Goal: Task Accomplishment & Management: Complete application form

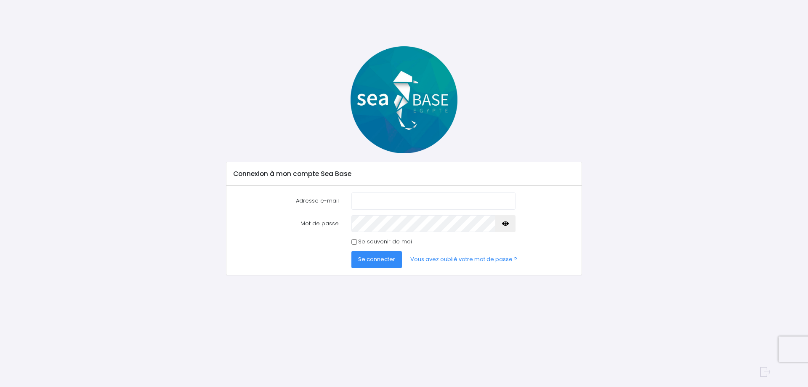
type input "osalvaterra@aquarev.com"
click at [508, 223] on icon "button" at bounding box center [505, 223] width 7 height 0
click at [355, 243] on input "Se souvenir de moi" at bounding box center [353, 241] width 5 height 5
checkbox input "true"
click at [383, 256] on span "Se connecter" at bounding box center [376, 259] width 37 height 8
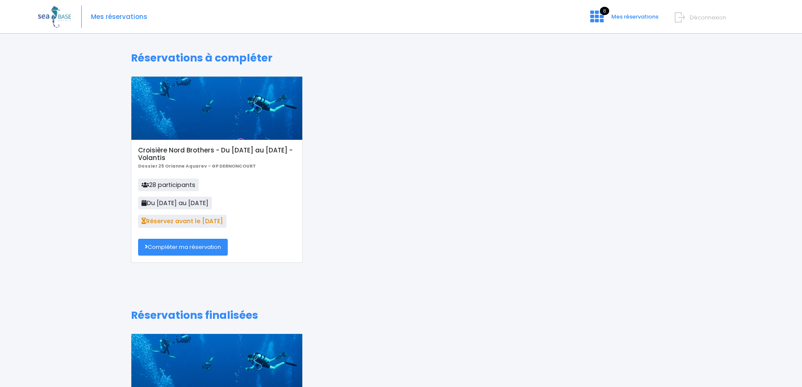
click at [196, 247] on link "Compléter ma réservation" at bounding box center [183, 247] width 90 height 17
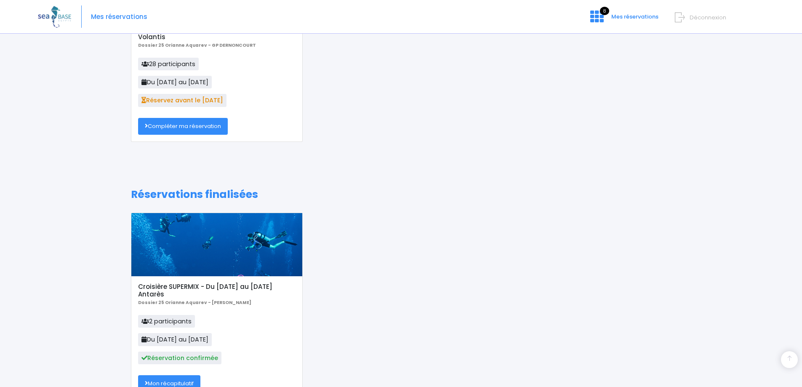
scroll to position [42, 0]
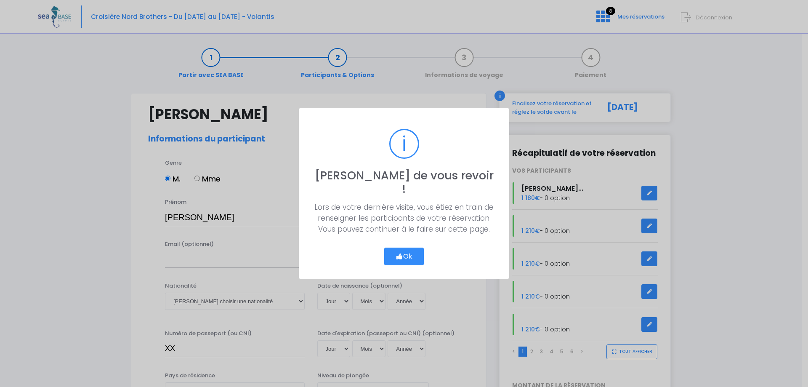
select select "MF1"
click at [409, 247] on button "Ok" at bounding box center [404, 256] width 40 height 18
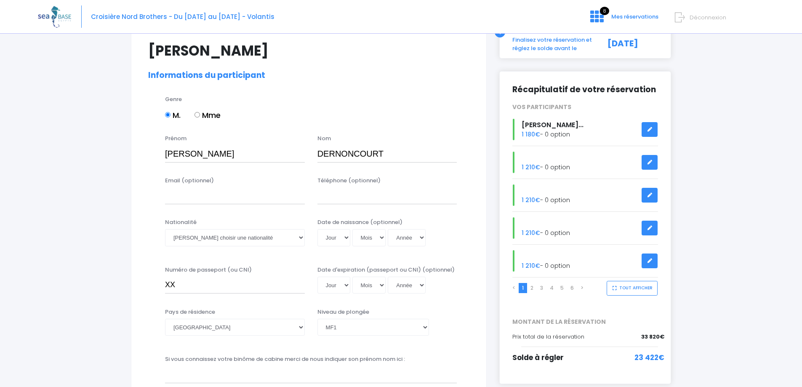
scroll to position [84, 0]
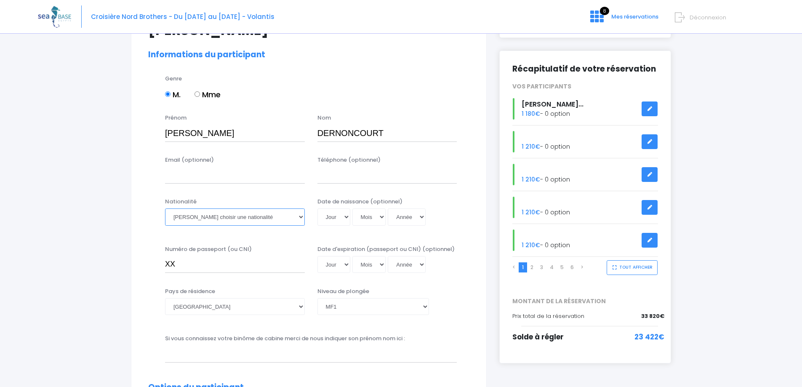
click at [300, 216] on select "Veuillez choisir une nationalité [DEMOGRAPHIC_DATA] Algerienne Allemande [GEOGR…" at bounding box center [235, 216] width 140 height 17
select select "Française"
click at [165, 208] on select "Veuillez choisir une nationalité [DEMOGRAPHIC_DATA] Algerienne Allemande [GEOGR…" at bounding box center [235, 216] width 140 height 17
drag, startPoint x: 199, startPoint y: 264, endPoint x: 162, endPoint y: 265, distance: 37.5
click at [162, 265] on div "Numéro de passeport (ou CNI) XX" at bounding box center [235, 259] width 152 height 28
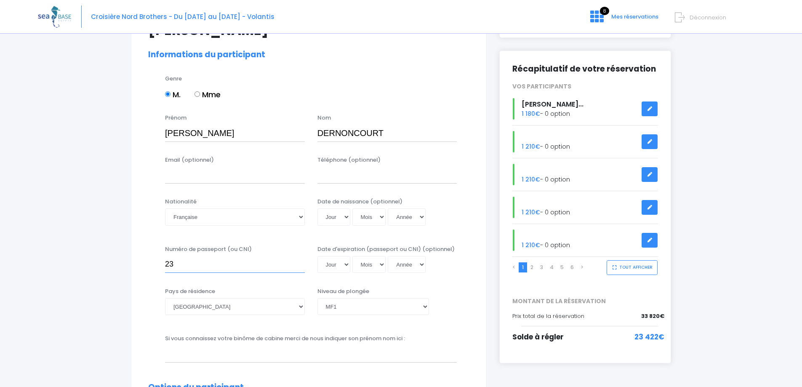
click at [216, 271] on input "23" at bounding box center [235, 264] width 140 height 17
type input "23EF33678"
click at [346, 216] on select "Jour 01 02 03 04 05 06 07 08 09 10 11 12 13 14 15 16 17 18 19 20 21 22 23 24 25…" at bounding box center [333, 216] width 33 height 17
select select "17"
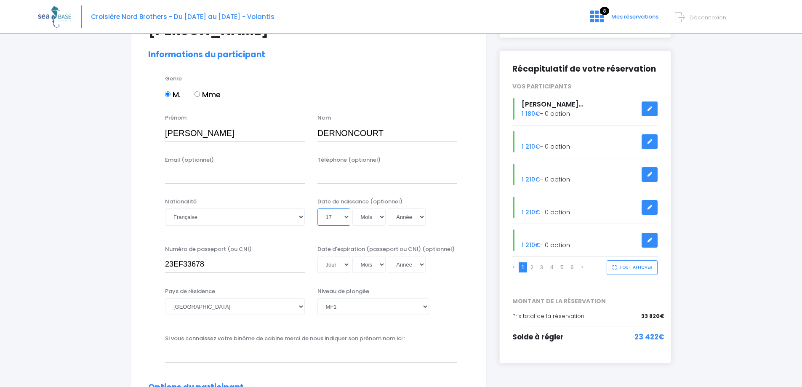
click at [317, 208] on select "Jour 01 02 03 04 05 06 07 08 09 10 11 12 13 14 15 16 17 18 19 20 21 22 23 24 25…" at bounding box center [333, 216] width 33 height 17
click at [362, 221] on select "Mois 01 02 03 04 05 06 07 08 09 10 11 12" at bounding box center [369, 216] width 34 height 17
select select "09"
click at [352, 208] on select "Mois 01 02 03 04 05 06 07 08 09 10 11 12" at bounding box center [369, 216] width 34 height 17
click at [409, 218] on select "Année 2045 2044 2043 2042 2041 2040 2039 2038 2037 2036 2035 2034 2033 2032 203…" at bounding box center [407, 216] width 38 height 17
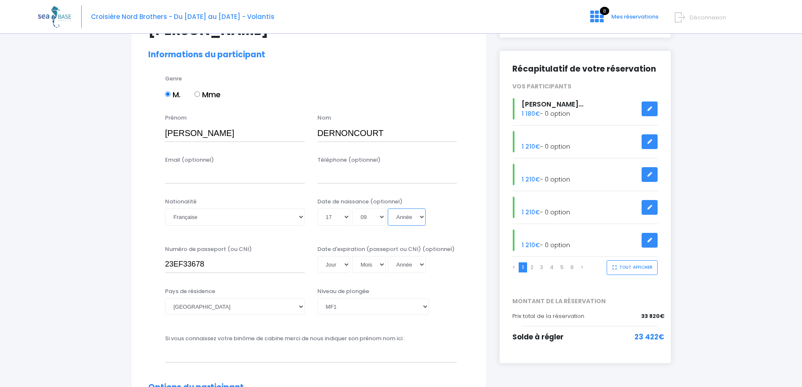
select select "1975"
click at [388, 208] on select "Année 2045 2044 2043 2042 2041 2040 2039 2038 2037 2036 2035 2034 2033 2032 203…" at bounding box center [407, 216] width 38 height 17
type input "1975-09-17"
click at [456, 215] on div "Jour 01 02 03 04 05 06 07 08 09 10 11 12 13 14 15 16 17 18 19 20 21 22 23 24 25…" at bounding box center [387, 216] width 140 height 17
click at [344, 269] on select "Jour 01 02 03 04 05 06 07 08 09 10 11 12 13 14 15 16 17 18 19 20 21 22 23 24 25…" at bounding box center [333, 264] width 33 height 17
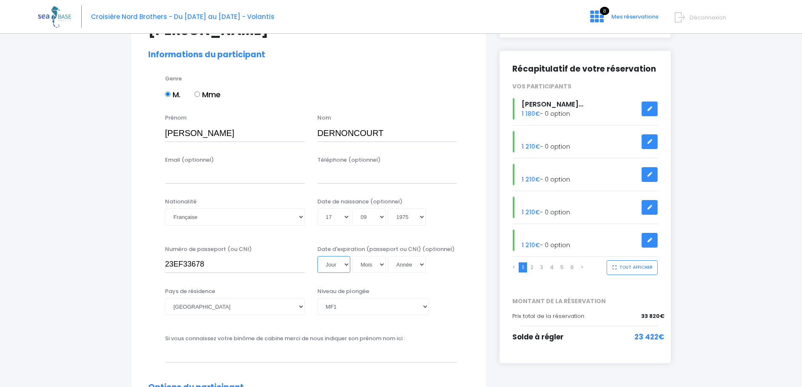
select select "11"
click at [317, 256] on select "Jour 01 02 03 04 05 06 07 08 09 10 11 12 13 14 15 16 17 18 19 20 21 22 23 24 25…" at bounding box center [333, 264] width 33 height 17
click at [376, 265] on select "Mois 01 02 03 04 05 06 07 08 09 10 11 12" at bounding box center [369, 264] width 34 height 17
select select "05"
click at [352, 256] on select "Mois 01 02 03 04 05 06 07 08 09 10 11 12" at bounding box center [369, 264] width 34 height 17
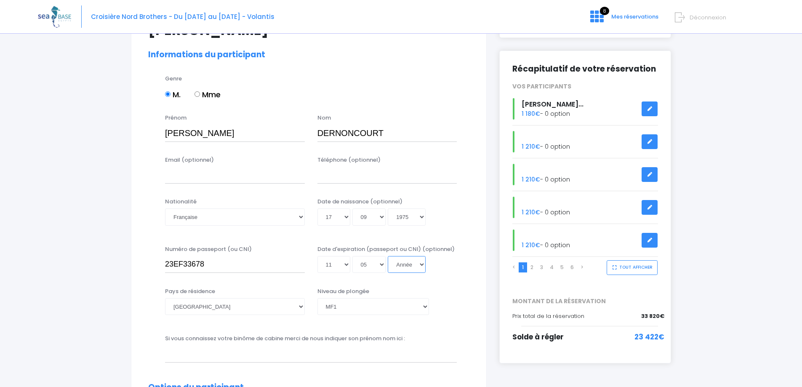
click at [420, 265] on select "Année 2045 2044 2043 2042 2041 2040 2039 2038 2037 2036 2035 2034 2033 2032 203…" at bounding box center [407, 264] width 38 height 17
select select "2033"
click at [388, 256] on select "Année 2045 2044 2043 2042 2041 2040 2039 2038 2037 2036 2035 2034 2033 2032 203…" at bounding box center [407, 264] width 38 height 17
type input "2033-05-11"
click at [460, 292] on div "Niveau de plongée Veuillez choisir un niveau de plongée Non plongeur Junior OW …" at bounding box center [387, 303] width 152 height 33
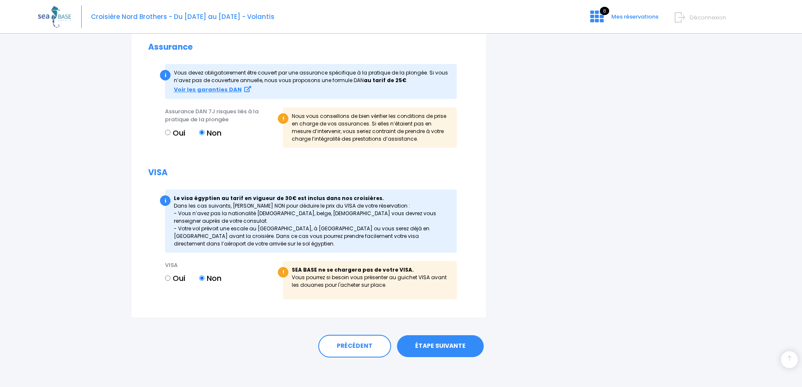
scroll to position [904, 0]
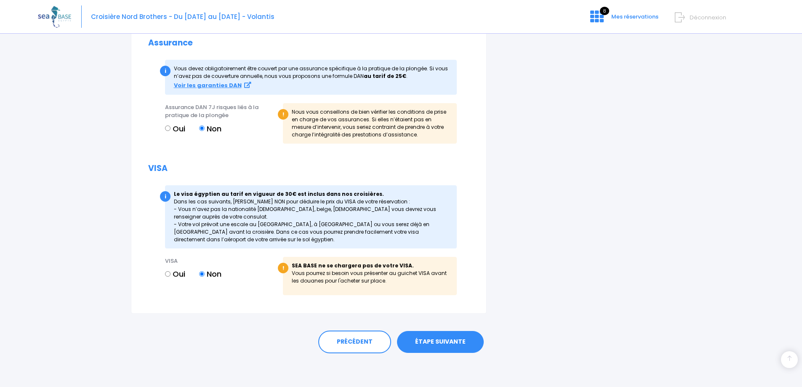
click at [436, 337] on link "ÉTAPE SUIVANTE" at bounding box center [440, 342] width 87 height 22
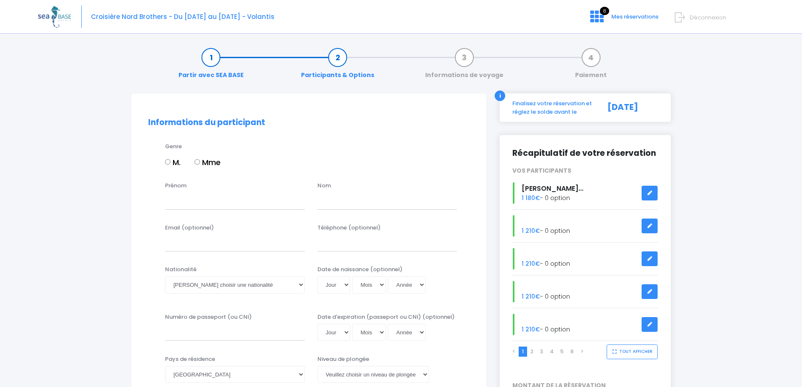
click at [170, 162] on input "M." at bounding box center [167, 161] width 5 height 5
radio input "true"
click at [182, 205] on input "Prénom" at bounding box center [235, 200] width 140 height 17
type input "ALEXIS"
click at [324, 205] on input "text" at bounding box center [387, 200] width 140 height 17
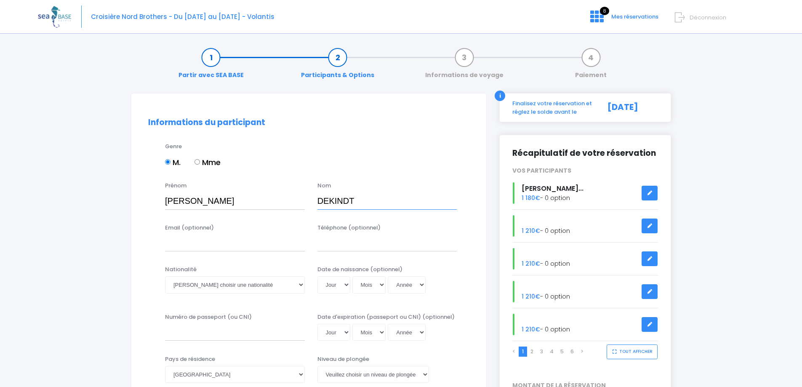
type input "DEKINDT"
click at [282, 283] on select "Veuillez choisir une nationalité Afghane Albanaise Algerienne Allemande America…" at bounding box center [235, 284] width 140 height 17
select select "Française"
click at [165, 276] on select "Veuillez choisir une nationalité Afghane Albanaise Algerienne Allemande America…" at bounding box center [235, 284] width 140 height 17
click at [330, 287] on select "Jour 01 02 03 04 05 06 07 08 09 10 11 12 13 14 15 16 17 18 19 20 21 22 23 24 25…" at bounding box center [333, 284] width 33 height 17
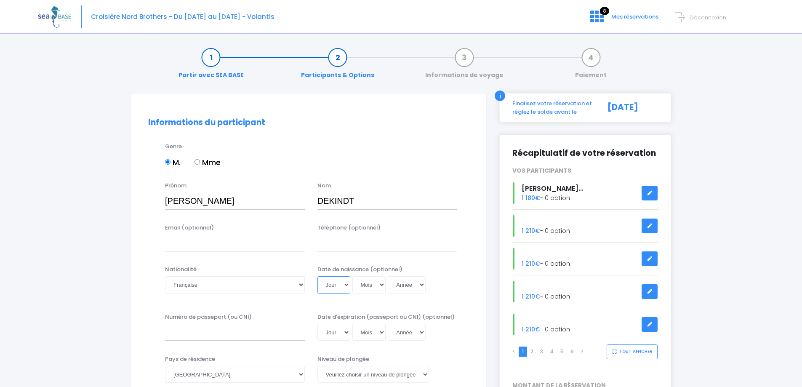
select select "08"
click at [317, 276] on select "Jour 01 02 03 04 05 06 07 08 09 10 11 12 13 14 15 16 17 18 19 20 21 22 23 24 25…" at bounding box center [333, 284] width 33 height 17
click at [371, 284] on select "Mois 01 02 03 04 05 06 07 08 09 10 11 12" at bounding box center [369, 284] width 34 height 17
select select "05"
click at [352, 276] on select "Mois 01 02 03 04 05 06 07 08 09 10 11 12" at bounding box center [369, 284] width 34 height 17
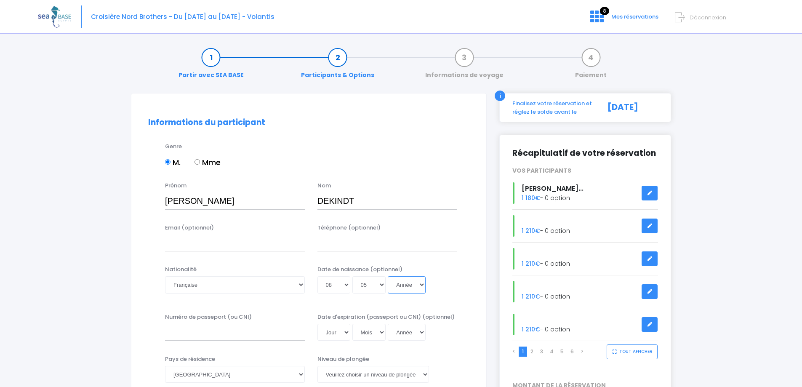
click at [407, 282] on select "Année 2045 2044 2043 2042 2041 2040 2039 2038 2037 2036 2035 2034 2033 2032 203…" at bounding box center [407, 284] width 38 height 17
select select "1990"
click at [388, 276] on select "Année 2045 2044 2043 2042 2041 2040 2039 2038 2037 2036 2035 2034 2033 2032 203…" at bounding box center [407, 284] width 38 height 17
type input "1990-05-08"
click at [461, 283] on div "Date de naissance (optionnel) Jour 01 02 03 04 05 06 07 08 09 10 11 12 13 14 15…" at bounding box center [387, 281] width 152 height 33
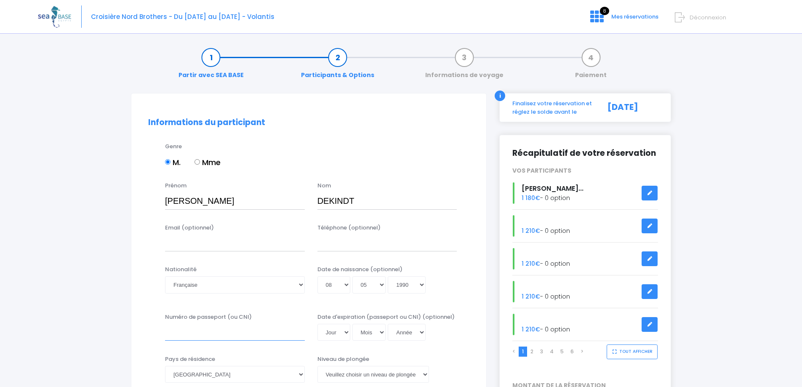
click at [213, 337] on input "Numéro de passeport (ou CNI)" at bounding box center [235, 332] width 140 height 17
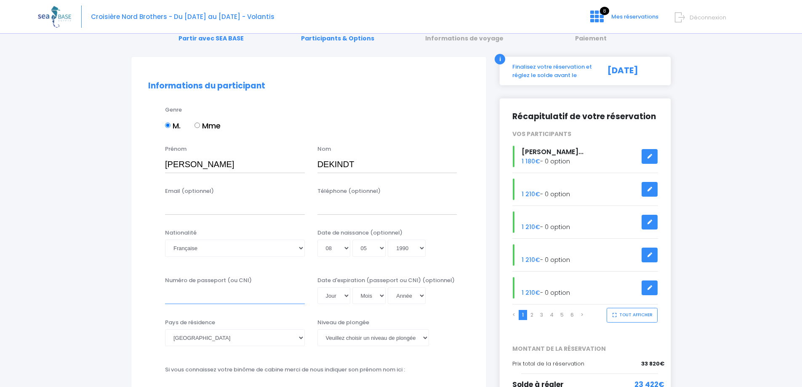
scroll to position [84, 0]
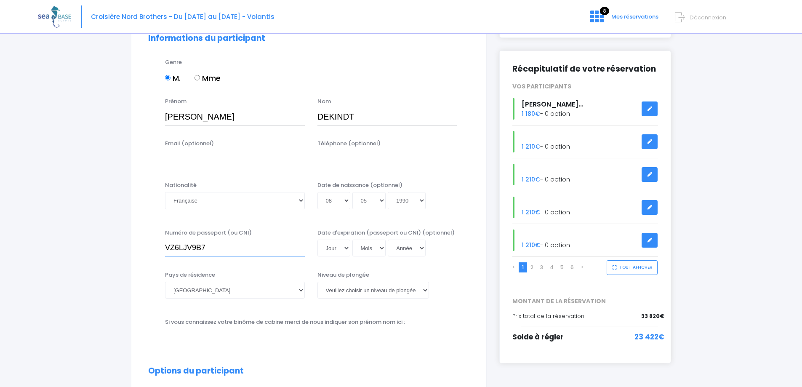
type input "VZ6LJV9B7"
click at [330, 250] on select "Jour 01 02 03 04 05 06 07 08 09 10 11 12 13 14 15 16 17 18 19 20 21 22 23 24 25…" at bounding box center [333, 247] width 33 height 17
select select "17"
click at [317, 239] on select "Jour 01 02 03 04 05 06 07 08 09 10 11 12 13 14 15 16 17 18 19 20 21 22 23 24 25…" at bounding box center [333, 247] width 33 height 17
click at [362, 250] on select "Mois 01 02 03 04 05 06 07 08 09 10 11 12" at bounding box center [369, 247] width 34 height 17
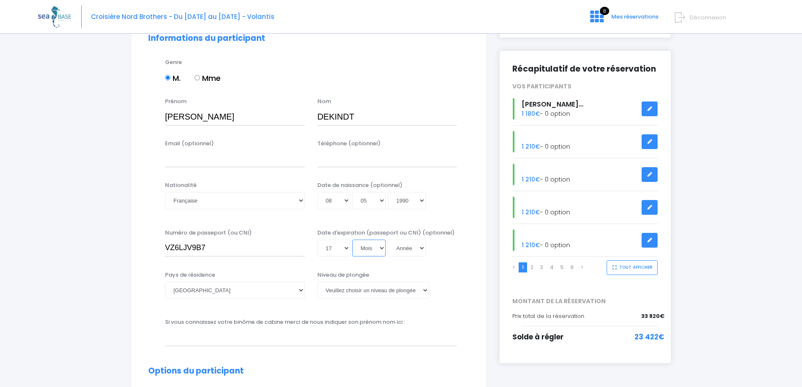
select select "09"
click at [352, 239] on select "Mois 01 02 03 04 05 06 07 08 09 10 11 12" at bounding box center [369, 247] width 34 height 17
click at [394, 250] on select "Année 2045 2044 2043 2042 2041 2040 2039 2038 2037 2036 2035 2034 2033 2032 203…" at bounding box center [407, 247] width 38 height 17
select select "2033"
click at [388, 239] on select "Année 2045 2044 2043 2042 2041 2040 2039 2038 2037 2036 2035 2034 2033 2032 203…" at bounding box center [407, 247] width 38 height 17
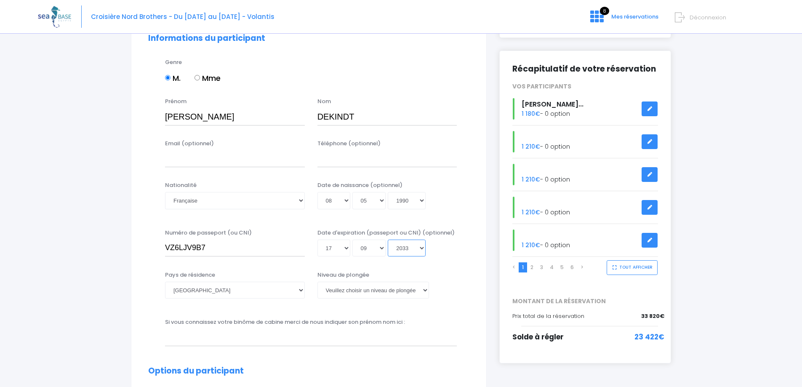
type input "2033-09-17"
click at [352, 290] on select "[PERSON_NAME] choisir un niveau de plongée Non plongeur Junior OW diver Adventu…" at bounding box center [373, 290] width 112 height 17
click at [339, 293] on select "[PERSON_NAME] choisir un niveau de plongée Non plongeur Junior OW diver Adventu…" at bounding box center [373, 290] width 112 height 17
click at [428, 63] on div "Genre M. Mme" at bounding box center [317, 75] width 317 height 34
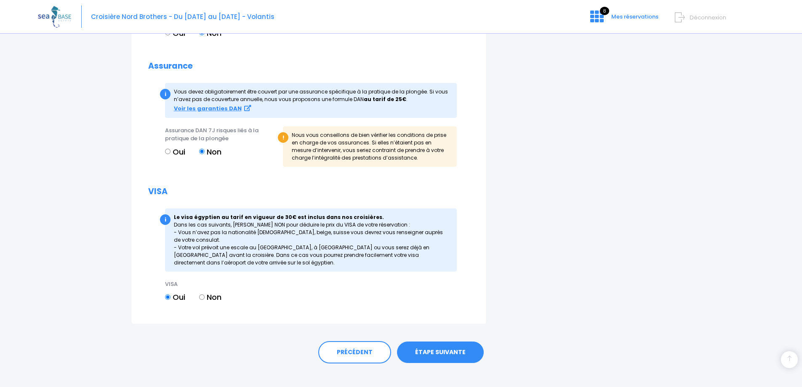
scroll to position [875, 0]
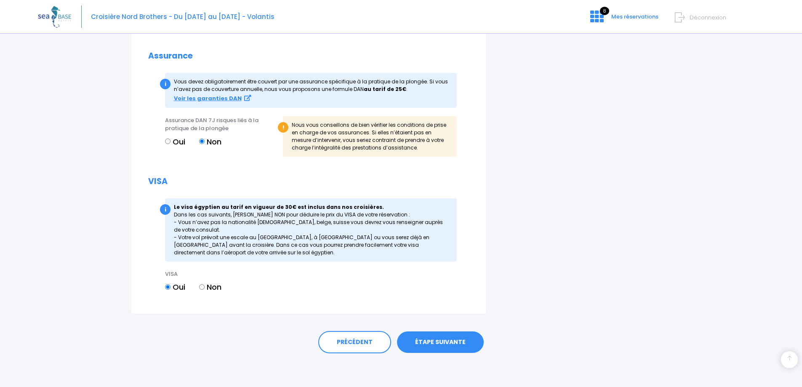
click at [202, 287] on input "Non" at bounding box center [201, 286] width 5 height 5
radio input "true"
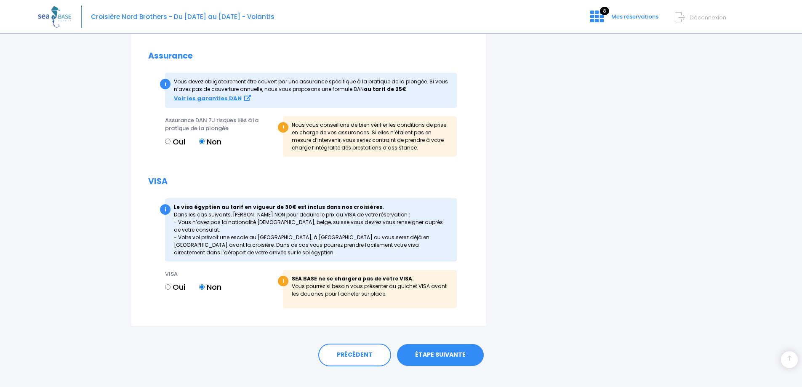
click at [431, 350] on link "ÉTAPE SUIVANTE" at bounding box center [440, 355] width 87 height 22
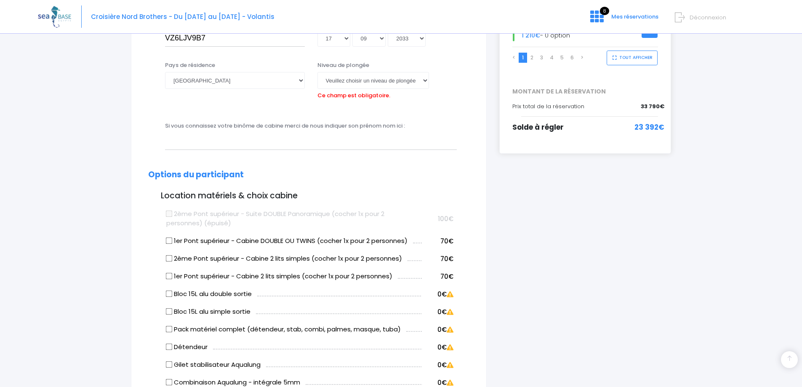
scroll to position [282, 0]
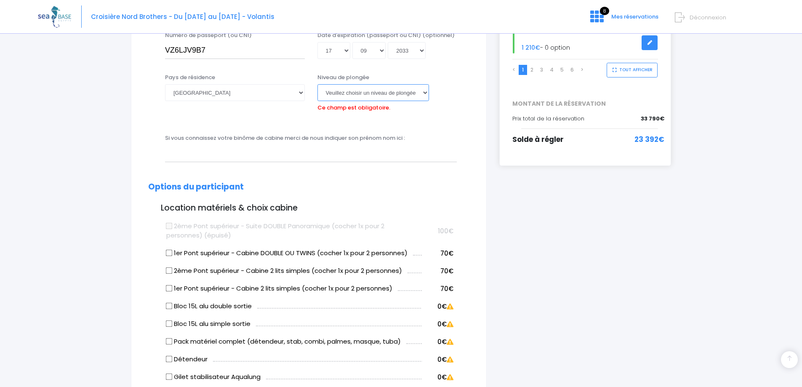
click at [390, 93] on select "[PERSON_NAME] choisir un niveau de plongée Non plongeur Junior OW diver Adventu…" at bounding box center [373, 92] width 112 height 17
click at [378, 96] on select "[PERSON_NAME] choisir un niveau de plongée Non plongeur Junior OW diver Adventu…" at bounding box center [373, 92] width 112 height 17
select select "N4"
click at [317, 84] on select "[PERSON_NAME] choisir un niveau de plongée Non plongeur Junior OW diver Adventu…" at bounding box center [373, 92] width 112 height 17
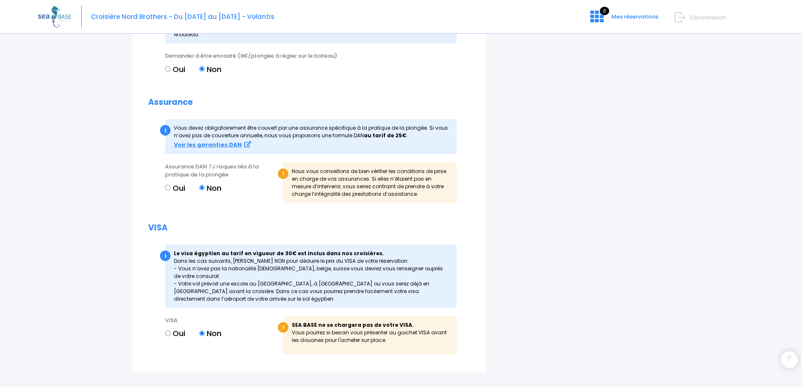
scroll to position [871, 0]
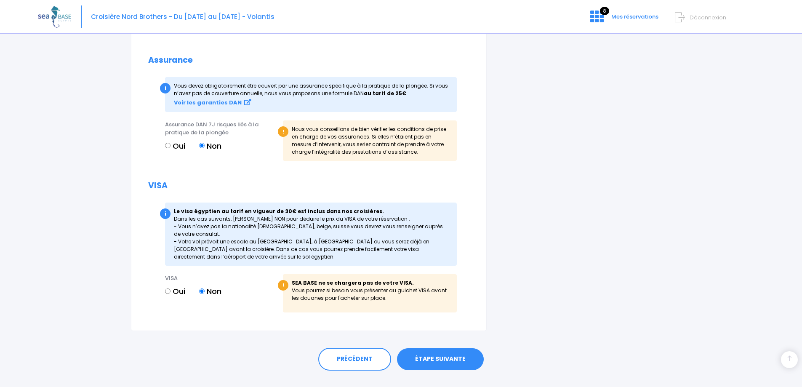
click at [444, 353] on link "ÉTAPE SUIVANTE" at bounding box center [440, 359] width 87 height 22
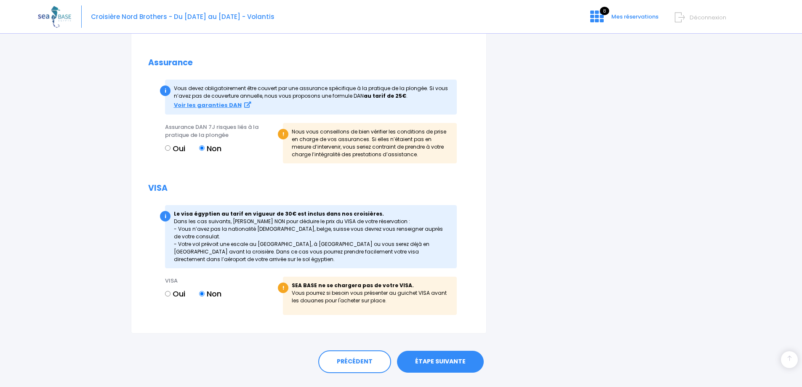
scroll to position [791, 0]
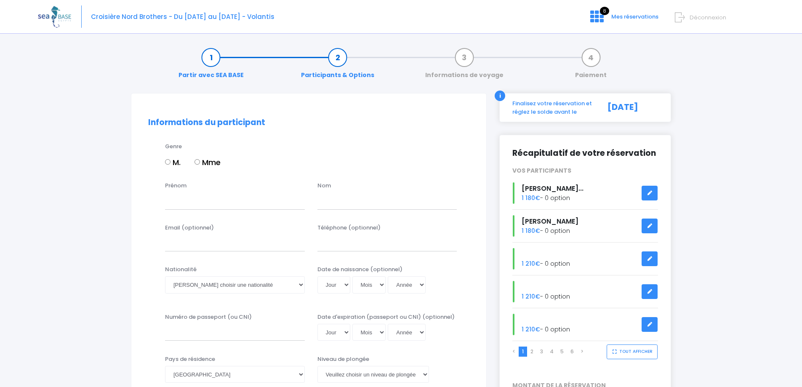
click at [166, 160] on input "M." at bounding box center [167, 161] width 5 height 5
radio input "true"
click at [177, 200] on input "Prénom" at bounding box center [235, 200] width 140 height 17
type input "s"
type input "SEABASTIEN"
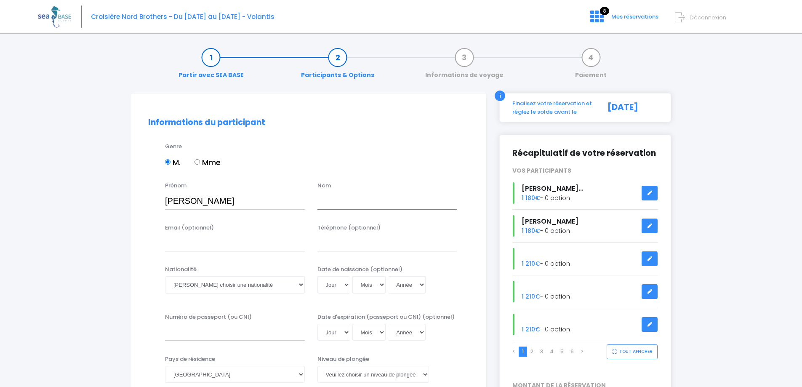
click at [328, 202] on input "text" at bounding box center [387, 200] width 140 height 17
type input "HAU"
click at [221, 286] on select "Veuillez choisir une nationalité [DEMOGRAPHIC_DATA] Algerienne Allemande [GEOGR…" at bounding box center [235, 284] width 140 height 17
select select "Française"
click at [165, 276] on select "Veuillez choisir une nationalité [DEMOGRAPHIC_DATA] Algerienne Allemande [GEOGR…" at bounding box center [235, 284] width 140 height 17
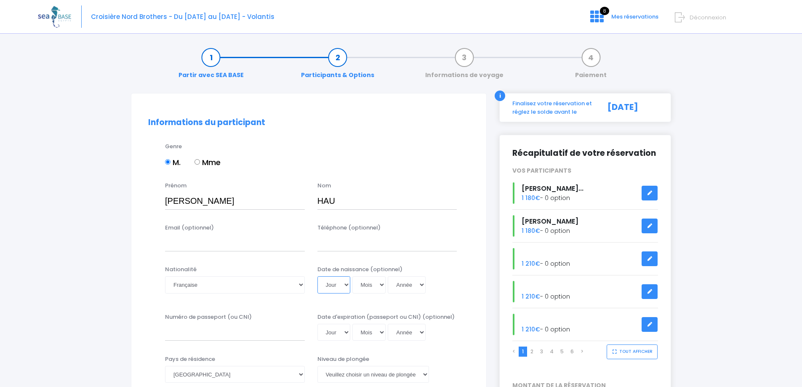
click at [343, 285] on select "Jour 01 02 03 04 05 06 07 08 09 10 11 12 13 14 15 16 17 18 19 20 21 22 23 24 25…" at bounding box center [333, 284] width 33 height 17
select select "05"
click at [317, 276] on select "Jour 01 02 03 04 05 06 07 08 09 10 11 12 13 14 15 16 17 18 19 20 21 22 23 24 25…" at bounding box center [333, 284] width 33 height 17
click at [371, 291] on select "Mois 01 02 03 04 05 06 07 08 09 10 11 12" at bounding box center [369, 284] width 34 height 17
select select "06"
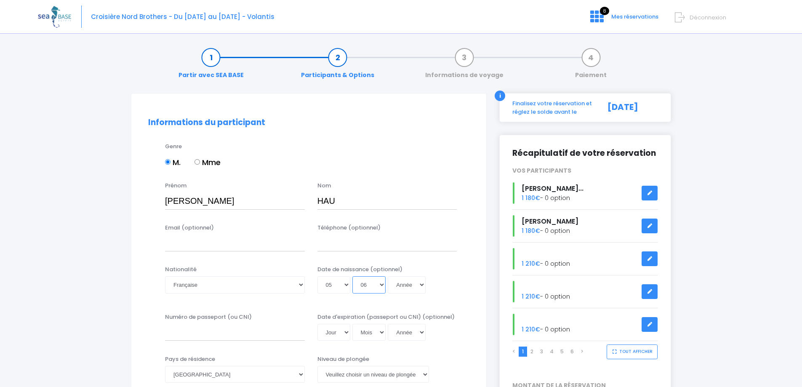
click at [352, 276] on select "Mois 01 02 03 04 05 06 07 08 09 10 11 12" at bounding box center [369, 284] width 34 height 17
click at [400, 283] on select "Année 2045 2044 2043 2042 2041 2040 2039 2038 2037 2036 2035 2034 2033 2032 203…" at bounding box center [407, 284] width 38 height 17
select select "1971"
click at [388, 276] on select "Année 2045 2044 2043 2042 2041 2040 2039 2038 2037 2036 2035 2034 2033 2032 203…" at bounding box center [407, 284] width 38 height 17
type input "1971-06-05"
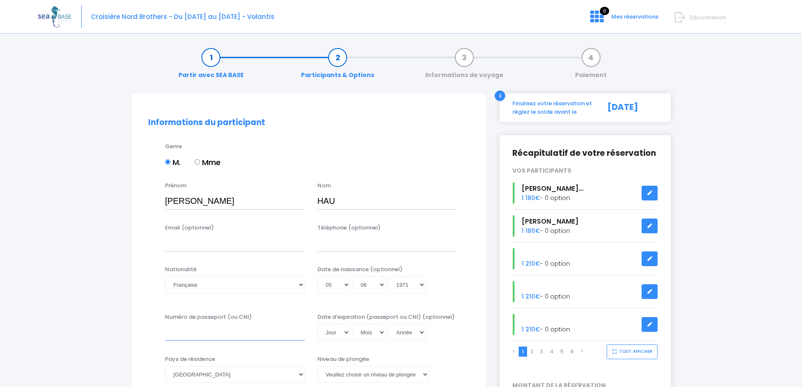
click at [241, 336] on input "Numéro de passeport (ou CNI)" at bounding box center [235, 332] width 140 height 17
type input "A2KBLRJG1"
click at [341, 333] on select "Jour 01 02 03 04 05 06 07 08 09 10 11 12 13 14 15 16 17 18 19 20 21 22 23 24 25…" at bounding box center [333, 332] width 33 height 17
select select "29"
click at [317, 324] on select "Jour 01 02 03 04 05 06 07 08 09 10 11 12 13 14 15 16 17 18 19 20 21 22 23 24 25…" at bounding box center [333, 332] width 33 height 17
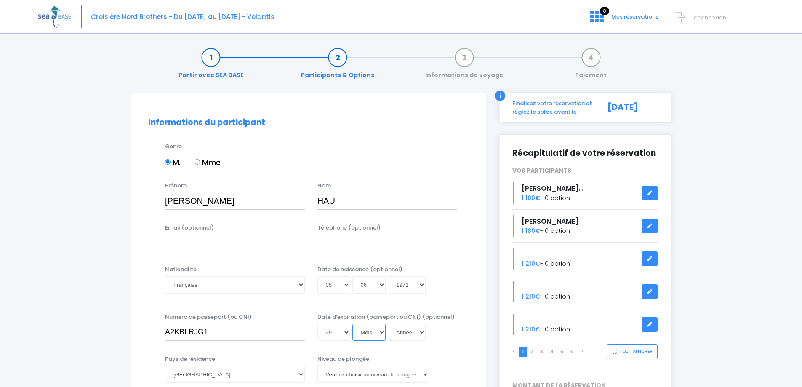
drag, startPoint x: 371, startPoint y: 334, endPoint x: 371, endPoint y: 330, distance: 4.6
click at [371, 334] on select "Mois 01 02 03 04 05 06 07 08 09 10 11 12" at bounding box center [369, 332] width 34 height 17
select select "09"
click at [352, 324] on select "Mois 01 02 03 04 05 06 07 08 09 10 11 12" at bounding box center [369, 332] width 34 height 17
click at [409, 336] on select "Année 2045 2044 2043 2042 2041 2040 2039 2038 2037 2036 2035 2034 2033 2032 203…" at bounding box center [407, 332] width 38 height 17
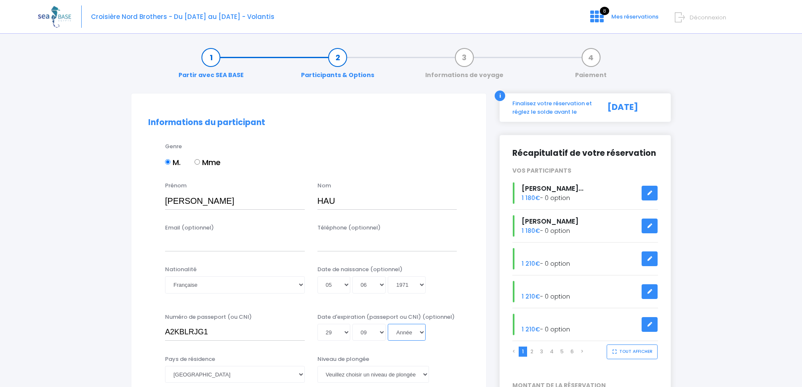
select select "2032"
click at [388, 324] on select "Année 2045 2044 2043 2042 2041 2040 2039 2038 2037 2036 2035 2034 2033 2032 203…" at bounding box center [407, 332] width 38 height 17
type input "2032-09-29"
click at [454, 338] on div "Jour 01 02 03 04 05 06 07 08 09 10 11 12 13 14 15 16 17 18 19 20 21 22 23 24 25…" at bounding box center [387, 332] width 140 height 17
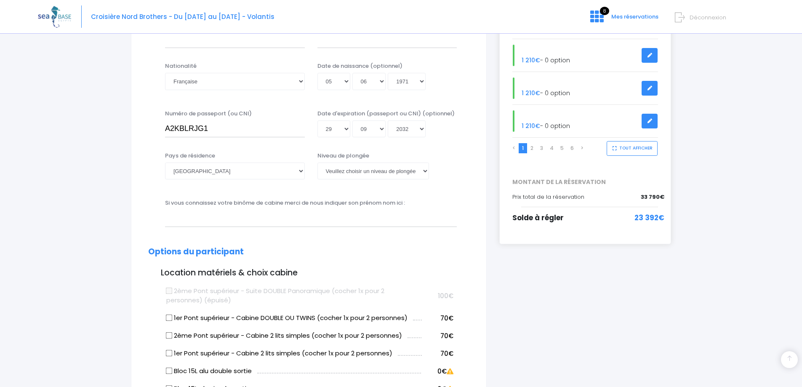
scroll to position [210, 0]
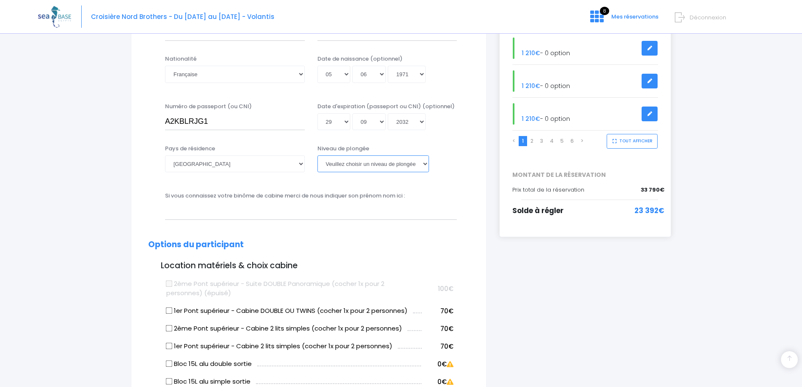
click at [371, 163] on select "[PERSON_NAME] choisir un niveau de plongée Non plongeur Junior OW diver Adventu…" at bounding box center [373, 163] width 112 height 17
click at [382, 165] on select "[PERSON_NAME] choisir un niveau de plongée Non plongeur Junior OW diver Adventu…" at bounding box center [373, 163] width 112 height 17
select select "N3"
click at [317, 155] on select "[PERSON_NAME] choisir un niveau de plongée Non plongeur Junior OW diver Adventu…" at bounding box center [373, 163] width 112 height 17
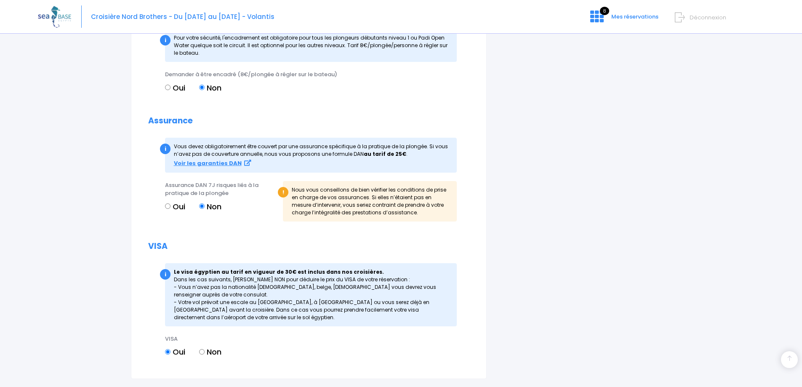
scroll to position [875, 0]
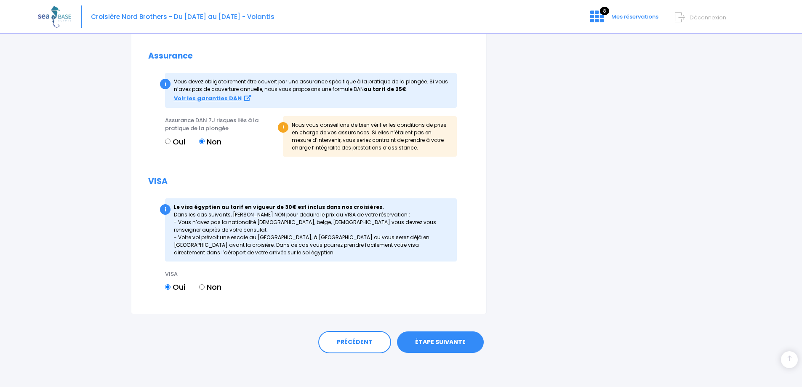
click at [202, 287] on input "Non" at bounding box center [201, 286] width 5 height 5
radio input "true"
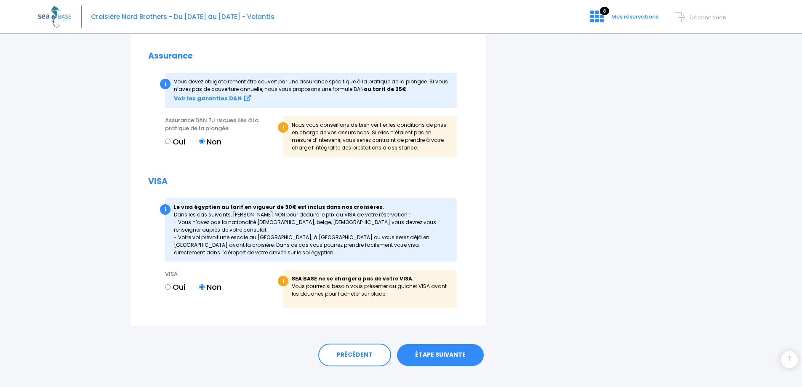
click at [434, 355] on link "ÉTAPE SUIVANTE" at bounding box center [440, 355] width 87 height 22
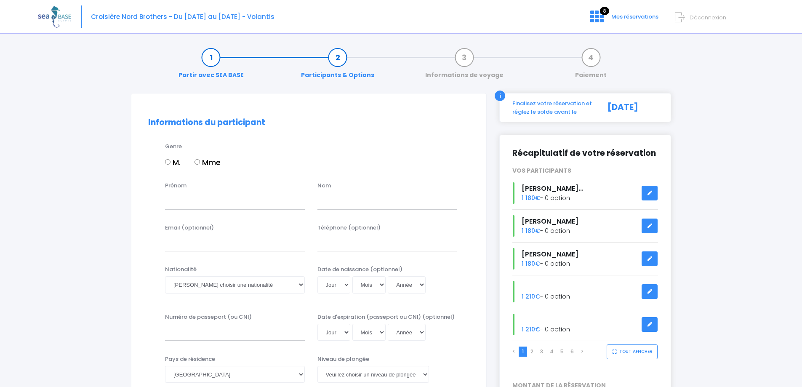
drag, startPoint x: 166, startPoint y: 162, endPoint x: 170, endPoint y: 179, distance: 18.1
click at [166, 162] on input "M." at bounding box center [167, 161] width 5 height 5
radio input "true"
click at [179, 202] on input "Prénom" at bounding box center [235, 200] width 140 height 17
type input "FREDERIC"
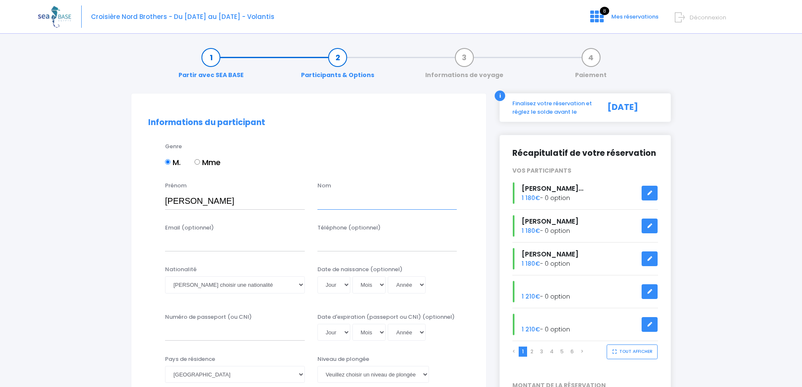
click at [348, 205] on input "text" at bounding box center [387, 200] width 140 height 17
type input "BAYART"
click at [201, 284] on select "Veuillez choisir une nationalité [DEMOGRAPHIC_DATA] Algerienne Allemande [GEOGR…" at bounding box center [235, 284] width 140 height 17
select select "Française"
click at [165, 276] on select "Veuillez choisir une nationalité [DEMOGRAPHIC_DATA] Algerienne Allemande [GEOGR…" at bounding box center [235, 284] width 140 height 17
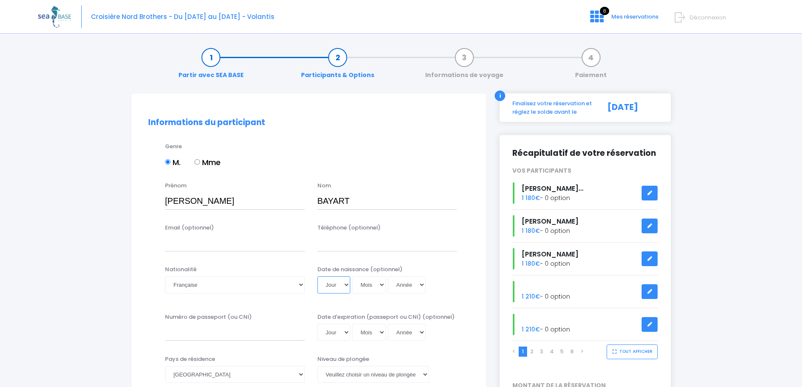
click at [342, 282] on select "Jour 01 02 03 04 05 06 07 08 09 10 11 12 13 14 15 16 17 18 19 20 21 22 23 24 25…" at bounding box center [333, 284] width 33 height 17
select select "11"
click at [317, 276] on select "Jour 01 02 03 04 05 06 07 08 09 10 11 12 13 14 15 16 17 18 19 20 21 22 23 24 25…" at bounding box center [333, 284] width 33 height 17
click at [361, 285] on select "Mois 01 02 03 04 05 06 07 08 09 10 11 12" at bounding box center [369, 284] width 34 height 17
select select "12"
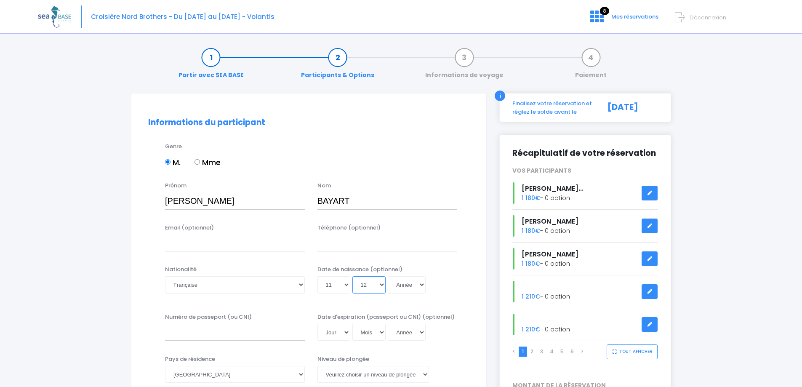
click at [352, 276] on select "Mois 01 02 03 04 05 06 07 08 09 10 11 12" at bounding box center [369, 284] width 34 height 17
click at [401, 288] on select "Année 2045 2044 2043 2042 2041 2040 2039 2038 2037 2036 2035 2034 2033 2032 203…" at bounding box center [407, 284] width 38 height 17
select select "1964"
click at [388, 276] on select "Année 2045 2044 2043 2042 2041 2040 2039 2038 2037 2036 2035 2034 2033 2032 203…" at bounding box center [407, 284] width 38 height 17
type input "1964-12-11"
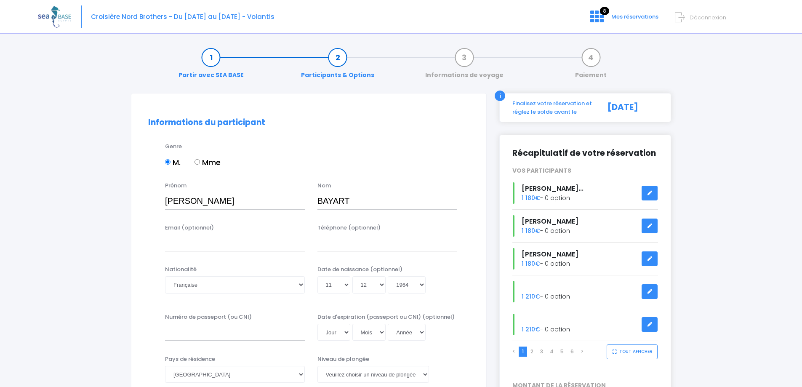
click at [454, 288] on div "Jour 01 02 03 04 05 06 07 08 09 10 11 12 13 14 15 16 17 18 19 20 21 22 23 24 25…" at bounding box center [387, 284] width 140 height 17
click at [228, 332] on input "Numéro de passeport (ou CNI)" at bounding box center [235, 332] width 140 height 17
type input "25AD75924"
click at [343, 330] on select "Jour 01 02 03 04 05 06 07 08 09 10 11 12 13 14 15 16 17 18 19 20 21 22 23 24 25…" at bounding box center [333, 332] width 33 height 17
select select "30"
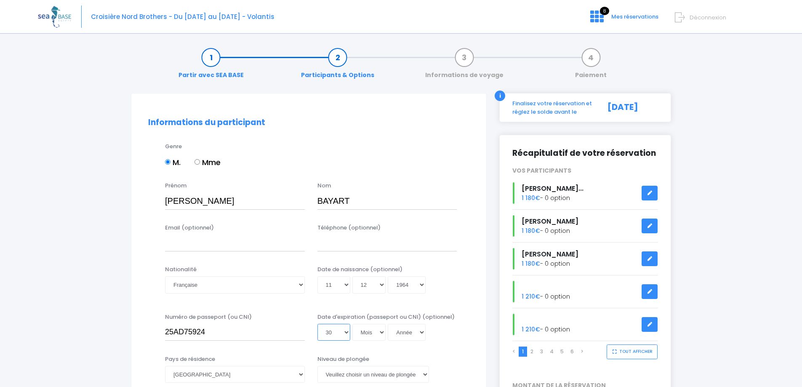
click at [317, 324] on select "Jour 01 02 03 04 05 06 07 08 09 10 11 12 13 14 15 16 17 18 19 20 21 22 23 24 25…" at bounding box center [333, 332] width 33 height 17
click at [371, 332] on select "Mois 01 02 03 04 05 06 07 08 09 10 11 12" at bounding box center [369, 332] width 34 height 17
select select "01"
click at [352, 324] on select "Mois 01 02 03 04 05 06 07 08 09 10 11 12" at bounding box center [369, 332] width 34 height 17
click at [407, 332] on select "Année 2045 2044 2043 2042 2041 2040 2039 2038 2037 2036 2035 2034 2033 2032 203…" at bounding box center [407, 332] width 38 height 17
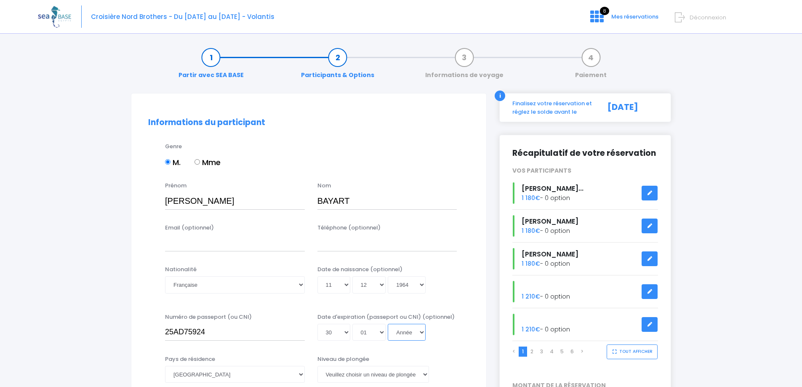
select select "2035"
click at [388, 324] on select "Année 2045 2044 2043 2042 2041 2040 2039 2038 2037 2036 2035 2034 2033 2032 203…" at bounding box center [407, 332] width 38 height 17
type input "2035-01-30"
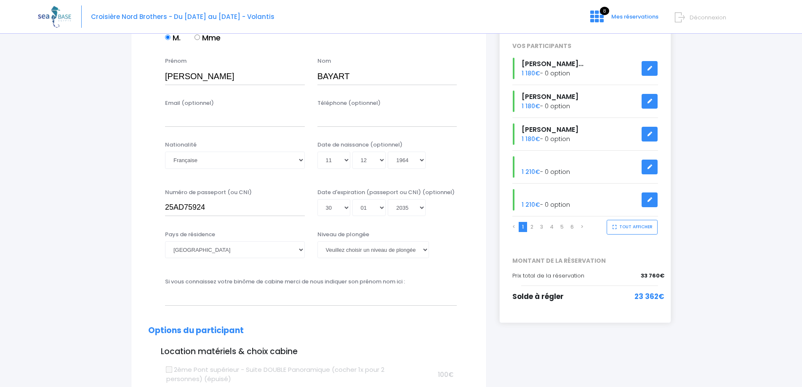
scroll to position [126, 0]
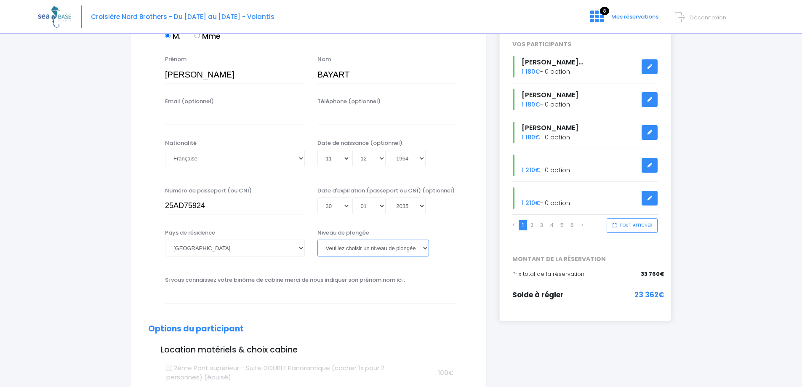
click at [348, 246] on select "[PERSON_NAME] choisir un niveau de plongée Non plongeur Junior OW diver Adventu…" at bounding box center [373, 247] width 112 height 17
click at [393, 248] on select "[PERSON_NAME] choisir un niveau de plongée Non plongeur Junior OW diver Adventu…" at bounding box center [373, 247] width 112 height 17
select select "N4"
click at [317, 239] on select "[PERSON_NAME] choisir un niveau de plongée Non plongeur Junior OW diver Adventu…" at bounding box center [373, 247] width 112 height 17
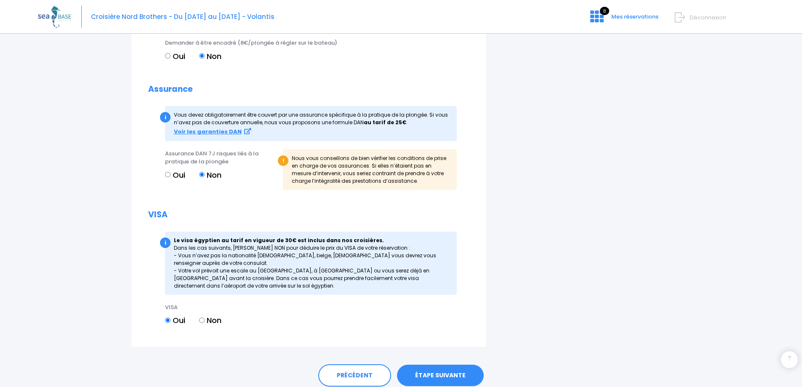
scroll to position [875, 0]
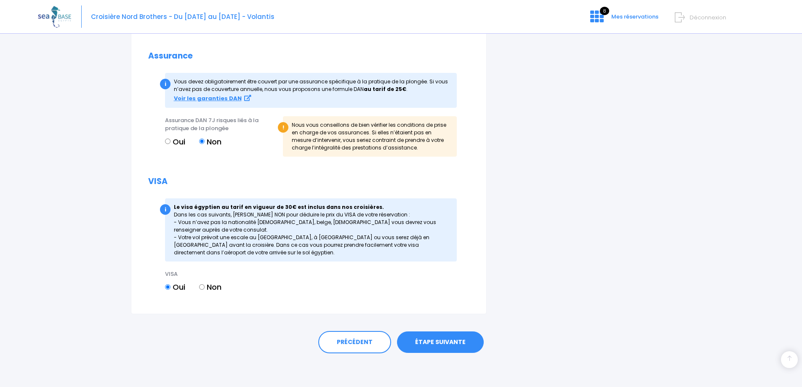
click at [203, 289] on input "Non" at bounding box center [201, 286] width 5 height 5
radio input "true"
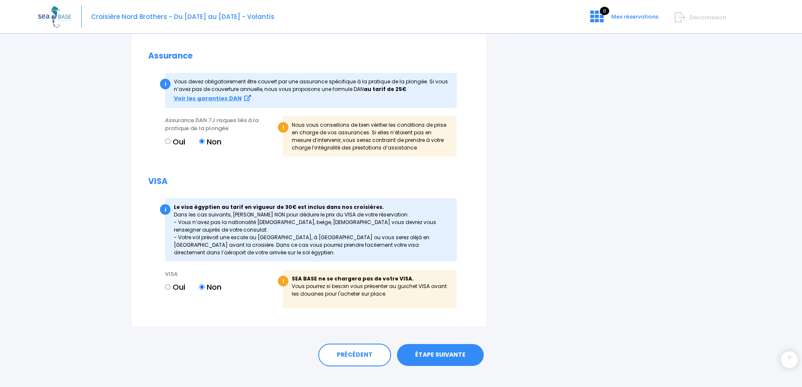
click at [439, 353] on link "ÉTAPE SUIVANTE" at bounding box center [440, 355] width 87 height 22
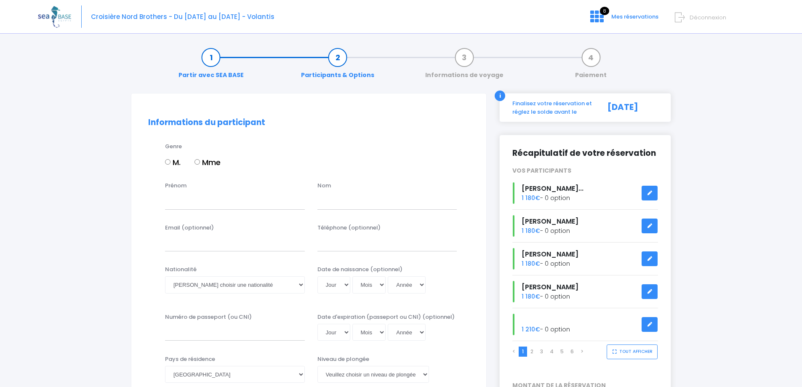
click at [170, 162] on input "M." at bounding box center [167, 161] width 5 height 5
radio input "true"
click at [178, 196] on input "Prénom" at bounding box center [235, 200] width 140 height 17
type input "[PERSON_NAME]"
click at [370, 199] on input "text" at bounding box center [387, 200] width 140 height 17
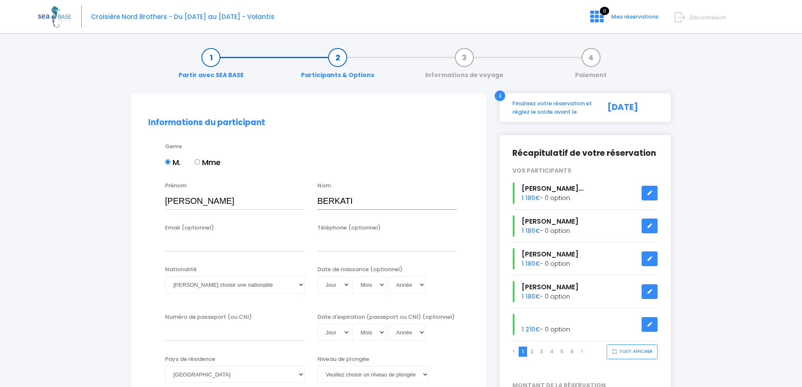
type input "BERKATI"
click at [213, 284] on select "Veuillez choisir une nationalité [DEMOGRAPHIC_DATA] Algerienne Allemande [GEOGR…" at bounding box center [235, 284] width 140 height 17
select select "Française"
click at [165, 276] on select "Veuillez choisir une nationalité [DEMOGRAPHIC_DATA] Algerienne Allemande [GEOGR…" at bounding box center [235, 284] width 140 height 17
click at [345, 283] on select "Jour 01 02 03 04 05 06 07 08 09 10 11 12 13 14 15 16 17 18 19 20 21 22 23 24 25…" at bounding box center [333, 284] width 33 height 17
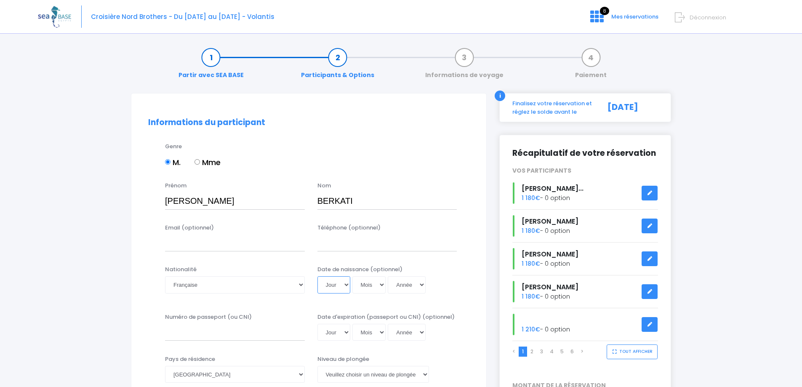
select select "19"
click at [317, 276] on select "Jour 01 02 03 04 05 06 07 08 09 10 11 12 13 14 15 16 17 18 19 20 21 22 23 24 25…" at bounding box center [333, 284] width 33 height 17
click at [360, 285] on select "Mois 01 02 03 04 05 06 07 08 09 10 11 12" at bounding box center [369, 284] width 34 height 17
select select "09"
click at [352, 276] on select "Mois 01 02 03 04 05 06 07 08 09 10 11 12" at bounding box center [369, 284] width 34 height 17
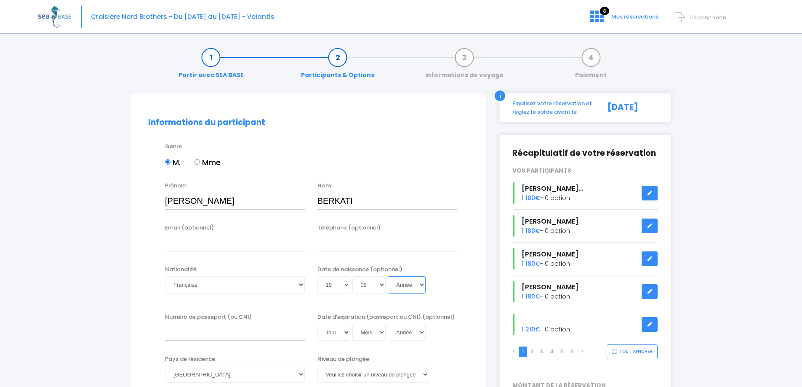
click at [399, 282] on select "Année 2045 2044 2043 2042 2041 2040 2039 2038 2037 2036 2035 2034 2033 2032 203…" at bounding box center [407, 284] width 38 height 17
select select "1975"
click at [388, 276] on select "Année 2045 2044 2043 2042 2041 2040 2039 2038 2037 2036 2035 2034 2033 2032 203…" at bounding box center [407, 284] width 38 height 17
type input "[DATE]"
click at [441, 286] on div "Jour 01 02 03 04 05 06 07 08 09 10 11 12 13 14 15 16 17 18 19 20 21 22 23 24 25…" at bounding box center [387, 284] width 140 height 17
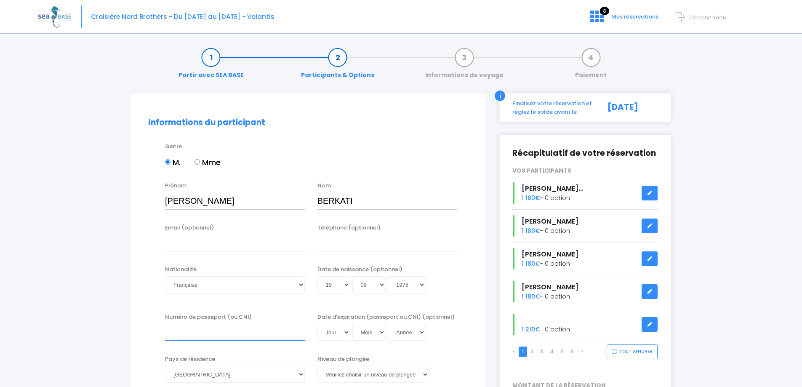
click at [216, 336] on input "Numéro de passeport (ou CNI)" at bounding box center [235, 332] width 140 height 17
click at [247, 335] on input "20EC40671" at bounding box center [235, 332] width 140 height 17
type input "20EC40671"
click at [339, 331] on select "Jour 01 02 03 04 05 06 07 08 09 10 11 12 13 14 15 16 17 18 19 20 21 22 23 24 25…" at bounding box center [333, 332] width 33 height 17
select select "11"
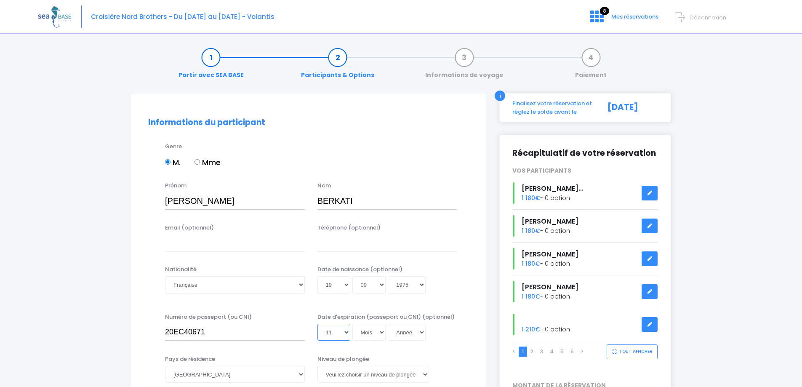
click at [317, 324] on select "Jour 01 02 03 04 05 06 07 08 09 10 11 12 13 14 15 16 17 18 19 20 21 22 23 24 25…" at bounding box center [333, 332] width 33 height 17
click at [371, 328] on select "Mois 01 02 03 04 05 06 07 08 09 10 11 12" at bounding box center [369, 332] width 34 height 17
select select "11"
click at [352, 324] on select "Mois 01 02 03 04 05 06 07 08 09 10 11 12" at bounding box center [369, 332] width 34 height 17
click at [398, 330] on select "Année 2045 2044 2043 2042 2041 2040 2039 2038 2037 2036 2035 2034 2033 2032 203…" at bounding box center [407, 332] width 38 height 17
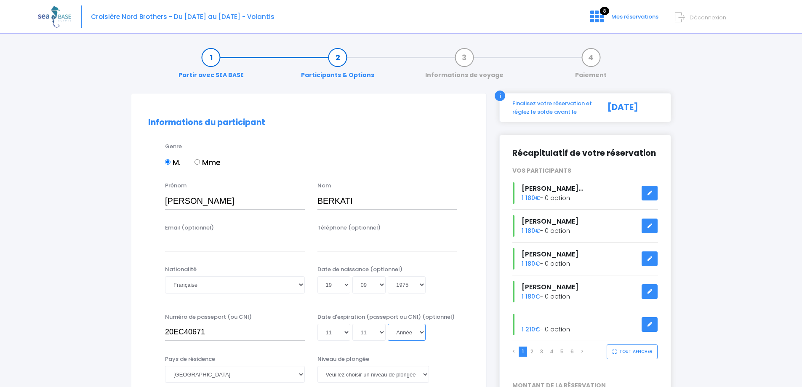
select select "2030"
click at [388, 324] on select "Année 2045 2044 2043 2042 2041 2040 2039 2038 2037 2036 2035 2034 2033 2032 203…" at bounding box center [407, 332] width 38 height 17
type input "[DATE]"
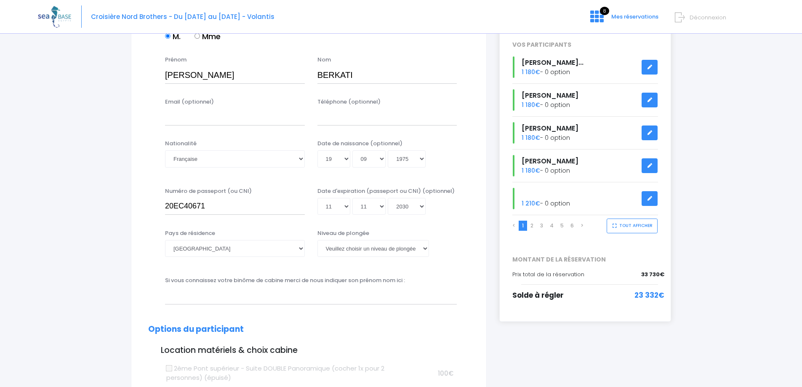
scroll to position [126, 0]
click at [374, 252] on select "[PERSON_NAME] choisir un niveau de plongée Non plongeur Junior OW diver Adventu…" at bounding box center [373, 247] width 112 height 17
click at [420, 248] on select "[PERSON_NAME] choisir un niveau de plongée Non plongeur Junior OW diver Adventu…" at bounding box center [373, 247] width 112 height 17
select select "MF1"
click at [317, 239] on select "[PERSON_NAME] choisir un niveau de plongée Non plongeur Junior OW diver Adventu…" at bounding box center [373, 247] width 112 height 17
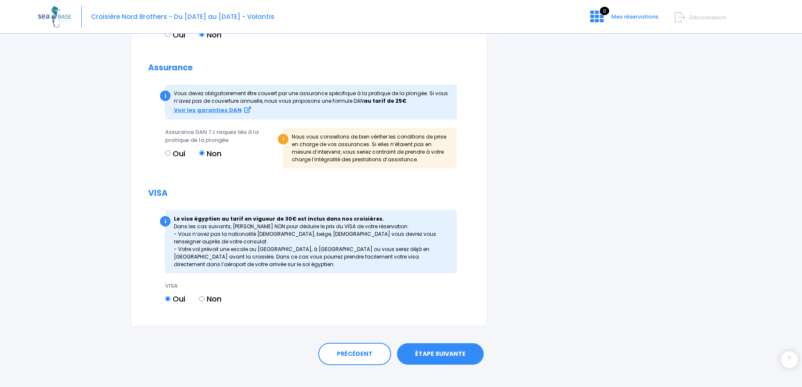
scroll to position [875, 0]
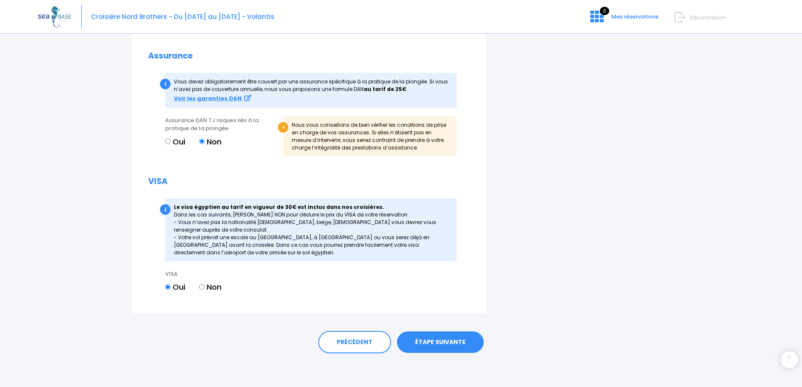
click at [201, 289] on input "Non" at bounding box center [201, 286] width 5 height 5
radio input "true"
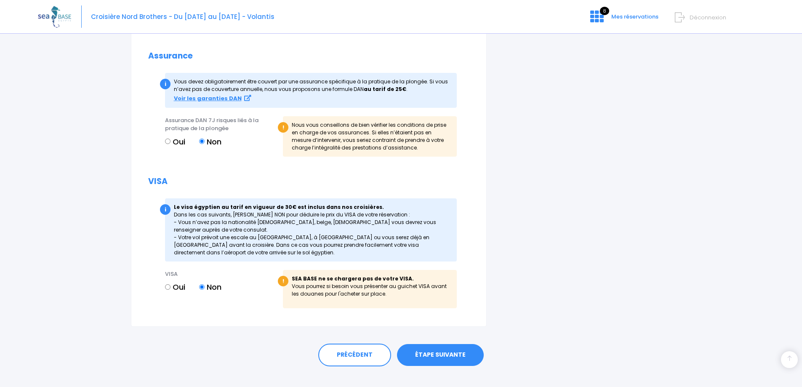
click at [433, 355] on link "ÉTAPE SUIVANTE" at bounding box center [440, 355] width 87 height 22
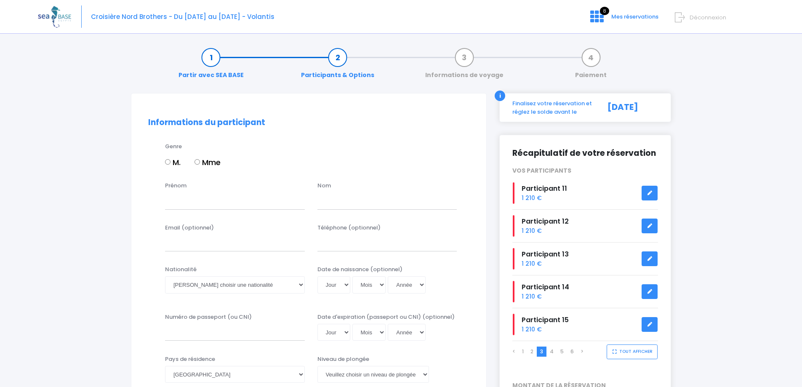
click at [199, 162] on input "Mme" at bounding box center [196, 161] width 5 height 5
radio input "true"
click at [210, 202] on input "Prénom" at bounding box center [235, 200] width 140 height 17
type input "DELPHINE"
click at [341, 197] on input "text" at bounding box center [387, 200] width 140 height 17
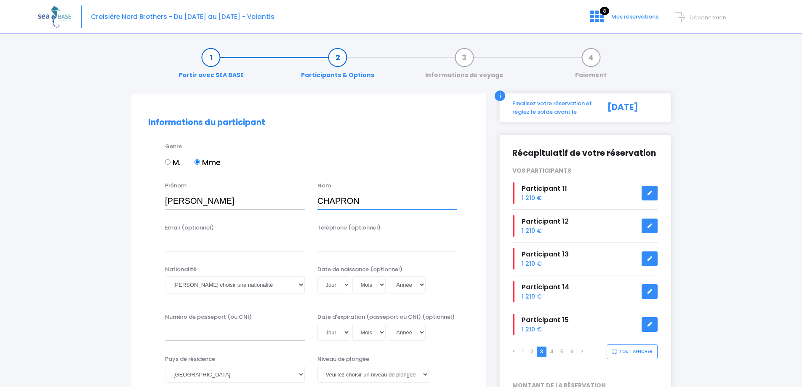
type input "CHAPRON"
click at [203, 283] on select "Veuillez choisir une nationalité [DEMOGRAPHIC_DATA] Algerienne Allemande [GEOGR…" at bounding box center [235, 284] width 140 height 17
select select "Française"
click at [165, 276] on select "Veuillez choisir une nationalité [DEMOGRAPHIC_DATA] Algerienne Allemande [GEOGR…" at bounding box center [235, 284] width 140 height 17
click at [341, 282] on select "Jour 01 02 03 04 05 06 07 08 09 10 11 12 13 14 15 16 17 18 19 20 21 22 23 24 25…" at bounding box center [333, 284] width 33 height 17
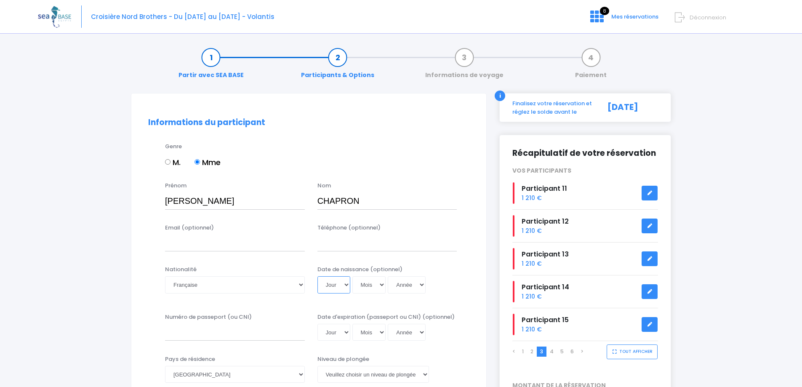
select select "17"
click at [317, 276] on select "Jour 01 02 03 04 05 06 07 08 09 10 11 12 13 14 15 16 17 18 19 20 21 22 23 24 25…" at bounding box center [333, 284] width 33 height 17
click at [362, 285] on select "Mois 01 02 03 04 05 06 07 08 09 10 11 12" at bounding box center [369, 284] width 34 height 17
select select "09"
click at [352, 276] on select "Mois 01 02 03 04 05 06 07 08 09 10 11 12" at bounding box center [369, 284] width 34 height 17
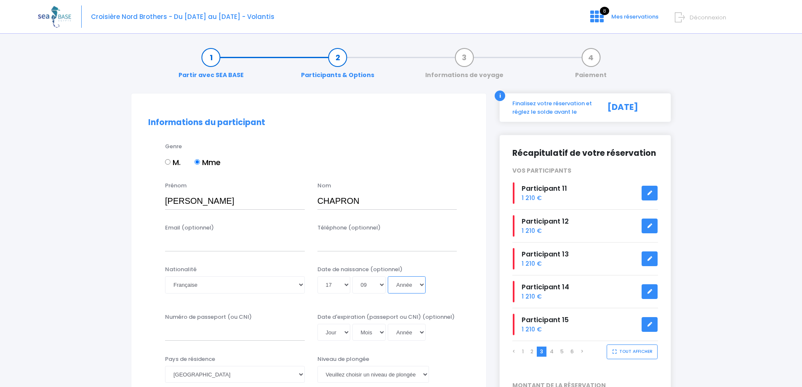
click at [407, 285] on select "Année 2045 2044 2043 2042 2041 2040 2039 2038 2037 2036 2035 2034 2033 2032 203…" at bounding box center [407, 284] width 38 height 17
select select "1975"
click at [388, 276] on select "Année 2045 2044 2043 2042 2041 2040 2039 2038 2037 2036 2035 2034 2033 2032 203…" at bounding box center [407, 284] width 38 height 17
type input "1975-09-17"
click at [453, 300] on div "Nationalité Veuillez choisir une nationalité Afghane Albanaise Algerienne Allem…" at bounding box center [309, 284] width 334 height 39
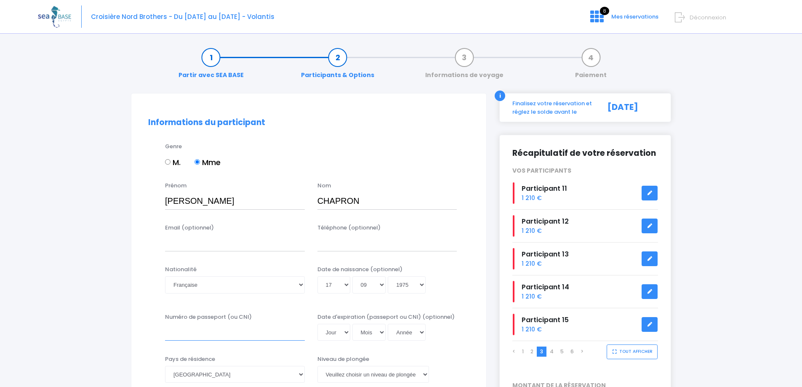
click at [242, 335] on input "Numéro de passeport (ou CNI)" at bounding box center [235, 332] width 140 height 17
type input "17CI73430"
click at [344, 332] on select "Jour 01 02 03 04 05 06 07 08 09 10 11 12 13 14 15 16 17 18 19 20 21 22 23 24 25…" at bounding box center [333, 332] width 33 height 17
select select "29"
click at [317, 324] on select "Jour 01 02 03 04 05 06 07 08 09 10 11 12 13 14 15 16 17 18 19 20 21 22 23 24 25…" at bounding box center [333, 332] width 33 height 17
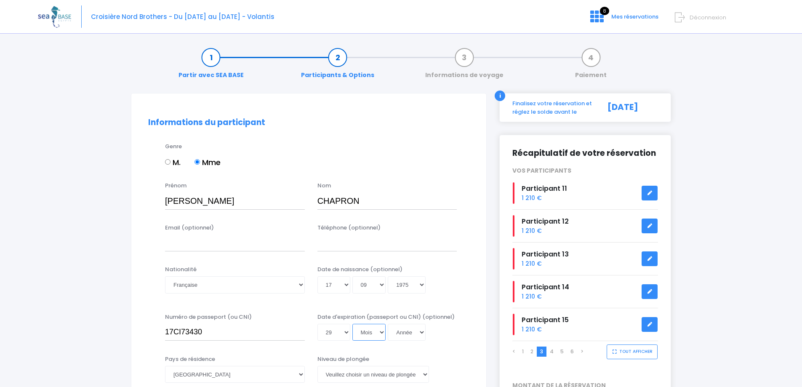
click at [363, 328] on select "Mois 01 02 03 04 05 06 07 08 09 10 11 12" at bounding box center [369, 332] width 34 height 17
select select "05"
click at [352, 324] on select "Mois 01 02 03 04 05 06 07 08 09 10 11 12" at bounding box center [369, 332] width 34 height 17
drag, startPoint x: 404, startPoint y: 331, endPoint x: 404, endPoint y: 325, distance: 5.9
click at [404, 331] on select "Année 2045 2044 2043 2042 2041 2040 2039 2038 2037 2036 2035 2034 2033 2032 203…" at bounding box center [407, 332] width 38 height 17
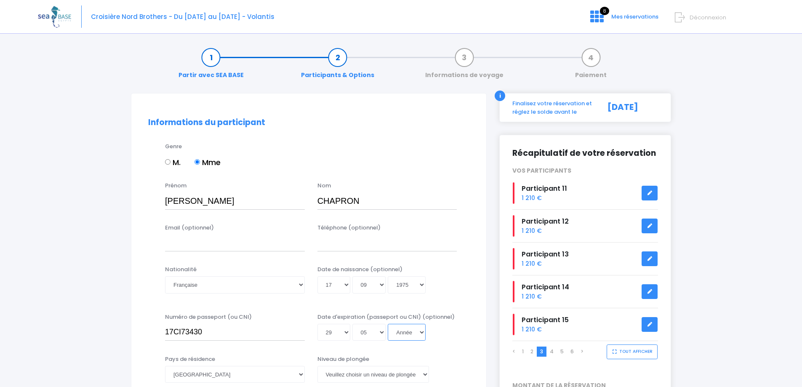
select select "2027"
click at [388, 324] on select "Année 2045 2044 2043 2042 2041 2040 2039 2038 2037 2036 2035 2034 2033 2032 203…" at bounding box center [407, 332] width 38 height 17
type input "2027-05-29"
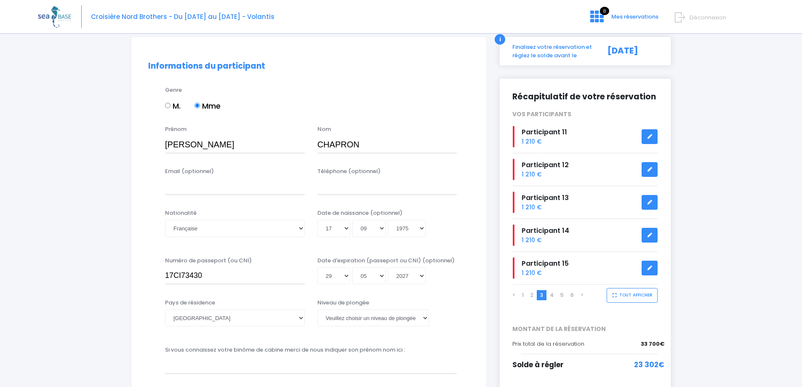
scroll to position [126, 0]
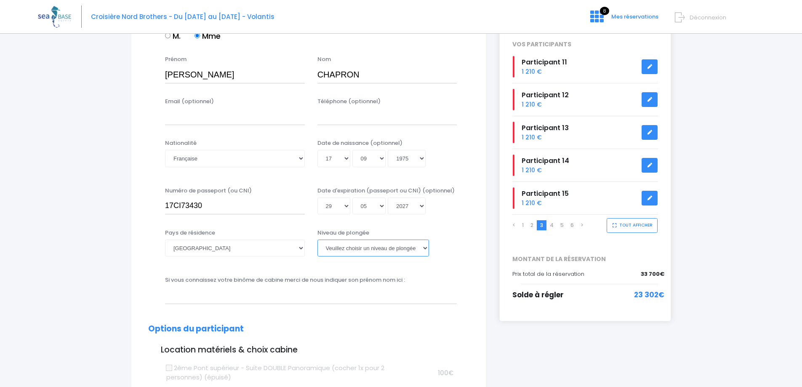
click at [386, 253] on select "[PERSON_NAME] choisir un niveau de plongée Non plongeur Junior OW diver Adventu…" at bounding box center [373, 247] width 112 height 17
click at [386, 246] on select "[PERSON_NAME] choisir un niveau de plongée Non plongeur Junior OW diver Adventu…" at bounding box center [373, 247] width 112 height 17
select select "N2"
click at [317, 239] on select "[PERSON_NAME] choisir un niveau de plongée Non plongeur Junior OW diver Adventu…" at bounding box center [373, 247] width 112 height 17
click at [415, 306] on div "Si vous connaissez votre binôme de cabine merci de nous indiquer son prénom nom…" at bounding box center [309, 292] width 334 height 33
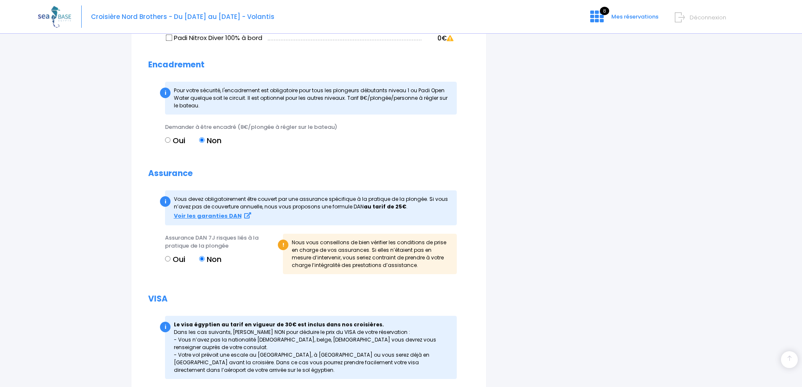
scroll to position [875, 0]
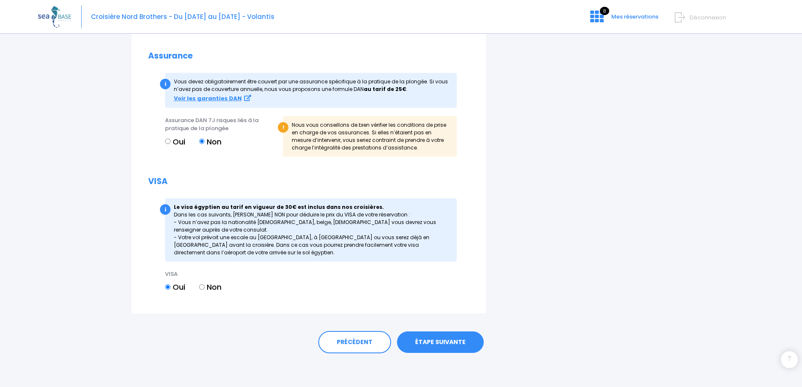
click at [202, 286] on input "Non" at bounding box center [201, 286] width 5 height 5
radio input "true"
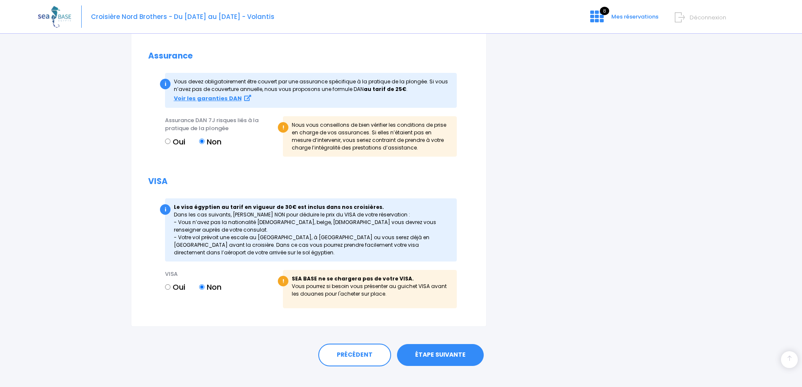
click at [427, 351] on link "ÉTAPE SUIVANTE" at bounding box center [440, 355] width 87 height 22
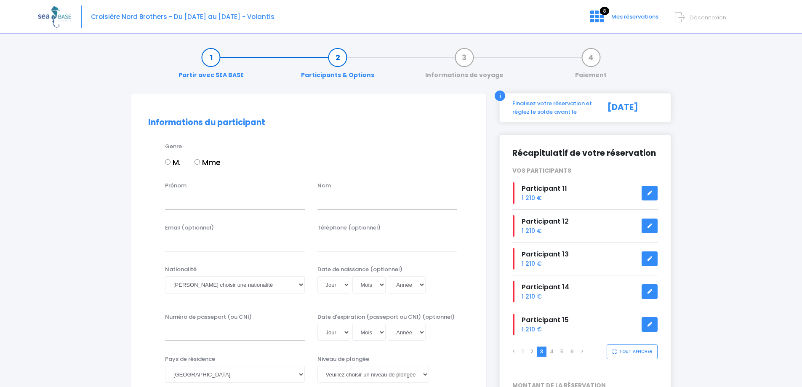
click at [199, 162] on input "Mme" at bounding box center [196, 161] width 5 height 5
radio input "true"
click at [201, 201] on input "Prénom" at bounding box center [235, 200] width 140 height 17
type input "LAURE"
click at [399, 201] on input "text" at bounding box center [387, 200] width 140 height 17
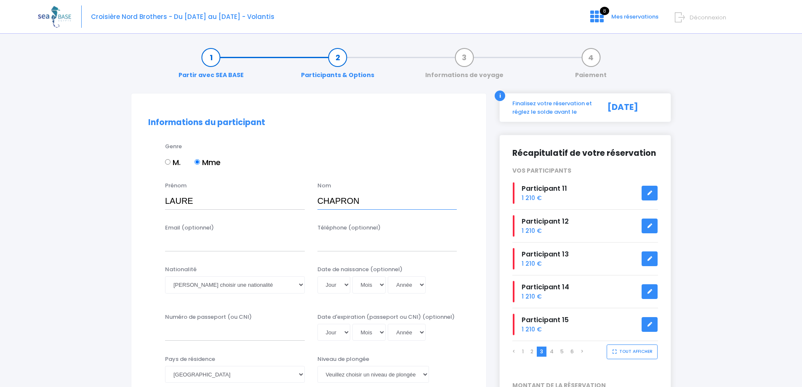
type input "CHAPRON"
click at [213, 287] on select "Veuillez choisir une nationalité [DEMOGRAPHIC_DATA] Algerienne Allemande [GEOGR…" at bounding box center [235, 284] width 140 height 17
select select "Française"
click at [165, 276] on select "Veuillez choisir une nationalité [DEMOGRAPHIC_DATA] Algerienne Allemande [GEOGR…" at bounding box center [235, 284] width 140 height 17
click at [332, 287] on select "Jour 01 02 03 04 05 06 07 08 09 10 11 12 13 14 15 16 17 18 19 20 21 22 23 24 25…" at bounding box center [333, 284] width 33 height 17
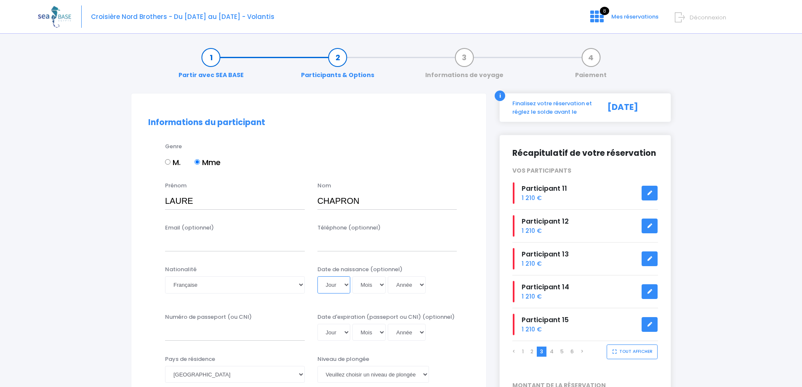
select select "19"
click at [317, 276] on select "Jour 01 02 03 04 05 06 07 08 09 10 11 12 13 14 15 16 17 18 19 20 21 22 23 24 25…" at bounding box center [333, 284] width 33 height 17
click at [356, 280] on select "Mois 01 02 03 04 05 06 07 08 09 10 11 12" at bounding box center [369, 284] width 34 height 17
select select "03"
click at [352, 276] on select "Mois 01 02 03 04 05 06 07 08 09 10 11 12" at bounding box center [369, 284] width 34 height 17
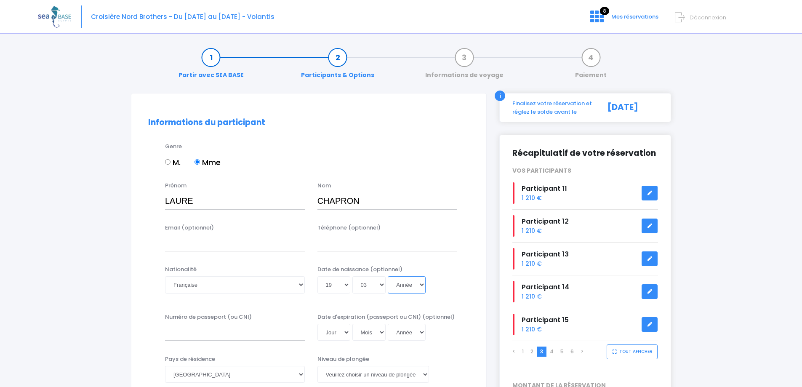
click at [395, 284] on select "Année 2045 2044 2043 2042 2041 2040 2039 2038 2037 2036 2035 2034 2033 2032 203…" at bounding box center [407, 284] width 38 height 17
select select "1973"
click at [388, 276] on select "Année 2045 2044 2043 2042 2041 2040 2039 2038 2037 2036 2035 2034 2033 2032 203…" at bounding box center [407, 284] width 38 height 17
type input "[DATE]"
click at [458, 278] on div "Date de naissance (optionnel) Jour 01 02 03 04 05 06 07 08 09 10 11 12 13 14 15…" at bounding box center [387, 281] width 152 height 33
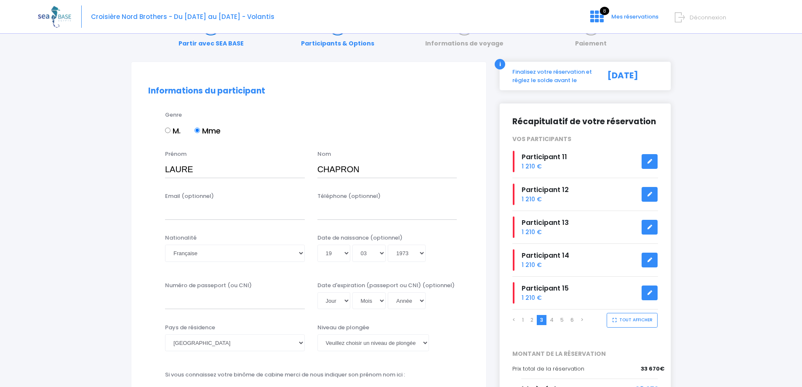
scroll to position [84, 0]
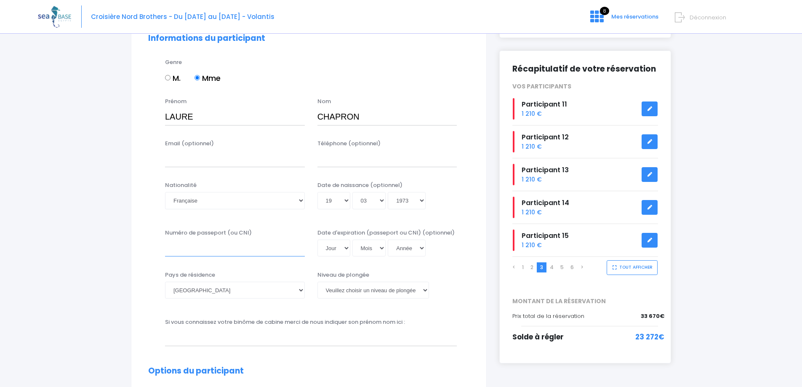
click at [220, 246] on input "Numéro de passeport (ou CNI)" at bounding box center [235, 247] width 140 height 17
type input "17CI73431"
click at [340, 242] on select "Jour 01 02 03 04 05 06 07 08 09 10 11 12 13 14 15 16 17 18 19 20 21 22 23 24 25…" at bounding box center [333, 247] width 33 height 17
select select "29"
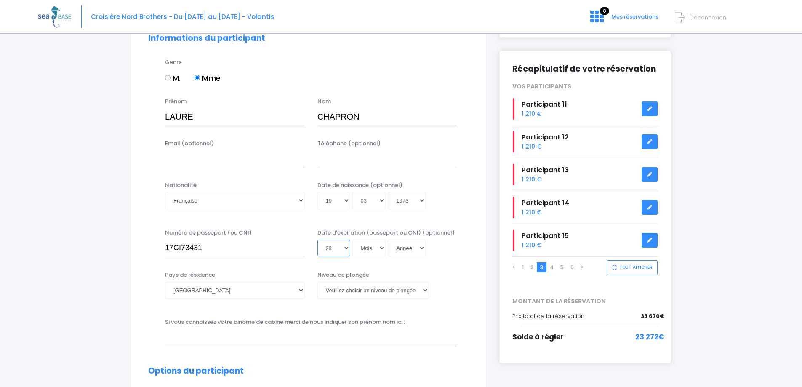
click at [317, 239] on select "Jour 01 02 03 04 05 06 07 08 09 10 11 12 13 14 15 16 17 18 19 20 21 22 23 24 25…" at bounding box center [333, 247] width 33 height 17
click at [366, 248] on select "Mois 01 02 03 04 05 06 07 08 09 10 11 12" at bounding box center [369, 247] width 34 height 17
select select "05"
click at [352, 239] on select "Mois 01 02 03 04 05 06 07 08 09 10 11 12" at bounding box center [369, 247] width 34 height 17
click at [415, 249] on select "Année 2045 2044 2043 2042 2041 2040 2039 2038 2037 2036 2035 2034 2033 2032 203…" at bounding box center [407, 247] width 38 height 17
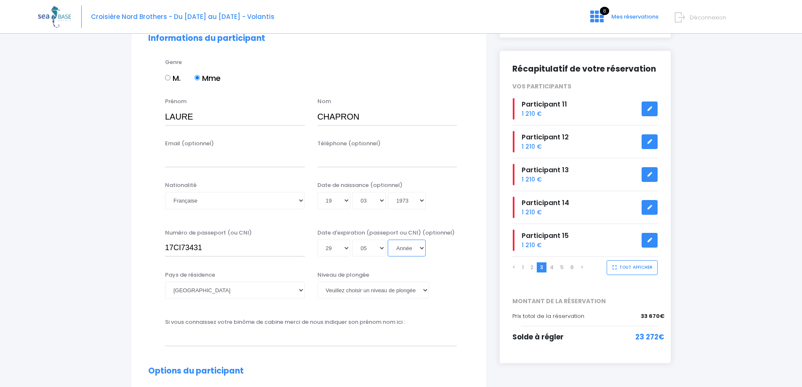
select select "2027"
click at [388, 239] on select "Année 2045 2044 2043 2042 2041 2040 2039 2038 2037 2036 2035 2034 2033 2032 203…" at bounding box center [407, 247] width 38 height 17
type input "[DATE]"
click at [370, 293] on select "[PERSON_NAME] choisir un niveau de plongée Non plongeur Junior OW diver Adventu…" at bounding box center [373, 290] width 112 height 17
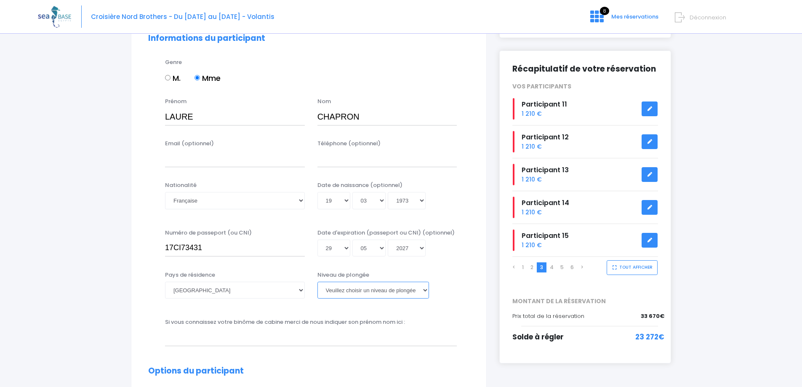
click at [380, 290] on select "[PERSON_NAME] choisir un niveau de plongée Non plongeur Junior OW diver Adventu…" at bounding box center [373, 290] width 112 height 17
select select "N2"
click at [317, 282] on select "[PERSON_NAME] choisir un niveau de plongée Non plongeur Junior OW diver Adventu…" at bounding box center [373, 290] width 112 height 17
click at [456, 321] on div "Si vous connaissez votre binôme de cabine merci de nous indiquer son prénom nom…" at bounding box center [311, 332] width 304 height 28
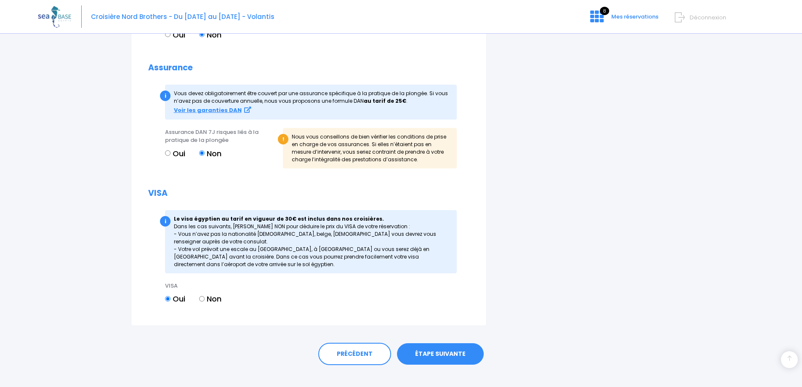
scroll to position [875, 0]
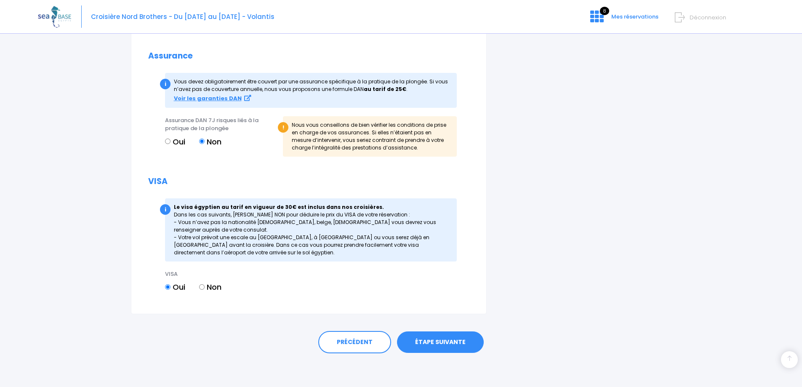
click at [204, 284] on input "Non" at bounding box center [201, 286] width 5 height 5
radio input "true"
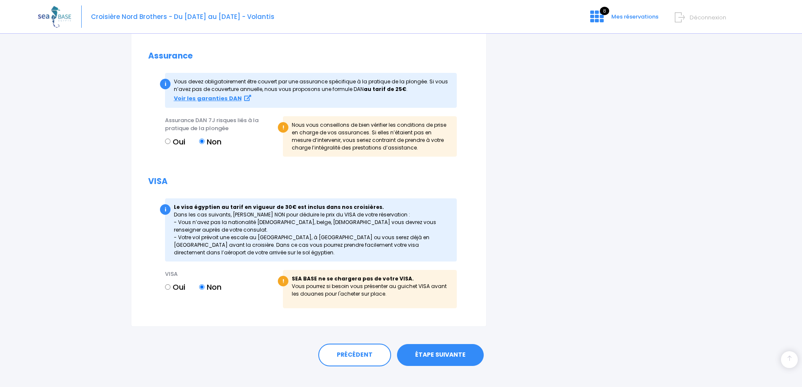
drag, startPoint x: 444, startPoint y: 359, endPoint x: 438, endPoint y: 362, distance: 6.8
click at [438, 362] on link "ÉTAPE SUIVANTE" at bounding box center [440, 355] width 87 height 22
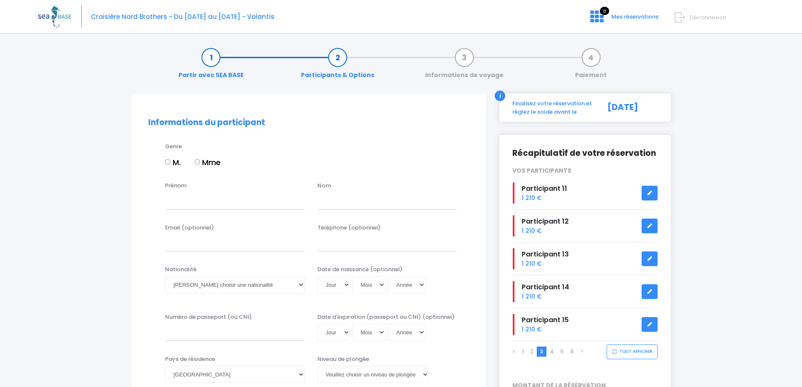
click at [199, 162] on input "Mme" at bounding box center [196, 161] width 5 height 5
radio input "true"
click at [185, 205] on input "Prénom" at bounding box center [235, 200] width 140 height 17
type input "[PERSON_NAME]"
click at [336, 203] on input "text" at bounding box center [387, 200] width 140 height 17
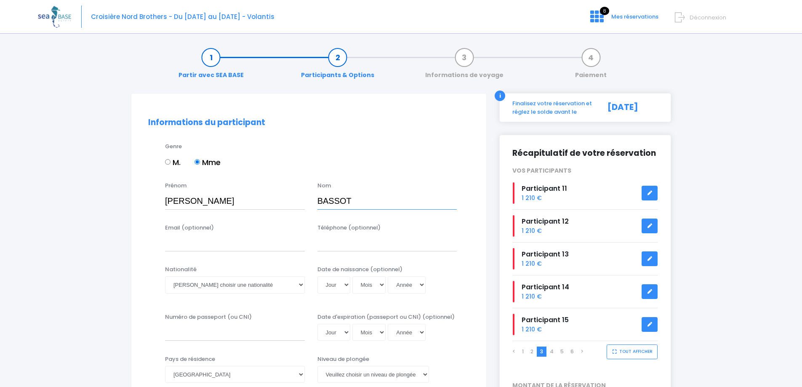
type input "BASSOT"
click at [191, 283] on select "Veuillez choisir une nationalité [DEMOGRAPHIC_DATA] Algerienne Allemande [GEOGR…" at bounding box center [235, 284] width 140 height 17
select select "Française"
click at [165, 276] on select "Veuillez choisir une nationalité [DEMOGRAPHIC_DATA] Algerienne Allemande [GEOGR…" at bounding box center [235, 284] width 140 height 17
click at [331, 286] on select "Jour 01 02 03 04 05 06 07 08 09 10 11 12 13 14 15 16 17 18 19 20 21 22 23 24 25…" at bounding box center [333, 284] width 33 height 17
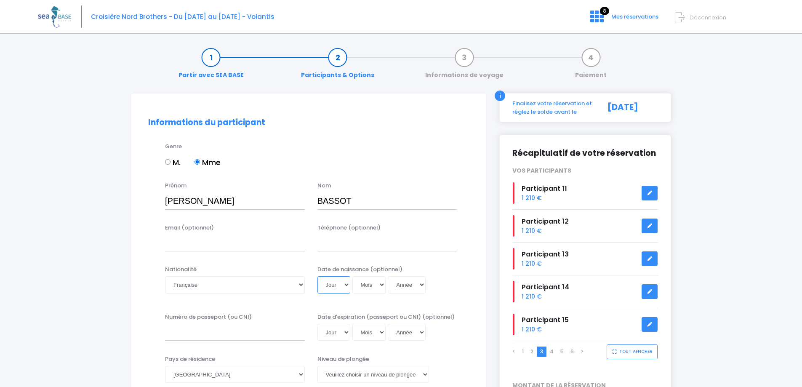
select select "22"
click at [317, 276] on select "Jour 01 02 03 04 05 06 07 08 09 10 11 12 13 14 15 16 17 18 19 20 21 22 23 24 25…" at bounding box center [333, 284] width 33 height 17
click at [373, 282] on select "Mois 01 02 03 04 05 06 07 08 09 10 11 12" at bounding box center [369, 284] width 34 height 17
select select "01"
click at [352, 276] on select "Mois 01 02 03 04 05 06 07 08 09 10 11 12" at bounding box center [369, 284] width 34 height 17
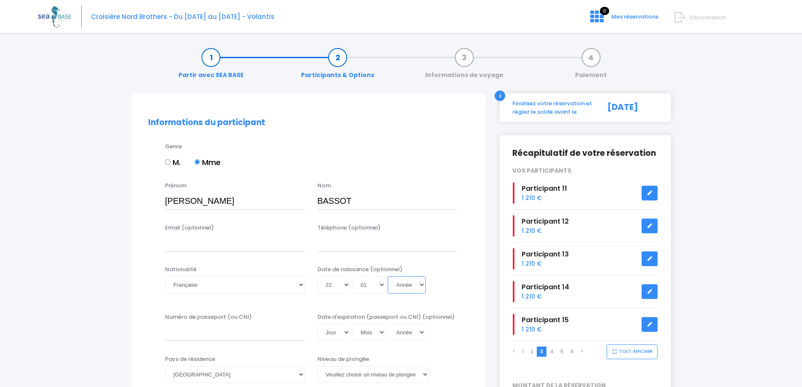
click at [409, 287] on select "Année 2045 2044 2043 2042 2041 2040 2039 2038 2037 2036 2035 2034 2033 2032 203…" at bounding box center [407, 284] width 38 height 17
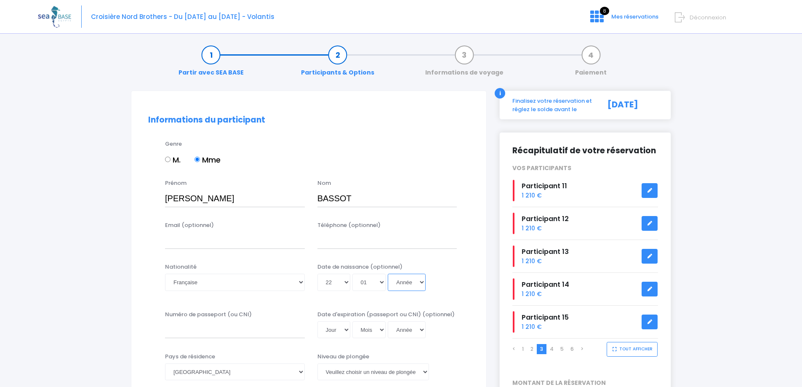
scroll to position [126, 0]
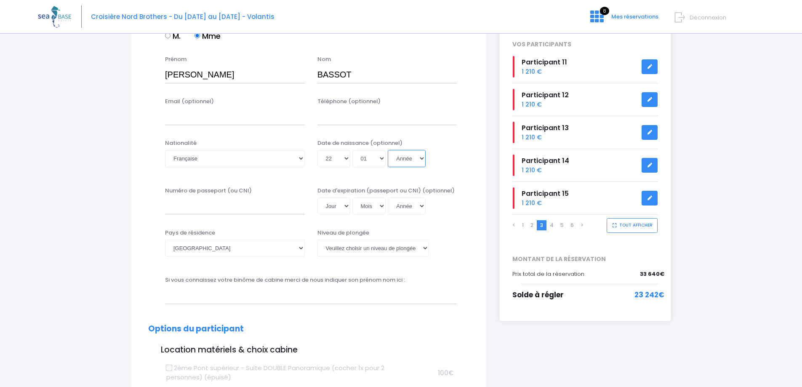
click at [413, 161] on select "Année 2045 2044 2043 2042 2041 2040 2039 2038 2037 2036 2035 2034 2033 2032 203…" at bounding box center [407, 158] width 38 height 17
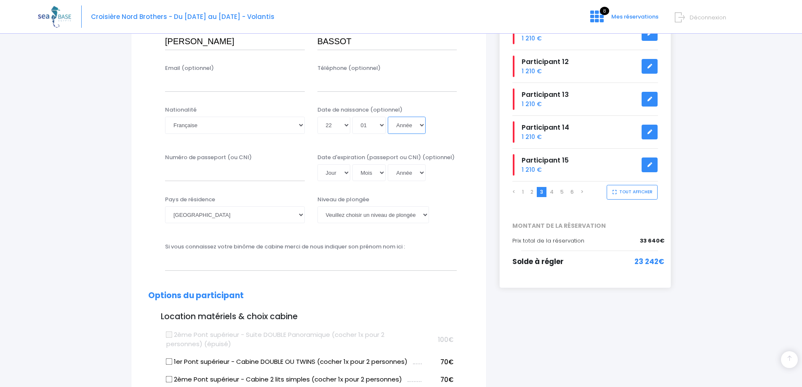
scroll to position [210, 0]
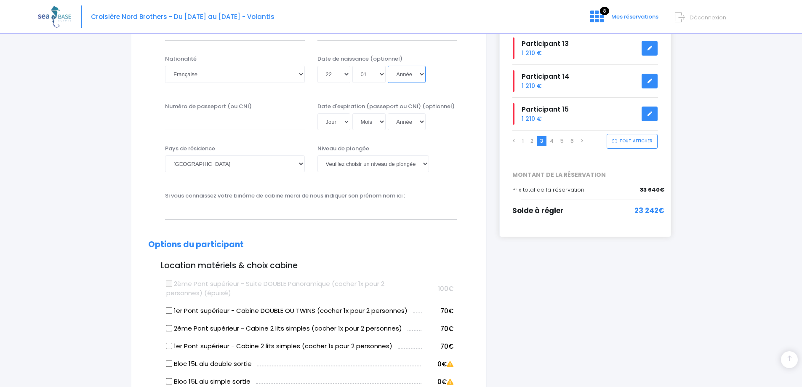
click at [407, 73] on select "Année 2045 2044 2043 2042 2041 2040 2039 2038 2037 2036 2035 2034 2033 2032 203…" at bounding box center [407, 74] width 38 height 17
select select "1968"
click at [388, 66] on select "Année 2045 2044 2043 2042 2041 2040 2039 2038 2037 2036 2035 2034 2033 2032 203…" at bounding box center [407, 74] width 38 height 17
type input "1968-01-22"
click at [447, 193] on div "Si vous connaissez votre binôme de cabine merci de nous indiquer son prénom nom…" at bounding box center [311, 205] width 304 height 28
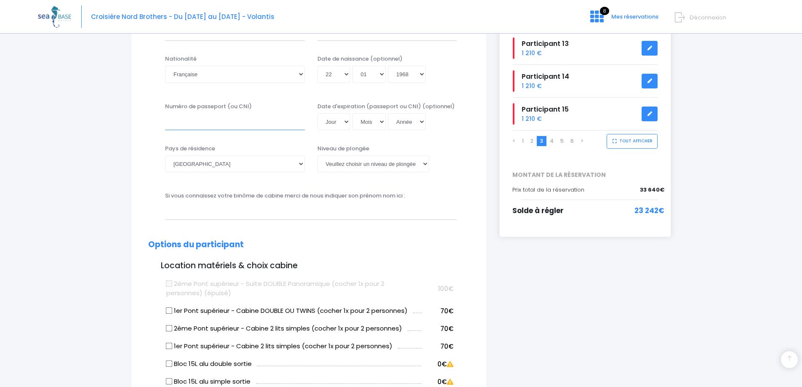
click at [202, 126] on input "Numéro de passeport (ou CNI)" at bounding box center [235, 121] width 140 height 17
type input "180959560422"
click at [340, 124] on select "Jour 01 02 03 04 05 06 07 08 09 10 11 12 13 14 15 16 17 18 19 20 21 22 23 24 25…" at bounding box center [333, 121] width 33 height 17
select select "19"
click at [317, 113] on select "Jour 01 02 03 04 05 06 07 08 09 10 11 12 13 14 15 16 17 18 19 20 21 22 23 24 25…" at bounding box center [333, 121] width 33 height 17
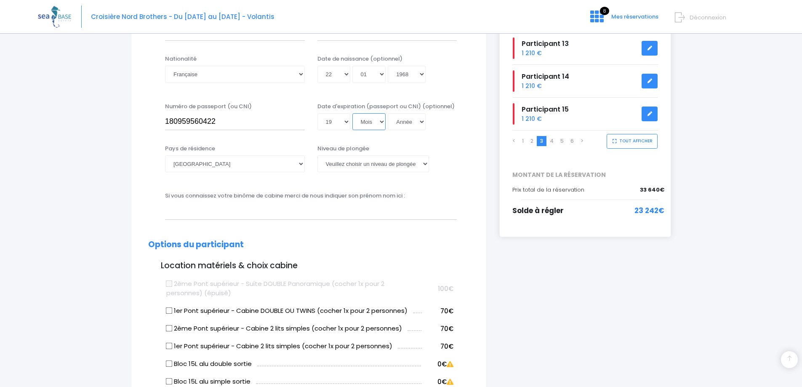
drag, startPoint x: 369, startPoint y: 120, endPoint x: 373, endPoint y: 128, distance: 8.8
click at [369, 120] on select "Mois 01 02 03 04 05 06 07 08 09 10 11 12" at bounding box center [369, 121] width 34 height 17
select select "09"
click at [352, 113] on select "Mois 01 02 03 04 05 06 07 08 09 10 11 12" at bounding box center [369, 121] width 34 height 17
click at [399, 120] on select "Année 2045 2044 2043 2042 2041 2040 2039 2038 2037 2036 2035 2034 2033 2032 203…" at bounding box center [407, 121] width 38 height 17
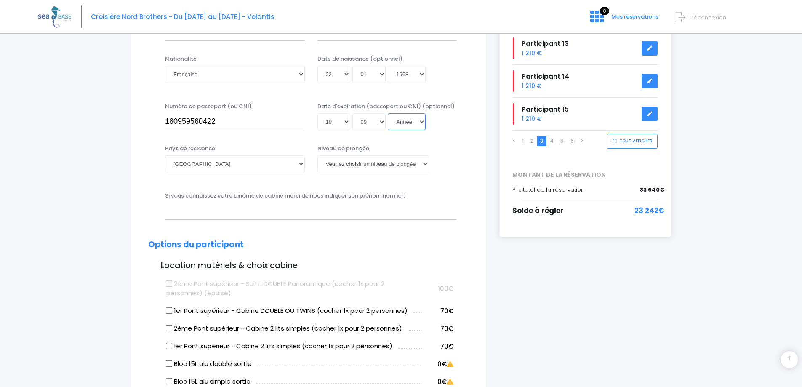
select select "2033"
click at [388, 113] on select "Année 2045 2044 2043 2042 2041 2040 2039 2038 2037 2036 2035 2034 2033 2032 203…" at bounding box center [407, 121] width 38 height 17
type input "2033-09-19"
click at [348, 159] on select "[PERSON_NAME] choisir un niveau de plongée Non plongeur Junior OW diver Adventu…" at bounding box center [373, 163] width 112 height 17
click at [355, 163] on select "[PERSON_NAME] choisir un niveau de plongée Non plongeur Junior OW diver Adventu…" at bounding box center [373, 163] width 112 height 17
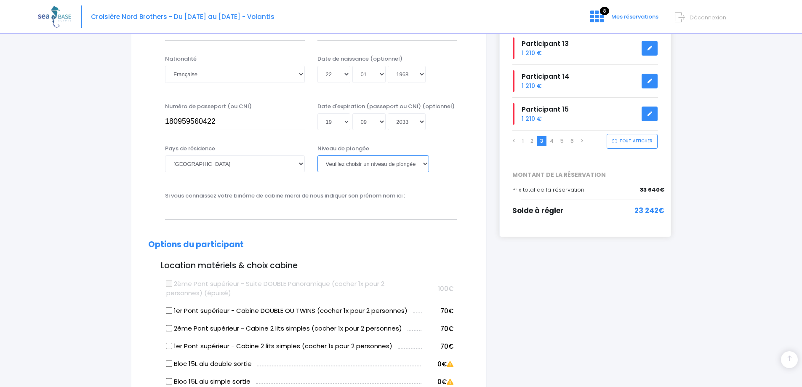
select select "N3"
click at [317, 155] on select "[PERSON_NAME] choisir un niveau de plongée Non plongeur Junior OW diver Adventu…" at bounding box center [373, 163] width 112 height 17
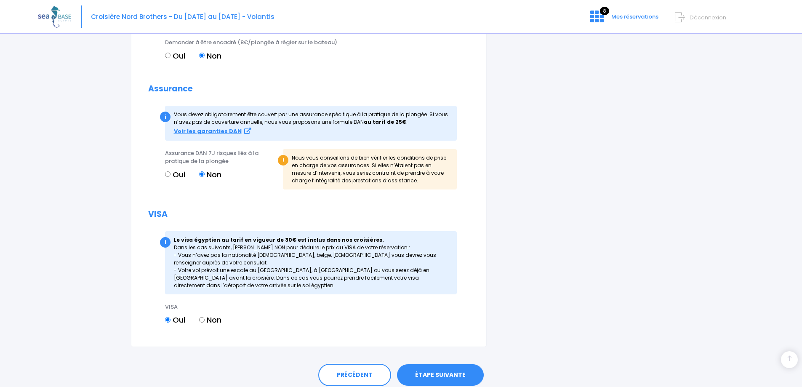
scroll to position [875, 0]
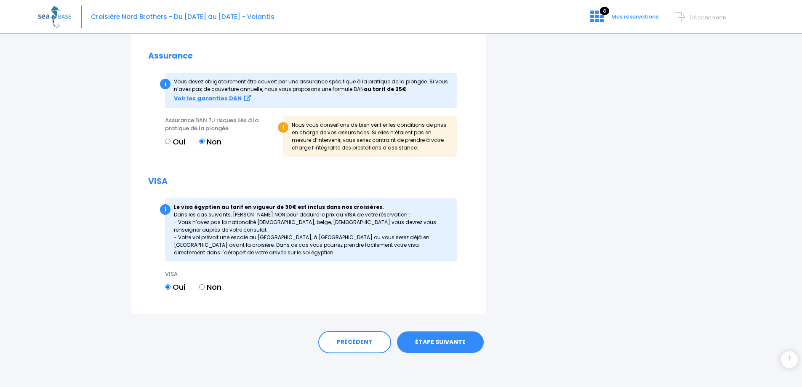
click at [203, 288] on input "Non" at bounding box center [201, 286] width 5 height 5
radio input "true"
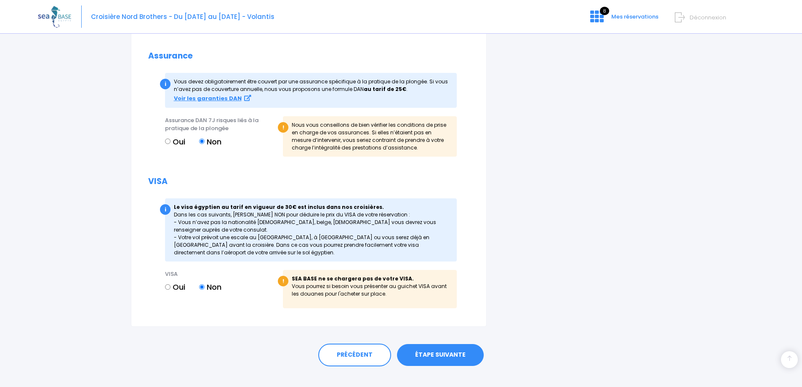
click at [444, 356] on link "ÉTAPE SUIVANTE" at bounding box center [440, 355] width 87 height 22
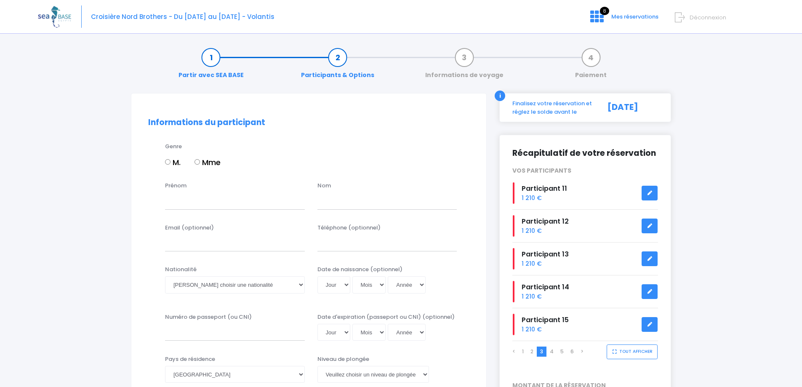
click at [170, 160] on input "M." at bounding box center [167, 161] width 5 height 5
radio input "true"
click at [199, 205] on input "Prénom" at bounding box center [235, 200] width 140 height 17
type input "[PERSON_NAME]"
click at [339, 195] on input "text" at bounding box center [387, 200] width 140 height 17
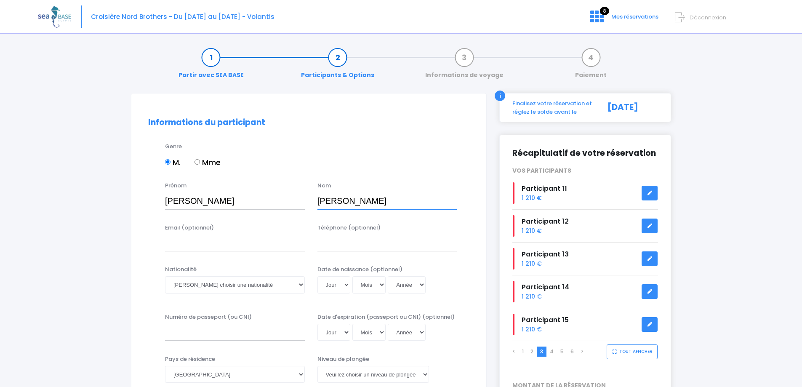
type input "[PERSON_NAME]"
drag, startPoint x: 216, startPoint y: 289, endPoint x: 229, endPoint y: 314, distance: 27.3
click at [216, 289] on select "Veuillez choisir une nationalité [DEMOGRAPHIC_DATA] Algerienne Allemande [GEOGR…" at bounding box center [235, 284] width 140 height 17
click at [180, 200] on input "[PERSON_NAME]" at bounding box center [235, 200] width 140 height 17
type input "PAULO"
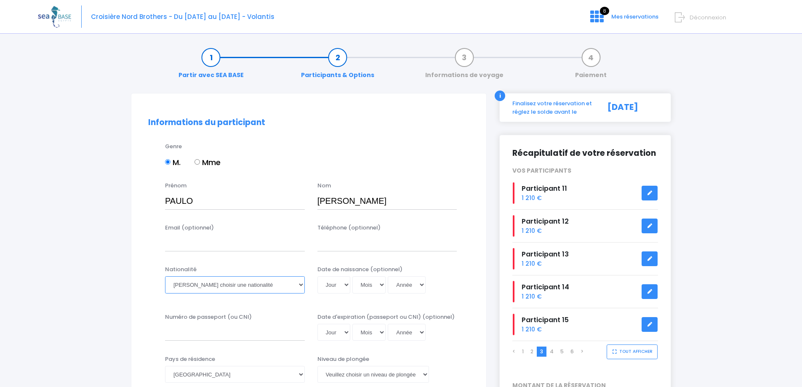
click at [251, 282] on select "Veuillez choisir une nationalité [DEMOGRAPHIC_DATA] Algerienne Allemande [GEOGR…" at bounding box center [235, 284] width 140 height 17
select select "Française"
click at [165, 276] on select "Veuillez choisir une nationalité [DEMOGRAPHIC_DATA] Algerienne Allemande [GEOGR…" at bounding box center [235, 284] width 140 height 17
click at [342, 286] on select "Jour 01 02 03 04 05 06 07 08 09 10 11 12 13 14 15 16 17 18 19 20 21 22 23 24 25…" at bounding box center [333, 284] width 33 height 17
drag, startPoint x: 330, startPoint y: 286, endPoint x: 330, endPoint y: 280, distance: 5.5
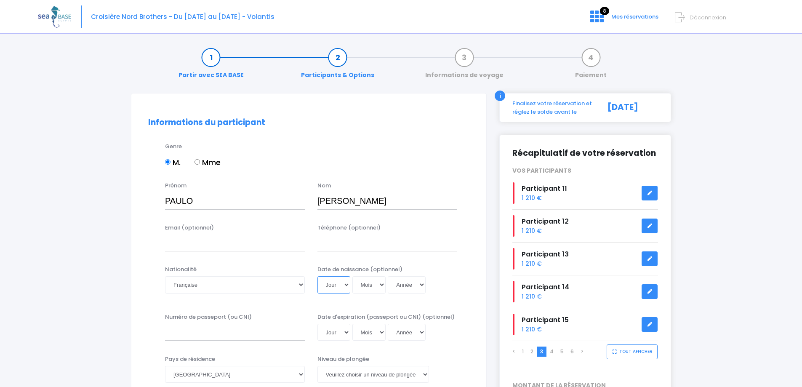
click at [330, 286] on select "Jour 01 02 03 04 05 06 07 08 09 10 11 12 13 14 15 16 17 18 19 20 21 22 23 24 25…" at bounding box center [333, 284] width 33 height 17
select select "18"
click at [317, 276] on select "Jour 01 02 03 04 05 06 07 08 09 10 11 12 13 14 15 16 17 18 19 20 21 22 23 24 25…" at bounding box center [333, 284] width 33 height 17
click at [364, 284] on select "Mois 01 02 03 04 05 06 07 08 09 10 11 12" at bounding box center [369, 284] width 34 height 17
select select "11"
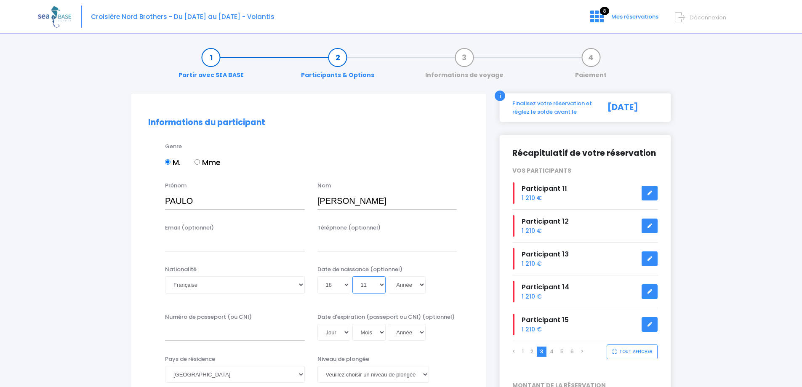
click at [352, 276] on select "Mois 01 02 03 04 05 06 07 08 09 10 11 12" at bounding box center [369, 284] width 34 height 17
click at [404, 287] on select "Année 2045 2044 2043 2042 2041 2040 2039 2038 2037 2036 2035 2034 2033 2032 203…" at bounding box center [407, 284] width 38 height 17
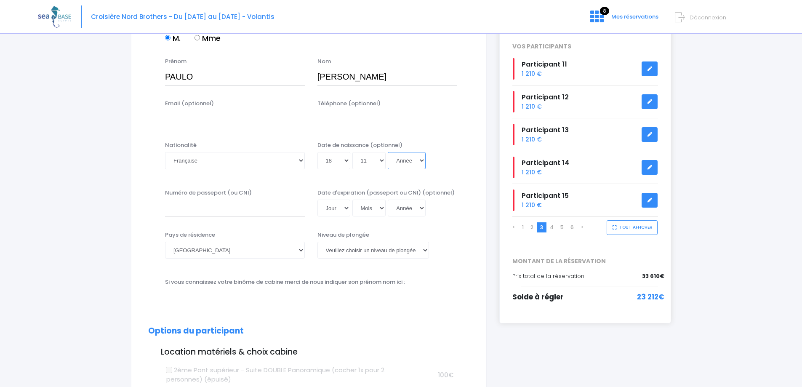
scroll to position [126, 0]
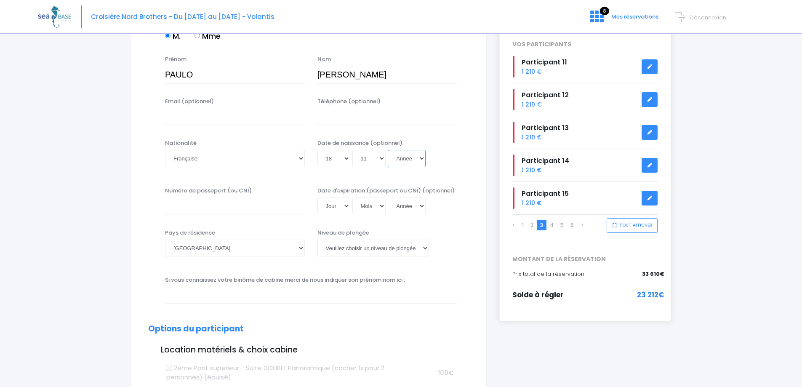
click at [405, 157] on select "Année 2045 2044 2043 2042 2041 2040 2039 2038 2037 2036 2035 2034 2033 2032 203…" at bounding box center [407, 158] width 38 height 17
select select "1972"
click at [388, 150] on select "Année 2045 2044 2043 2042 2041 2040 2039 2038 2037 2036 2035 2034 2033 2032 203…" at bounding box center [407, 158] width 38 height 17
type input "[DATE]"
click at [411, 230] on div "Niveau de plongée Veuillez choisir un niveau de plongée Non plongeur Junior OW …" at bounding box center [387, 243] width 140 height 28
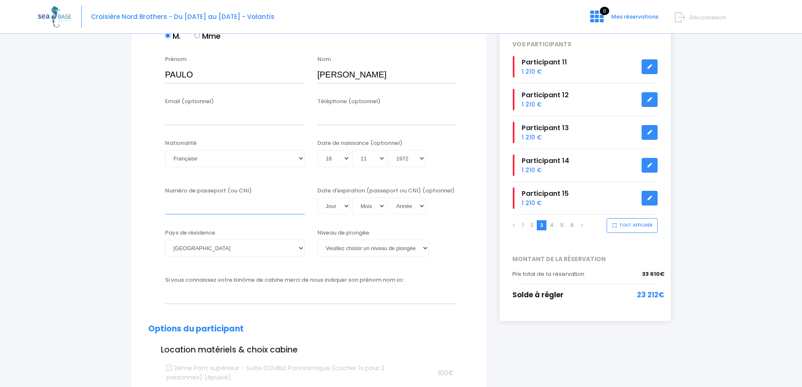
click at [247, 204] on input "Numéro de passeport (ou CNI)" at bounding box center [235, 205] width 140 height 17
type input "17EE22608"
click at [335, 201] on select "Jour 01 02 03 04 05 06 07 08 09 10 11 12 13 14 15 16 17 18 19 20 21 22 23 24 25…" at bounding box center [333, 205] width 33 height 17
click at [340, 209] on select "Jour 01 02 03 04 05 06 07 08 09 10 11 12 13 14 15 16 17 18 19 20 21 22 23 24 25…" at bounding box center [333, 205] width 33 height 17
select select "28"
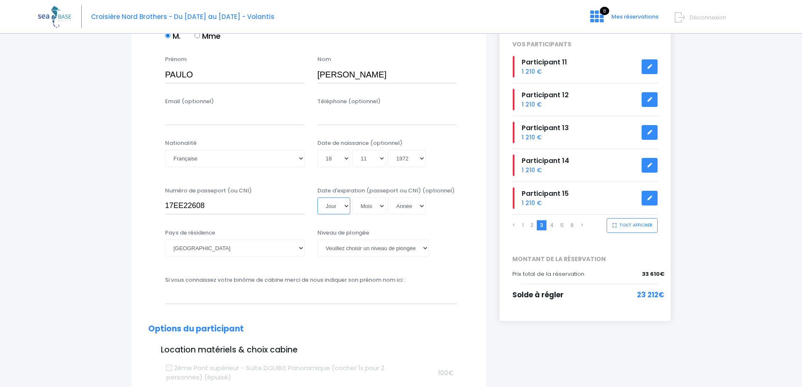
click at [317, 197] on select "Jour 01 02 03 04 05 06 07 08 09 10 11 12 13 14 15 16 17 18 19 20 21 22 23 24 25…" at bounding box center [333, 205] width 33 height 17
click at [378, 208] on select "Mois 01 02 03 04 05 06 07 08 09 10 11 12" at bounding box center [369, 205] width 34 height 17
select select "09"
click at [352, 197] on select "Mois 01 02 03 04 05 06 07 08 09 10 11 12" at bounding box center [369, 205] width 34 height 17
click at [406, 208] on select "Année 2045 2044 2043 2042 2041 2040 2039 2038 2037 2036 2035 2034 2033 2032 203…" at bounding box center [407, 205] width 38 height 17
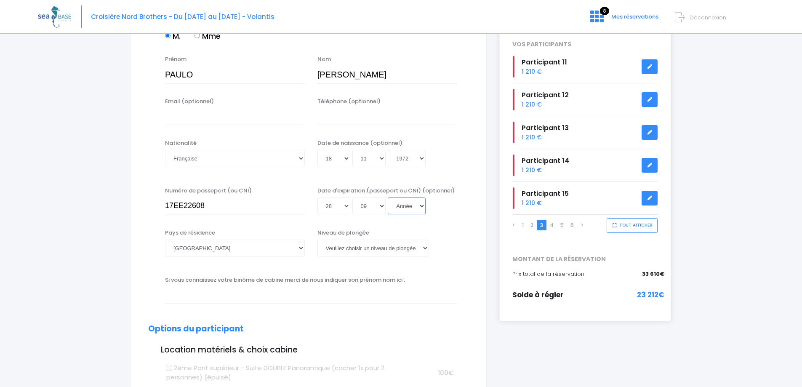
select select "2027"
click at [388, 197] on select "Année 2045 2044 2043 2042 2041 2040 2039 2038 2037 2036 2035 2034 2033 2032 203…" at bounding box center [407, 205] width 38 height 17
type input "[DATE]"
click at [462, 245] on div "Niveau de plongée Veuillez choisir un niveau de plongée Non plongeur Junior OW …" at bounding box center [387, 245] width 152 height 33
click at [365, 250] on select "[PERSON_NAME] choisir un niveau de plongée Non plongeur Junior OW diver Adventu…" at bounding box center [373, 247] width 112 height 17
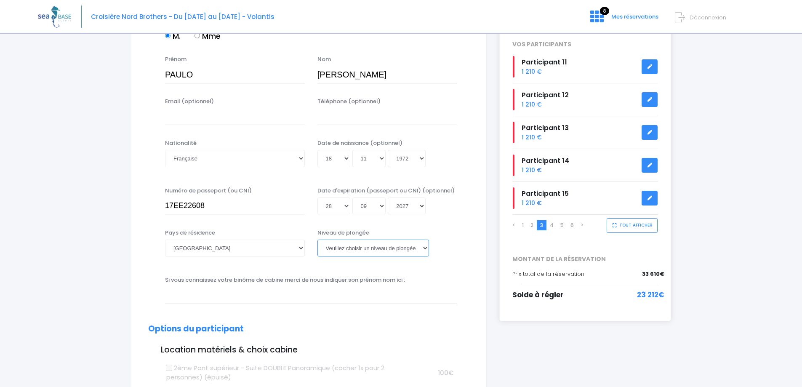
click at [356, 249] on select "[PERSON_NAME] choisir un niveau de plongée Non plongeur Junior OW diver Adventu…" at bounding box center [373, 247] width 112 height 17
select select "N4"
click at [317, 239] on select "[PERSON_NAME] choisir un niveau de plongée Non plongeur Junior OW diver Adventu…" at bounding box center [373, 247] width 112 height 17
click at [386, 293] on input "text" at bounding box center [311, 295] width 292 height 17
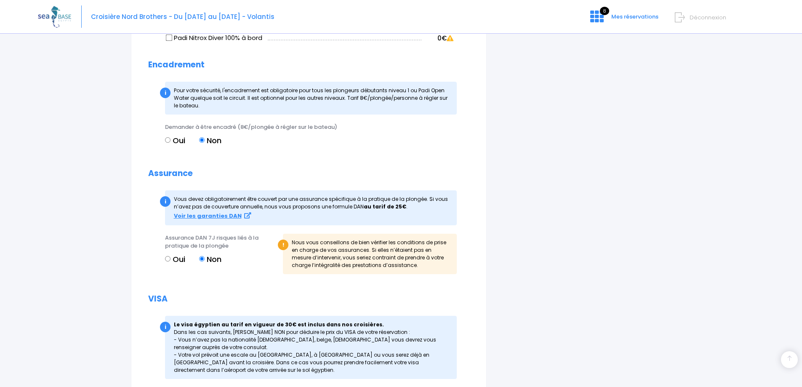
scroll to position [875, 0]
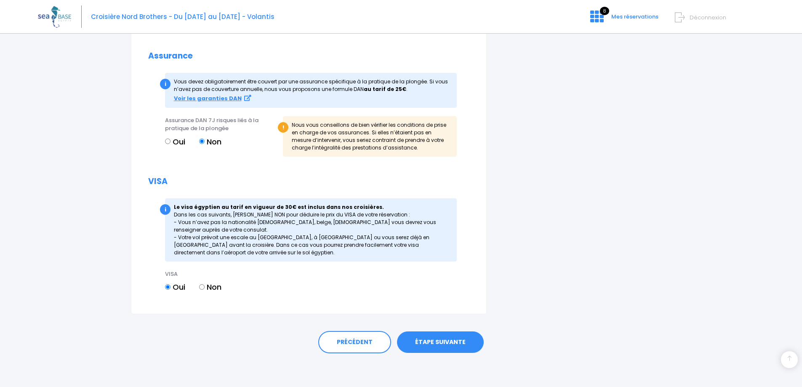
click at [203, 285] on input "Non" at bounding box center [201, 286] width 5 height 5
radio input "true"
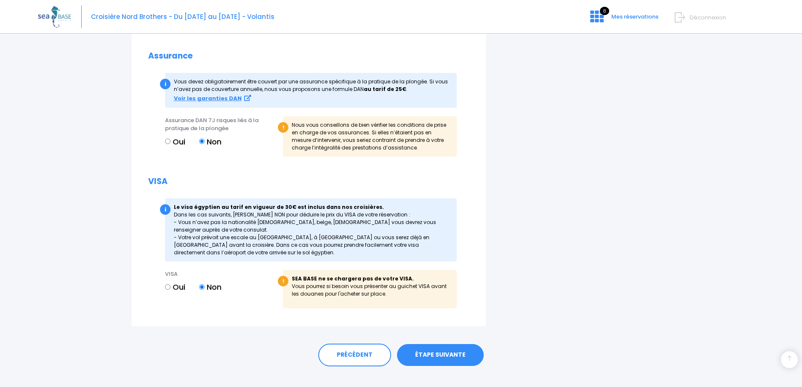
click at [438, 356] on link "ÉTAPE SUIVANTE" at bounding box center [440, 355] width 87 height 22
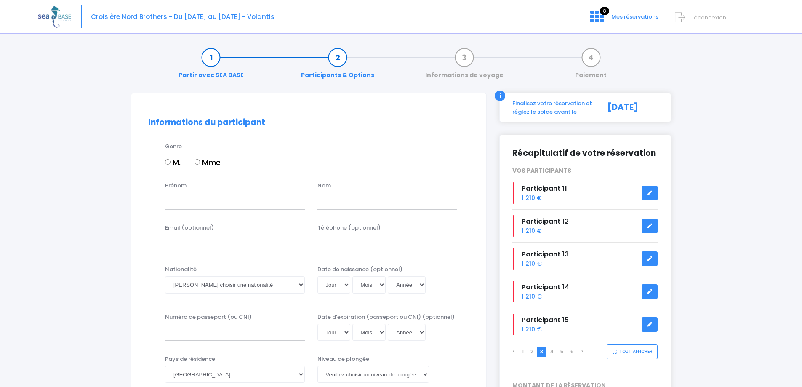
click at [167, 162] on input "M." at bounding box center [167, 161] width 5 height 5
radio input "true"
click at [186, 202] on input "Prénom" at bounding box center [235, 200] width 140 height 17
type input "JEREMY"
click at [323, 200] on input "text" at bounding box center [387, 200] width 140 height 17
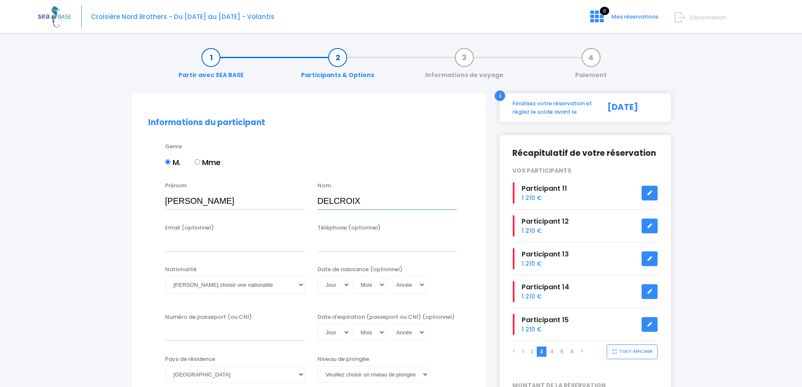
type input "DELCROIX"
click at [238, 285] on select "Veuillez choisir une nationalité [DEMOGRAPHIC_DATA] Algerienne Allemande [GEOGR…" at bounding box center [235, 284] width 140 height 17
select select "Française"
click at [165, 276] on select "Veuillez choisir une nationalité [DEMOGRAPHIC_DATA] Algerienne Allemande [GEOGR…" at bounding box center [235, 284] width 140 height 17
click at [332, 287] on select "Jour 01 02 03 04 05 06 07 08 09 10 11 12 13 14 15 16 17 18 19 20 21 22 23 24 25…" at bounding box center [333, 284] width 33 height 17
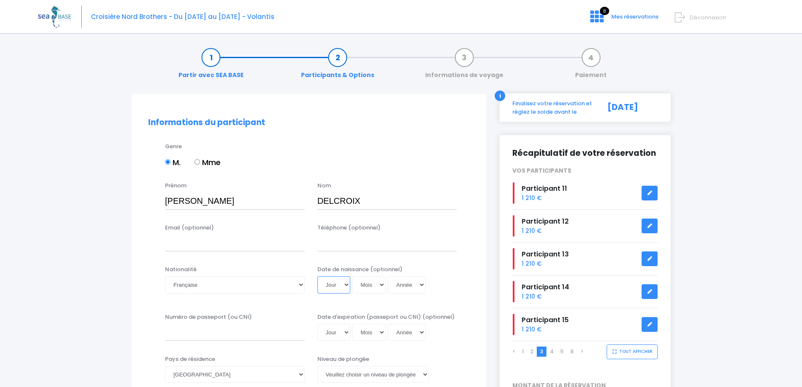
select select "24"
click at [317, 276] on select "Jour 01 02 03 04 05 06 07 08 09 10 11 12 13 14 15 16 17 18 19 20 21 22 23 24 25…" at bounding box center [333, 284] width 33 height 17
click at [375, 285] on select "Mois 01 02 03 04 05 06 07 08 09 10 11 12" at bounding box center [369, 284] width 34 height 17
select select "06"
click at [352, 276] on select "Mois 01 02 03 04 05 06 07 08 09 10 11 12" at bounding box center [369, 284] width 34 height 17
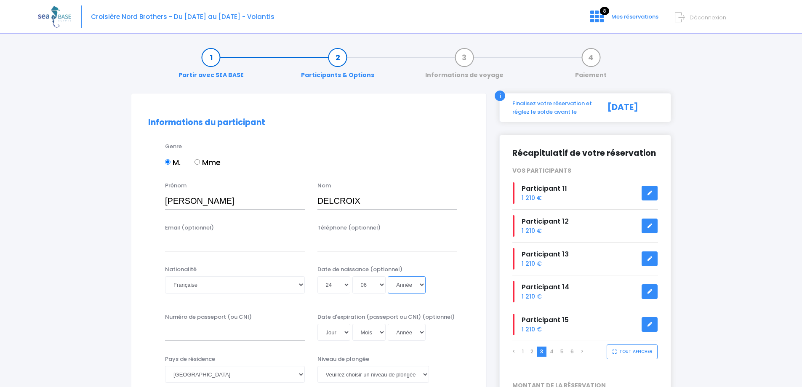
click at [409, 283] on select "Année 2045 2044 2043 2042 2041 2040 2039 2038 2037 2036 2035 2034 2033 2032 203…" at bounding box center [407, 284] width 38 height 17
select select "1988"
click at [388, 276] on select "Année 2045 2044 2043 2042 2041 2040 2039 2038 2037 2036 2035 2034 2033 2032 203…" at bounding box center [407, 284] width 38 height 17
type input "1988-06-24"
click at [450, 272] on div "Date de naissance (optionnel) Jour 01 02 03 04 05 06 07 08 09 10 11 12 13 14 15…" at bounding box center [387, 281] width 152 height 33
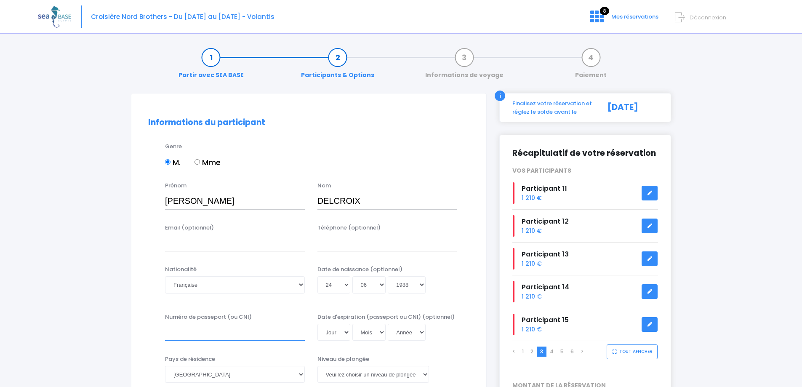
click at [234, 332] on input "Numéro de passeport (ou CNI)" at bounding box center [235, 332] width 140 height 17
type input "24IH26393"
click at [340, 332] on select "Jour 01 02 03 04 05 06 07 08 09 10 11 12 13 14 15 16 17 18 19 20 21 22 23 24 25…" at bounding box center [333, 332] width 33 height 17
select select "20"
click at [317, 324] on select "Jour 01 02 03 04 05 06 07 08 09 10 11 12 13 14 15 16 17 18 19 20 21 22 23 24 25…" at bounding box center [333, 332] width 33 height 17
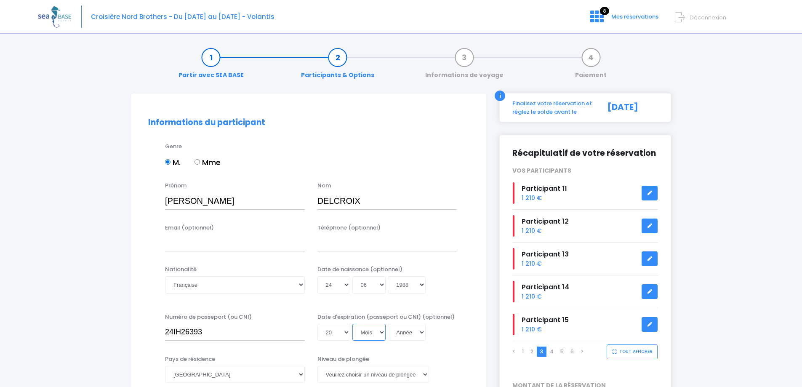
click at [369, 331] on select "Mois 01 02 03 04 05 06 07 08 09 10 11 12" at bounding box center [369, 332] width 34 height 17
select select "11"
click at [352, 324] on select "Mois 01 02 03 04 05 06 07 08 09 10 11 12" at bounding box center [369, 332] width 34 height 17
click at [398, 334] on select "Année 2045 2044 2043 2042 2041 2040 2039 2038 2037 2036 2035 2034 2033 2032 203…" at bounding box center [407, 332] width 38 height 17
select select "2034"
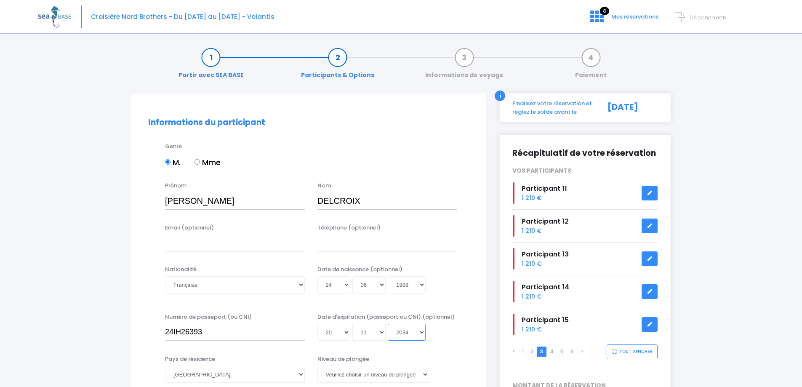
click at [388, 324] on select "Année 2045 2044 2043 2042 2041 2040 2039 2038 2037 2036 2035 2034 2033 2032 203…" at bounding box center [407, 332] width 38 height 17
type input "2034-11-20"
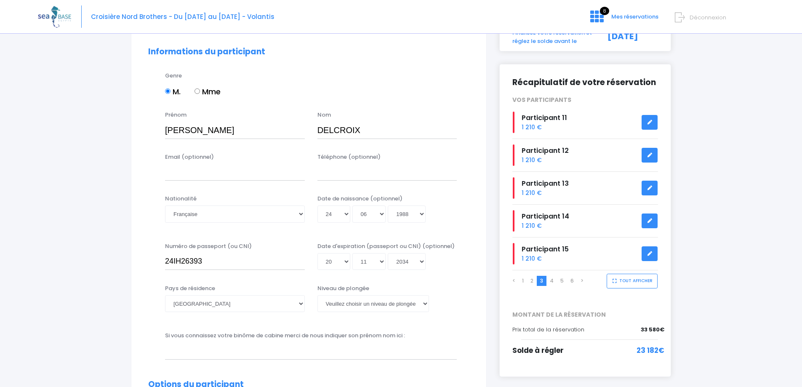
scroll to position [126, 0]
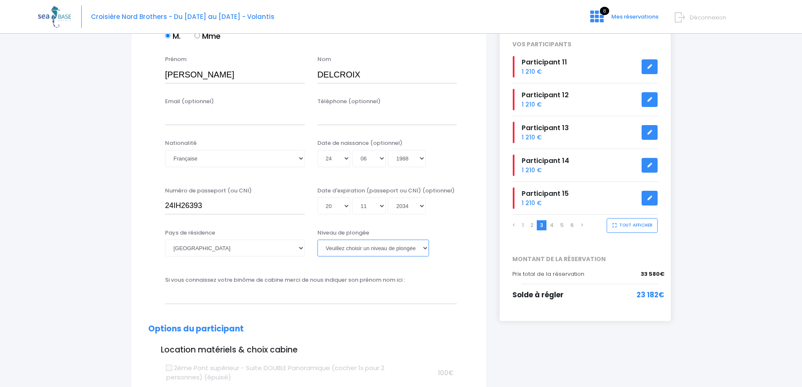
click at [368, 246] on select "[PERSON_NAME] choisir un niveau de plongée Non plongeur Junior OW diver Adventu…" at bounding box center [373, 247] width 112 height 17
click at [364, 247] on select "[PERSON_NAME] choisir un niveau de plongée Non plongeur Junior OW diver Adventu…" at bounding box center [373, 247] width 112 height 17
select select "N4"
click at [317, 239] on select "[PERSON_NAME] choisir un niveau de plongée Non plongeur Junior OW diver Adventu…" at bounding box center [373, 247] width 112 height 17
click at [407, 293] on input "text" at bounding box center [311, 295] width 292 height 17
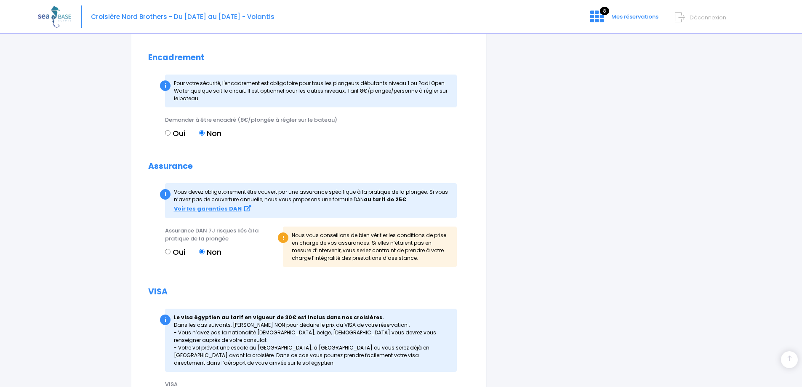
scroll to position [842, 0]
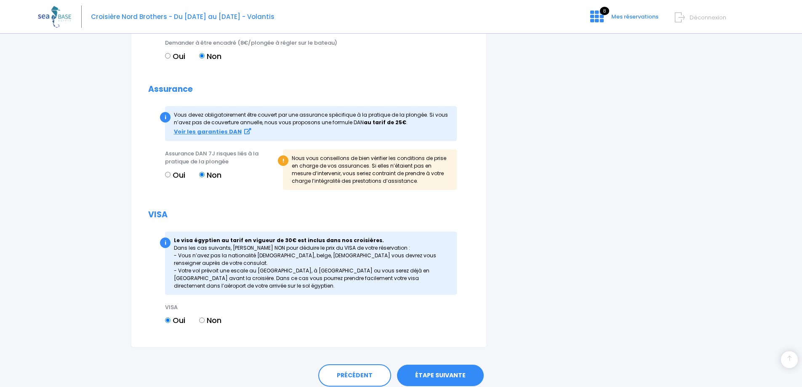
click at [201, 319] on input "Non" at bounding box center [201, 319] width 5 height 5
radio input "true"
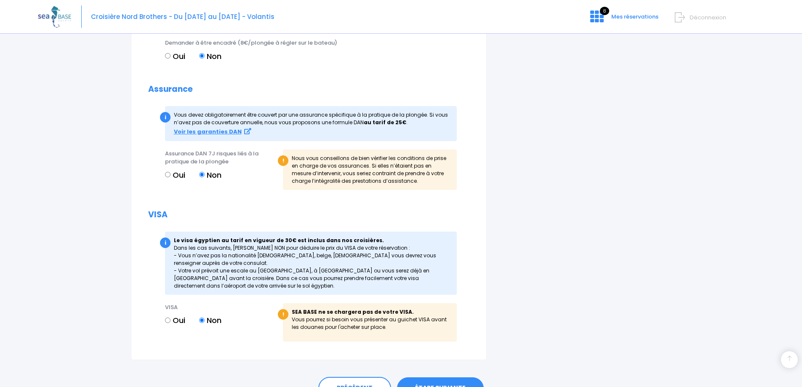
click at [431, 380] on link "ÉTAPE SUIVANTE" at bounding box center [440, 388] width 87 height 22
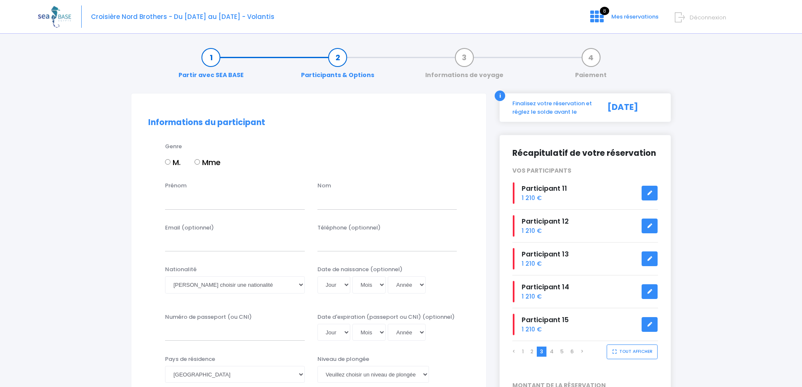
drag, startPoint x: 169, startPoint y: 162, endPoint x: 174, endPoint y: 178, distance: 17.6
click at [168, 162] on input "M." at bounding box center [167, 161] width 5 height 5
radio input "true"
click at [179, 201] on input "Prénom" at bounding box center [235, 200] width 140 height 17
type input "[PERSON_NAME]"
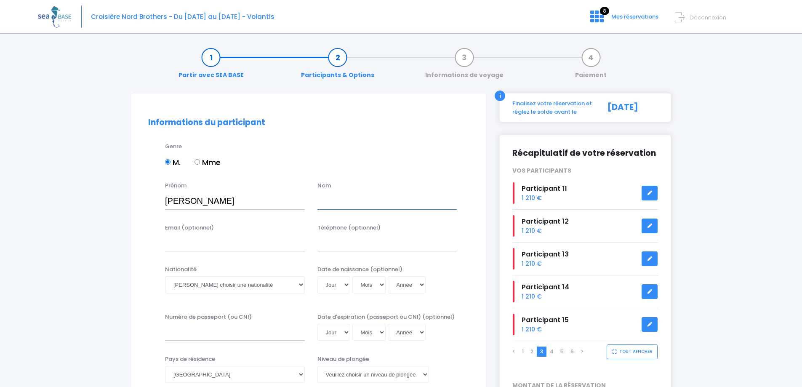
click at [359, 201] on input "text" at bounding box center [387, 200] width 140 height 17
type input "CARPENTIER"
click at [190, 200] on input "[PERSON_NAME]" at bounding box center [235, 200] width 140 height 17
type input "[PERSON_NAME]"
click at [253, 287] on select "Veuillez choisir une nationalité [DEMOGRAPHIC_DATA] Algerienne Allemande [GEOGR…" at bounding box center [235, 284] width 140 height 17
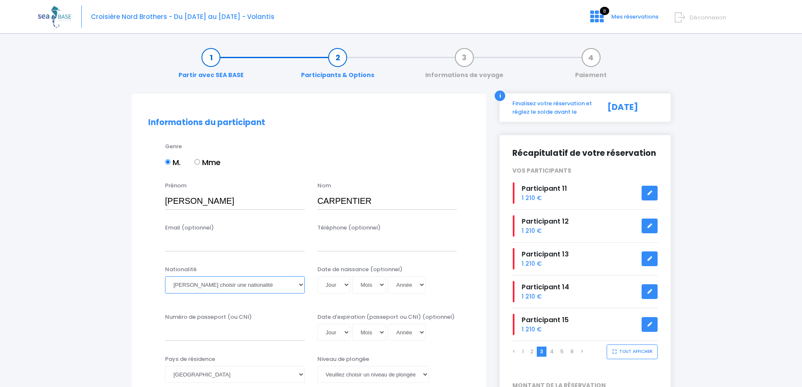
select select "Française"
click at [165, 276] on select "Veuillez choisir une nationalité [DEMOGRAPHIC_DATA] Algerienne Allemande [GEOGR…" at bounding box center [235, 284] width 140 height 17
click at [341, 288] on select "Jour 01 02 03 04 05 06 07 08 09 10 11 12 13 14 15 16 17 18 19 20 21 22 23 24 25…" at bounding box center [333, 284] width 33 height 17
select select "05"
click at [317, 276] on select "Jour 01 02 03 04 05 06 07 08 09 10 11 12 13 14 15 16 17 18 19 20 21 22 23 24 25…" at bounding box center [333, 284] width 33 height 17
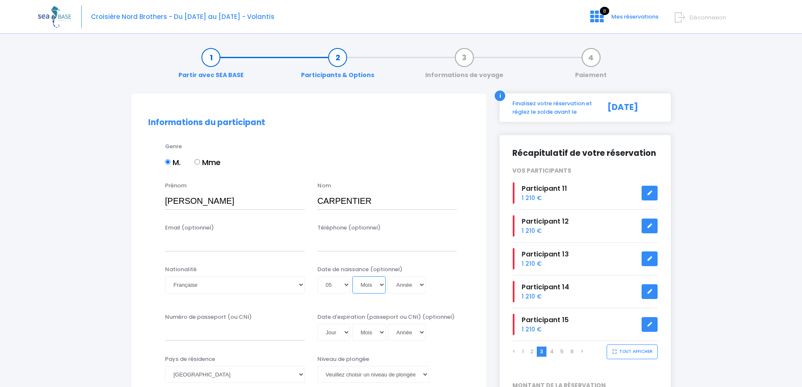
click at [365, 284] on select "Mois 01 02 03 04 05 06 07 08 09 10 11 12" at bounding box center [369, 284] width 34 height 17
select select "02"
click at [352, 276] on select "Mois 01 02 03 04 05 06 07 08 09 10 11 12" at bounding box center [369, 284] width 34 height 17
click at [394, 287] on select "Année 2045 2044 2043 2042 2041 2040 2039 2038 2037 2036 2035 2034 2033 2032 203…" at bounding box center [407, 284] width 38 height 17
select select "1971"
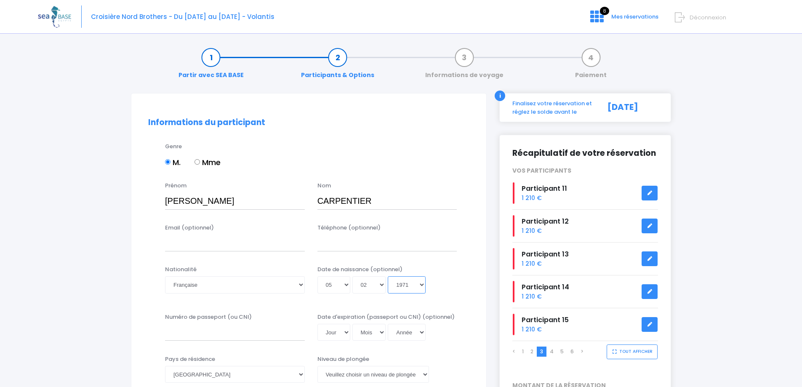
click at [388, 276] on select "Année 2045 2044 2043 2042 2041 2040 2039 2038 2037 2036 2035 2034 2033 2032 203…" at bounding box center [407, 284] width 38 height 17
type input "[DATE]"
click at [447, 276] on div "Jour 01 02 03 04 05 06 07 08 09 10 11 12 13 14 15 16 17 18 19 20 21 22 23 24 25…" at bounding box center [387, 284] width 140 height 17
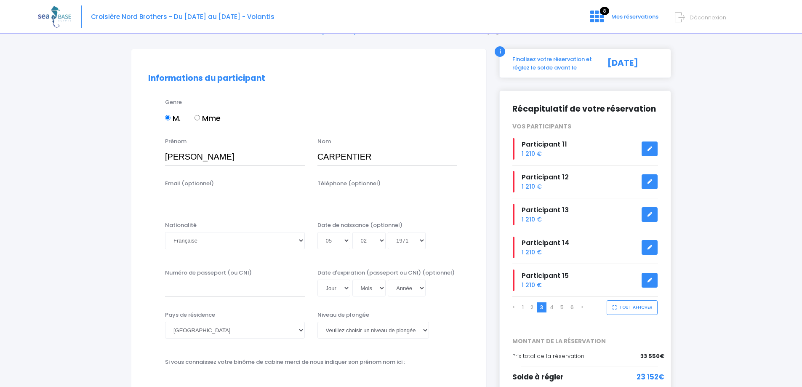
scroll to position [84, 0]
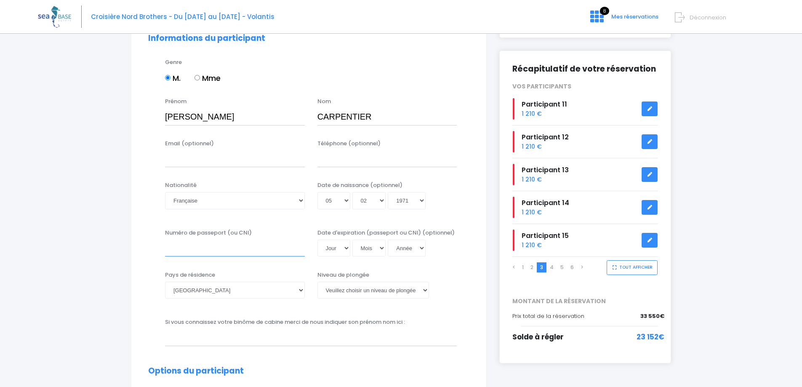
click at [265, 248] on input "Numéro de passeport (ou CNI)" at bounding box center [235, 247] width 140 height 17
type input "25DH99574"
click at [342, 247] on select "Jour 01 02 03 04 05 06 07 08 09 10 11 12 13 14 15 16 17 18 19 20 21 22 23 24 25…" at bounding box center [333, 247] width 33 height 17
select select "26"
click at [317, 239] on select "Jour 01 02 03 04 05 06 07 08 09 10 11 12 13 14 15 16 17 18 19 20 21 22 23 24 25…" at bounding box center [333, 247] width 33 height 17
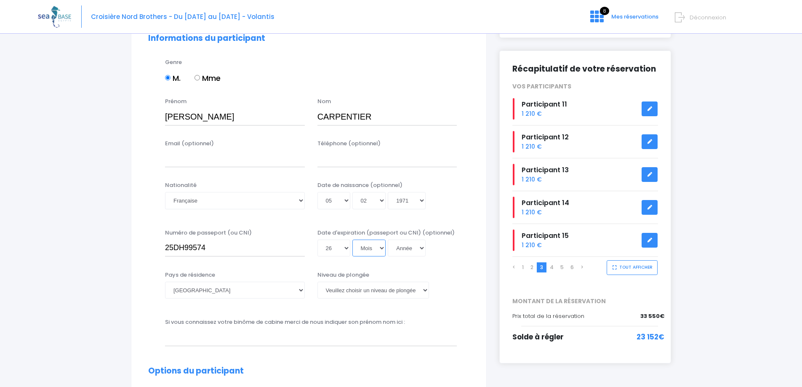
click at [369, 246] on select "Mois 01 02 03 04 05 06 07 08 09 10 11 12" at bounding box center [369, 247] width 34 height 17
select select "05"
click at [352, 239] on select "Mois 01 02 03 04 05 06 07 08 09 10 11 12" at bounding box center [369, 247] width 34 height 17
click at [402, 253] on select "Année 2045 2044 2043 2042 2041 2040 2039 2038 2037 2036 2035 2034 2033 2032 203…" at bounding box center [407, 247] width 38 height 17
select select "2035"
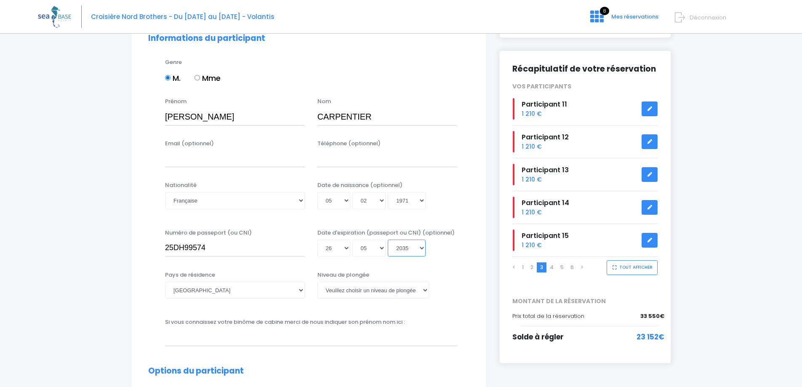
click at [388, 239] on select "Année 2045 2044 2043 2042 2041 2040 2039 2038 2037 2036 2035 2034 2033 2032 203…" at bounding box center [407, 247] width 38 height 17
type input "[DATE]"
drag, startPoint x: 375, startPoint y: 290, endPoint x: 372, endPoint y: 315, distance: 25.5
click at [375, 290] on select "[PERSON_NAME] choisir un niveau de plongée Non plongeur Junior OW diver Adventu…" at bounding box center [373, 290] width 112 height 17
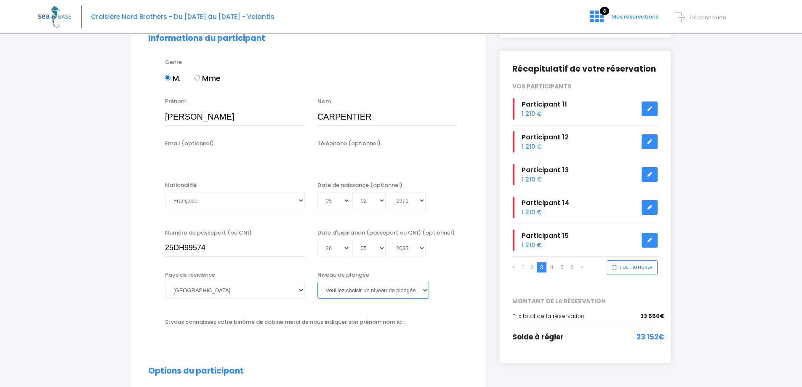
click at [344, 295] on select "[PERSON_NAME] choisir un niveau de plongée Non plongeur Junior OW diver Adventu…" at bounding box center [373, 290] width 112 height 17
select select "N4"
click at [317, 282] on select "[PERSON_NAME] choisir un niveau de plongée Non plongeur Junior OW diver Adventu…" at bounding box center [373, 290] width 112 height 17
click at [414, 324] on div "Si vous connaissez votre binôme de cabine merci de nous indiquer son prénom nom…" at bounding box center [311, 332] width 304 height 28
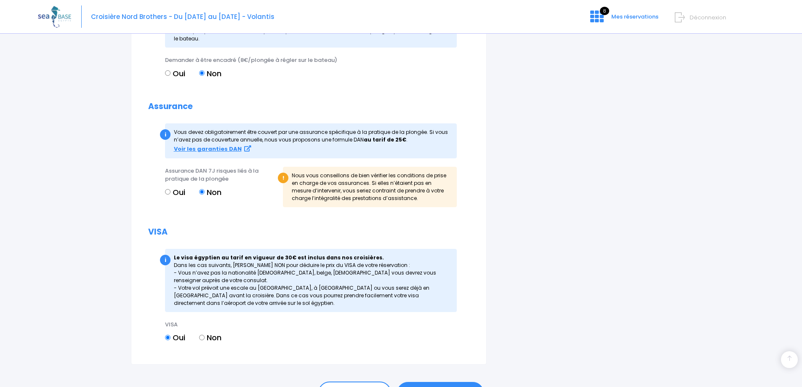
scroll to position [875, 0]
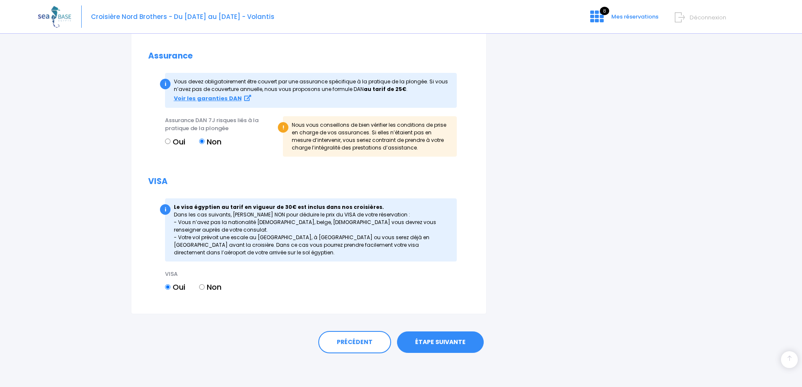
click at [201, 285] on input "Non" at bounding box center [201, 286] width 5 height 5
radio input "true"
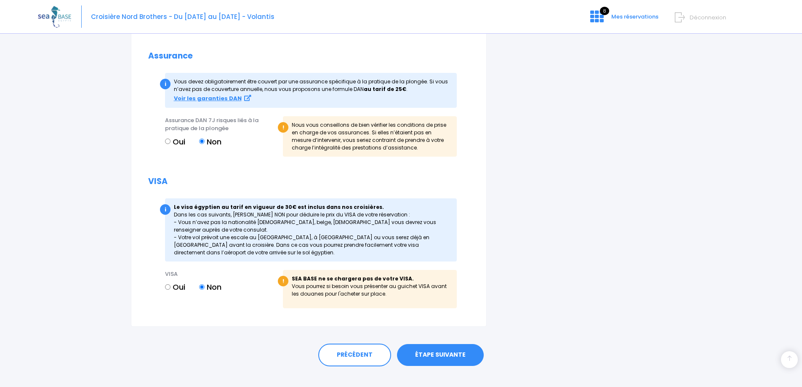
click at [449, 359] on link "ÉTAPE SUIVANTE" at bounding box center [440, 355] width 87 height 22
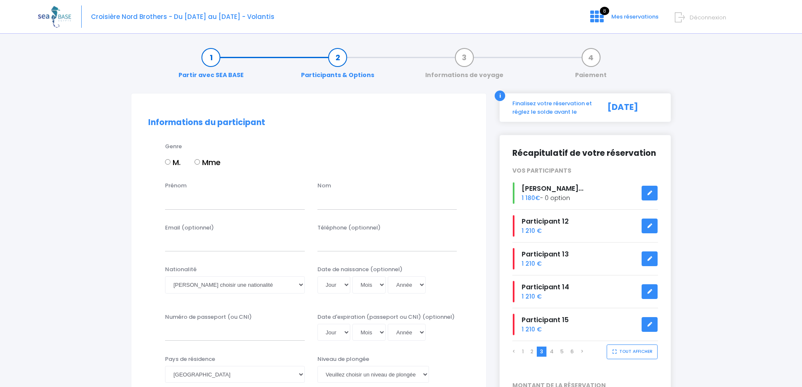
click at [167, 162] on input "M." at bounding box center [167, 161] width 5 height 5
radio input "true"
click at [215, 203] on input "Prénom" at bounding box center [235, 200] width 140 height 17
type input "[PERSON_NAME]"
click at [317, 199] on input "text" at bounding box center [387, 200] width 140 height 17
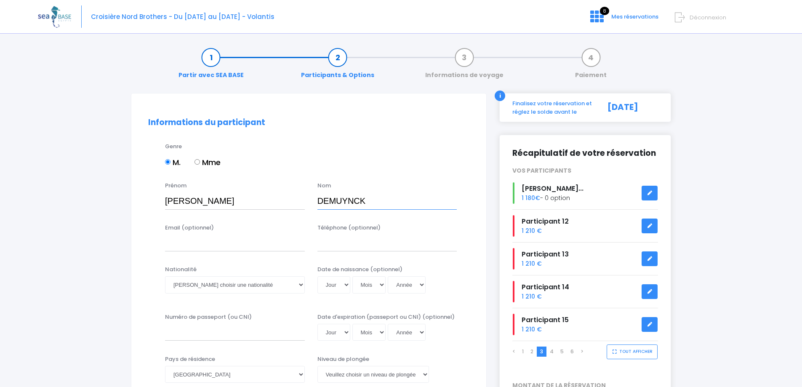
type input "DEMUYNCK"
drag, startPoint x: 227, startPoint y: 287, endPoint x: 237, endPoint y: 286, distance: 10.1
click at [227, 287] on select "Veuillez choisir une nationalité [DEMOGRAPHIC_DATA] Algerienne Allemande [GEOGR…" at bounding box center [235, 284] width 140 height 17
select select "Française"
click at [236, 283] on select "Veuillez choisir une nationalité [DEMOGRAPHIC_DATA] Algerienne Allemande [GEOGR…" at bounding box center [235, 284] width 140 height 17
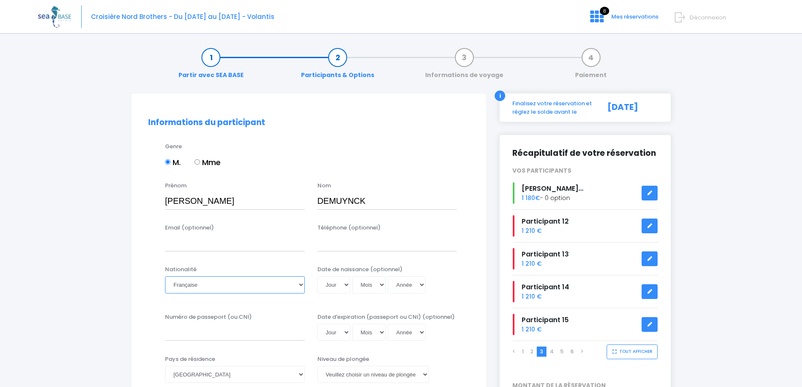
click at [238, 290] on select "Veuillez choisir une nationalité [DEMOGRAPHIC_DATA] Algerienne Allemande [GEOGR…" at bounding box center [235, 284] width 140 height 17
click at [237, 277] on select "Veuillez choisir une nationalité [DEMOGRAPHIC_DATA] Algerienne Allemande [GEOGR…" at bounding box center [235, 284] width 140 height 17
click at [343, 285] on select "Jour 01 02 03 04 05 06 07 08 09 10 11 12 13 14 15 16 17 18 19 20 21 22 23 24 25…" at bounding box center [333, 284] width 33 height 17
select select "27"
click at [317, 276] on select "Jour 01 02 03 04 05 06 07 08 09 10 11 12 13 14 15 16 17 18 19 20 21 22 23 24 25…" at bounding box center [333, 284] width 33 height 17
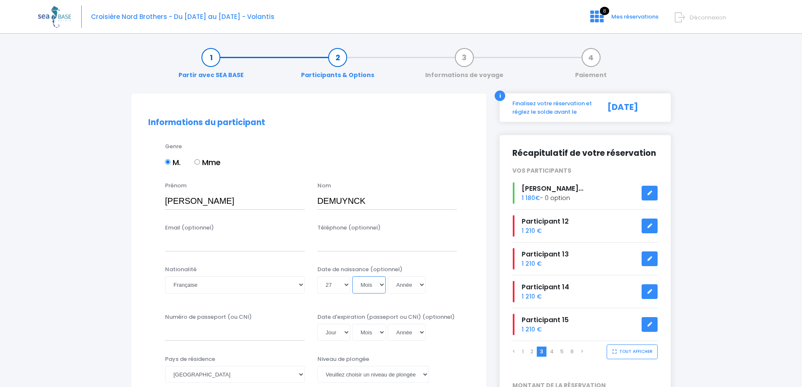
click at [358, 288] on select "Mois 01 02 03 04 05 06 07 08 09 10 11 12" at bounding box center [369, 284] width 34 height 17
select select "07"
click at [352, 276] on select "Mois 01 02 03 04 05 06 07 08 09 10 11 12" at bounding box center [369, 284] width 34 height 17
click at [401, 285] on select "Année 2045 2044 2043 2042 2041 2040 2039 2038 2037 2036 2035 2034 2033 2032 203…" at bounding box center [407, 284] width 38 height 17
select select "1981"
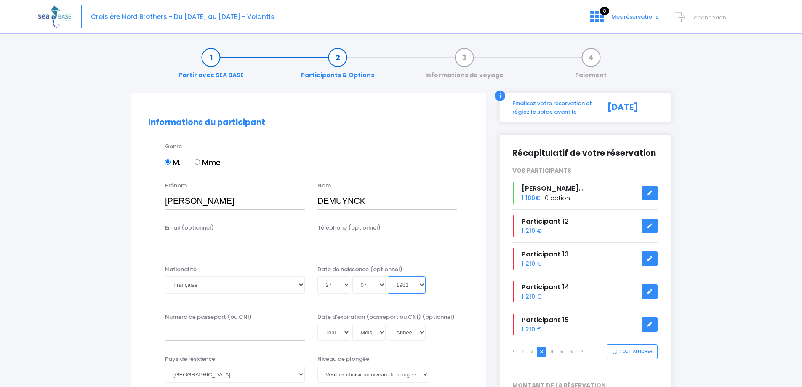
click at [388, 276] on select "Année 2045 2044 2043 2042 2041 2040 2039 2038 2037 2036 2035 2034 2033 2032 203…" at bounding box center [407, 284] width 38 height 17
type input "1981-07-27"
click at [460, 286] on div "Date de naissance (optionnel) Jour 01 02 03 04 05 06 07 08 09 10 11 12 13 14 15…" at bounding box center [387, 281] width 152 height 33
click at [275, 332] on input "Numéro de passeport (ou CNI)" at bounding box center [235, 332] width 140 height 17
click at [265, 338] on input "23AL09285" at bounding box center [235, 332] width 140 height 17
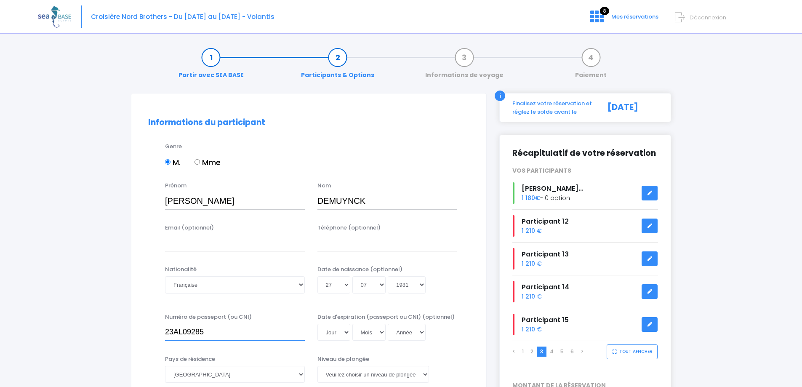
type input "23AL09285"
click at [342, 331] on select "Jour 01 02 03 04 05 06 07 08 09 10 11 12 13 14 15 16 17 18 19 20 21 22 23 24 25…" at bounding box center [333, 332] width 33 height 17
select select "02"
click at [317, 324] on select "Jour 01 02 03 04 05 06 07 08 09 10 11 12 13 14 15 16 17 18 19 20 21 22 23 24 25…" at bounding box center [333, 332] width 33 height 17
drag, startPoint x: 373, startPoint y: 332, endPoint x: 374, endPoint y: 324, distance: 7.2
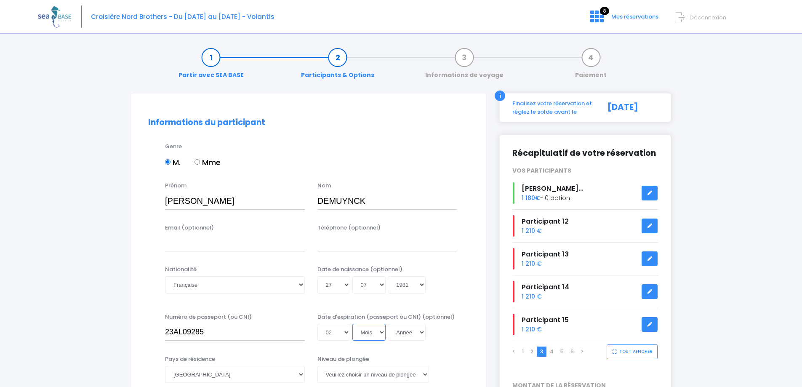
click at [373, 332] on select "Mois 01 02 03 04 05 06 07 08 09 10 11 12" at bounding box center [369, 332] width 34 height 17
select select "11"
click at [352, 324] on select "Mois 01 02 03 04 05 06 07 08 09 10 11 12" at bounding box center [369, 332] width 34 height 17
click at [400, 333] on select "Année 2045 2044 2043 2042 2041 2040 2039 2038 2037 2036 2035 2034 2033 2032 203…" at bounding box center [407, 332] width 38 height 17
select select "2033"
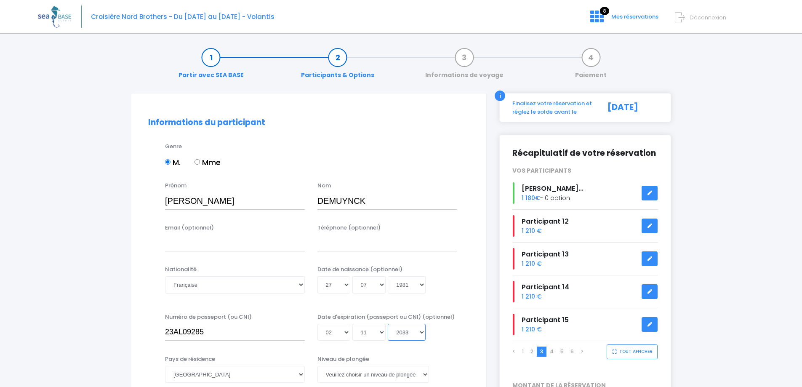
click at [388, 324] on select "Année 2045 2044 2043 2042 2041 2040 2039 2038 2037 2036 2035 2034 2033 2032 203…" at bounding box center [407, 332] width 38 height 17
type input "2033-11-02"
click at [462, 324] on div "Date d'expiration (passeport ou CNI) (optionnel) Jour 01 02 03 04 05 06 07 08 0…" at bounding box center [387, 327] width 152 height 28
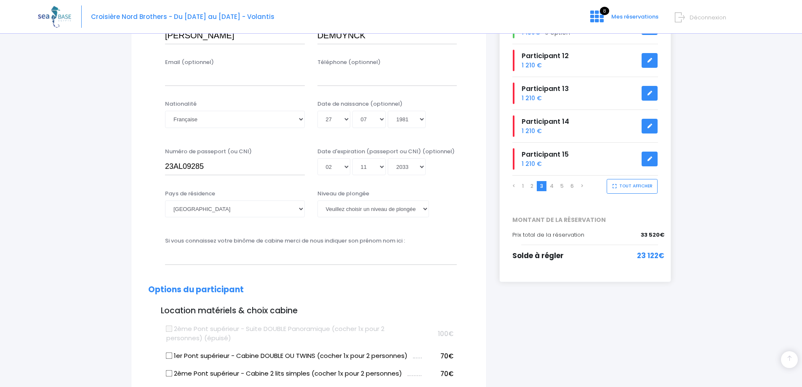
scroll to position [168, 0]
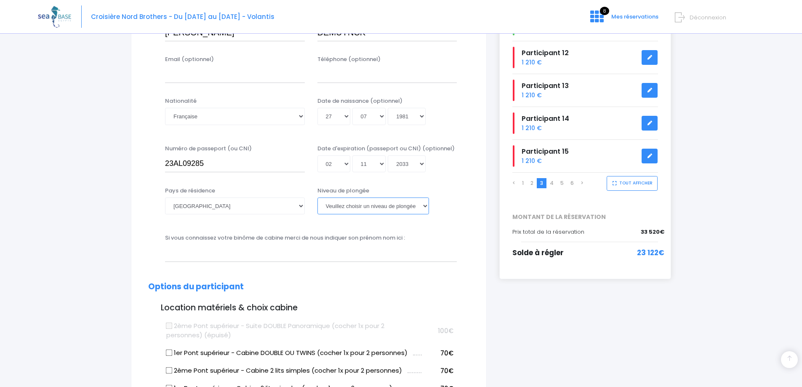
click at [356, 202] on select "[PERSON_NAME] choisir un niveau de plongée Non plongeur Junior OW diver Adventu…" at bounding box center [373, 205] width 112 height 17
click at [344, 207] on select "[PERSON_NAME] choisir un niveau de plongée Non plongeur Junior OW diver Adventu…" at bounding box center [373, 205] width 112 height 17
select select "N2"
click at [317, 197] on select "[PERSON_NAME] choisir un niveau de plongée Non plongeur Junior OW diver Adventu…" at bounding box center [373, 205] width 112 height 17
click at [444, 239] on div "Si vous connaissez votre binôme de cabine merci de nous indiquer son prénom nom…" at bounding box center [311, 248] width 304 height 28
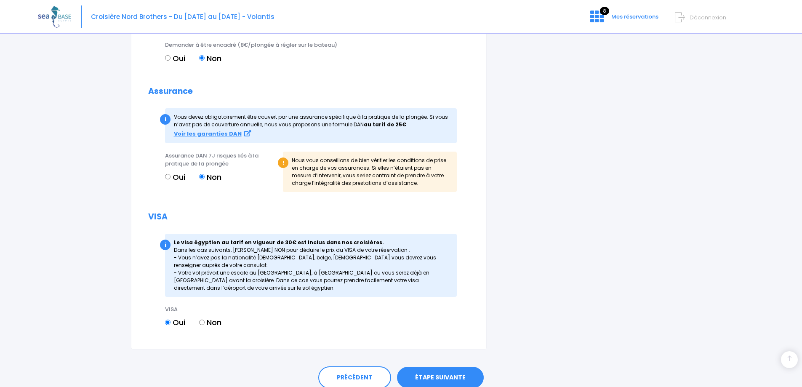
scroll to position [875, 0]
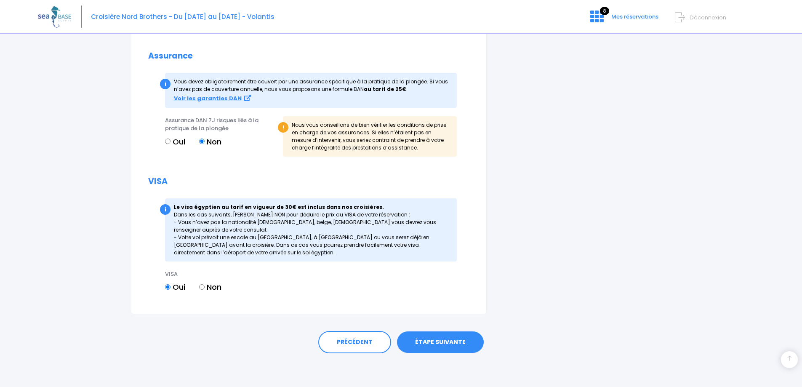
click at [202, 287] on input "Non" at bounding box center [201, 286] width 5 height 5
radio input "true"
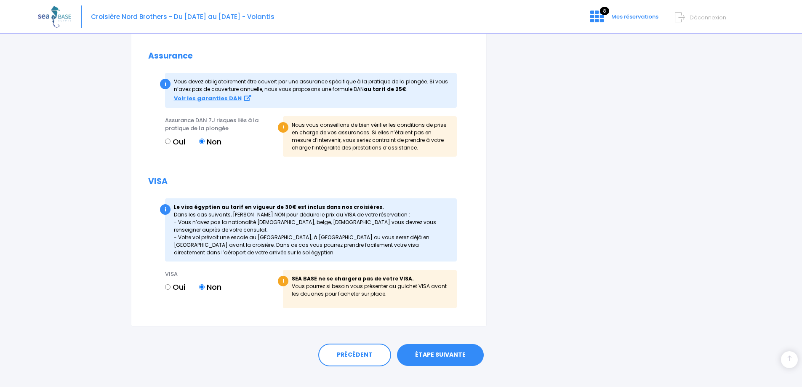
click at [463, 356] on link "ÉTAPE SUIVANTE" at bounding box center [440, 355] width 87 height 22
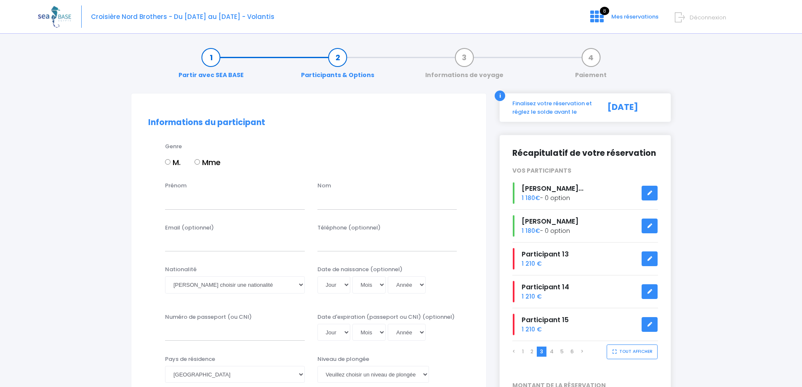
click at [199, 160] on input "Mme" at bounding box center [196, 161] width 5 height 5
radio input "true"
click at [198, 203] on input "Prénom" at bounding box center [235, 200] width 140 height 17
type input "ANNY"
click at [349, 202] on input "text" at bounding box center [387, 200] width 140 height 17
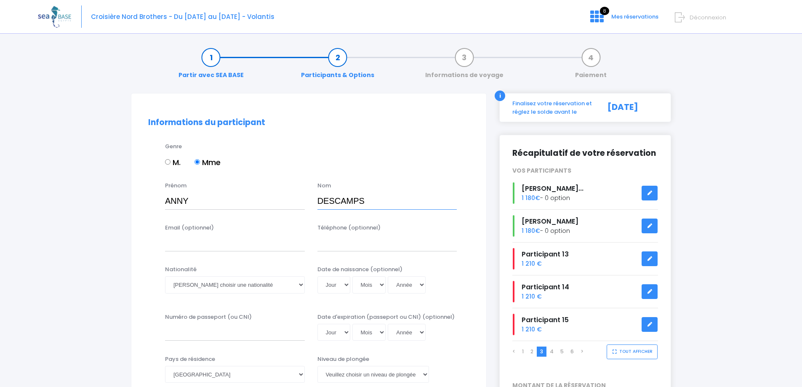
type input "DESCAMPS"
click at [218, 277] on select "Veuillez choisir une nationalité [DEMOGRAPHIC_DATA] Algerienne Allemande [GEOGR…" at bounding box center [235, 284] width 140 height 17
select select "Française"
click at [165, 276] on select "Veuillez choisir une nationalité [DEMOGRAPHIC_DATA] Algerienne Allemande [GEOGR…" at bounding box center [235, 284] width 140 height 17
click at [343, 285] on select "Jour 01 02 03 04 05 06 07 08 09 10 11 12 13 14 15 16 17 18 19 20 21 22 23 24 25…" at bounding box center [333, 284] width 33 height 17
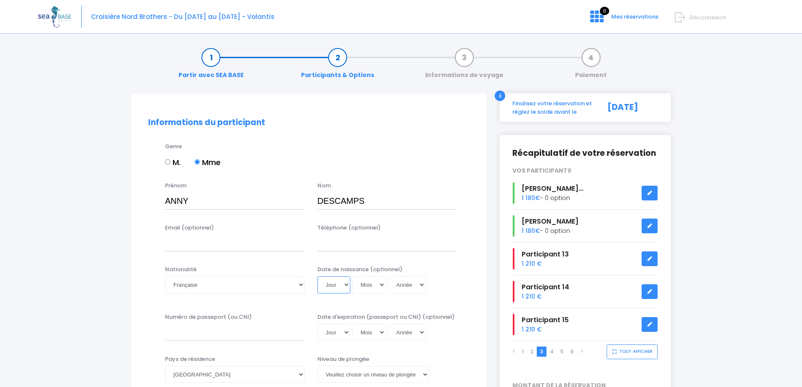
select select "02"
click at [317, 276] on select "Jour 01 02 03 04 05 06 07 08 09 10 11 12 13 14 15 16 17 18 19 20 21 22 23 24 25…" at bounding box center [333, 284] width 33 height 17
click at [379, 288] on select "Mois 01 02 03 04 05 06 07 08 09 10 11 12" at bounding box center [369, 284] width 34 height 17
select select "12"
click at [352, 276] on select "Mois 01 02 03 04 05 06 07 08 09 10 11 12" at bounding box center [369, 284] width 34 height 17
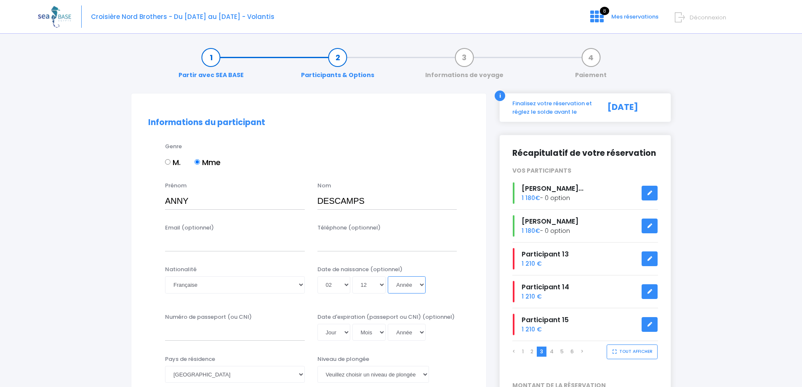
click at [401, 288] on select "Année 2045 2044 2043 2042 2041 2040 2039 2038 2037 2036 2035 2034 2033 2032 203…" at bounding box center [407, 284] width 38 height 17
select select "1965"
click at [388, 276] on select "Année 2045 2044 2043 2042 2041 2040 2039 2038 2037 2036 2035 2034 2033 2032 203…" at bounding box center [407, 284] width 38 height 17
type input "1965-12-02"
click at [444, 269] on div "Date de naissance (optionnel) Jour 01 02 03 04 05 06 07 08 09 10 11 12 13 14 15…" at bounding box center [387, 281] width 152 height 33
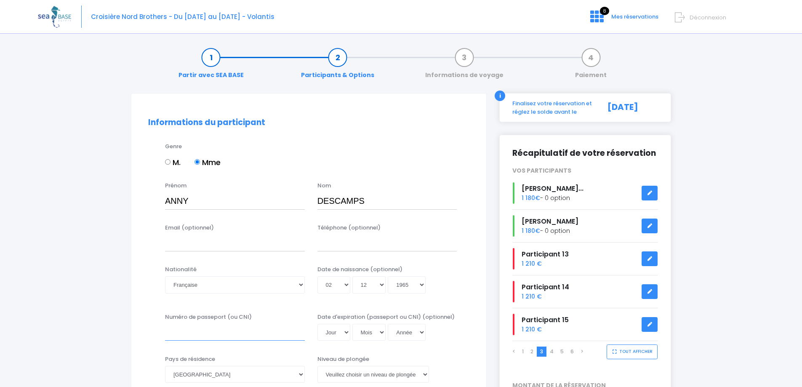
click at [247, 334] on input "Numéro de passeport (ou CNI)" at bounding box center [235, 332] width 140 height 17
type input "18HE14400"
click at [340, 336] on select "Jour 01 02 03 04 05 06 07 08 09 10 11 12 13 14 15 16 17 18 19 20 21 22 23 24 25…" at bounding box center [333, 332] width 33 height 17
select select "27"
click at [317, 324] on select "Jour 01 02 03 04 05 06 07 08 09 10 11 12 13 14 15 16 17 18 19 20 21 22 23 24 25…" at bounding box center [333, 332] width 33 height 17
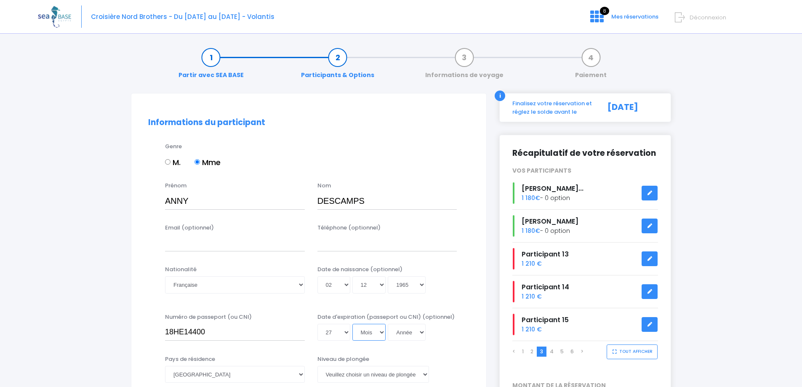
click at [368, 332] on select "Mois 01 02 03 04 05 06 07 08 09 10 11 12" at bounding box center [369, 332] width 34 height 17
select select "12"
click at [352, 324] on select "Mois 01 02 03 04 05 06 07 08 09 10 11 12" at bounding box center [369, 332] width 34 height 17
click at [397, 330] on select "Année 2045 2044 2043 2042 2041 2040 2039 2038 2037 2036 2035 2034 2033 2032 203…" at bounding box center [407, 332] width 38 height 17
select select "2028"
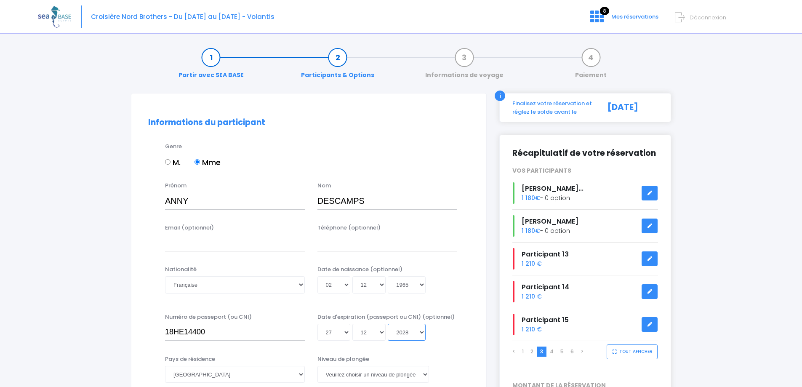
click at [388, 324] on select "Année 2045 2044 2043 2042 2041 2040 2039 2038 2037 2036 2035 2034 2033 2032 203…" at bounding box center [407, 332] width 38 height 17
type input "2028-12-27"
click at [449, 325] on div "Jour 01 02 03 04 05 06 07 08 09 10 11 12 13 14 15 16 17 18 19 20 21 22 23 24 25…" at bounding box center [387, 332] width 140 height 17
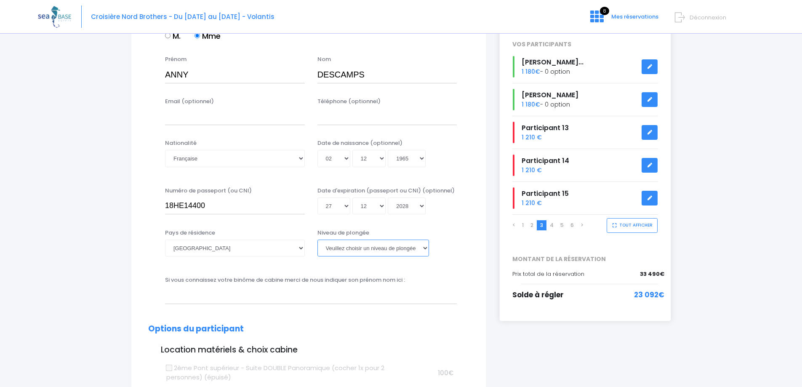
click at [399, 249] on select "[PERSON_NAME] choisir un niveau de plongée Non plongeur Junior OW diver Adventu…" at bounding box center [373, 247] width 112 height 17
click at [369, 250] on select "[PERSON_NAME] choisir un niveau de plongée Non plongeur Junior OW diver Adventu…" at bounding box center [373, 247] width 112 height 17
select select "N4"
click at [317, 239] on select "[PERSON_NAME] choisir un niveau de plongée Non plongeur Junior OW diver Adventu…" at bounding box center [373, 247] width 112 height 17
click at [461, 293] on div "Si vous connaissez votre binôme de cabine merci de nous indiquer son prénom nom…" at bounding box center [311, 290] width 304 height 28
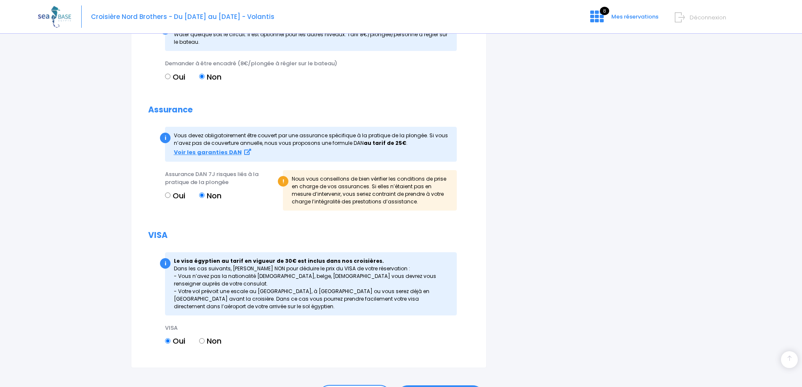
scroll to position [875, 0]
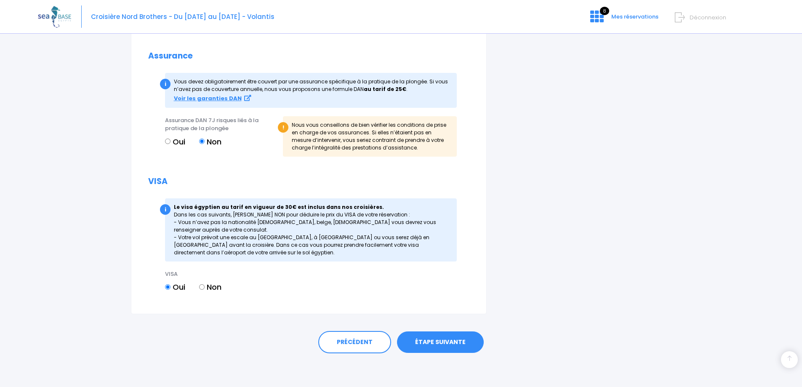
click at [202, 286] on input "Non" at bounding box center [201, 286] width 5 height 5
radio input "true"
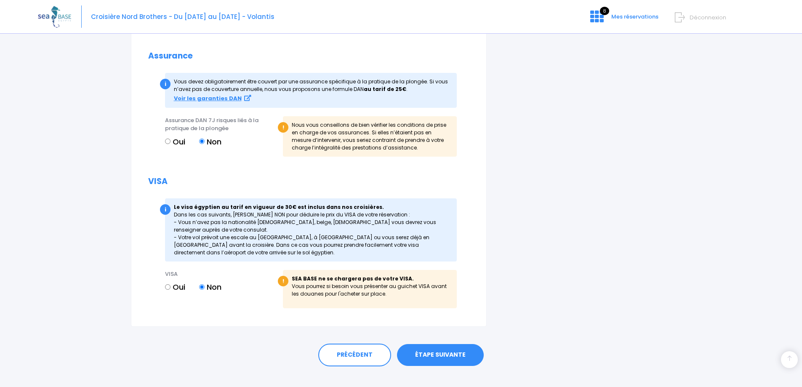
click at [438, 351] on link "ÉTAPE SUIVANTE" at bounding box center [440, 355] width 87 height 22
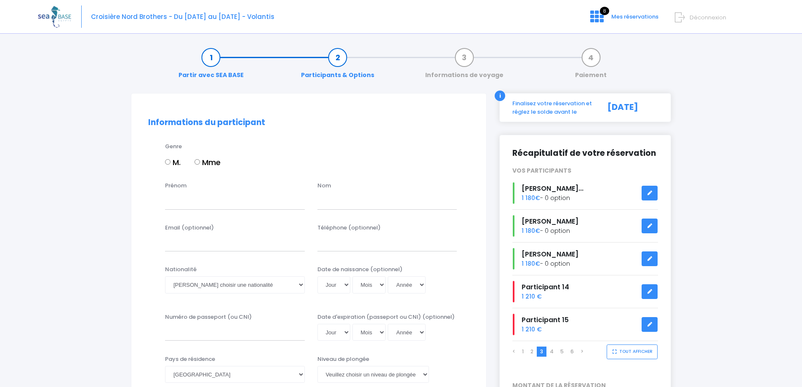
drag, startPoint x: 166, startPoint y: 160, endPoint x: 172, endPoint y: 173, distance: 13.9
click at [167, 161] on input "M." at bounding box center [167, 161] width 5 height 5
radio input "true"
click at [175, 205] on input "Prénom" at bounding box center [235, 200] width 140 height 17
type input "[PERSON_NAME]"
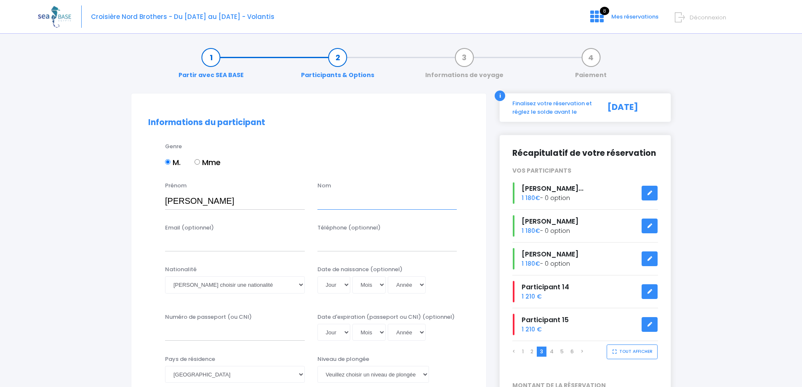
click at [345, 199] on input "text" at bounding box center [387, 200] width 140 height 17
type input "DESTRINGUET"
click at [254, 250] on input "Email (optionnel)" at bounding box center [235, 242] width 140 height 17
click at [191, 287] on select "Veuillez choisir une nationalité [DEMOGRAPHIC_DATA] Algerienne Allemande [GEOGR…" at bounding box center [235, 284] width 140 height 17
select select "Française"
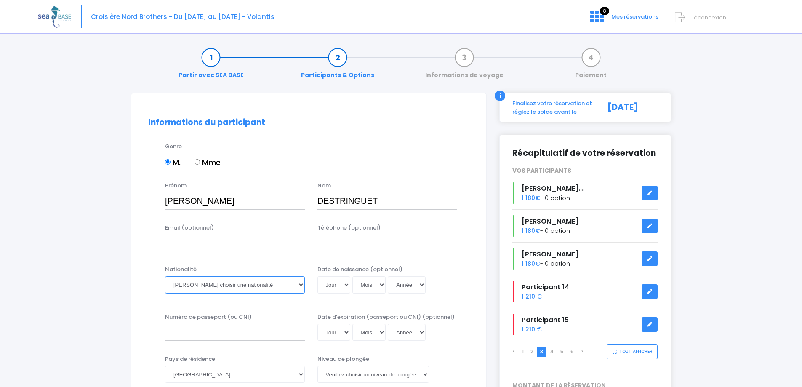
click at [165, 276] on select "Veuillez choisir une nationalité [DEMOGRAPHIC_DATA] Algerienne Allemande [GEOGR…" at bounding box center [235, 284] width 140 height 17
click at [334, 283] on select "Jour 01 02 03 04 05 06 07 08 09 10 11 12 13 14 15 16 17 18 19 20 21 22 23 24 25…" at bounding box center [333, 284] width 33 height 17
select select "03"
click at [317, 276] on select "Jour 01 02 03 04 05 06 07 08 09 10 11 12 13 14 15 16 17 18 19 20 21 22 23 24 25…" at bounding box center [333, 284] width 33 height 17
drag, startPoint x: 363, startPoint y: 283, endPoint x: 360, endPoint y: 279, distance: 5.3
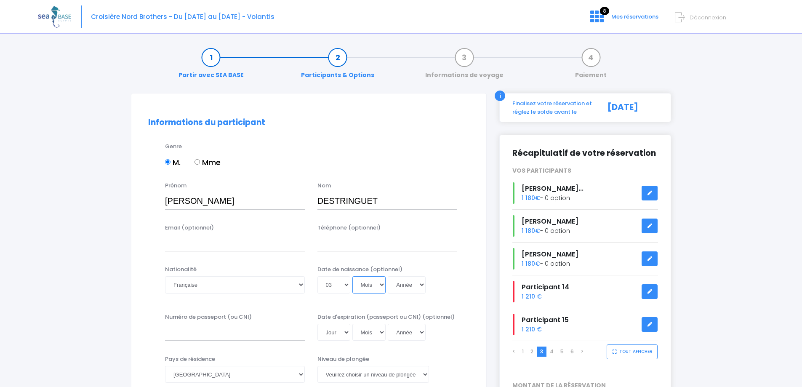
click at [363, 283] on select "Mois 01 02 03 04 05 06 07 08 09 10 11 12" at bounding box center [369, 284] width 34 height 17
select select "01"
click at [352, 276] on select "Mois 01 02 03 04 05 06 07 08 09 10 11 12" at bounding box center [369, 284] width 34 height 17
click at [408, 284] on select "Année 2045 2044 2043 2042 2041 2040 2039 2038 2037 2036 2035 2034 2033 2032 203…" at bounding box center [407, 284] width 38 height 17
select select "1982"
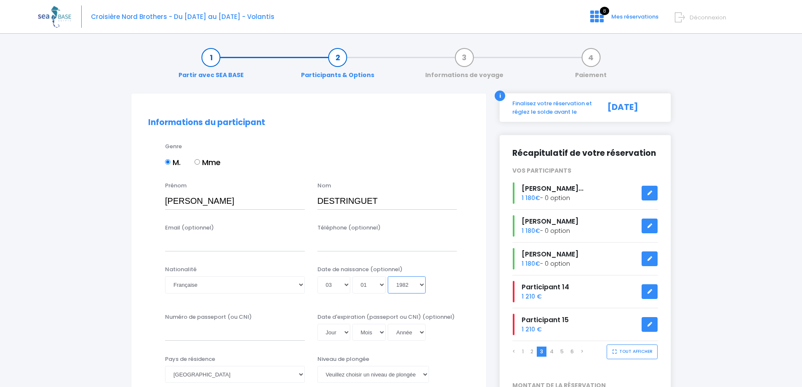
click at [388, 276] on select "Année 2045 2044 2043 2042 2041 2040 2039 2038 2037 2036 2035 2034 2033 2032 203…" at bounding box center [407, 284] width 38 height 17
type input "[DATE]"
click at [437, 280] on div "Jour 01 02 03 04 05 06 07 08 09 10 11 12 13 14 15 16 17 18 19 20 21 22 23 24 25…" at bounding box center [387, 284] width 140 height 17
click at [261, 337] on input "Numéro de passeport (ou CNI)" at bounding box center [235, 332] width 140 height 17
type input "21DK61518"
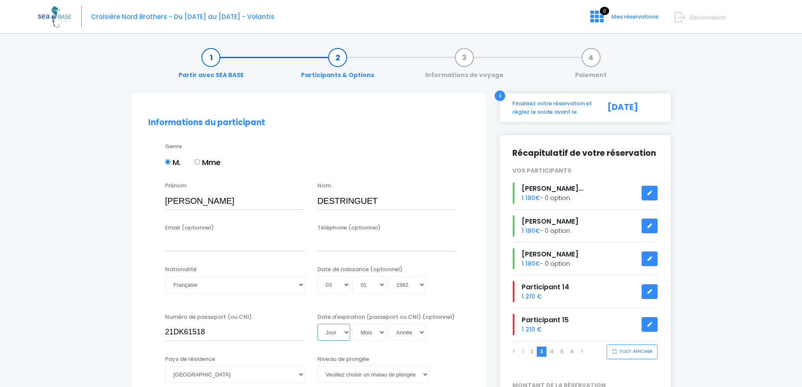
click at [345, 331] on select "Jour 01 02 03 04 05 06 07 08 09 10 11 12 13 14 15 16 17 18 19 20 21 22 23 24 25…" at bounding box center [333, 332] width 33 height 17
select select "07"
click at [317, 324] on select "Jour 01 02 03 04 05 06 07 08 09 10 11 12 13 14 15 16 17 18 19 20 21 22 23 24 25…" at bounding box center [333, 332] width 33 height 17
drag, startPoint x: 372, startPoint y: 330, endPoint x: 372, endPoint y: 325, distance: 4.2
click at [372, 330] on select "Mois 01 02 03 04 05 06 07 08 09 10 11 12" at bounding box center [369, 332] width 34 height 17
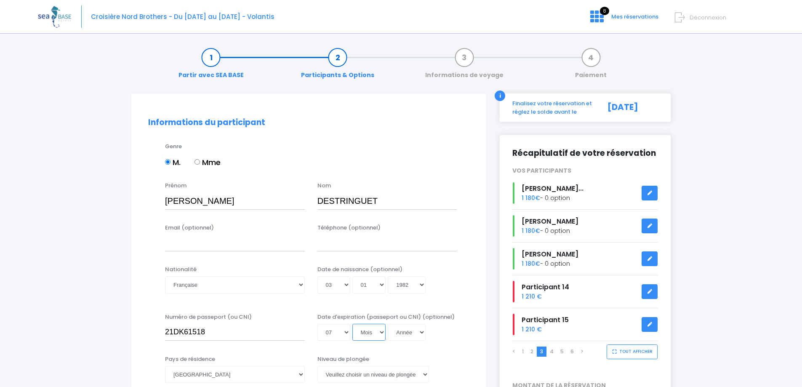
select select "09"
click at [352, 324] on select "Mois 01 02 03 04 05 06 07 08 09 10 11 12" at bounding box center [369, 332] width 34 height 17
click at [399, 336] on select "Année 2045 2044 2043 2042 2041 2040 2039 2038 2037 2036 2035 2034 2033 2032 203…" at bounding box center [407, 332] width 38 height 17
select select "2031"
click at [388, 324] on select "Année 2045 2044 2043 2042 2041 2040 2039 2038 2037 2036 2035 2034 2033 2032 203…" at bounding box center [407, 332] width 38 height 17
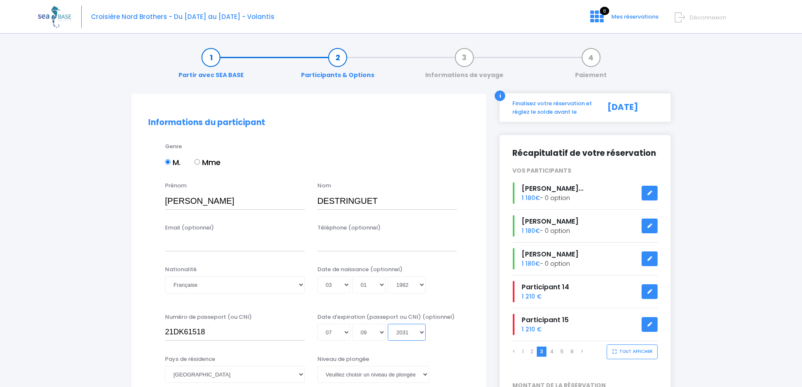
type input "2031-09-07"
click at [473, 293] on div "Nationalité Veuillez choisir une nationalité Afghane Albanaise Algerienne Allem…" at bounding box center [309, 284] width 334 height 39
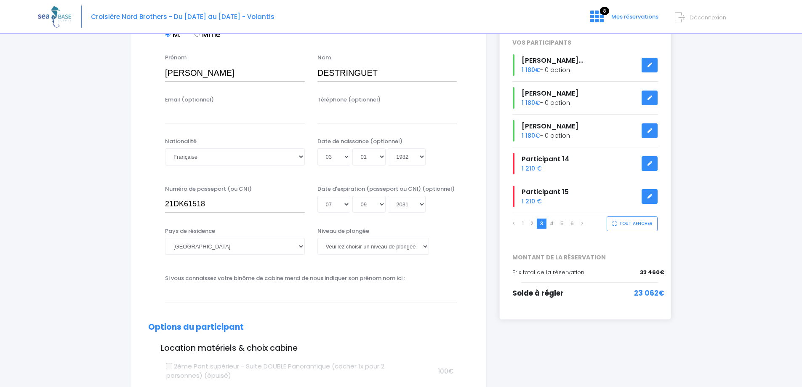
scroll to position [168, 0]
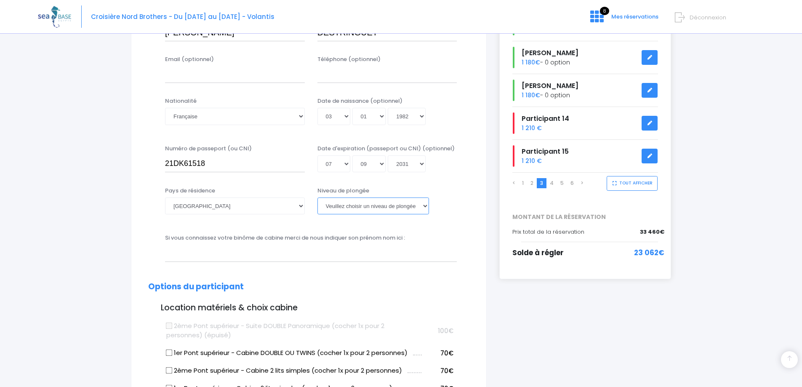
click at [359, 209] on select "[PERSON_NAME] choisir un niveau de plongée Non plongeur Junior OW diver Adventu…" at bounding box center [373, 205] width 112 height 17
drag, startPoint x: 377, startPoint y: 201, endPoint x: 379, endPoint y: 219, distance: 17.8
click at [376, 202] on select "[PERSON_NAME] choisir un niveau de plongée Non plongeur Junior OW diver Adventu…" at bounding box center [373, 205] width 112 height 17
select select "N3"
click at [317, 197] on select "[PERSON_NAME] choisir un niveau de plongée Non plongeur Junior OW diver Adventu…" at bounding box center [373, 205] width 112 height 17
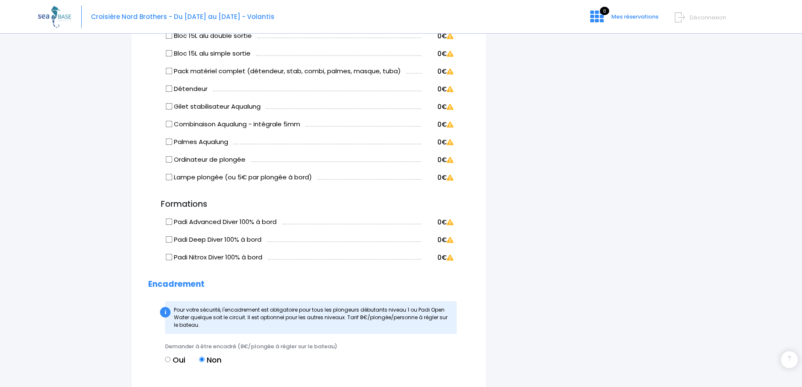
scroll to position [631, 0]
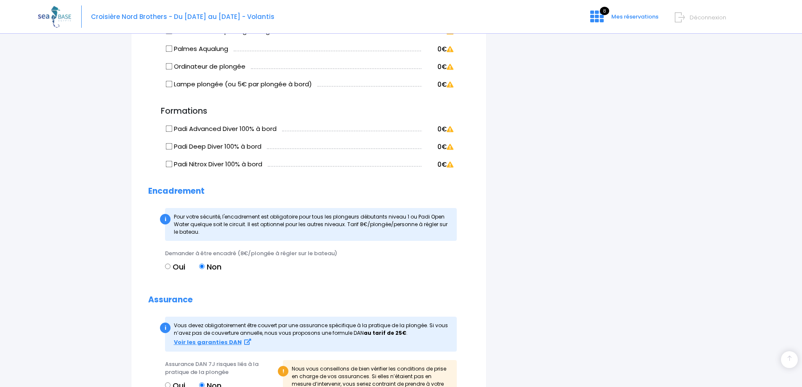
click at [465, 269] on div "Demander à être encadré (8€/plongée à régler sur le bateau) Oui Non" at bounding box center [308, 264] width 321 height 31
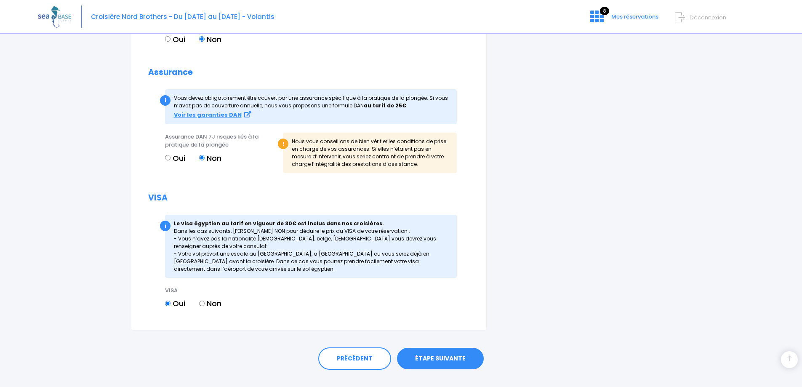
scroll to position [875, 0]
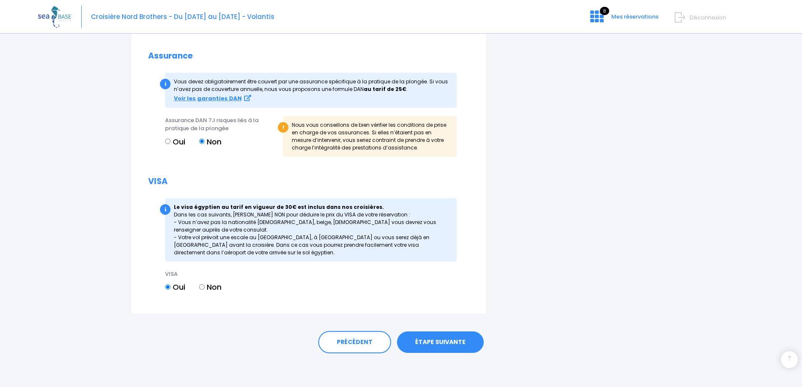
click at [203, 287] on input "Non" at bounding box center [201, 286] width 5 height 5
radio input "true"
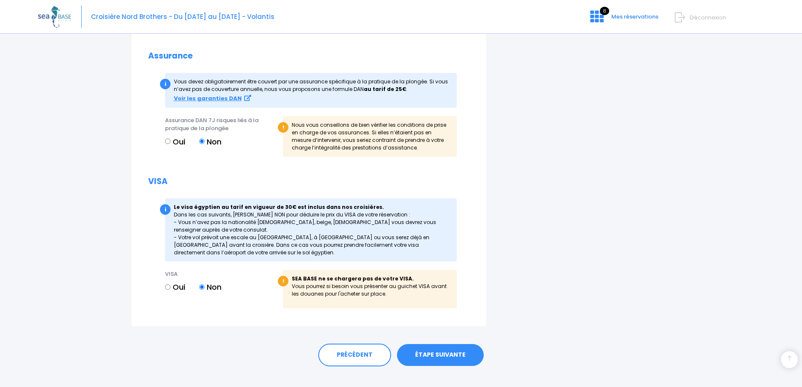
click at [465, 356] on link "ÉTAPE SUIVANTE" at bounding box center [440, 355] width 87 height 22
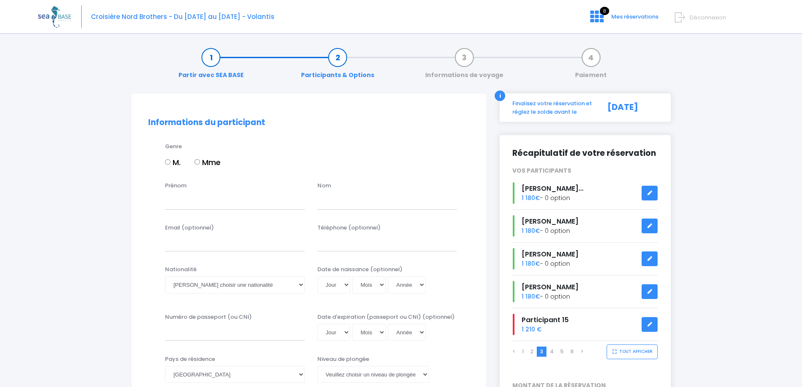
click at [165, 162] on input "M." at bounding box center [167, 161] width 5 height 5
radio input "true"
click at [178, 203] on input "Prénom" at bounding box center [235, 200] width 140 height 17
type input "[PERSON_NAME]"
click at [335, 205] on input "text" at bounding box center [387, 200] width 140 height 17
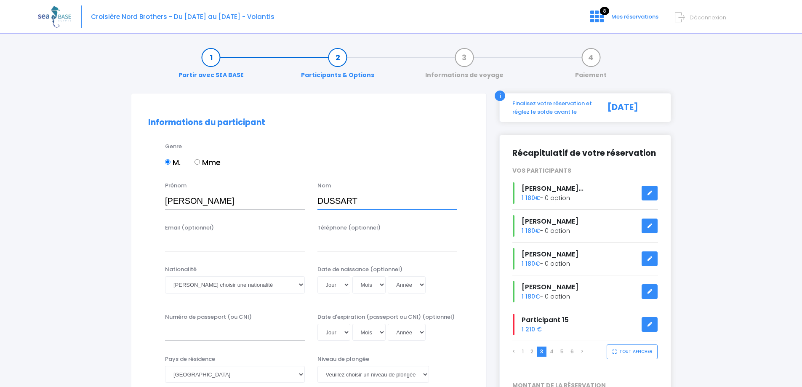
type input "DUSSART"
click at [190, 290] on select "Veuillez choisir une nationalité [DEMOGRAPHIC_DATA] Algerienne Allemande [GEOGR…" at bounding box center [235, 284] width 140 height 17
select select "Française"
click at [165, 276] on select "Veuillez choisir une nationalité [DEMOGRAPHIC_DATA] Algerienne Allemande [GEOGR…" at bounding box center [235, 284] width 140 height 17
click at [348, 287] on select "Jour 01 02 03 04 05 06 07 08 09 10 11 12 13 14 15 16 17 18 19 20 21 22 23 24 25…" at bounding box center [333, 284] width 33 height 17
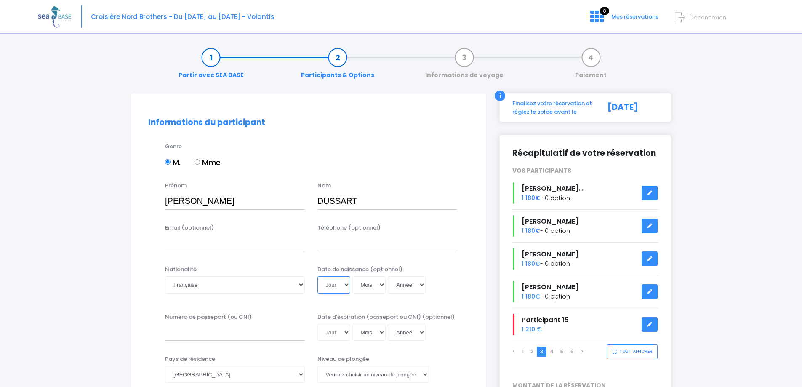
select select "29"
click at [317, 276] on select "Jour 01 02 03 04 05 06 07 08 09 10 11 12 13 14 15 16 17 18 19 20 21 22 23 24 25…" at bounding box center [333, 284] width 33 height 17
click at [363, 286] on select "Mois 01 02 03 04 05 06 07 08 09 10 11 12" at bounding box center [369, 284] width 34 height 17
select select "10"
click at [352, 276] on select "Mois 01 02 03 04 05 06 07 08 09 10 11 12" at bounding box center [369, 284] width 34 height 17
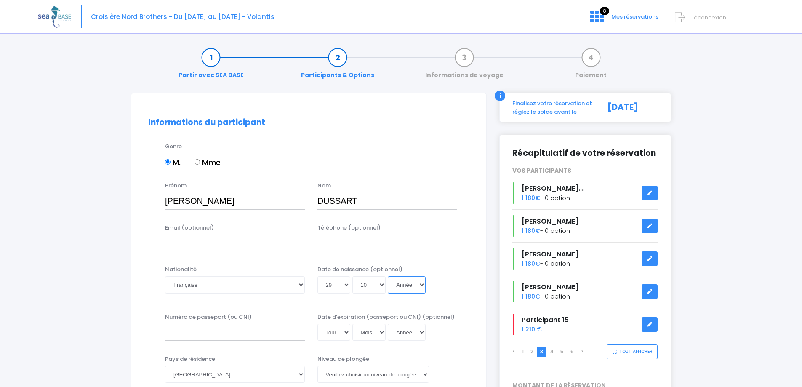
click at [405, 286] on select "Année 2045 2044 2043 2042 2041 2040 2039 2038 2037 2036 2035 2034 2033 2032 203…" at bounding box center [407, 284] width 38 height 17
select select "1976"
click at [388, 276] on select "Année 2045 2044 2043 2042 2041 2040 2039 2038 2037 2036 2035 2034 2033 2032 203…" at bounding box center [407, 284] width 38 height 17
type input "1976-10-29"
click at [444, 275] on div "Date de naissance (optionnel) Jour 01 02 03 04 05 06 07 08 09 10 11 12 13 14 15…" at bounding box center [387, 281] width 152 height 33
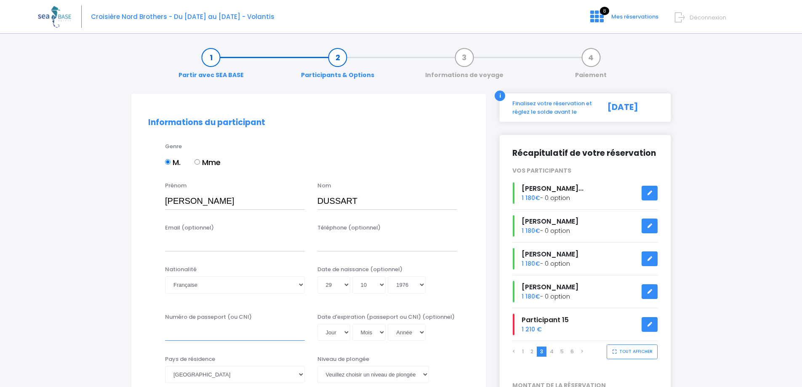
click at [223, 340] on input "Numéro de passeport (ou CNI)" at bounding box center [235, 332] width 140 height 17
type input "21EA16687"
click at [335, 329] on select "Jour 01 02 03 04 05 06 07 08 09 10 11 12 13 14 15 16 17 18 19 20 21 22 23 24 25…" at bounding box center [333, 332] width 33 height 17
select select "13"
click at [317, 324] on select "Jour 01 02 03 04 05 06 07 08 09 10 11 12 13 14 15 16 17 18 19 20 21 22 23 24 25…" at bounding box center [333, 332] width 33 height 17
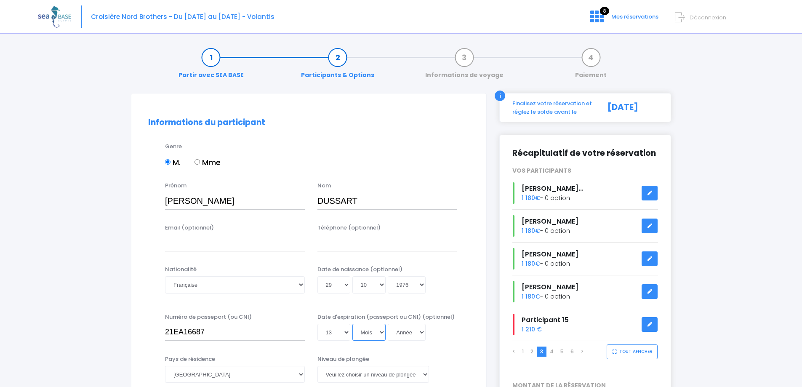
click at [364, 329] on select "Mois 01 02 03 04 05 06 07 08 09 10 11 12" at bounding box center [369, 332] width 34 height 17
select select "09"
click at [352, 324] on select "Mois 01 02 03 04 05 06 07 08 09 10 11 12" at bounding box center [369, 332] width 34 height 17
drag, startPoint x: 421, startPoint y: 335, endPoint x: 404, endPoint y: 338, distance: 17.5
click at [421, 335] on select "Année 2045 2044 2043 2042 2041 2040 2039 2038 2037 2036 2035 2034 2033 2032 203…" at bounding box center [407, 332] width 38 height 17
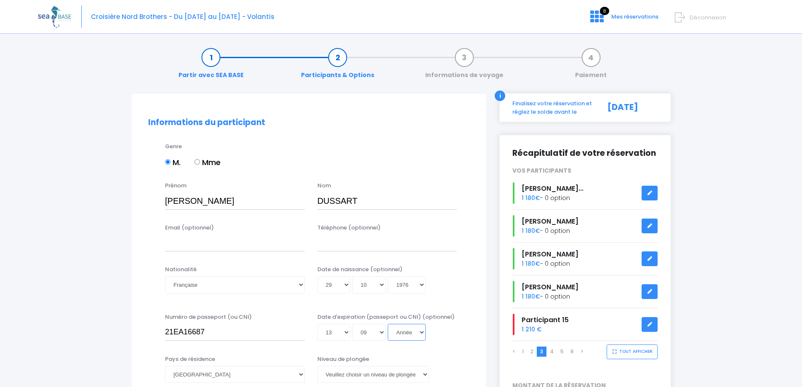
select select "2031"
click at [388, 324] on select "Année 2045 2044 2043 2042 2041 2040 2039 2038 2037 2036 2035 2034 2033 2032 203…" at bounding box center [407, 332] width 38 height 17
type input "2031-09-13"
click at [442, 343] on div "Numéro de passeport (ou CNI) 21EA16687 Date d'expiration (passeport ou CNI) (op…" at bounding box center [309, 330] width 334 height 34
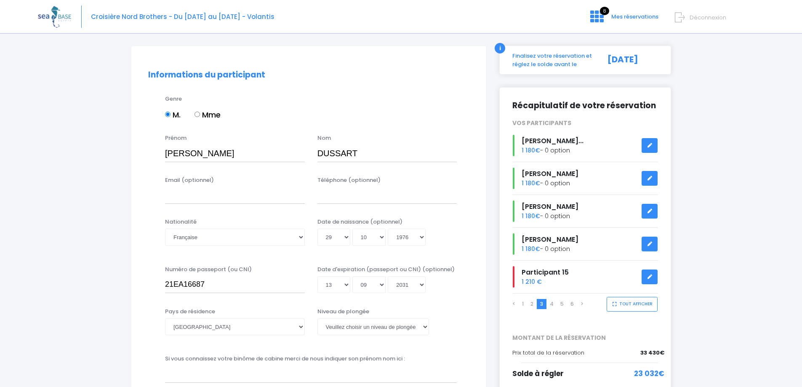
scroll to position [126, 0]
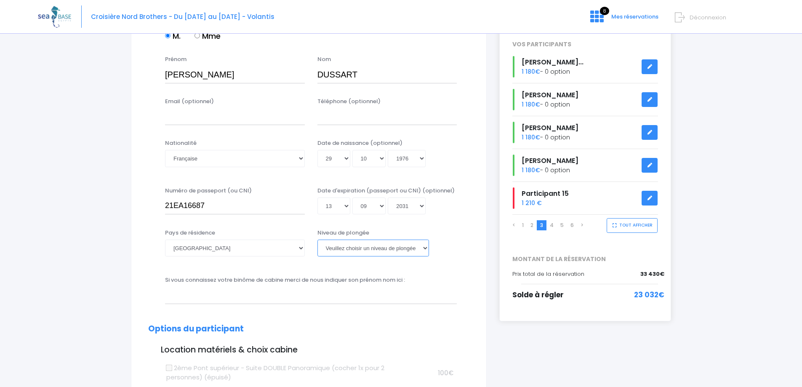
click at [400, 249] on select "[PERSON_NAME] choisir un niveau de plongée Non plongeur Junior OW diver Adventu…" at bounding box center [373, 247] width 112 height 17
click at [362, 240] on select "[PERSON_NAME] choisir un niveau de plongée Non plongeur Junior OW diver Adventu…" at bounding box center [373, 247] width 112 height 17
select select "N3"
click at [317, 239] on select "[PERSON_NAME] choisir un niveau de plongée Non plongeur Junior OW diver Adventu…" at bounding box center [373, 247] width 112 height 17
click at [436, 300] on input "text" at bounding box center [311, 295] width 292 height 17
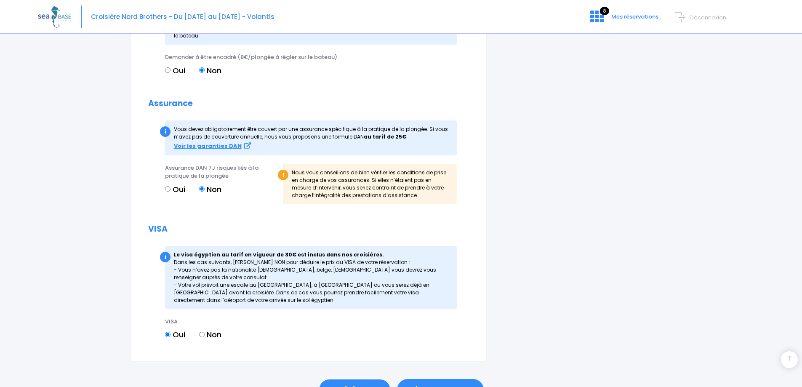
scroll to position [875, 0]
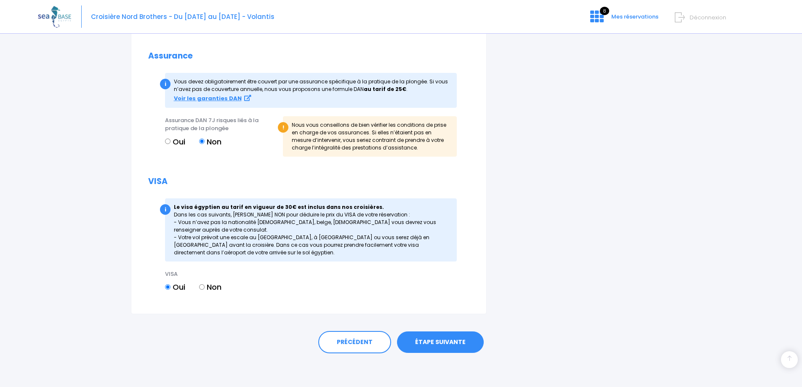
click at [203, 286] on input "Non" at bounding box center [201, 286] width 5 height 5
radio input "true"
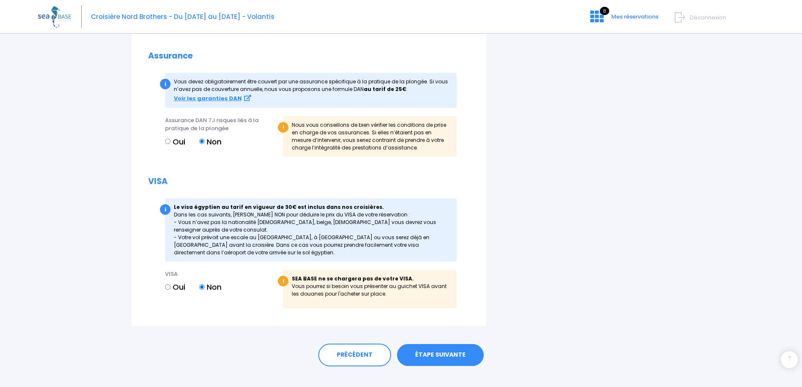
click at [462, 353] on link "ÉTAPE SUIVANTE" at bounding box center [440, 355] width 87 height 22
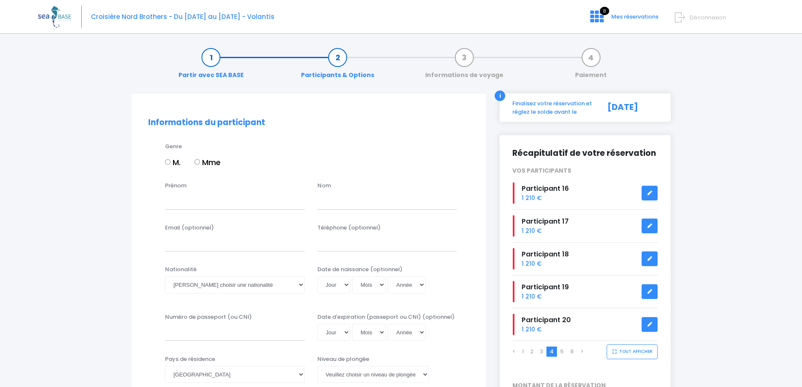
click at [170, 161] on input "M." at bounding box center [167, 161] width 5 height 5
radio input "true"
click at [185, 202] on input "Prénom" at bounding box center [235, 200] width 140 height 17
type input "NICOLAS"
click at [344, 199] on input "text" at bounding box center [387, 200] width 140 height 17
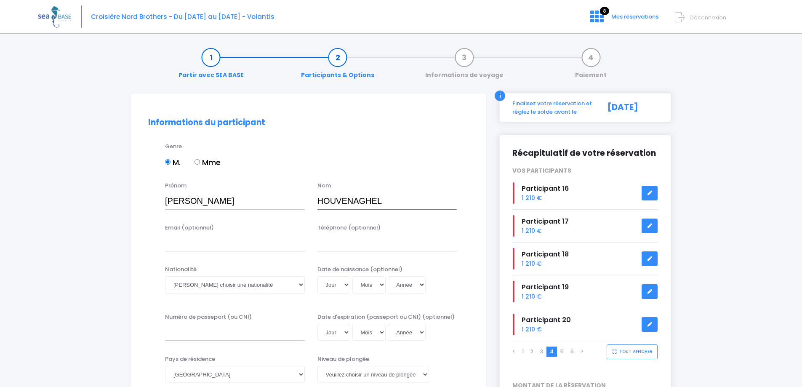
type input "HOUVENAGHEL"
click at [237, 287] on select "Veuillez choisir une nationalité [DEMOGRAPHIC_DATA] Algerienne Allemande [GEOGR…" at bounding box center [235, 284] width 140 height 17
select select "Française"
click at [165, 276] on select "Veuillez choisir une nationalité [DEMOGRAPHIC_DATA] Algerienne Allemande [GEOGR…" at bounding box center [235, 284] width 140 height 17
click at [345, 288] on select "Jour 01 02 03 04 05 06 07 08 09 10 11 12 13 14 15 16 17 18 19 20 21 22 23 24 25…" at bounding box center [333, 284] width 33 height 17
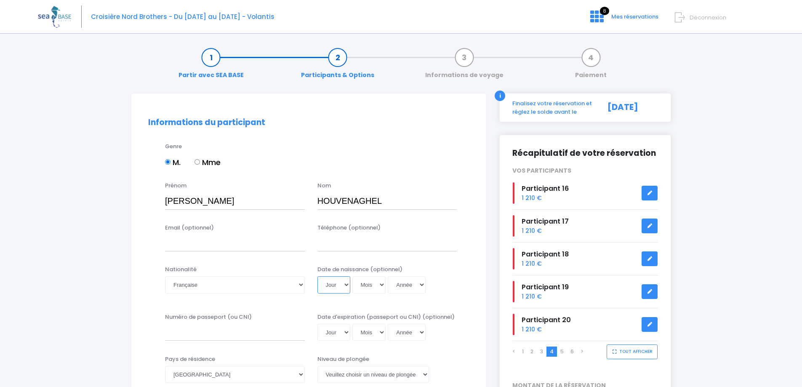
select select "22"
click at [317, 276] on select "Jour 01 02 03 04 05 06 07 08 09 10 11 12 13 14 15 16 17 18 19 20 21 22 23 24 25…" at bounding box center [333, 284] width 33 height 17
click at [378, 284] on select "Mois 01 02 03 04 05 06 07 08 09 10 11 12" at bounding box center [369, 284] width 34 height 17
select select "10"
click at [352, 276] on select "Mois 01 02 03 04 05 06 07 08 09 10 11 12" at bounding box center [369, 284] width 34 height 17
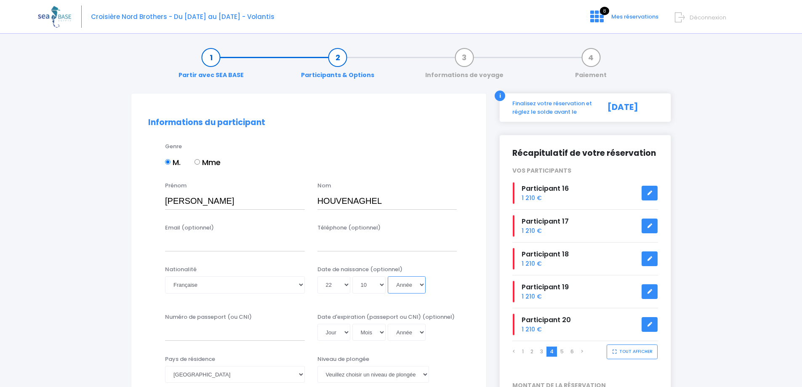
click at [396, 276] on select "Année 2045 2044 2043 2042 2041 2040 2039 2038 2037 2036 2035 2034 2033 2032 203…" at bounding box center [407, 284] width 38 height 17
select select "1984"
click at [388, 276] on select "Année 2045 2044 2043 2042 2041 2040 2039 2038 2037 2036 2035 2034 2033 2032 203…" at bounding box center [407, 284] width 38 height 17
type input "1984-10-22"
click at [441, 266] on div "Date de naissance (optionnel) Jour 01 02 03 04 05 06 07 08 09 10 11 12 13 14 15…" at bounding box center [387, 281] width 152 height 33
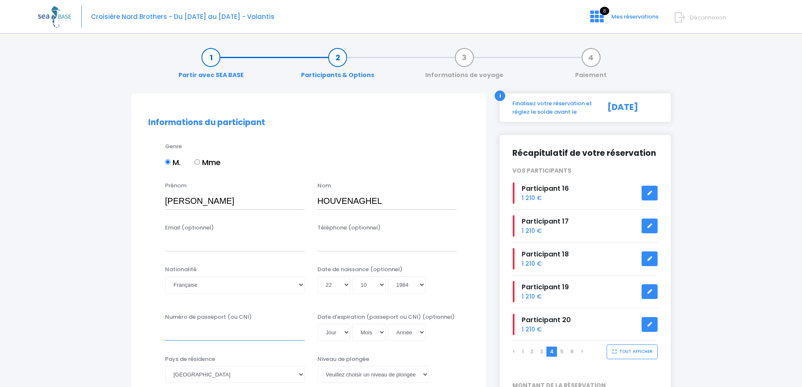
click at [247, 337] on input "Numéro de passeport (ou CNI)" at bounding box center [235, 332] width 140 height 17
type input "18CC46556"
click at [323, 329] on select "Jour 01 02 03 04 05 06 07 08 09 10 11 12 13 14 15 16 17 18 19 20 21 22 23 24 25…" at bounding box center [333, 332] width 33 height 17
select select "12"
click at [317, 324] on select "Jour 01 02 03 04 05 06 07 08 09 10 11 12 13 14 15 16 17 18 19 20 21 22 23 24 25…" at bounding box center [333, 332] width 33 height 17
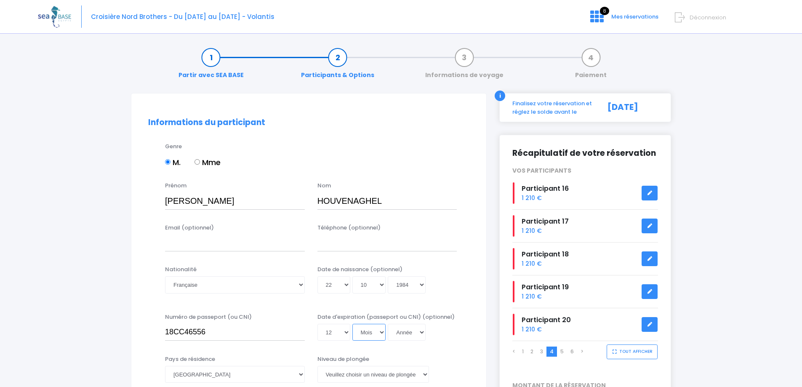
click at [364, 332] on select "Mois 01 02 03 04 05 06 07 08 09 10 11 12" at bounding box center [369, 332] width 34 height 17
select select "03"
click at [352, 324] on select "Mois 01 02 03 04 05 06 07 08 09 10 11 12" at bounding box center [369, 332] width 34 height 17
click at [417, 330] on select "Année 2045 2044 2043 2042 2041 2040 2039 2038 2037 2036 2035 2034 2033 2032 203…" at bounding box center [407, 332] width 38 height 17
select select "2028"
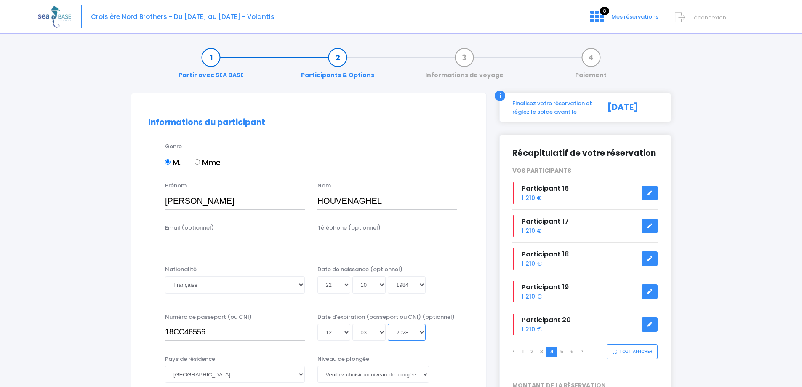
click at [388, 324] on select "Année 2045 2044 2043 2042 2041 2040 2039 2038 2037 2036 2035 2034 2033 2032 203…" at bounding box center [407, 332] width 38 height 17
type input "2028-03-12"
click at [450, 337] on div "Jour 01 02 03 04 05 06 07 08 09 10 11 12 13 14 15 16 17 18 19 20 21 22 23 24 25…" at bounding box center [387, 332] width 140 height 17
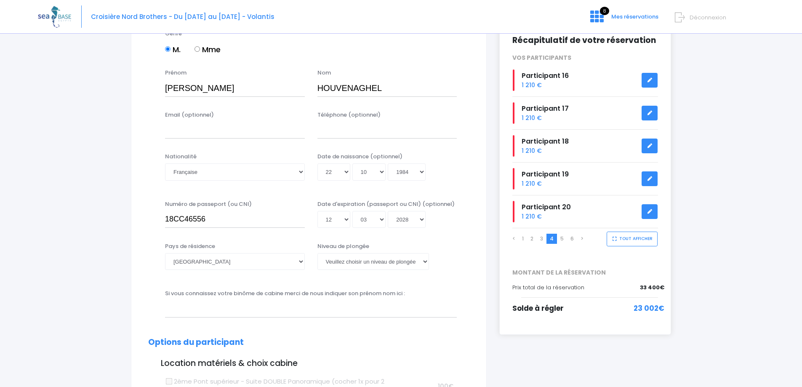
scroll to position [126, 0]
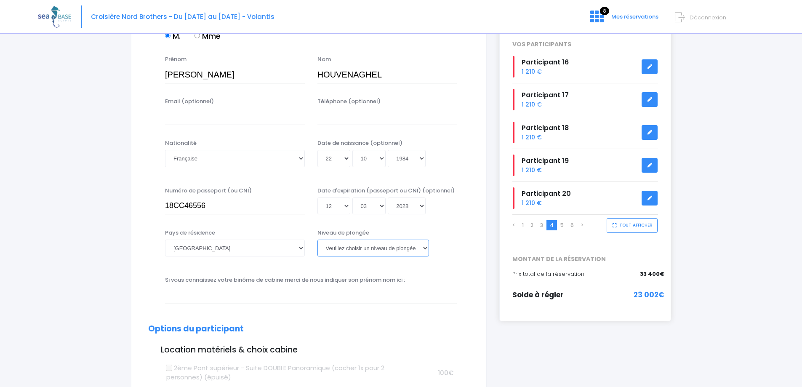
click at [403, 246] on select "[PERSON_NAME] choisir un niveau de plongée Non plongeur Junior OW diver Adventu…" at bounding box center [373, 247] width 112 height 17
click at [342, 250] on select "[PERSON_NAME] choisir un niveau de plongée Non plongeur Junior OW diver Adventu…" at bounding box center [373, 247] width 112 height 17
select select "N2"
click at [317, 239] on select "[PERSON_NAME] choisir un niveau de plongée Non plongeur Junior OW diver Adventu…" at bounding box center [373, 247] width 112 height 17
click at [414, 324] on h2 "Options du participant" at bounding box center [308, 329] width 321 height 10
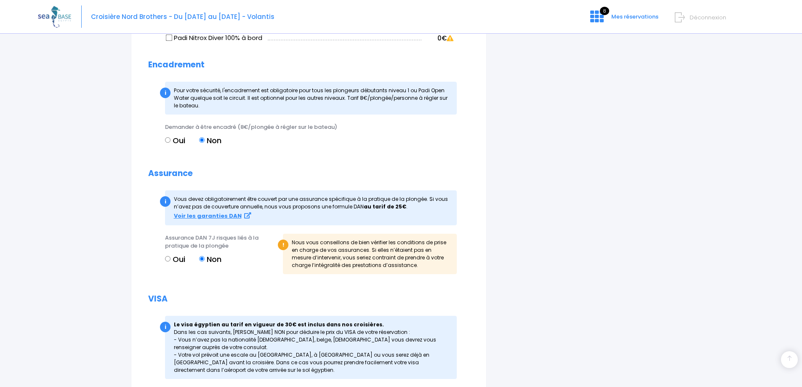
scroll to position [875, 0]
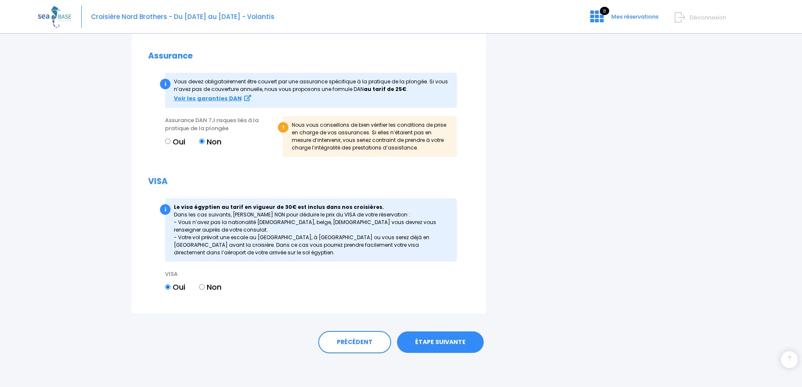
click at [202, 288] on input "Non" at bounding box center [201, 286] width 5 height 5
radio input "true"
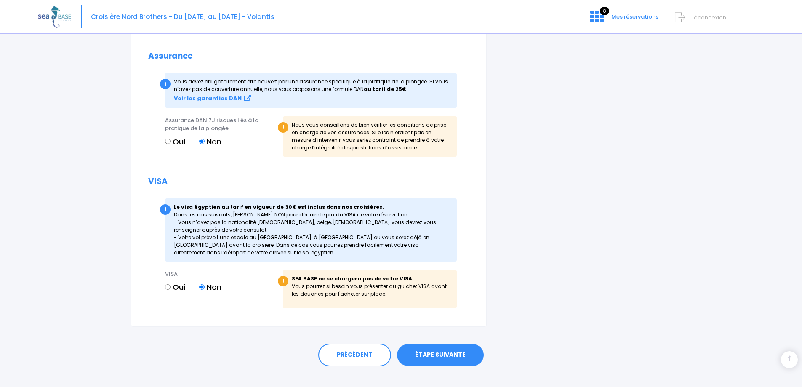
click at [440, 352] on link "ÉTAPE SUIVANTE" at bounding box center [440, 355] width 87 height 22
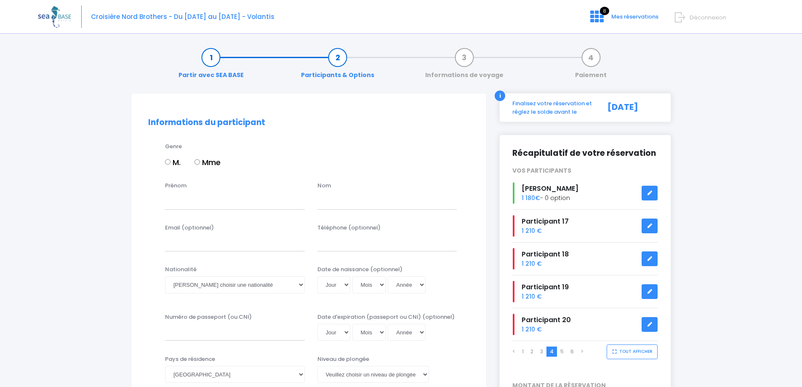
click at [198, 162] on input "Mme" at bounding box center [196, 161] width 5 height 5
radio input "true"
click at [196, 201] on input "Prénom" at bounding box center [235, 200] width 140 height 17
type input "[PERSON_NAME]"
click at [368, 200] on input "text" at bounding box center [387, 200] width 140 height 17
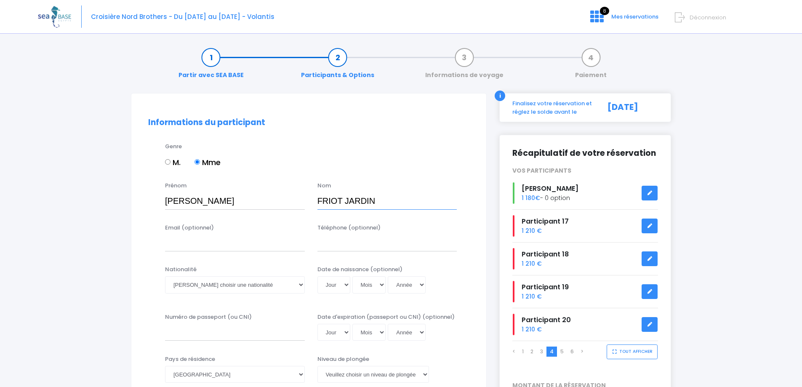
type input "FRIOT JARDIN"
click at [198, 287] on select "Veuillez choisir une nationalité [DEMOGRAPHIC_DATA] Algerienne Allemande [GEOGR…" at bounding box center [235, 284] width 140 height 17
select select "Française"
click at [165, 276] on select "Veuillez choisir une nationalité [DEMOGRAPHIC_DATA] Algerienne Allemande [GEOGR…" at bounding box center [235, 284] width 140 height 17
click at [334, 287] on select "Jour 01 02 03 04 05 06 07 08 09 10 11 12 13 14 15 16 17 18 19 20 21 22 23 24 25…" at bounding box center [333, 284] width 33 height 17
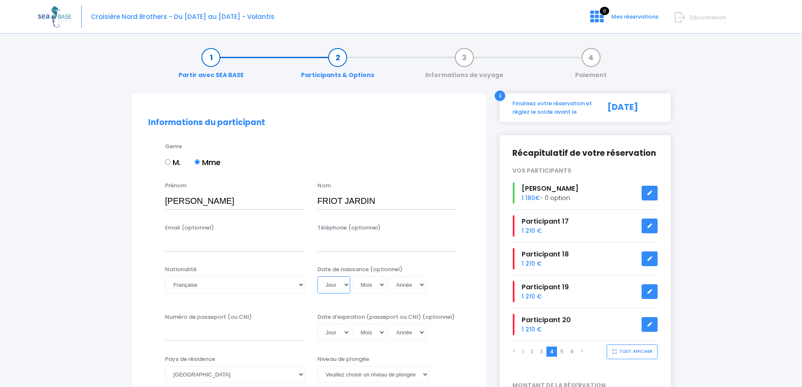
select select "25"
click at [317, 276] on select "Jour 01 02 03 04 05 06 07 08 09 10 11 12 13 14 15 16 17 18 19 20 21 22 23 24 25…" at bounding box center [333, 284] width 33 height 17
click at [364, 290] on select "Mois 01 02 03 04 05 06 07 08 09 10 11 12" at bounding box center [369, 284] width 34 height 17
select select "01"
click at [352, 276] on select "Mois 01 02 03 04 05 06 07 08 09 10 11 12" at bounding box center [369, 284] width 34 height 17
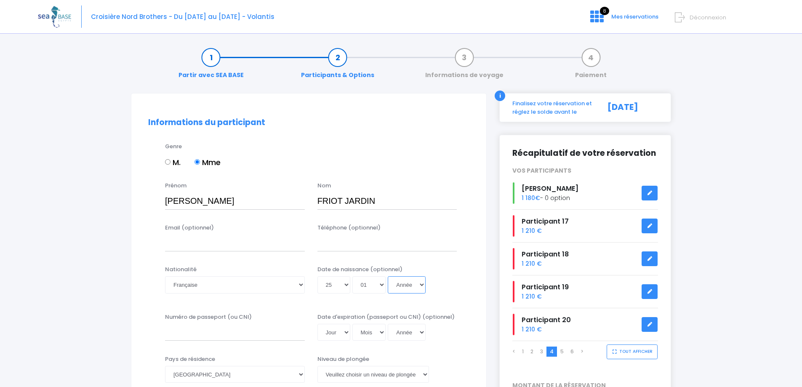
click at [420, 291] on select "Année 2045 2044 2043 2042 2041 2040 2039 2038 2037 2036 2035 2034 2033 2032 203…" at bounding box center [407, 284] width 38 height 17
select select "1975"
click at [388, 276] on select "Année 2045 2044 2043 2042 2041 2040 2039 2038 2037 2036 2035 2034 2033 2032 203…" at bounding box center [407, 284] width 38 height 17
type input "1975-01-25"
click at [471, 286] on div "Nationalité Veuillez choisir une nationalité Afghane Albanaise Algerienne Allem…" at bounding box center [309, 284] width 334 height 39
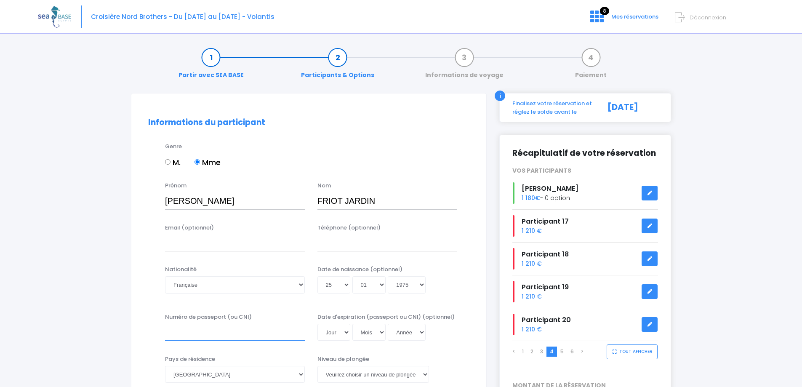
click at [201, 336] on input "Numéro de passeport (ou CNI)" at bounding box center [235, 332] width 140 height 17
type input "22AD56079"
click at [323, 332] on select "Jour 01 02 03 04 05 06 07 08 09 10 11 12 13 14 15 16 17 18 19 20 21 22 23 24 25…" at bounding box center [333, 332] width 33 height 17
select select "27"
click at [317, 324] on select "Jour 01 02 03 04 05 06 07 08 09 10 11 12 13 14 15 16 17 18 19 20 21 22 23 24 25…" at bounding box center [333, 332] width 33 height 17
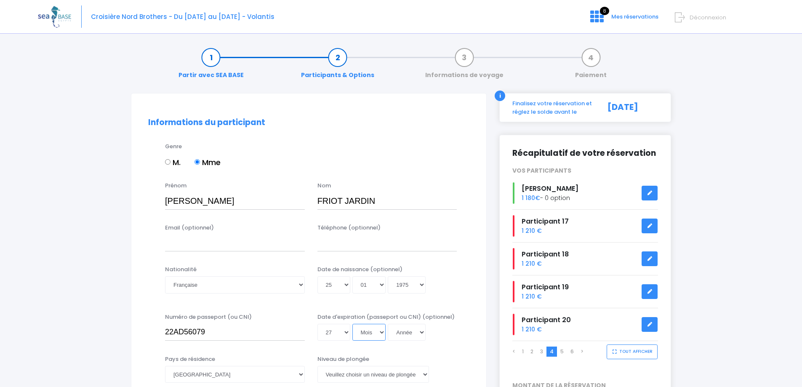
click at [353, 329] on select "Mois 01 02 03 04 05 06 07 08 09 10 11 12" at bounding box center [369, 332] width 34 height 17
select select "01"
click at [352, 324] on select "Mois 01 02 03 04 05 06 07 08 09 10 11 12" at bounding box center [369, 332] width 34 height 17
click at [411, 333] on select "Année 2045 2044 2043 2042 2041 2040 2039 2038 2037 2036 2035 2034 2033 2032 203…" at bounding box center [407, 332] width 38 height 17
select select "2032"
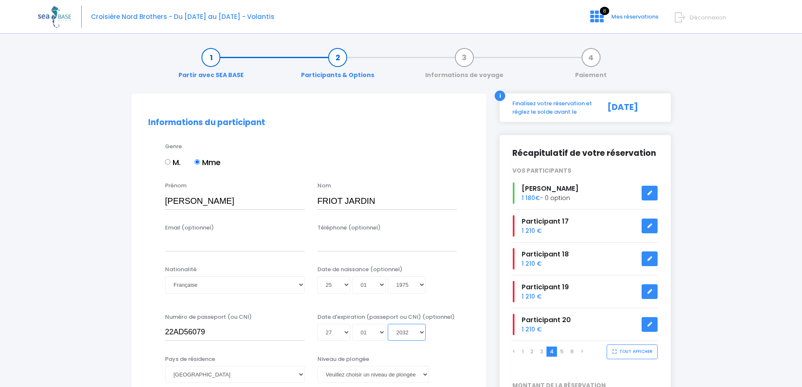
click at [388, 324] on select "Année 2045 2044 2043 2042 2041 2040 2039 2038 2037 2036 2035 2034 2033 2032 203…" at bounding box center [407, 332] width 38 height 17
type input "2032-01-27"
click at [457, 342] on div "Numéro de passeport (ou CNI) 22AD56079 Date d'expiration (passeport ou CNI) (op…" at bounding box center [309, 330] width 334 height 34
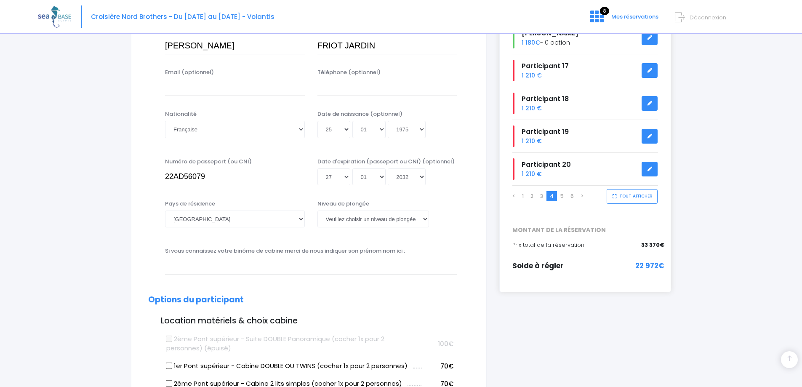
scroll to position [168, 0]
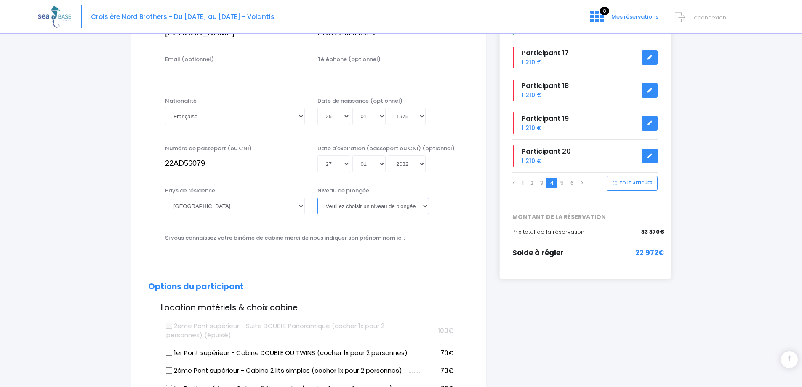
drag, startPoint x: 408, startPoint y: 201, endPoint x: 409, endPoint y: 209, distance: 8.1
click at [408, 201] on select "[PERSON_NAME] choisir un niveau de plongée Non plongeur Junior OW diver Adventu…" at bounding box center [373, 205] width 112 height 17
drag, startPoint x: 342, startPoint y: 205, endPoint x: 341, endPoint y: 212, distance: 7.7
click at [342, 205] on select "[PERSON_NAME] choisir un niveau de plongée Non plongeur Junior OW diver Adventu…" at bounding box center [373, 205] width 112 height 17
select select "N2"
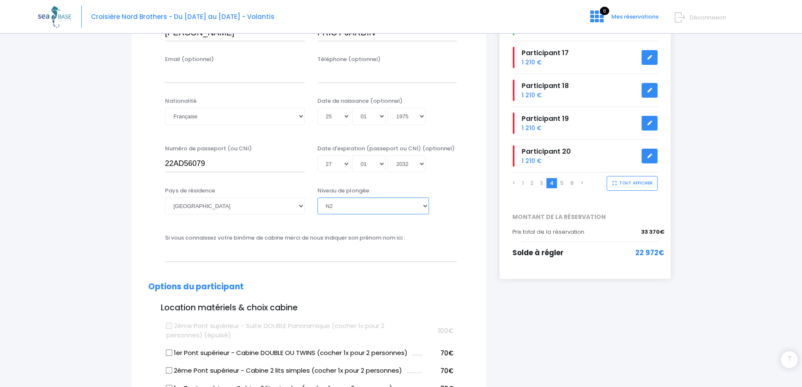
click at [317, 197] on select "[PERSON_NAME] choisir un niveau de plongée Non plongeur Junior OW diver Adventu…" at bounding box center [373, 205] width 112 height 17
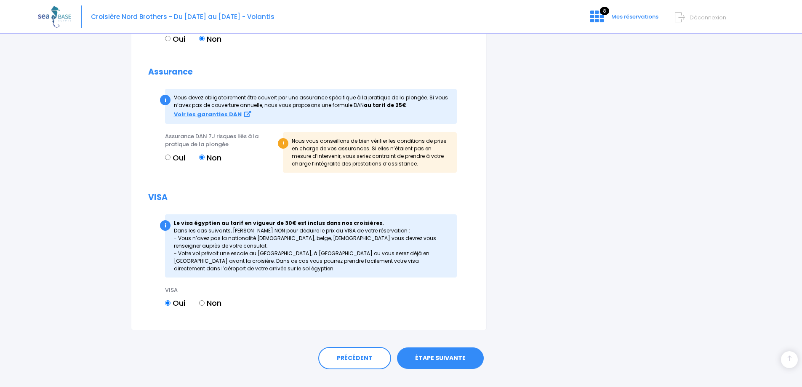
scroll to position [875, 0]
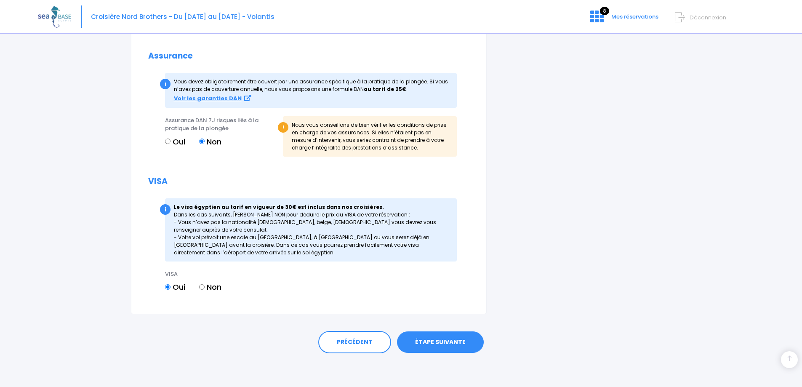
click at [204, 287] on input "Non" at bounding box center [201, 286] width 5 height 5
radio input "true"
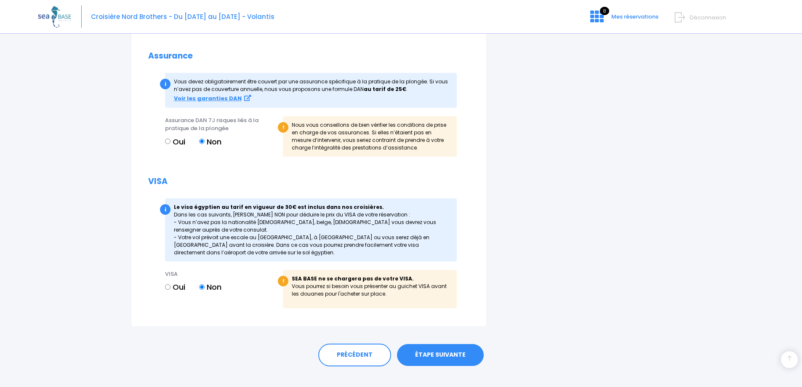
click at [420, 349] on link "ÉTAPE SUIVANTE" at bounding box center [440, 355] width 87 height 22
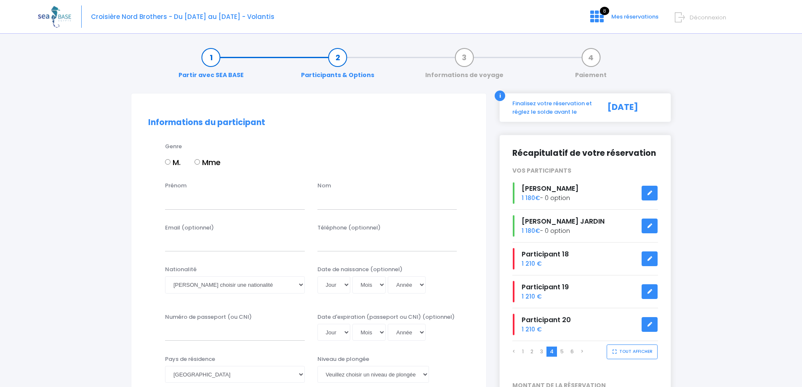
click at [169, 165] on label "M." at bounding box center [173, 162] width 16 height 11
click at [169, 165] on input "M." at bounding box center [167, 161] width 5 height 5
radio input "true"
click at [185, 203] on input "Prénom" at bounding box center [235, 200] width 140 height 17
type input "STEPHANE"
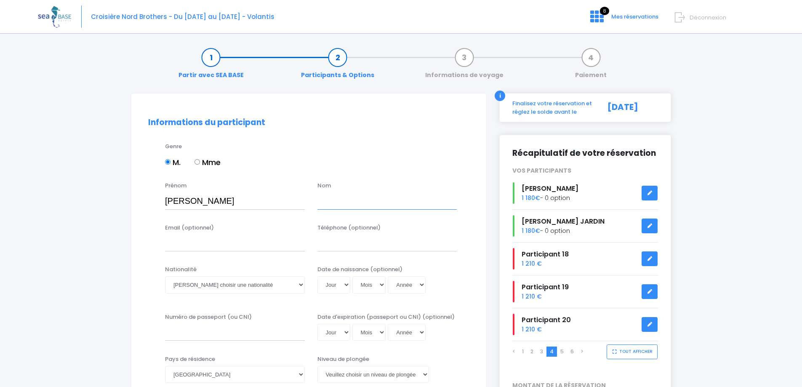
click at [328, 194] on input "text" at bounding box center [387, 200] width 140 height 17
type input "LEDRUX"
click at [204, 244] on input "Email (optionnel)" at bounding box center [235, 242] width 140 height 17
click at [195, 285] on select "Veuillez choisir une nationalité [DEMOGRAPHIC_DATA] Algerienne Allemande [GEOGR…" at bounding box center [235, 284] width 140 height 17
select select "Française"
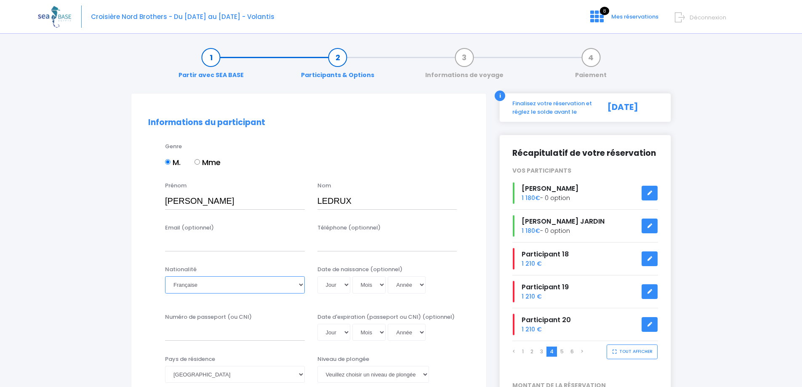
click at [165, 276] on select "Veuillez choisir une nationalité [DEMOGRAPHIC_DATA] Algerienne Allemande [GEOGR…" at bounding box center [235, 284] width 140 height 17
click at [340, 285] on select "Jour 01 02 03 04 05 06 07 08 09 10 11 12 13 14 15 16 17 18 19 20 21 22 23 24 25…" at bounding box center [333, 284] width 33 height 17
select select "26"
click at [317, 276] on select "Jour 01 02 03 04 05 06 07 08 09 10 11 12 13 14 15 16 17 18 19 20 21 22 23 24 25…" at bounding box center [333, 284] width 33 height 17
drag, startPoint x: 375, startPoint y: 288, endPoint x: 364, endPoint y: 279, distance: 13.8
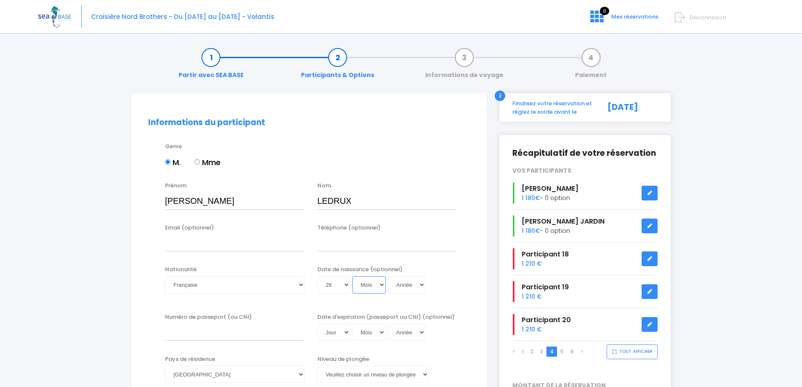
click at [375, 288] on select "Mois 01 02 03 04 05 06 07 08 09 10 11 12" at bounding box center [369, 284] width 34 height 17
select select "01"
click at [352, 276] on select "Mois 01 02 03 04 05 06 07 08 09 10 11 12" at bounding box center [369, 284] width 34 height 17
drag, startPoint x: 403, startPoint y: 287, endPoint x: 403, endPoint y: 279, distance: 8.8
click at [403, 287] on select "Année 2045 2044 2043 2042 2041 2040 2039 2038 2037 2036 2035 2034 2033 2032 203…" at bounding box center [407, 284] width 38 height 17
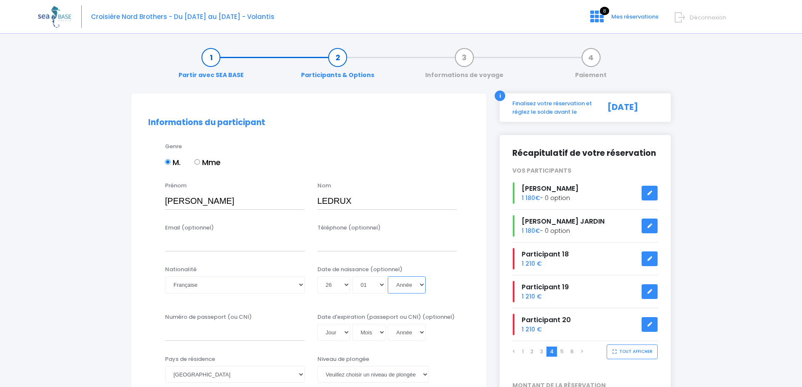
select select "1974"
click at [388, 276] on select "Année 2045 2044 2043 2042 2041 2040 2039 2038 2037 2036 2035 2034 2033 2032 203…" at bounding box center [407, 284] width 38 height 17
type input "1974-01-26"
click at [391, 284] on select "Année 2045 2044 2043 2042 2041 2040 2039 2038 2037 2036 2035 2034 2033 2032 203…" at bounding box center [407, 284] width 38 height 17
select select "1973"
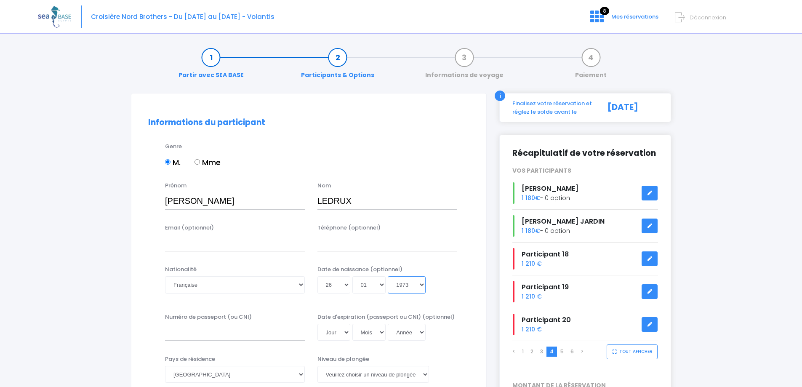
click at [388, 276] on select "Année 2045 2044 2043 2042 2041 2040 2039 2038 2037 2036 2035 2034 2033 2032 203…" at bounding box center [407, 284] width 38 height 17
type input "1973-01-26"
click at [467, 281] on div "Nationalité Veuillez choisir une nationalité Afghane Albanaise Algerienne Allem…" at bounding box center [309, 284] width 334 height 39
click at [256, 330] on input "Numéro de passeport (ou CNI)" at bounding box center [235, 332] width 140 height 17
type input "21DC93951"
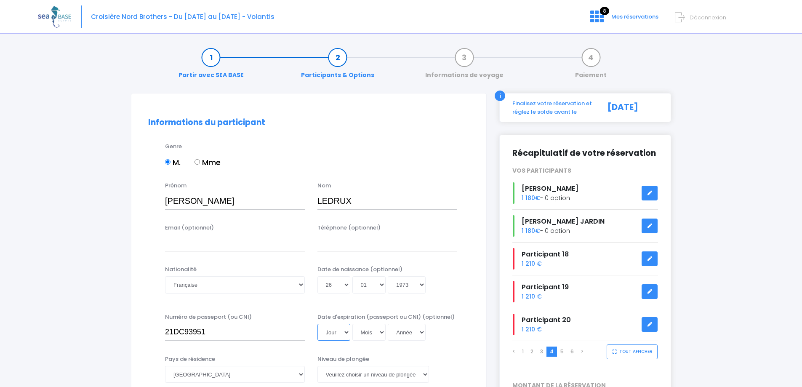
click at [333, 327] on select "Jour 01 02 03 04 05 06 07 08 09 10 11 12 13 14 15 16 17 18 19 20 21 22 23 24 25…" at bounding box center [333, 332] width 33 height 17
select select "03"
click at [317, 324] on select "Jour 01 02 03 04 05 06 07 08 09 10 11 12 13 14 15 16 17 18 19 20 21 22 23 24 25…" at bounding box center [333, 332] width 33 height 17
click at [371, 334] on select "Mois 01 02 03 04 05 06 07 08 09 10 11 12" at bounding box center [369, 332] width 34 height 17
select select "10"
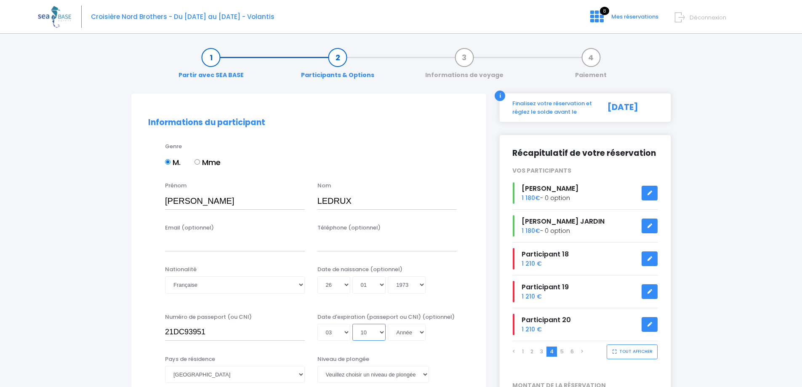
click at [352, 324] on select "Mois 01 02 03 04 05 06 07 08 09 10 11 12" at bounding box center [369, 332] width 34 height 17
click at [412, 332] on select "Année 2045 2044 2043 2042 2041 2040 2039 2038 2037 2036 2035 2034 2033 2032 203…" at bounding box center [407, 332] width 38 height 17
select select "2031"
click at [388, 324] on select "Année 2045 2044 2043 2042 2041 2040 2039 2038 2037 2036 2035 2034 2033 2032 203…" at bounding box center [407, 332] width 38 height 17
type input "2031-10-03"
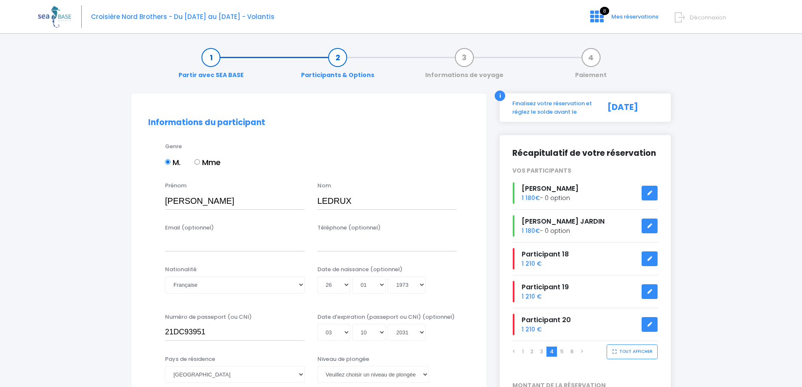
click at [446, 278] on div "Jour 01 02 03 04 05 06 07 08 09 10 11 12 13 14 15 16 17 18 19 20 21 22 23 24 25…" at bounding box center [387, 284] width 140 height 17
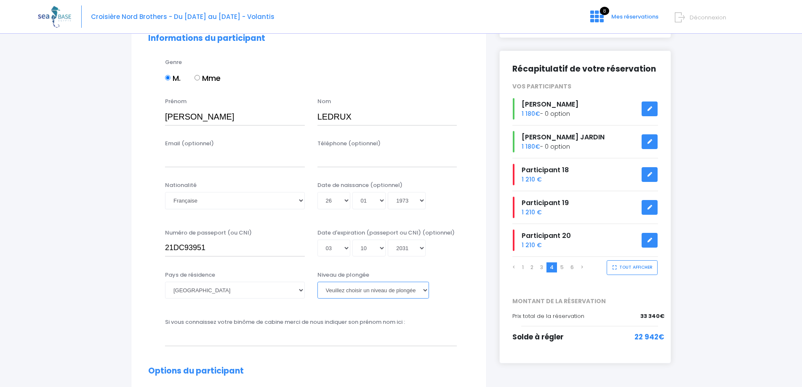
click at [390, 290] on select "[PERSON_NAME] choisir un niveau de plongée Non plongeur Junior OW diver Adventu…" at bounding box center [373, 290] width 112 height 17
click at [361, 291] on select "[PERSON_NAME] choisir un niveau de plongée Non plongeur Junior OW diver Adventu…" at bounding box center [373, 290] width 112 height 17
select select "N4"
click at [317, 282] on select "[PERSON_NAME] choisir un niveau de plongée Non plongeur Junior OW diver Adventu…" at bounding box center [373, 290] width 112 height 17
click at [365, 332] on input "text" at bounding box center [311, 337] width 292 height 17
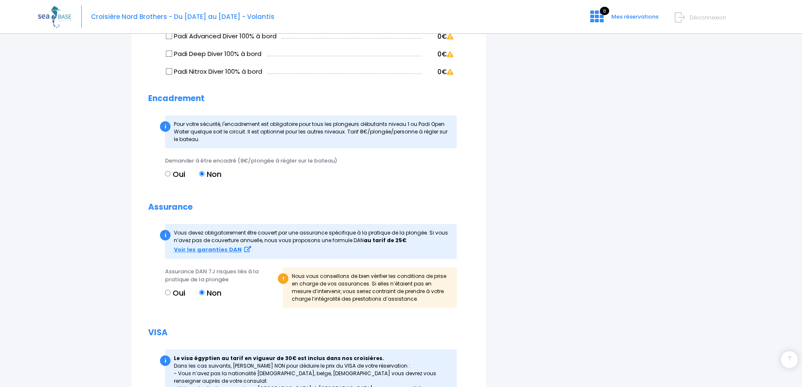
scroll to position [800, 0]
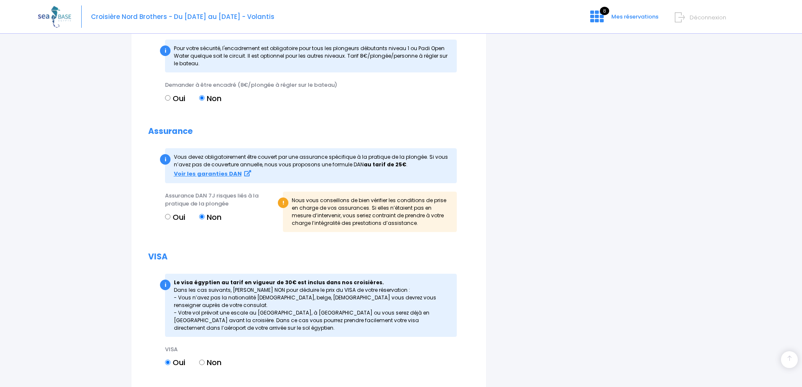
click at [202, 362] on input "Non" at bounding box center [201, 361] width 5 height 5
radio input "true"
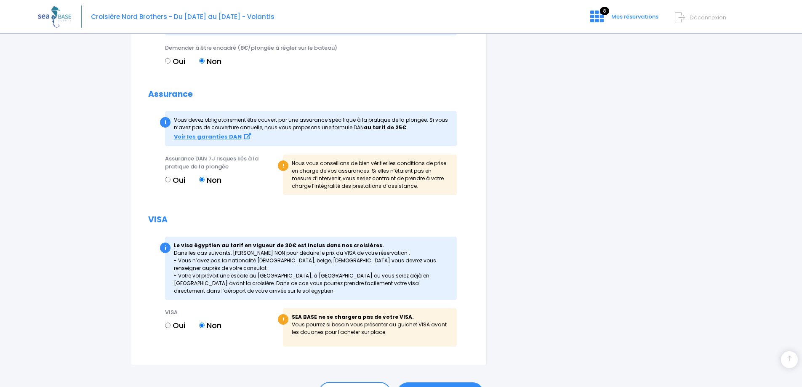
scroll to position [884, 0]
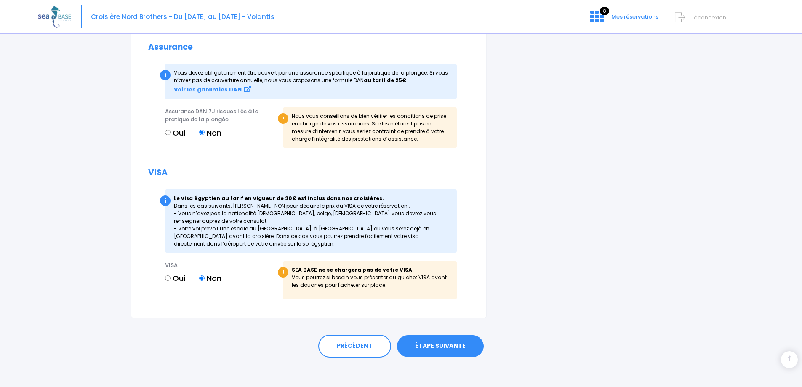
click at [432, 347] on link "ÉTAPE SUIVANTE" at bounding box center [440, 346] width 87 height 22
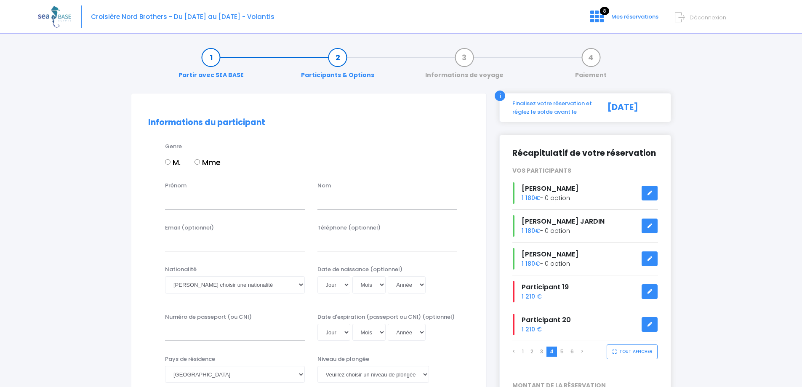
click at [168, 162] on input "M." at bounding box center [167, 161] width 5 height 5
radio input "true"
click at [198, 200] on input "Prénom" at bounding box center [235, 200] width 140 height 17
type input "[PERSON_NAME]"
click at [334, 208] on input "text" at bounding box center [387, 200] width 140 height 17
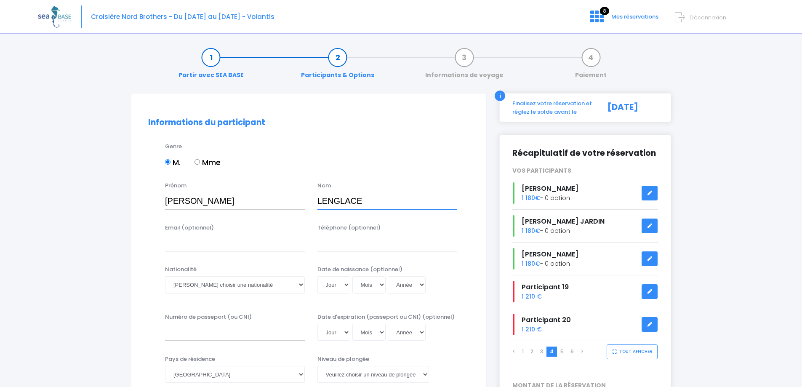
type input "LENGLACE"
click at [195, 284] on select "Veuillez choisir une nationalité [DEMOGRAPHIC_DATA] Algerienne Allemande [GEOGR…" at bounding box center [235, 284] width 140 height 17
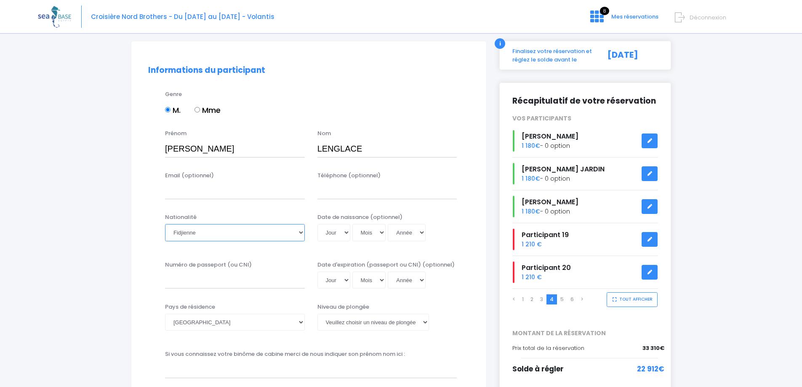
scroll to position [84, 0]
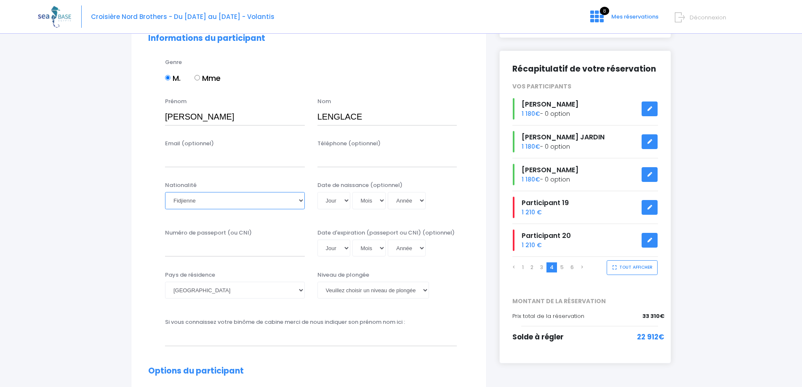
click at [196, 203] on select "Veuillez choisir une nationalité [DEMOGRAPHIC_DATA] Algerienne Allemande [GEOGR…" at bounding box center [235, 200] width 140 height 17
select select "Française"
click at [165, 192] on select "Veuillez choisir une nationalité [DEMOGRAPHIC_DATA] Algerienne Allemande [GEOGR…" at bounding box center [235, 200] width 140 height 17
click at [341, 204] on select "Jour 01 02 03 04 05 06 07 08 09 10 11 12 13 14 15 16 17 18 19 20 21 22 23 24 25…" at bounding box center [333, 200] width 33 height 17
select select "18"
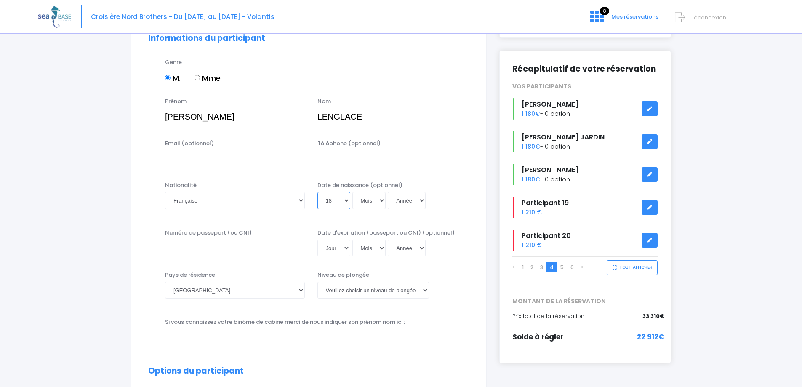
click at [317, 192] on select "Jour 01 02 03 04 05 06 07 08 09 10 11 12 13 14 15 16 17 18 19 20 21 22 23 24 25…" at bounding box center [333, 200] width 33 height 17
drag, startPoint x: 359, startPoint y: 200, endPoint x: 364, endPoint y: 185, distance: 15.7
click at [359, 200] on select "Mois 01 02 03 04 05 06 07 08 09 10 11 12" at bounding box center [369, 200] width 34 height 17
select select "03"
click at [352, 192] on select "Mois 01 02 03 04 05 06 07 08 09 10 11 12" at bounding box center [369, 200] width 34 height 17
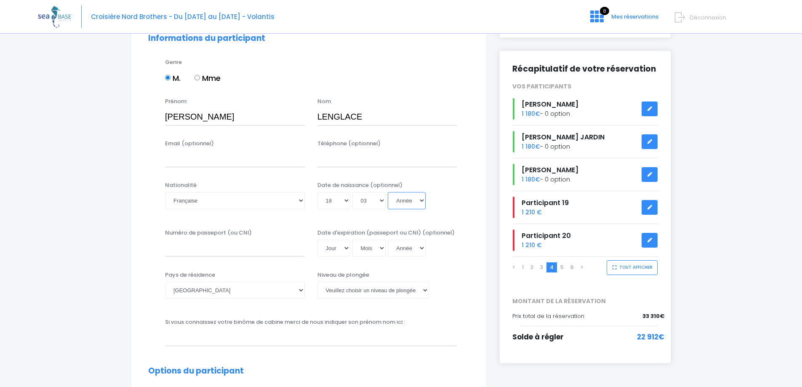
click at [392, 202] on select "Année 2045 2044 2043 2042 2041 2040 2039 2038 2037 2036 2035 2034 2033 2032 203…" at bounding box center [407, 200] width 38 height 17
select select "1968"
click at [388, 192] on select "Année 2045 2044 2043 2042 2041 2040 2039 2038 2037 2036 2035 2034 2033 2032 203…" at bounding box center [407, 200] width 38 height 17
type input "1968-03-18"
click at [460, 183] on div "Date de naissance (optionnel) Jour 01 02 03 04 05 06 07 08 09 10 11 12 13 14 15…" at bounding box center [387, 197] width 152 height 33
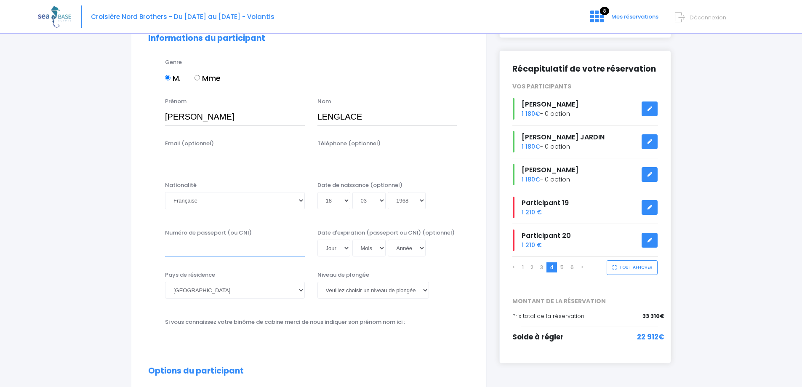
click at [205, 249] on input "Numéro de passeport (ou CNI)" at bounding box center [235, 247] width 140 height 17
type input "24EK44395"
click at [328, 252] on select "Jour 01 02 03 04 05 06 07 08 09 10 11 12 13 14 15 16 17 18 19 20 21 22 23 24 25…" at bounding box center [333, 247] width 33 height 17
select select "19"
click at [317, 239] on select "Jour 01 02 03 04 05 06 07 08 09 10 11 12 13 14 15 16 17 18 19 20 21 22 23 24 25…" at bounding box center [333, 247] width 33 height 17
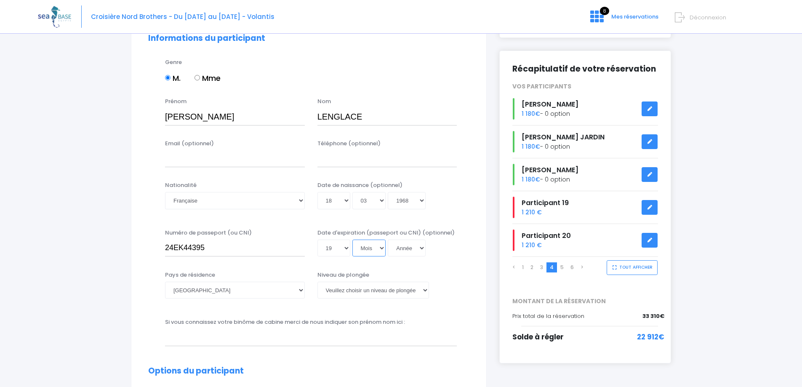
click at [364, 241] on select "Mois 01 02 03 04 05 06 07 08 09 10 11 12" at bounding box center [369, 247] width 34 height 17
select select "06"
click at [352, 239] on select "Mois 01 02 03 04 05 06 07 08 09 10 11 12" at bounding box center [369, 247] width 34 height 17
click at [401, 247] on select "Année 2045 2044 2043 2042 2041 2040 2039 2038 2037 2036 2035 2034 2033 2032 203…" at bounding box center [407, 247] width 38 height 17
select select "2034"
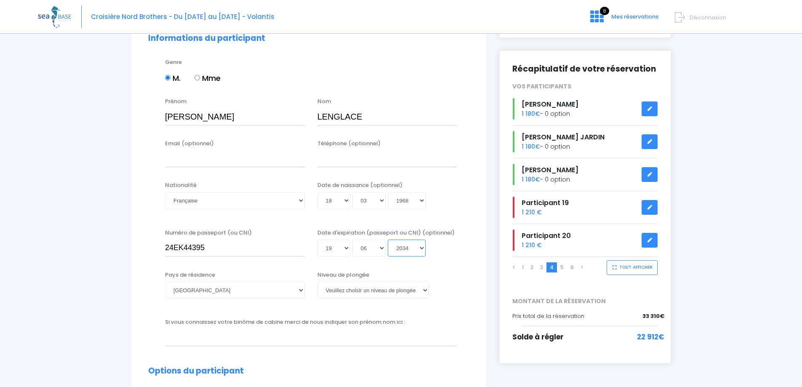
click at [388, 239] on select "Année 2045 2044 2043 2042 2041 2040 2039 2038 2037 2036 2035 2034 2033 2032 203…" at bounding box center [407, 247] width 38 height 17
type input "2034-06-19"
click at [441, 258] on div "Numéro de passeport (ou CNI) 24EK44395 Date d'expiration (passeport ou CNI) (op…" at bounding box center [309, 246] width 334 height 34
drag, startPoint x: 332, startPoint y: 290, endPoint x: 333, endPoint y: 299, distance: 9.7
click at [332, 290] on select "[PERSON_NAME] choisir un niveau de plongée Non plongeur Junior OW diver Adventu…" at bounding box center [373, 290] width 112 height 17
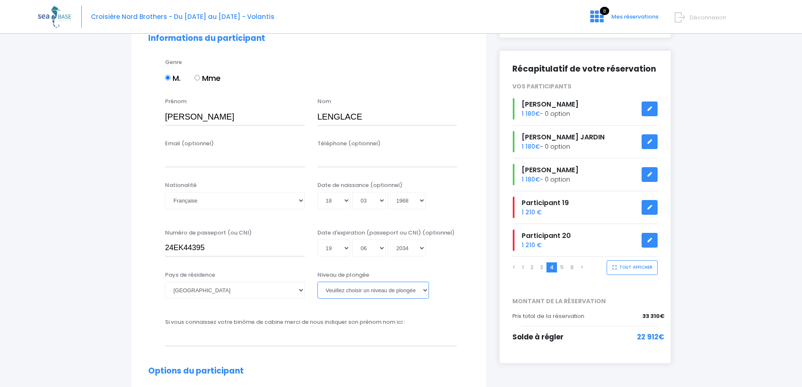
click at [346, 293] on select "[PERSON_NAME] choisir un niveau de plongée Non plongeur Junior OW diver Adventu…" at bounding box center [373, 290] width 112 height 17
select select "N3"
click at [317, 282] on select "[PERSON_NAME] choisir un niveau de plongée Non plongeur Junior OW diver Adventu…" at bounding box center [373, 290] width 112 height 17
click at [392, 337] on input "text" at bounding box center [311, 337] width 292 height 17
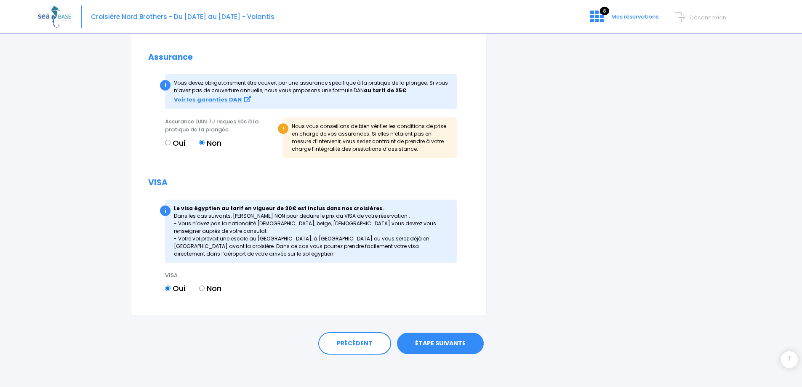
scroll to position [875, 0]
click at [204, 286] on input "Non" at bounding box center [201, 286] width 5 height 5
radio input "true"
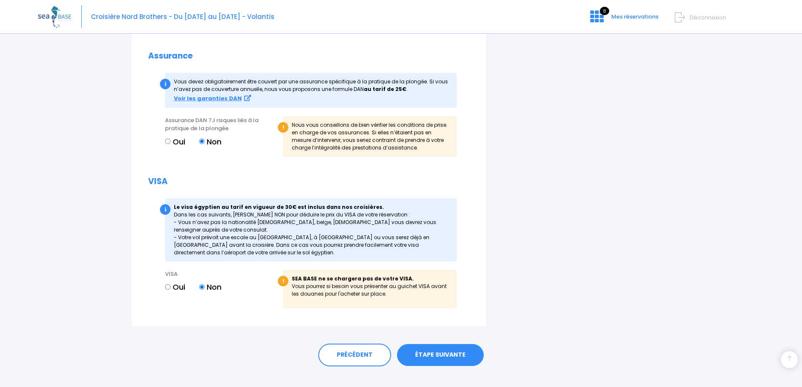
click at [432, 358] on link "ÉTAPE SUIVANTE" at bounding box center [440, 355] width 87 height 22
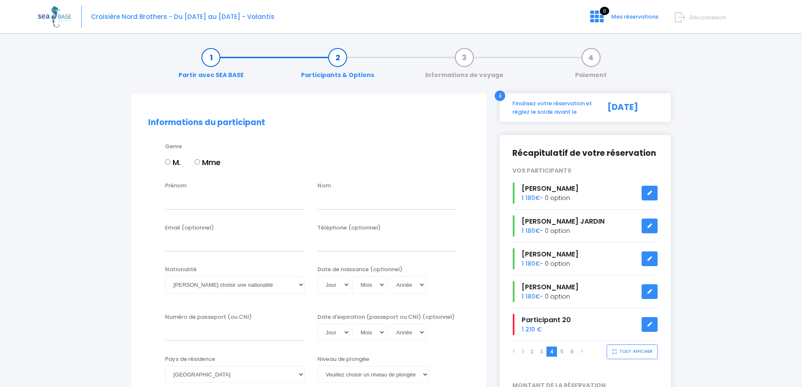
click at [201, 161] on label "Mme" at bounding box center [207, 162] width 26 height 11
click at [200, 161] on input "Mme" at bounding box center [196, 161] width 5 height 5
radio input "true"
click at [210, 205] on input "Prénom" at bounding box center [235, 200] width 140 height 17
type input "[PERSON_NAME]"
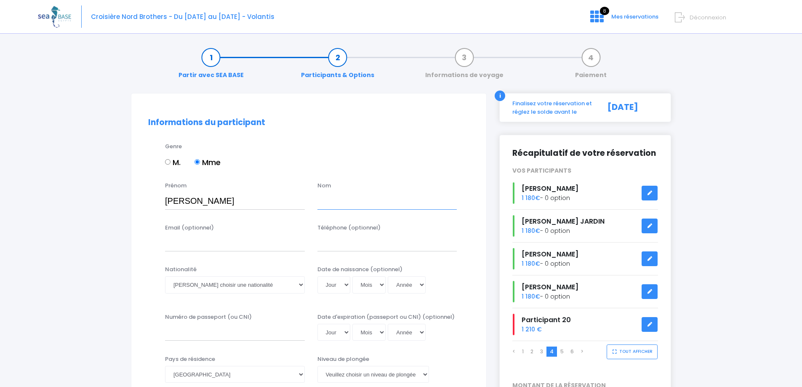
click at [320, 202] on input "text" at bounding box center [387, 200] width 140 height 17
type input "LOCKNER"
click at [229, 288] on select "Veuillez choisir une nationalité [DEMOGRAPHIC_DATA] Algerienne Allemande [GEOGR…" at bounding box center [235, 284] width 140 height 17
select select "Française"
click at [165, 276] on select "Veuillez choisir une nationalité [DEMOGRAPHIC_DATA] Algerienne Allemande [GEOGR…" at bounding box center [235, 284] width 140 height 17
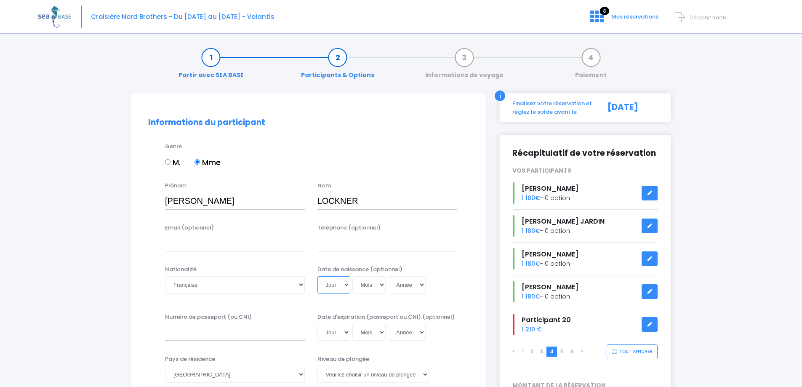
click at [341, 284] on select "Jour 01 02 03 04 05 06 07 08 09 10 11 12 13 14 15 16 17 18 19 20 21 22 23 24 25…" at bounding box center [333, 284] width 33 height 17
select select "24"
click at [317, 276] on select "Jour 01 02 03 04 05 06 07 08 09 10 11 12 13 14 15 16 17 18 19 20 21 22 23 24 25…" at bounding box center [333, 284] width 33 height 17
click at [372, 288] on select "Mois 01 02 03 04 05 06 07 08 09 10 11 12" at bounding box center [369, 284] width 34 height 17
select select "07"
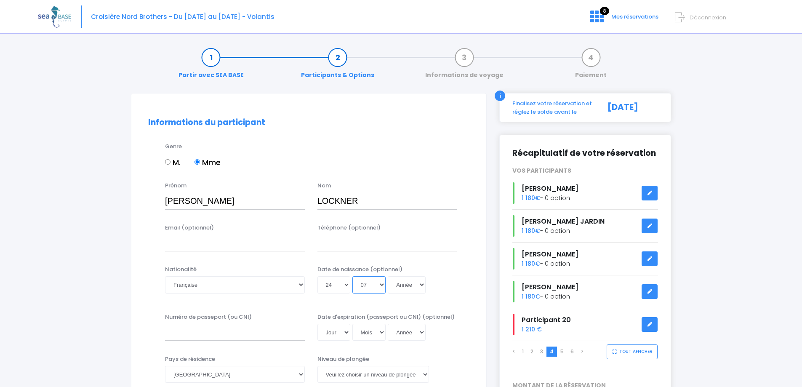
click at [352, 276] on select "Mois 01 02 03 04 05 06 07 08 09 10 11 12" at bounding box center [369, 284] width 34 height 17
click at [397, 286] on select "Année 2045 2044 2043 2042 2041 2040 2039 2038 2037 2036 2035 2034 2033 2032 203…" at bounding box center [407, 284] width 38 height 17
select select "1978"
click at [388, 276] on select "Année 2045 2044 2043 2042 2041 2040 2039 2038 2037 2036 2035 2034 2033 2032 203…" at bounding box center [407, 284] width 38 height 17
type input "1978-07-24"
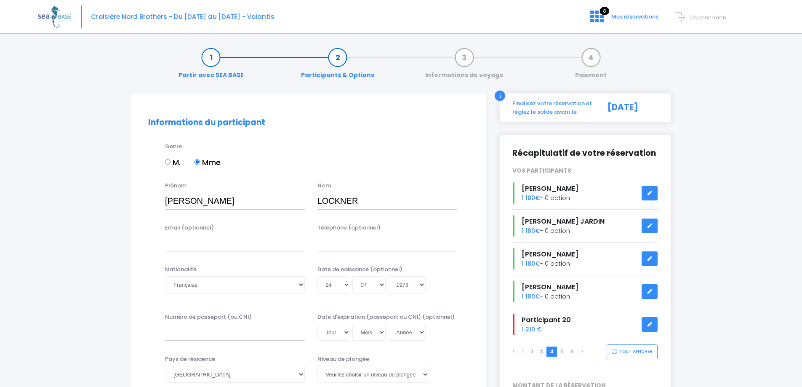
click at [456, 284] on div "Jour 01 02 03 04 05 06 07 08 09 10 11 12 13 14 15 16 17 18 19 20 21 22 23 24 25…" at bounding box center [387, 284] width 140 height 17
click at [249, 331] on input "Numéro de passeport (ou CNI)" at bounding box center [235, 332] width 140 height 17
type input "21DF34890"
click at [335, 329] on select "Jour 01 02 03 04 05 06 07 08 09 10 11 12 13 14 15 16 17 18 19 20 21 22 23 24 25…" at bounding box center [333, 332] width 33 height 17
select select "24"
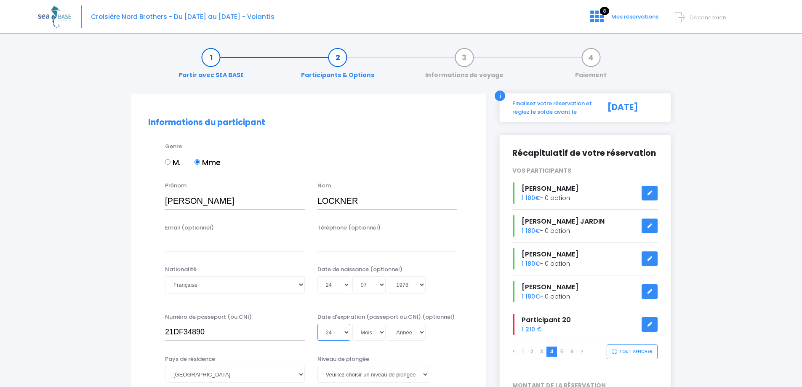
click at [317, 324] on select "Jour 01 02 03 04 05 06 07 08 09 10 11 12 13 14 15 16 17 18 19 20 21 22 23 24 25…" at bounding box center [333, 332] width 33 height 17
click at [379, 332] on select "Mois 01 02 03 04 05 06 07 08 09 10 11 12" at bounding box center [369, 332] width 34 height 17
select select "10"
click at [352, 324] on select "Mois 01 02 03 04 05 06 07 08 09 10 11 12" at bounding box center [369, 332] width 34 height 17
click at [397, 332] on select "Année 2045 2044 2043 2042 2041 2040 2039 2038 2037 2036 2035 2034 2033 2032 203…" at bounding box center [407, 332] width 38 height 17
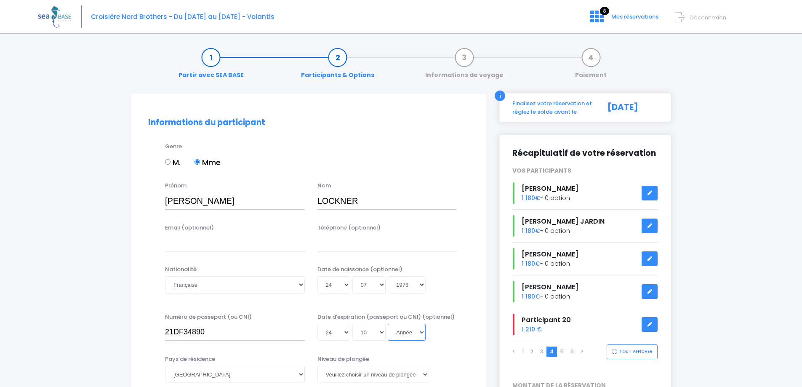
select select "2031"
click at [388, 324] on select "Année 2045 2044 2043 2042 2041 2040 2039 2038 2037 2036 2035 2034 2033 2032 203…" at bounding box center [407, 332] width 38 height 17
type input "2031-10-24"
click at [442, 338] on div "Jour 01 02 03 04 05 06 07 08 09 10 11 12 13 14 15 16 17 18 19 20 21 22 23 24 25…" at bounding box center [387, 332] width 140 height 17
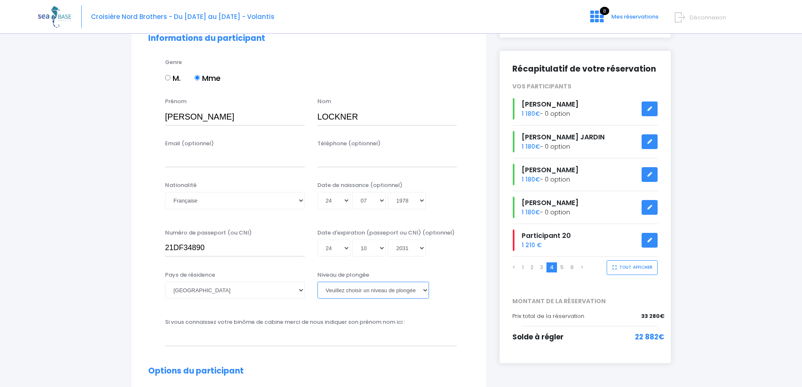
drag, startPoint x: 353, startPoint y: 295, endPoint x: 356, endPoint y: 300, distance: 6.2
click at [353, 295] on select "[PERSON_NAME] choisir un niveau de plongée Non plongeur Junior OW diver Adventu…" at bounding box center [373, 290] width 112 height 17
click at [359, 292] on select "[PERSON_NAME] choisir un niveau de plongée Non plongeur Junior OW diver Adventu…" at bounding box center [373, 290] width 112 height 17
select select "N2"
click at [317, 282] on select "[PERSON_NAME] choisir un niveau de plongée Non plongeur Junior OW diver Adventu…" at bounding box center [373, 290] width 112 height 17
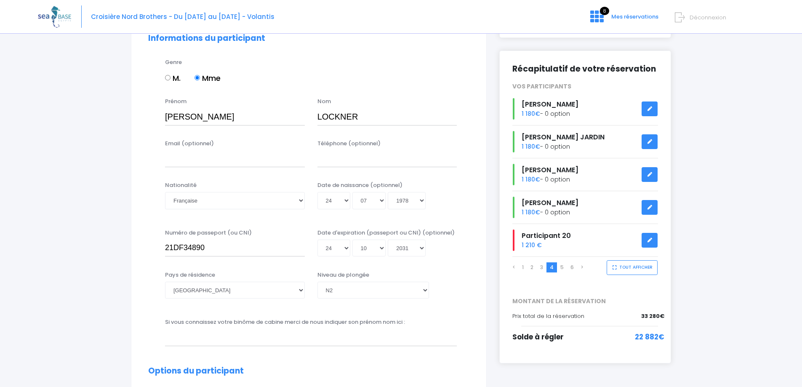
click at [455, 319] on div "Si vous connaissez votre binôme de cabine merci de nous indiquer son prénom nom…" at bounding box center [311, 332] width 304 height 28
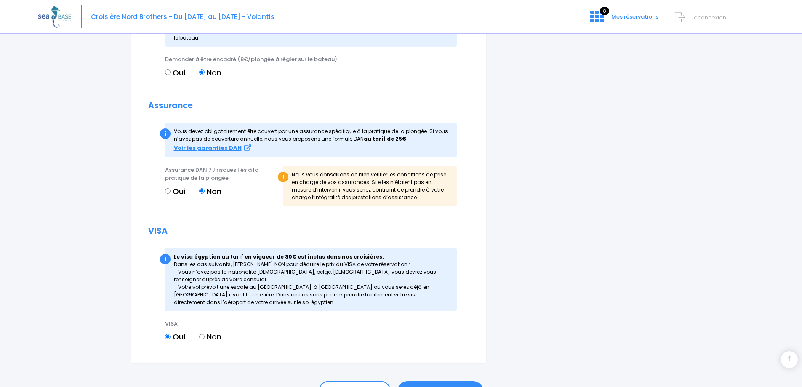
scroll to position [875, 0]
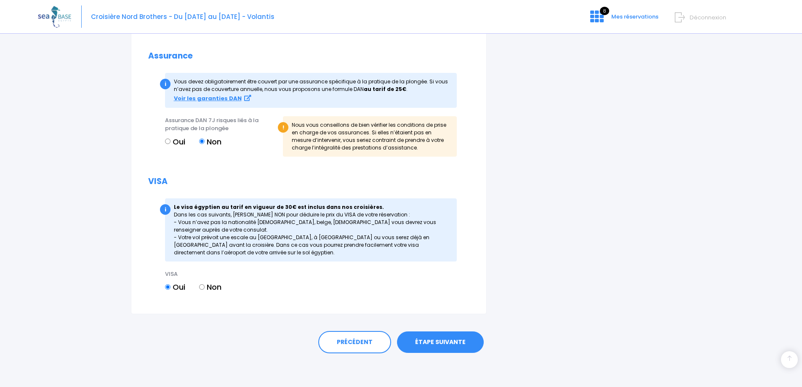
drag, startPoint x: 201, startPoint y: 287, endPoint x: 280, endPoint y: 335, distance: 92.9
click at [201, 288] on input "Non" at bounding box center [201, 286] width 5 height 5
radio input "true"
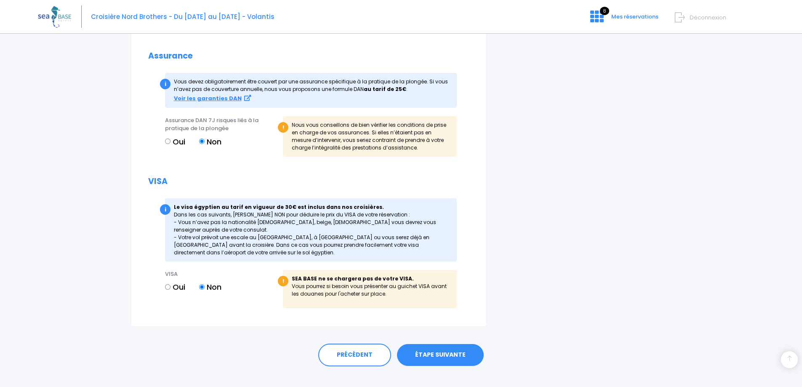
click at [460, 356] on link "ÉTAPE SUIVANTE" at bounding box center [440, 355] width 87 height 22
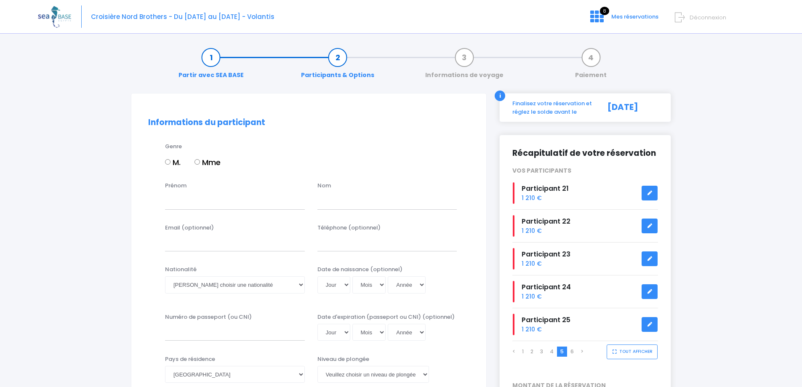
click at [197, 162] on input "Mme" at bounding box center [196, 161] width 5 height 5
radio input "true"
click at [193, 202] on input "Prénom" at bounding box center [235, 200] width 140 height 17
type input "NATACHA"
click at [349, 207] on input "text" at bounding box center [387, 200] width 140 height 17
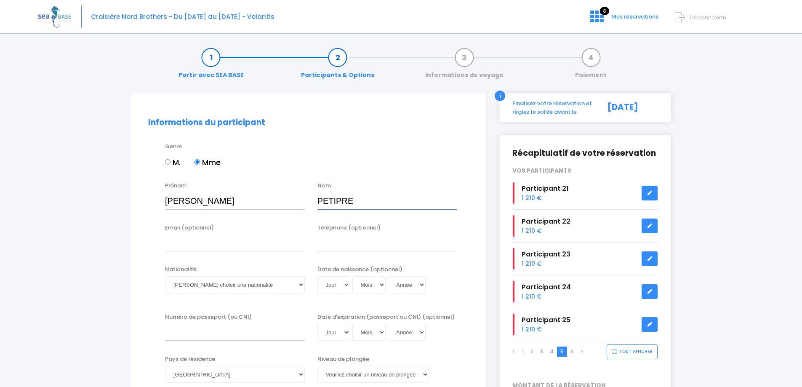
type input "PETIPRE"
click at [187, 283] on select "Veuillez choisir une nationalité [DEMOGRAPHIC_DATA] Algerienne Allemande [GEOGR…" at bounding box center [235, 284] width 140 height 17
select select "Française"
click at [165, 276] on select "Veuillez choisir une nationalité [DEMOGRAPHIC_DATA] Algerienne Allemande [GEOGR…" at bounding box center [235, 284] width 140 height 17
click at [334, 287] on select "Jour 01 02 03 04 05 06 07 08 09 10 11 12 13 14 15 16 17 18 19 20 21 22 23 24 25…" at bounding box center [333, 284] width 33 height 17
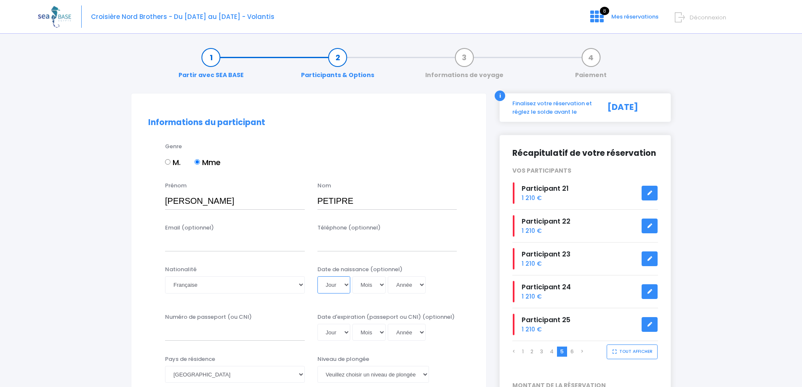
select select "10"
click at [317, 276] on select "Jour 01 02 03 04 05 06 07 08 09 10 11 12 13 14 15 16 17 18 19 20 21 22 23 24 25…" at bounding box center [333, 284] width 33 height 17
drag, startPoint x: 376, startPoint y: 282, endPoint x: 375, endPoint y: 277, distance: 5.1
click at [375, 282] on select "Mois 01 02 03 04 05 06 07 08 09 10 11 12" at bounding box center [369, 284] width 34 height 17
select select "03"
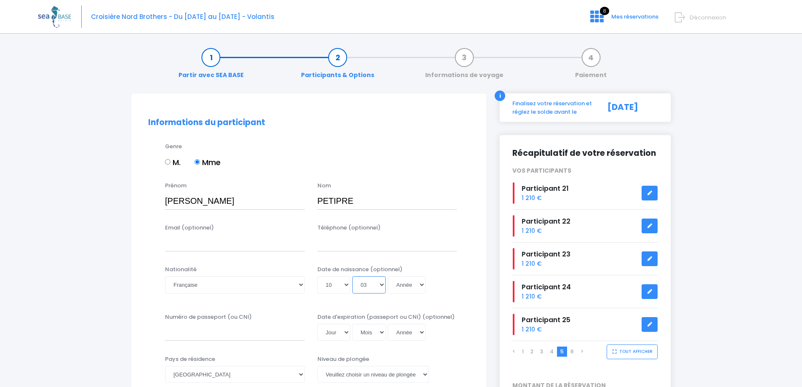
click at [352, 276] on select "Mois 01 02 03 04 05 06 07 08 09 10 11 12" at bounding box center [369, 284] width 34 height 17
click at [407, 288] on select "Année 2045 2044 2043 2042 2041 2040 2039 2038 2037 2036 2035 2034 2033 2032 203…" at bounding box center [407, 284] width 38 height 17
select select "1970"
click at [388, 276] on select "Année 2045 2044 2043 2042 2041 2040 2039 2038 2037 2036 2035 2034 2033 2032 203…" at bounding box center [407, 284] width 38 height 17
type input "1970-03-10"
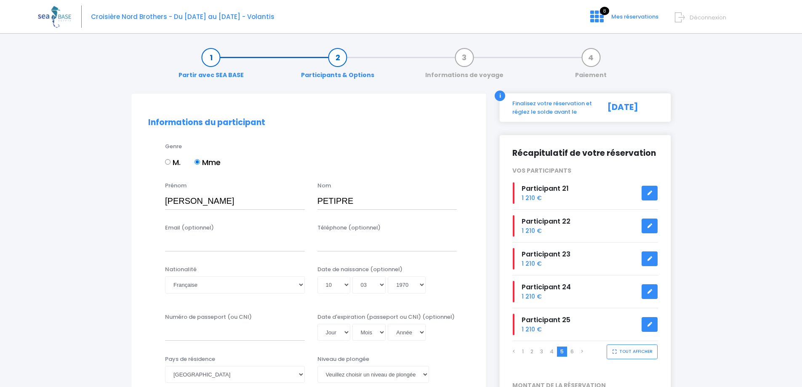
click at [458, 280] on div "Date de naissance (optionnel) Jour 01 02 03 04 05 06 07 08 09 10 11 12 13 14 15…" at bounding box center [387, 281] width 152 height 33
click at [215, 332] on input "Numéro de passeport (ou CNI)" at bounding box center [235, 332] width 140 height 17
type input "19KP60023"
click at [332, 331] on select "Jour 01 02 03 04 05 06 07 08 09 10 11 12 13 14 15 16 17 18 19 20 21 22 23 24 25…" at bounding box center [333, 332] width 33 height 17
select select "27"
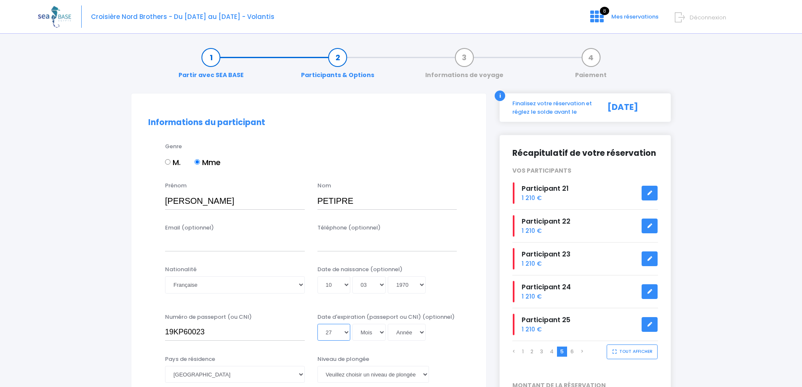
click at [317, 324] on select "Jour 01 02 03 04 05 06 07 08 09 10 11 12 13 14 15 16 17 18 19 20 21 22 23 24 25…" at bounding box center [333, 332] width 33 height 17
click at [357, 329] on select "Mois 01 02 03 04 05 06 07 08 09 10 11 12" at bounding box center [369, 332] width 34 height 17
select select "05"
click at [352, 324] on select "Mois 01 02 03 04 05 06 07 08 09 10 11 12" at bounding box center [369, 332] width 34 height 17
click at [407, 335] on select "Année 2045 2044 2043 2042 2041 2040 2039 2038 2037 2036 2035 2034 2033 2032 203…" at bounding box center [407, 332] width 38 height 17
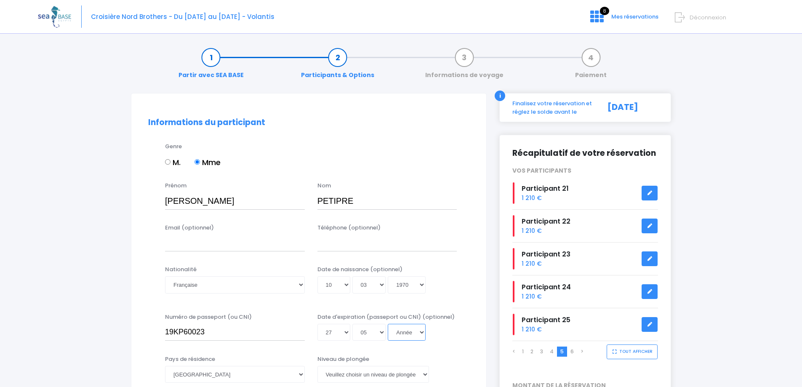
select select "2029"
click at [388, 324] on select "Année 2045 2044 2043 2042 2041 2040 2039 2038 2037 2036 2035 2034 2033 2032 203…" at bounding box center [407, 332] width 38 height 17
type input "2029-05-27"
click at [467, 335] on div "Numéro de passeport (ou CNI) 19KP60023 Date d'expiration (passeport ou CNI) (op…" at bounding box center [309, 330] width 334 height 34
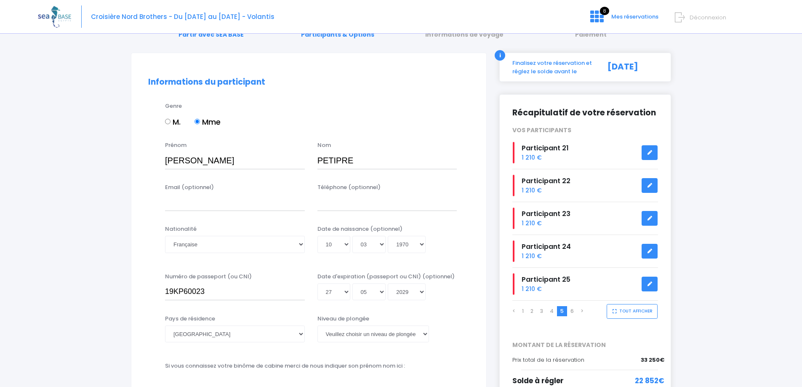
scroll to position [84, 0]
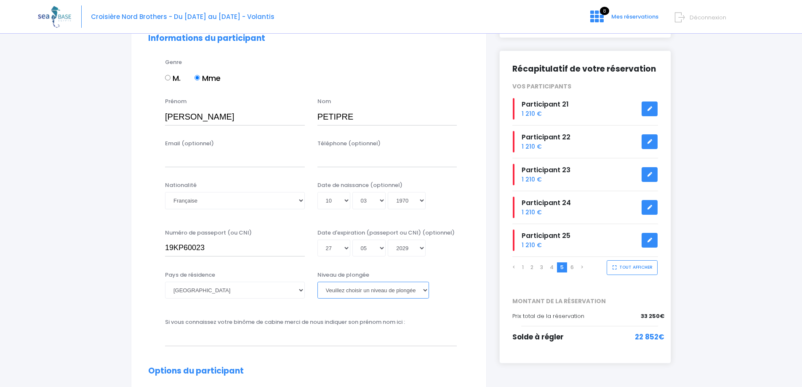
click at [397, 289] on select "[PERSON_NAME] choisir un niveau de plongée Non plongeur Junior OW diver Adventu…" at bounding box center [373, 290] width 112 height 17
click at [354, 290] on select "[PERSON_NAME] choisir un niveau de plongée Non plongeur Junior OW diver Adventu…" at bounding box center [373, 290] width 112 height 17
select select "N3"
click at [317, 282] on select "[PERSON_NAME] choisir un niveau de plongée Non plongeur Junior OW diver Adventu…" at bounding box center [373, 290] width 112 height 17
click at [435, 342] on input "text" at bounding box center [311, 337] width 292 height 17
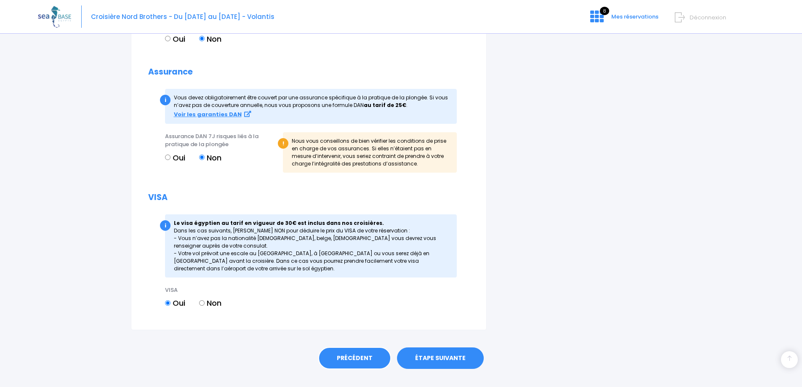
scroll to position [875, 0]
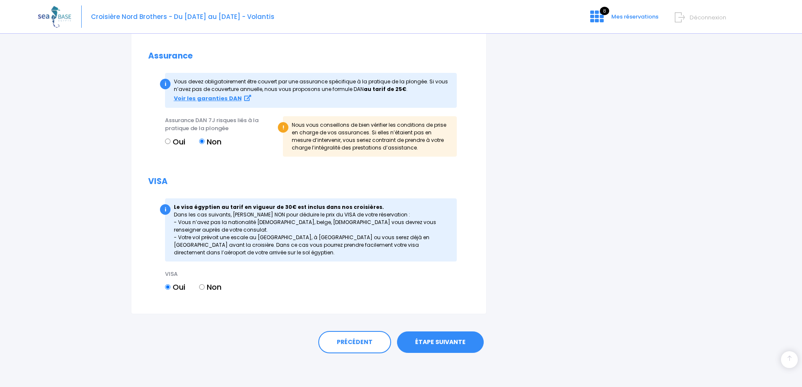
click at [203, 285] on input "Non" at bounding box center [201, 286] width 5 height 5
radio input "true"
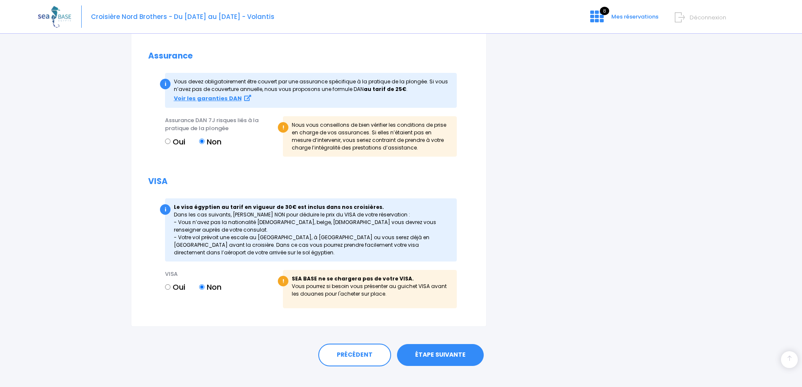
click at [439, 350] on link "ÉTAPE SUIVANTE" at bounding box center [440, 355] width 87 height 22
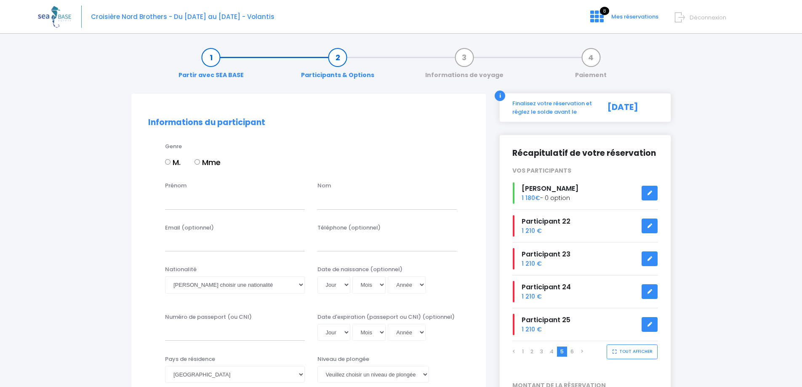
drag, startPoint x: 201, startPoint y: 162, endPoint x: 201, endPoint y: 176, distance: 13.5
click at [201, 162] on label "Mme" at bounding box center [207, 162] width 26 height 11
click at [200, 162] on input "Mme" at bounding box center [196, 161] width 5 height 5
radio input "true"
click at [204, 202] on input "Prénom" at bounding box center [235, 200] width 140 height 17
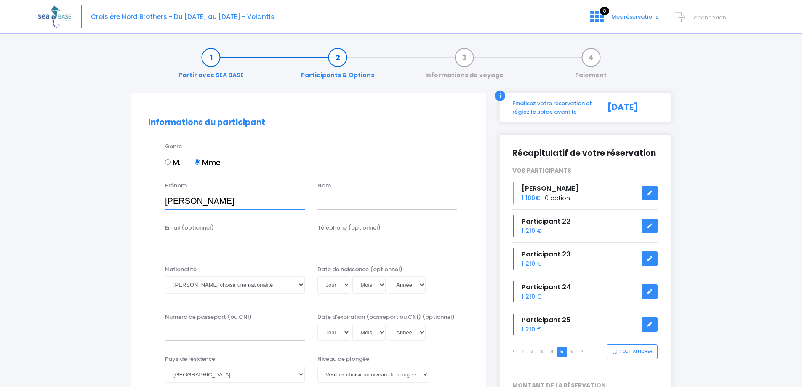
type input "[PERSON_NAME]"
click at [356, 197] on input "text" at bounding box center [387, 200] width 140 height 17
type input "CRAMMER"
click at [217, 282] on select "Veuillez choisir une nationalité [DEMOGRAPHIC_DATA] Algerienne Allemande [GEOGR…" at bounding box center [235, 284] width 140 height 17
select select "Française"
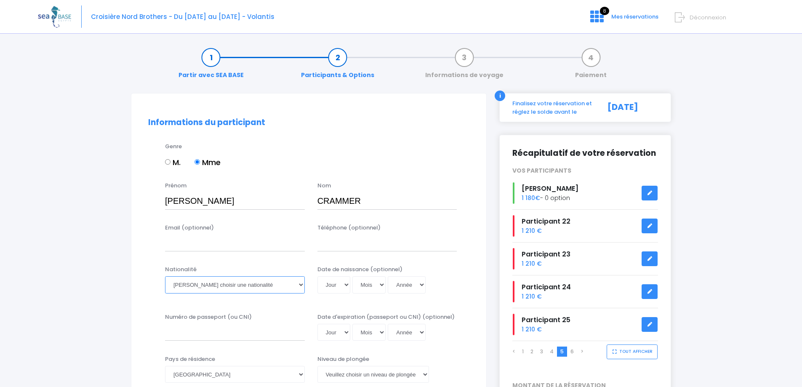
click at [165, 276] on select "Veuillez choisir une nationalité [DEMOGRAPHIC_DATA] Algerienne Allemande [GEOGR…" at bounding box center [235, 284] width 140 height 17
click at [346, 282] on select "Jour 01 02 03 04 05 06 07 08 09 10 11 12 13 14 15 16 17 18 19 20 21 22 23 24 25…" at bounding box center [333, 284] width 33 height 17
select select "20"
click at [317, 276] on select "Jour 01 02 03 04 05 06 07 08 09 10 11 12 13 14 15 16 17 18 19 20 21 22 23 24 25…" at bounding box center [333, 284] width 33 height 17
click at [369, 282] on select "Mois 01 02 03 04 05 06 07 08 09 10 11 12" at bounding box center [369, 284] width 34 height 17
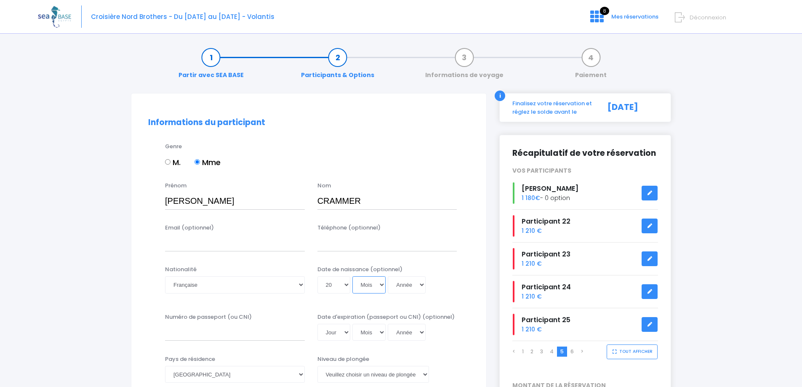
select select "10"
click at [352, 276] on select "Mois 01 02 03 04 05 06 07 08 09 10 11 12" at bounding box center [369, 284] width 34 height 17
click at [394, 278] on select "Année 2045 2044 2043 2042 2041 2040 2039 2038 2037 2036 2035 2034 2033 2032 203…" at bounding box center [407, 284] width 38 height 17
select select "1971"
click at [388, 276] on select "Année 2045 2044 2043 2042 2041 2040 2039 2038 2037 2036 2035 2034 2033 2032 203…" at bounding box center [407, 284] width 38 height 17
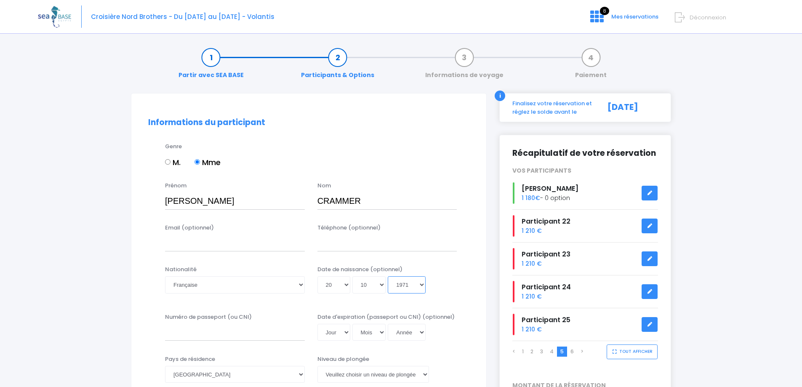
type input "1971-10-20"
click at [435, 278] on div "Jour 01 02 03 04 05 06 07 08 09 10 11 12 13 14 15 16 17 18 19 20 21 22 23 24 25…" at bounding box center [387, 284] width 140 height 17
click at [224, 336] on input "Numéro de passeport (ou CNI)" at bounding box center [235, 332] width 140 height 17
type input "23HH10143"
click at [322, 328] on select "Jour 01 02 03 04 05 06 07 08 09 10 11 12 13 14 15 16 17 18 19 20 21 22 23 24 25…" at bounding box center [333, 332] width 33 height 17
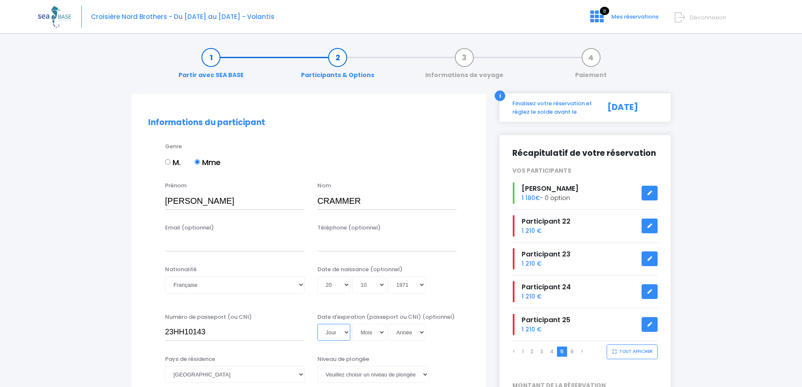
select select "10"
click at [317, 324] on select "Jour 01 02 03 04 05 06 07 08 09 10 11 12 13 14 15 16 17 18 19 20 21 22 23 24 25…" at bounding box center [333, 332] width 33 height 17
drag, startPoint x: 363, startPoint y: 332, endPoint x: 363, endPoint y: 326, distance: 6.3
click at [363, 332] on select "Mois 01 02 03 04 05 06 07 08 09 10 11 12" at bounding box center [369, 332] width 34 height 17
select select "07"
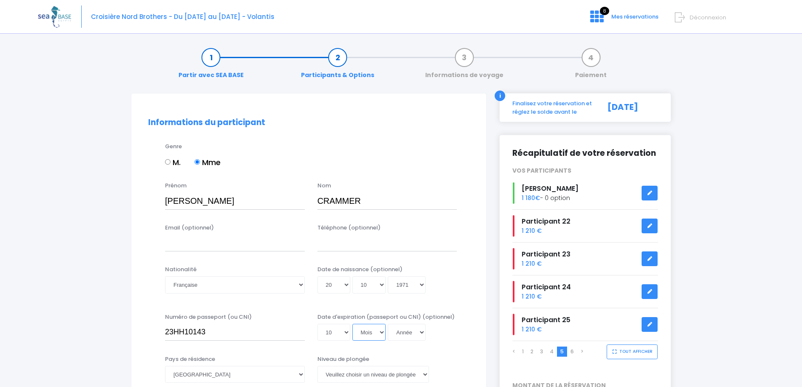
click at [352, 324] on select "Mois 01 02 03 04 05 06 07 08 09 10 11 12" at bounding box center [369, 332] width 34 height 17
drag, startPoint x: 398, startPoint y: 333, endPoint x: 399, endPoint y: 326, distance: 6.9
click at [397, 333] on select "Année 2045 2044 2043 2042 2041 2040 2039 2038 2037 2036 2035 2034 2033 2032 203…" at bounding box center [407, 332] width 38 height 17
select select "2033"
click at [388, 324] on select "Année 2045 2044 2043 2042 2041 2040 2039 2038 2037 2036 2035 2034 2033 2032 203…" at bounding box center [407, 332] width 38 height 17
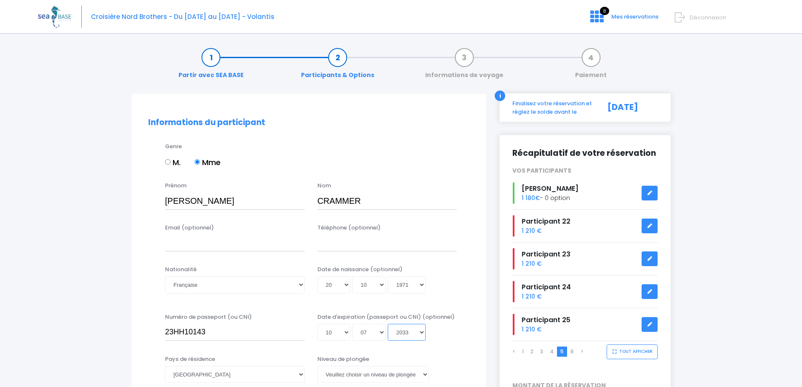
type input "2033-07-10"
click at [461, 333] on div "Date d'expiration (passeport ou CNI) (optionnel) Jour 01 02 03 04 05 06 07 08 0…" at bounding box center [387, 327] width 152 height 28
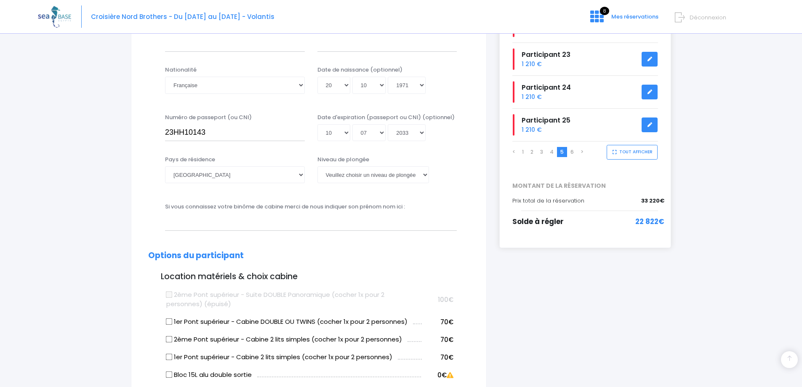
scroll to position [210, 0]
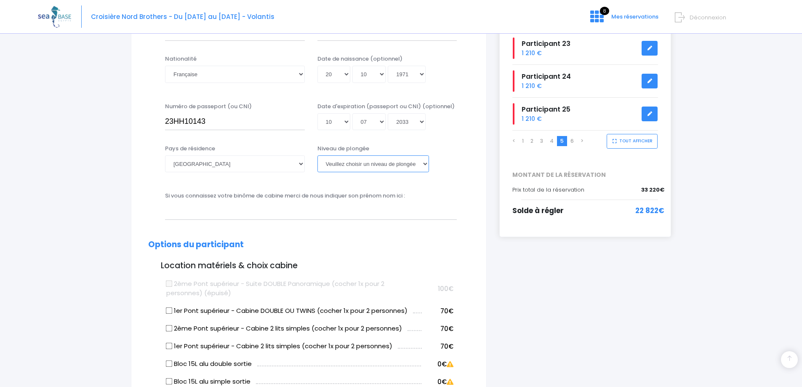
click at [395, 163] on select "[PERSON_NAME] choisir un niveau de plongée Non plongeur Junior OW diver Adventu…" at bounding box center [373, 163] width 112 height 17
click at [376, 168] on select "[PERSON_NAME] choisir un niveau de plongée Non plongeur Junior OW diver Adventu…" at bounding box center [373, 163] width 112 height 17
select select "N2"
click at [317, 155] on select "[PERSON_NAME] choisir un niveau de plongée Non plongeur Junior OW diver Adventu…" at bounding box center [373, 163] width 112 height 17
click at [417, 246] on h2 "Options du participant" at bounding box center [308, 245] width 321 height 10
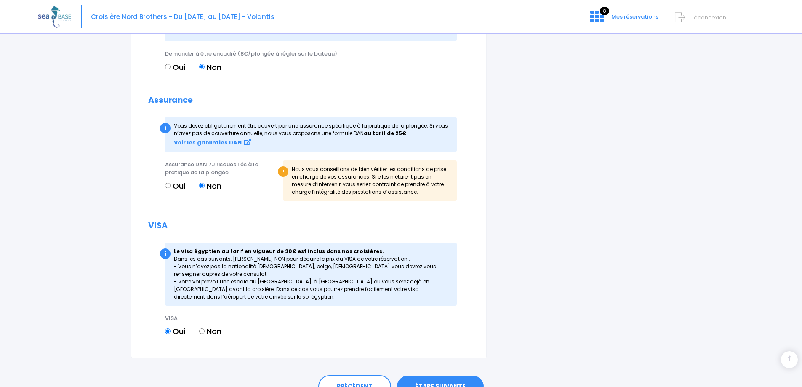
scroll to position [875, 0]
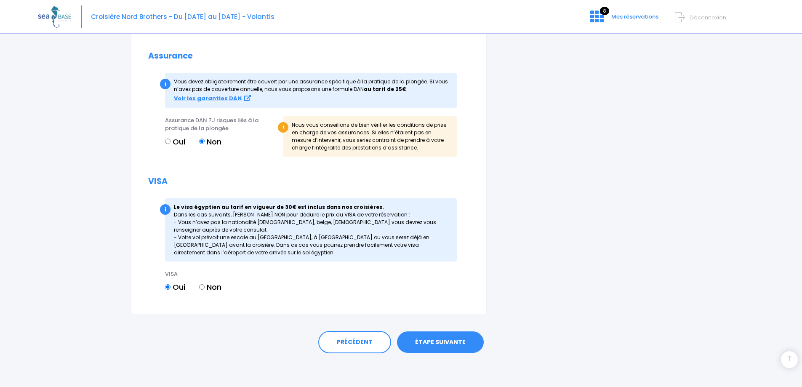
click at [202, 285] on input "Non" at bounding box center [201, 286] width 5 height 5
radio input "true"
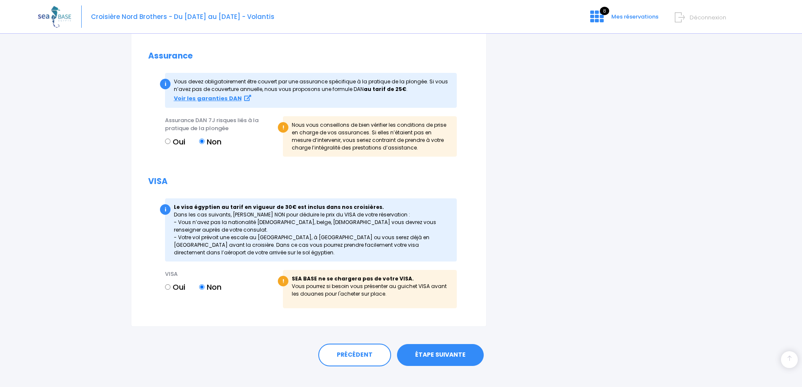
click at [439, 355] on link "ÉTAPE SUIVANTE" at bounding box center [440, 355] width 87 height 22
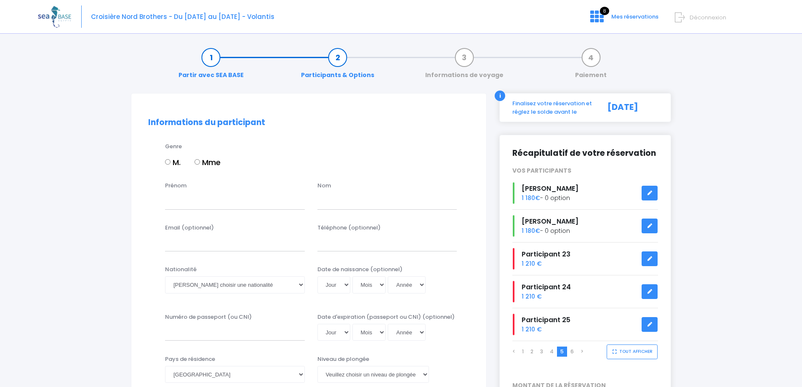
click at [169, 161] on input "M." at bounding box center [167, 161] width 5 height 5
radio input "true"
click at [176, 200] on input "Prénom" at bounding box center [235, 200] width 140 height 17
type input "[PERSON_NAME]"
click at [340, 198] on input "text" at bounding box center [387, 200] width 140 height 17
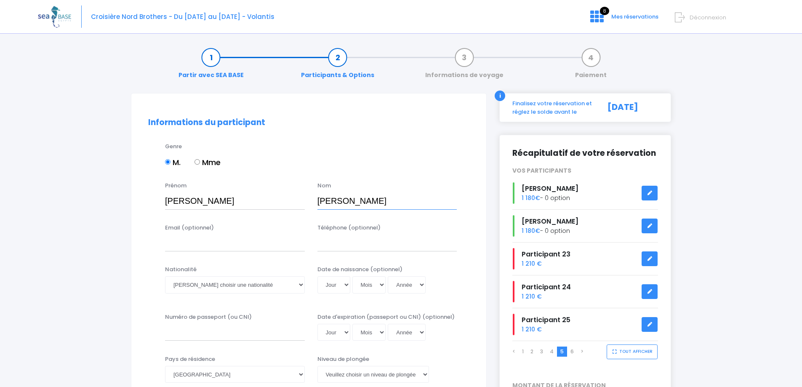
type input "PEREZ"
drag, startPoint x: 227, startPoint y: 282, endPoint x: 229, endPoint y: 276, distance: 5.6
click at [227, 282] on select "Veuillez choisir une nationalité [DEMOGRAPHIC_DATA] Algerienne Allemande [GEOGR…" at bounding box center [235, 284] width 140 height 17
select select "Française"
click at [165, 276] on select "Veuillez choisir une nationalité [DEMOGRAPHIC_DATA] Algerienne Allemande [GEOGR…" at bounding box center [235, 284] width 140 height 17
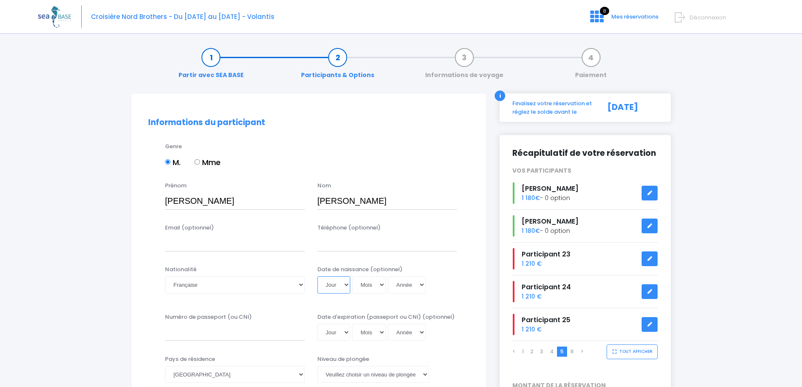
click at [342, 286] on select "Jour 01 02 03 04 05 06 07 08 09 10 11 12 13 14 15 16 17 18 19 20 21 22 23 24 25…" at bounding box center [333, 284] width 33 height 17
select select "16"
click at [317, 276] on select "Jour 01 02 03 04 05 06 07 08 09 10 11 12 13 14 15 16 17 18 19 20 21 22 23 24 25…" at bounding box center [333, 284] width 33 height 17
click at [368, 282] on select "Mois 01 02 03 04 05 06 07 08 09 10 11 12" at bounding box center [369, 284] width 34 height 17
select select "11"
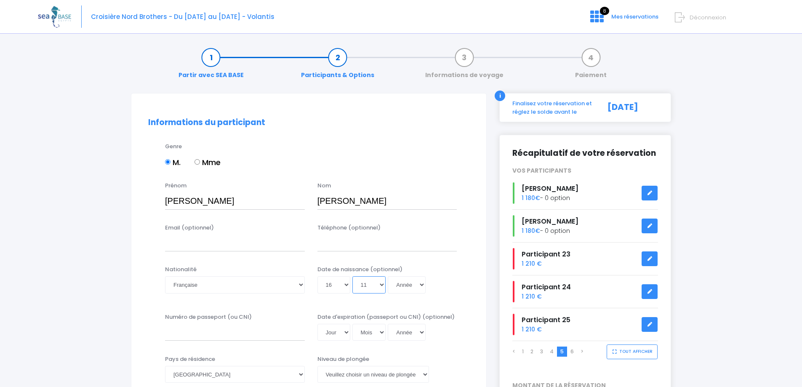
click at [352, 276] on select "Mois 01 02 03 04 05 06 07 08 09 10 11 12" at bounding box center [369, 284] width 34 height 17
click at [393, 287] on select "Année 2045 2044 2043 2042 2041 2040 2039 2038 2037 2036 2035 2034 2033 2032 203…" at bounding box center [407, 284] width 38 height 17
select select "1959"
click at [388, 276] on select "Année 2045 2044 2043 2042 2041 2040 2039 2038 2037 2036 2035 2034 2033 2032 203…" at bounding box center [407, 284] width 38 height 17
type input "1959-11-16"
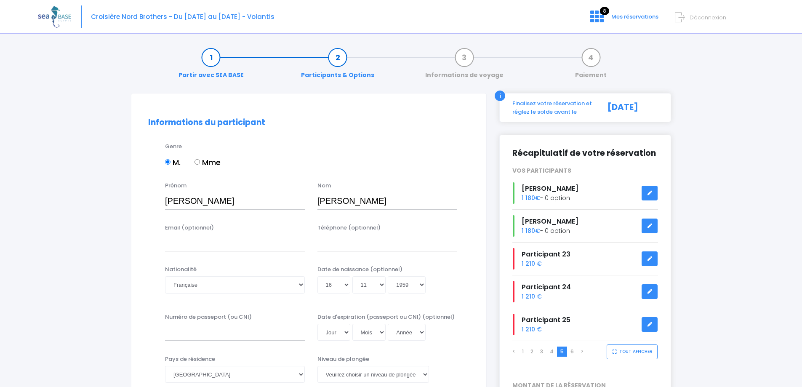
click at [465, 292] on div "Nationalité Veuillez choisir une nationalité Afghane Albanaise Algerienne Allem…" at bounding box center [309, 284] width 334 height 39
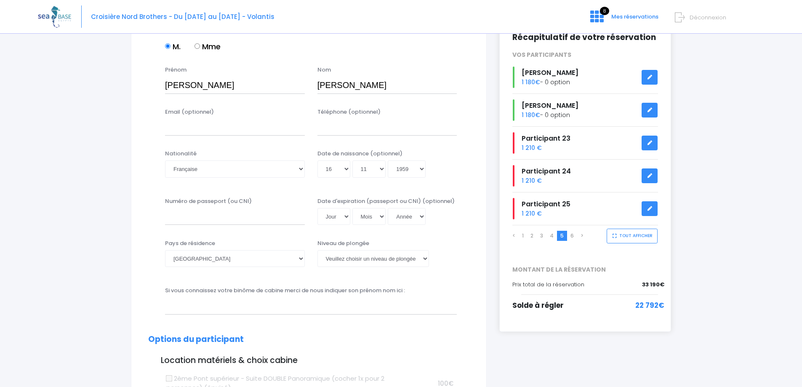
scroll to position [126, 0]
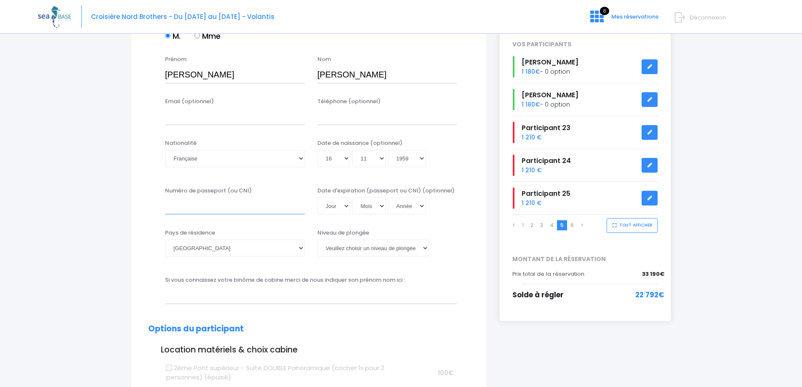
click at [219, 209] on input "Numéro de passeport (ou CNI)" at bounding box center [235, 205] width 140 height 17
type input "23HD20608"
click at [343, 206] on select "Jour 01 02 03 04 05 06 07 08 09 10 11 12 13 14 15 16 17 18 19 20 21 22 23 24 25…" at bounding box center [333, 205] width 33 height 17
select select "02"
click at [317, 197] on select "Jour 01 02 03 04 05 06 07 08 09 10 11 12 13 14 15 16 17 18 19 20 21 22 23 24 25…" at bounding box center [333, 205] width 33 height 17
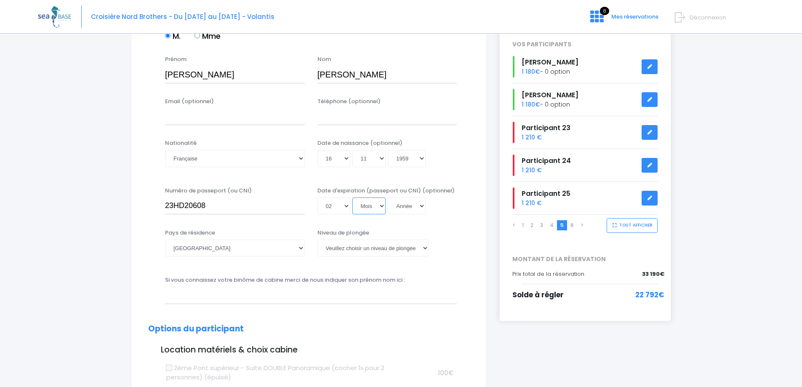
click at [359, 206] on select "Mois 01 02 03 04 05 06 07 08 09 10 11 12" at bounding box center [369, 205] width 34 height 17
select select "07"
click at [352, 197] on select "Mois 01 02 03 04 05 06 07 08 09 10 11 12" at bounding box center [369, 205] width 34 height 17
click at [411, 210] on select "Année 2045 2044 2043 2042 2041 2040 2039 2038 2037 2036 2035 2034 2033 2032 203…" at bounding box center [407, 205] width 38 height 17
select select "2033"
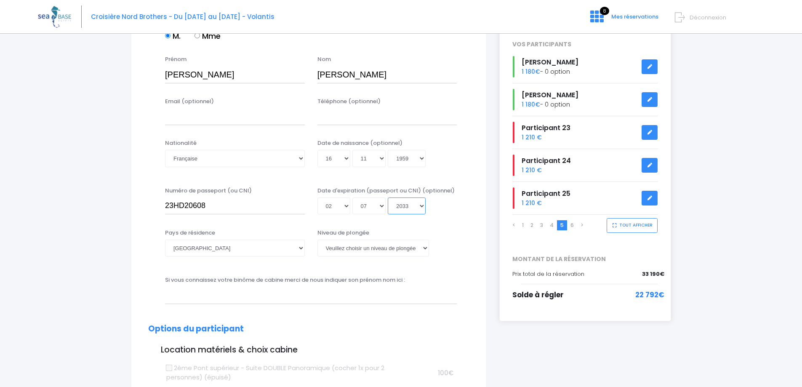
click at [388, 197] on select "Année 2045 2044 2043 2042 2041 2040 2039 2038 2037 2036 2035 2034 2033 2032 203…" at bounding box center [407, 205] width 38 height 17
type input "2033-07-02"
click at [439, 215] on div "Numéro de passeport (ou CNI) 23HD20608 Date d'expiration (passeport ou CNI) (op…" at bounding box center [309, 203] width 334 height 34
click at [401, 253] on select "Veuillez choisir un niveau de plongée Non plongeur Junior OW diver Adventure OW…" at bounding box center [373, 247] width 112 height 17
click at [377, 245] on select "Veuillez choisir un niveau de plongée Non plongeur Junior OW diver Adventure OW…" at bounding box center [373, 247] width 112 height 17
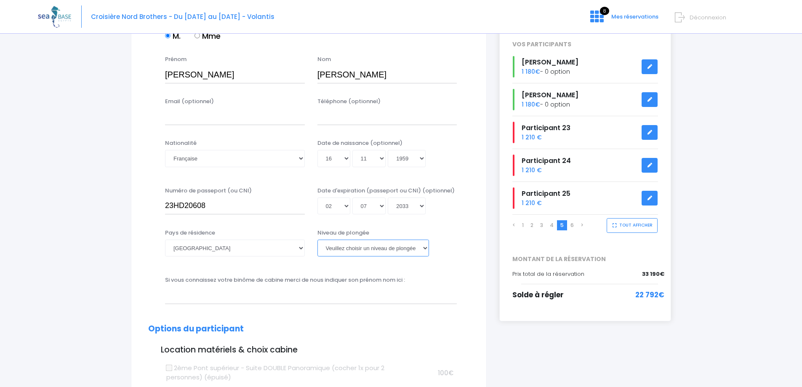
select select "N2"
click at [317, 239] on select "Veuillez choisir un niveau de plongée Non plongeur Junior OW diver Adventure OW…" at bounding box center [373, 247] width 112 height 17
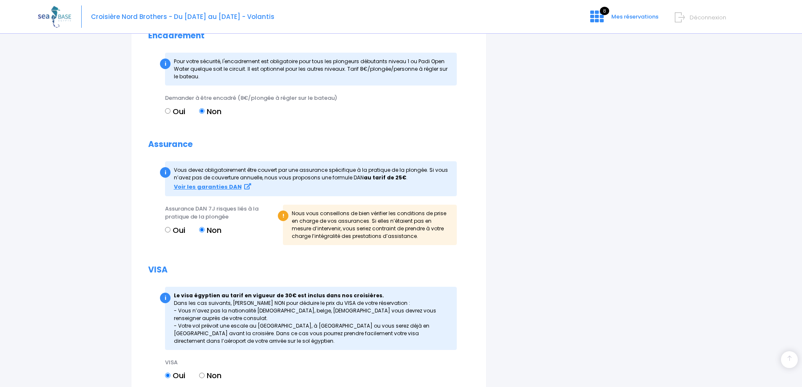
scroll to position [875, 0]
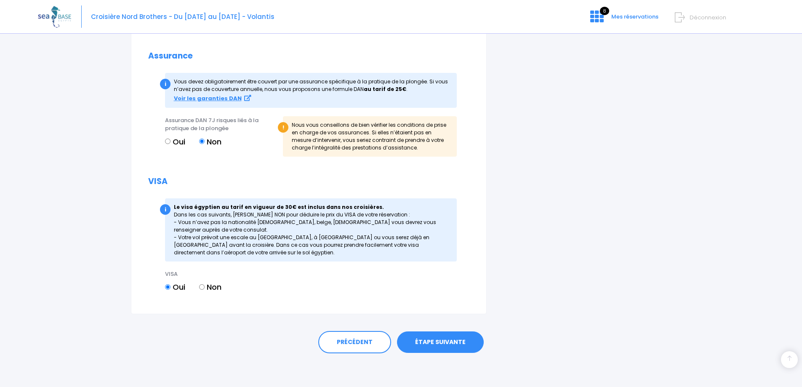
click at [202, 286] on input "Non" at bounding box center [201, 286] width 5 height 5
radio input "true"
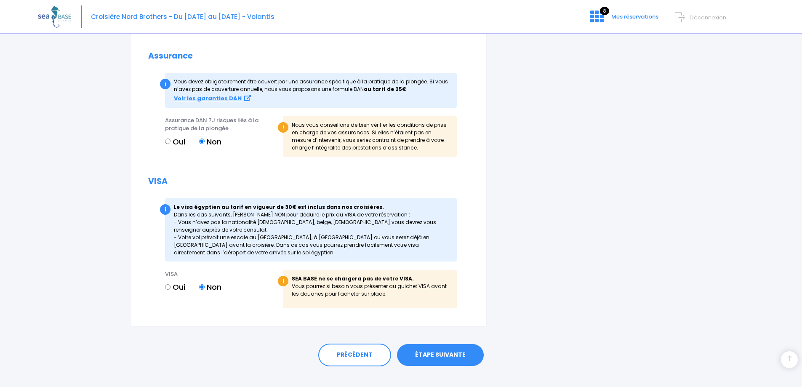
click at [440, 351] on link "ÉTAPE SUIVANTE" at bounding box center [440, 355] width 87 height 22
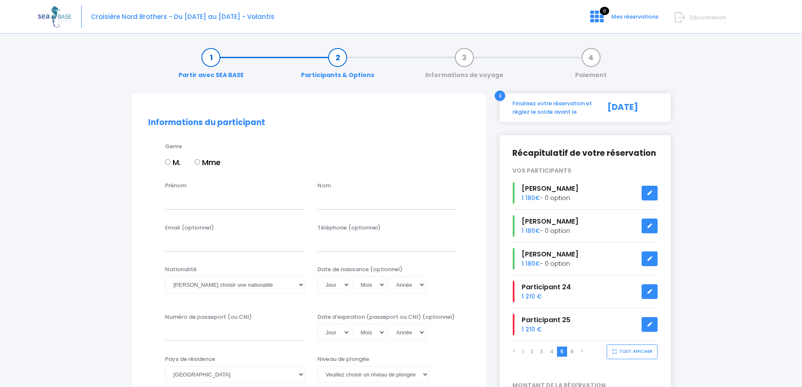
click at [169, 161] on input "M." at bounding box center [167, 161] width 5 height 5
radio input "true"
click at [193, 204] on input "Prénom" at bounding box center [235, 200] width 140 height 17
type input "THOMAS"
click at [321, 201] on input "text" at bounding box center [387, 200] width 140 height 17
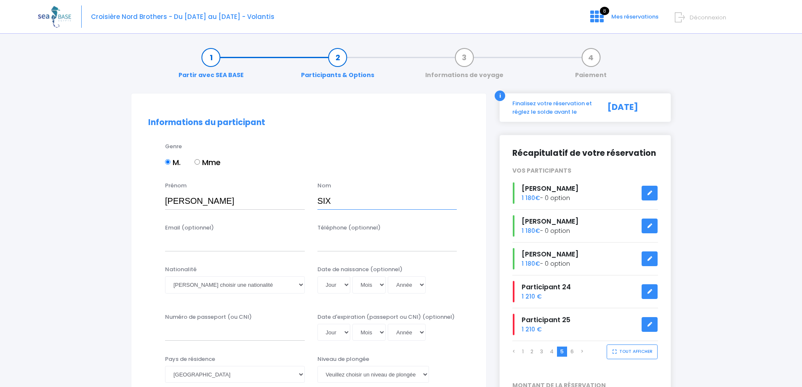
type input "SIX"
click at [215, 280] on select "Veuillez choisir une nationalité [DEMOGRAPHIC_DATA] Algerienne Allemande [GEOGR…" at bounding box center [235, 284] width 140 height 17
select select "Française"
click at [165, 276] on select "Veuillez choisir une nationalité [DEMOGRAPHIC_DATA] Algerienne Allemande [GEOGR…" at bounding box center [235, 284] width 140 height 17
click at [331, 289] on select "Jour 01 02 03 04 05 06 07 08 09 10 11 12 13 14 15 16 17 18 19 20 21 22 23 24 25…" at bounding box center [333, 284] width 33 height 17
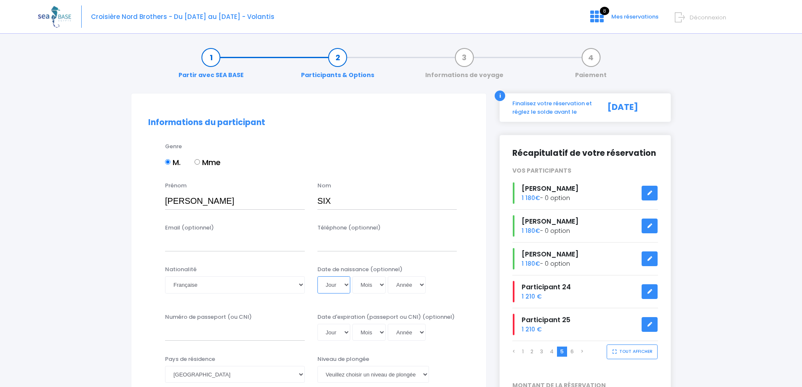
select select "17"
click at [317, 276] on select "Jour 01 02 03 04 05 06 07 08 09 10 11 12 13 14 15 16 17 18 19 20 21 22 23 24 25…" at bounding box center [333, 284] width 33 height 17
click at [358, 280] on select "Mois 01 02 03 04 05 06 07 08 09 10 11 12" at bounding box center [369, 284] width 34 height 17
select select "06"
click at [352, 276] on select "Mois 01 02 03 04 05 06 07 08 09 10 11 12" at bounding box center [369, 284] width 34 height 17
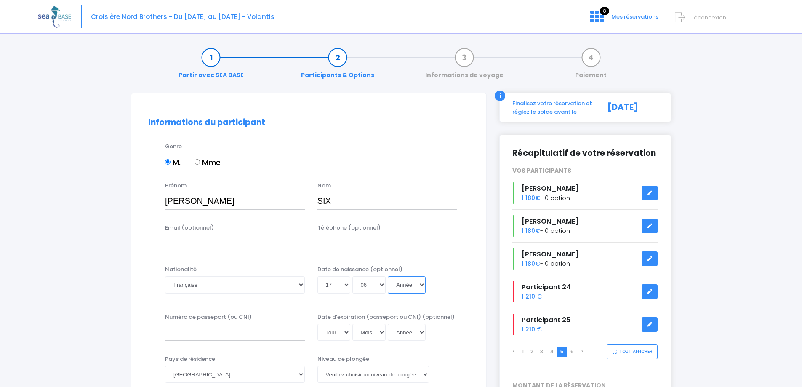
click at [408, 281] on select "Année 2045 2044 2043 2042 2041 2040 2039 2038 2037 2036 2035 2034 2033 2032 203…" at bounding box center [407, 284] width 38 height 17
select select "1978"
click at [388, 276] on select "Année 2045 2044 2043 2042 2041 2040 2039 2038 2037 2036 2035 2034 2033 2032 203…" at bounding box center [407, 284] width 38 height 17
type input "1978-06-17"
click at [455, 280] on div "Jour 01 02 03 04 05 06 07 08 09 10 11 12 13 14 15 16 17 18 19 20 21 22 23 24 25…" at bounding box center [387, 284] width 140 height 17
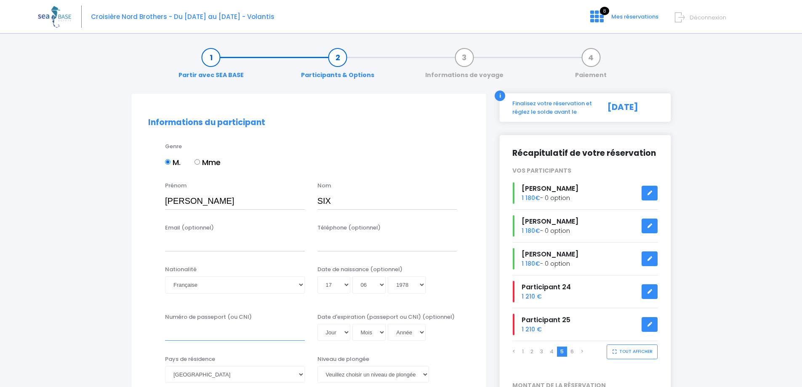
click at [200, 330] on input "Numéro de passeport (ou CNI)" at bounding box center [235, 332] width 140 height 17
type input "23AZ93509"
click at [347, 332] on select "Jour 01 02 03 04 05 06 07 08 09 10 11 12 13 14 15 16 17 18 19 20 21 22 23 24 25…" at bounding box center [333, 332] width 33 height 17
select select "05"
click at [317, 324] on select "Jour 01 02 03 04 05 06 07 08 09 10 11 12 13 14 15 16 17 18 19 20 21 22 23 24 25…" at bounding box center [333, 332] width 33 height 17
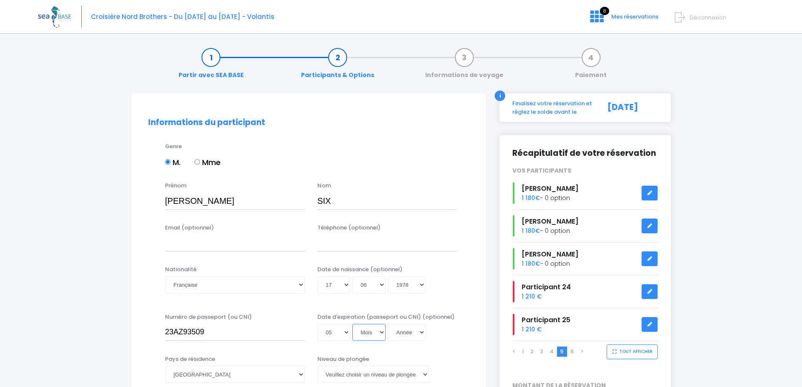
drag, startPoint x: 363, startPoint y: 336, endPoint x: 363, endPoint y: 326, distance: 10.1
click at [363, 336] on select "Mois 01 02 03 04 05 06 07 08 09 10 11 12" at bounding box center [369, 332] width 34 height 17
select select "12"
click at [352, 324] on select "Mois 01 02 03 04 05 06 07 08 09 10 11 12" at bounding box center [369, 332] width 34 height 17
click at [400, 330] on select "Année 2045 2044 2043 2042 2041 2040 2039 2038 2037 2036 2035 2034 2033 2032 203…" at bounding box center [407, 332] width 38 height 17
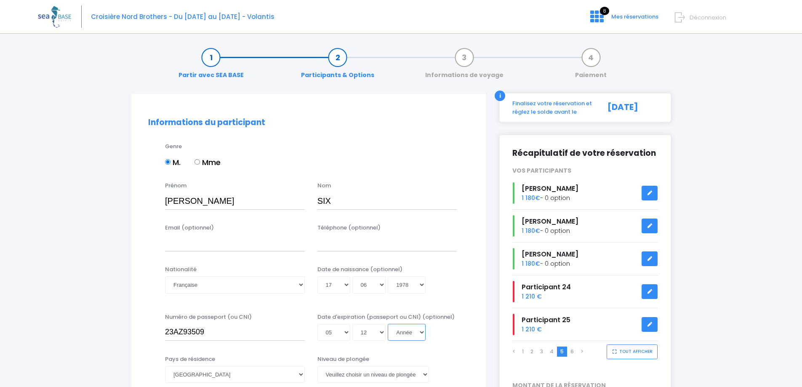
select select "2033"
click at [388, 324] on select "Année 2045 2044 2043 2042 2041 2040 2039 2038 2037 2036 2035 2034 2033 2032 203…" at bounding box center [407, 332] width 38 height 17
type input "2033-12-05"
click at [476, 286] on div "Nationalité Veuillez choisir une nationalité [DEMOGRAPHIC_DATA] Algerienne Alle…" at bounding box center [309, 284] width 334 height 39
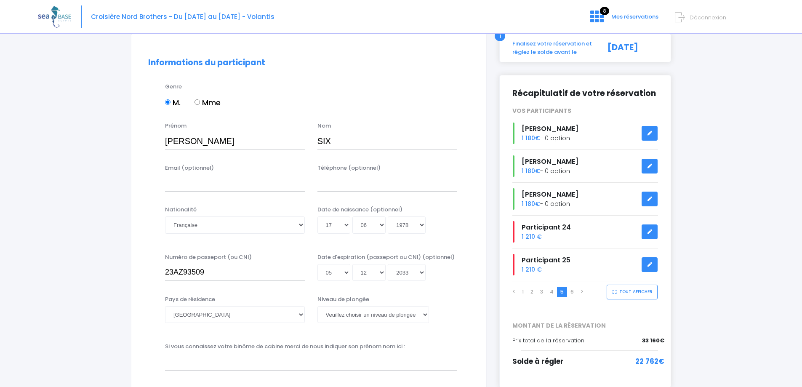
scroll to position [126, 0]
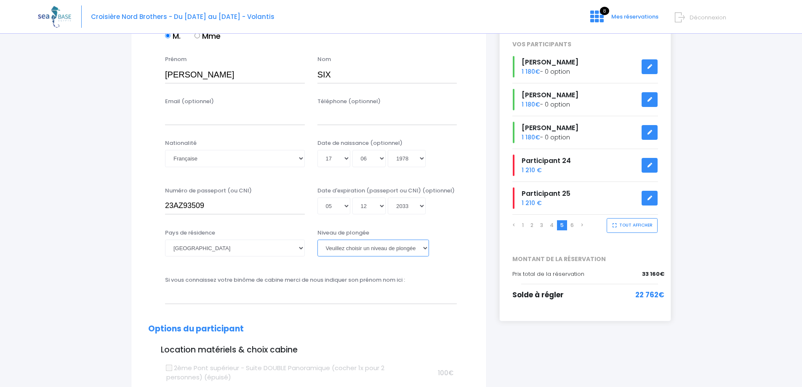
drag, startPoint x: 406, startPoint y: 249, endPoint x: 406, endPoint y: 260, distance: 11.4
click at [406, 249] on select "[PERSON_NAME] choisir un niveau de plongée Non plongeur Junior OW diver Adventu…" at bounding box center [373, 247] width 112 height 17
click at [362, 251] on select "[PERSON_NAME] choisir un niveau de plongée Non plongeur Junior OW diver Adventu…" at bounding box center [373, 247] width 112 height 17
select select "N4"
click at [317, 239] on select "[PERSON_NAME] choisir un niveau de plongée Non plongeur Junior OW diver Adventu…" at bounding box center [373, 247] width 112 height 17
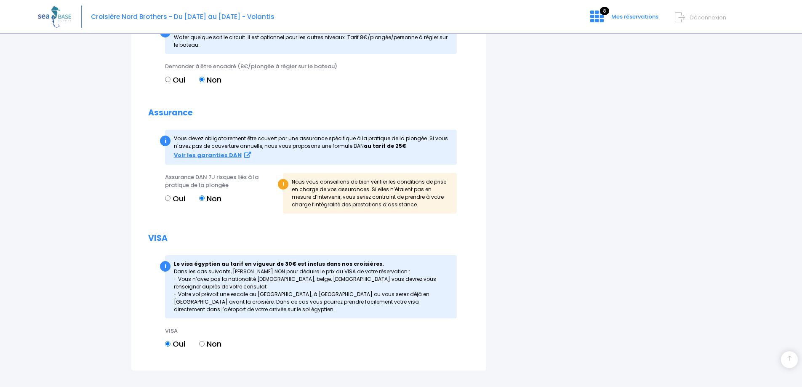
scroll to position [875, 0]
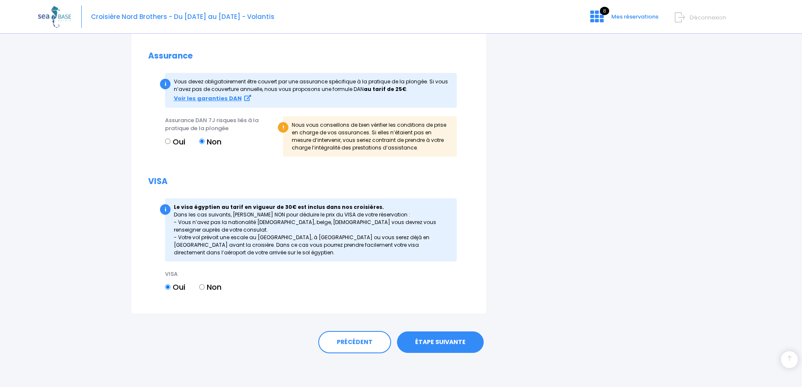
click at [201, 288] on input "Non" at bounding box center [201, 286] width 5 height 5
radio input "true"
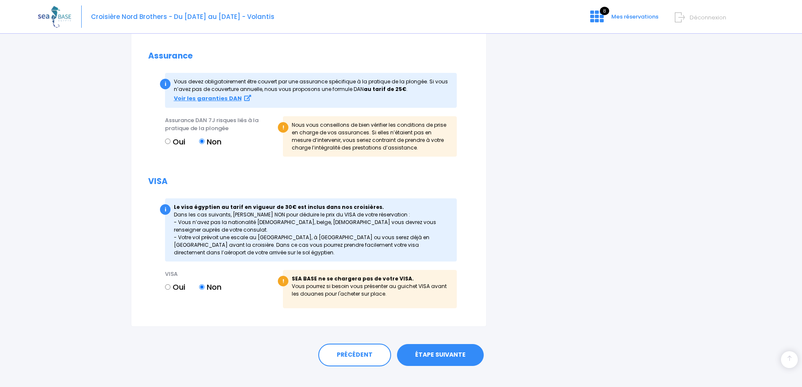
click at [440, 357] on link "ÉTAPE SUIVANTE" at bounding box center [440, 355] width 87 height 22
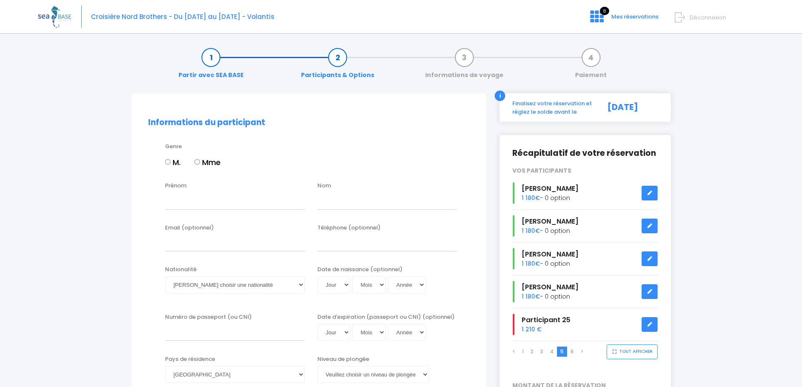
click at [165, 160] on input "M." at bounding box center [167, 161] width 5 height 5
radio input "true"
click at [175, 199] on input "Prénom" at bounding box center [235, 200] width 140 height 17
type input "SEBASTIEN"
click at [349, 197] on input "text" at bounding box center [387, 200] width 140 height 17
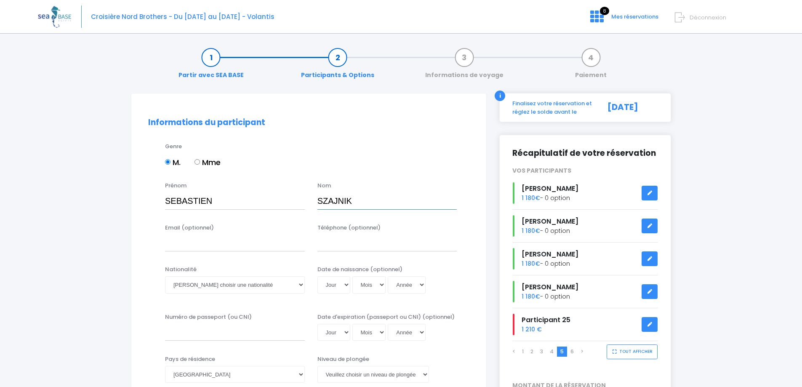
type input "SZAJNIK"
click at [226, 285] on select "Veuillez choisir une nationalité [DEMOGRAPHIC_DATA] Algerienne Allemande [GEOGR…" at bounding box center [235, 284] width 140 height 17
select select "Française"
click at [165, 276] on select "Veuillez choisir une nationalité [DEMOGRAPHIC_DATA] Algerienne Allemande [GEOGR…" at bounding box center [235, 284] width 140 height 17
click at [340, 283] on select "Jour 01 02 03 04 05 06 07 08 09 10 11 12 13 14 15 16 17 18 19 20 21 22 23 24 25…" at bounding box center [333, 284] width 33 height 17
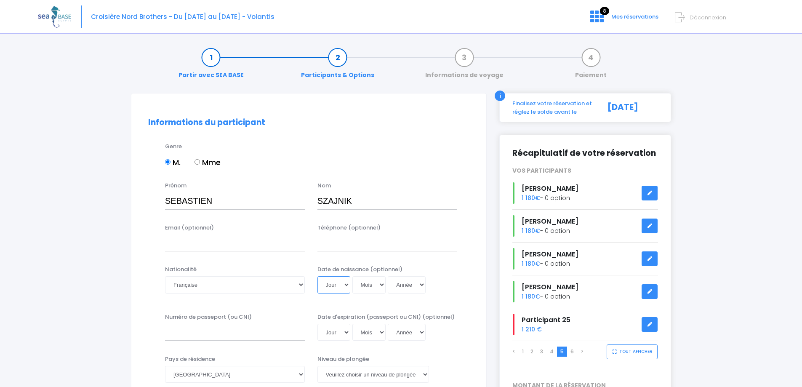
select select "07"
click at [317, 276] on select "Jour 01 02 03 04 05 06 07 08 09 10 11 12 13 14 15 16 17 18 19 20 21 22 23 24 25…" at bounding box center [333, 284] width 33 height 17
drag, startPoint x: 375, startPoint y: 286, endPoint x: 375, endPoint y: 278, distance: 8.4
click at [375, 286] on select "Mois 01 02 03 04 05 06 07 08 09 10 11 12" at bounding box center [369, 284] width 34 height 17
select select "04"
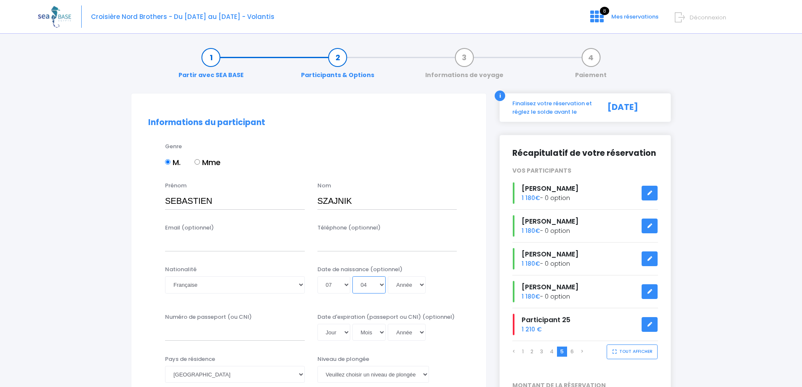
click at [352, 276] on select "Mois 01 02 03 04 05 06 07 08 09 10 11 12" at bounding box center [369, 284] width 34 height 17
drag, startPoint x: 409, startPoint y: 288, endPoint x: 407, endPoint y: 283, distance: 4.8
click at [409, 288] on select "Année 2045 2044 2043 2042 2041 2040 2039 2038 2037 2036 2035 2034 2033 2032 203…" at bounding box center [407, 284] width 38 height 17
select select "1975"
click at [388, 276] on select "Année 2045 2044 2043 2042 2041 2040 2039 2038 2037 2036 2035 2034 2033 2032 203…" at bounding box center [407, 284] width 38 height 17
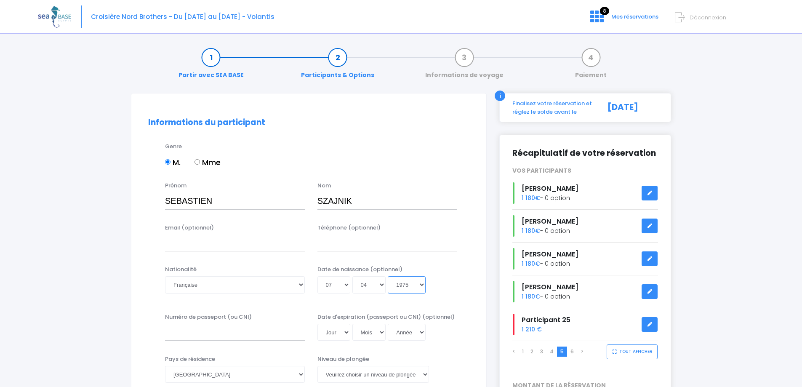
type input "1975-04-07"
click at [230, 336] on input "Numéro de passeport (ou CNI)" at bounding box center [235, 332] width 140 height 17
type input "17FD12423"
click at [342, 332] on select "Jour 01 02 03 04 05 06 07 08 09 10 11 12 13 14 15 16 17 18 19 20 21 22 23 24 25…" at bounding box center [333, 332] width 33 height 17
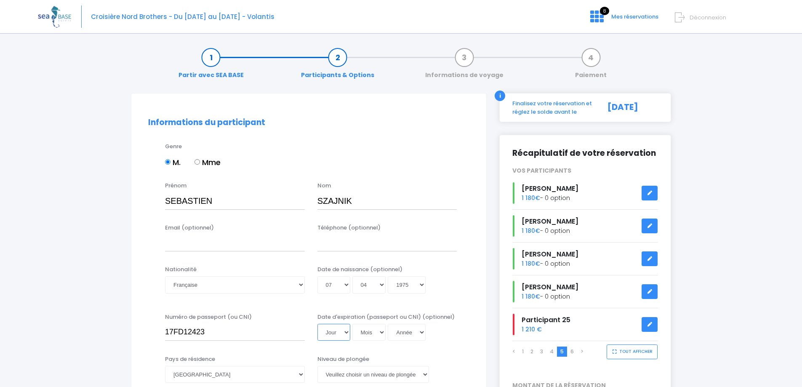
select select "07"
click at [317, 324] on select "Jour 01 02 03 04 05 06 07 08 09 10 11 12 13 14 15 16 17 18 19 20 21 22 23 24 25…" at bounding box center [333, 332] width 33 height 17
drag, startPoint x: 374, startPoint y: 331, endPoint x: 371, endPoint y: 328, distance: 4.5
click at [374, 331] on select "Mois 01 02 03 04 05 06 07 08 09 10 11 12" at bounding box center [369, 332] width 34 height 17
select select "01"
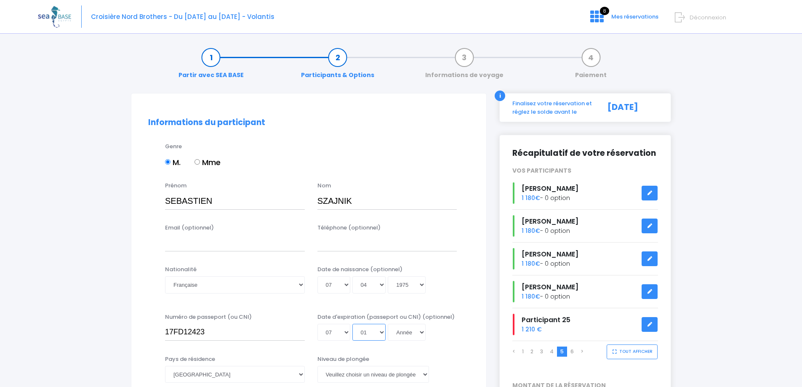
click at [352, 324] on select "Mois 01 02 03 04 05 06 07 08 09 10 11 12" at bounding box center [369, 332] width 34 height 17
click at [413, 330] on select "Année 2045 2044 2043 2042 2041 2040 2039 2038 2037 2036 2035 2034 2033 2032 203…" at bounding box center [407, 332] width 38 height 17
select select "2028"
click at [388, 324] on select "Année 2045 2044 2043 2042 2041 2040 2039 2038 2037 2036 2035 2034 2033 2032 203…" at bounding box center [407, 332] width 38 height 17
type input "2028-01-07"
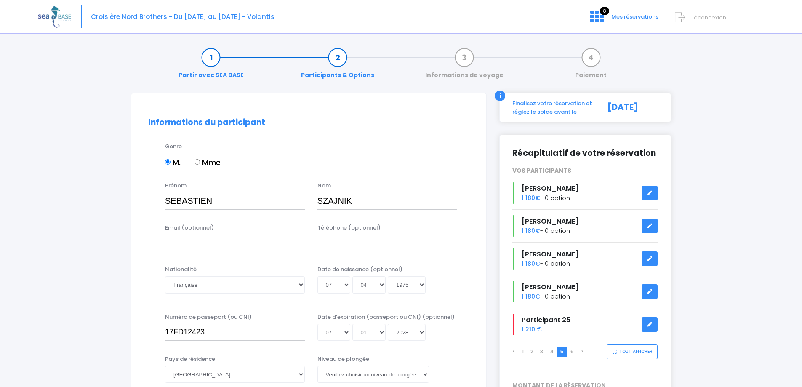
click at [453, 336] on div "Jour 01 02 03 04 05 06 07 08 09 10 11 12 13 14 15 16 17 18 19 20 21 22 23 24 25…" at bounding box center [387, 332] width 140 height 17
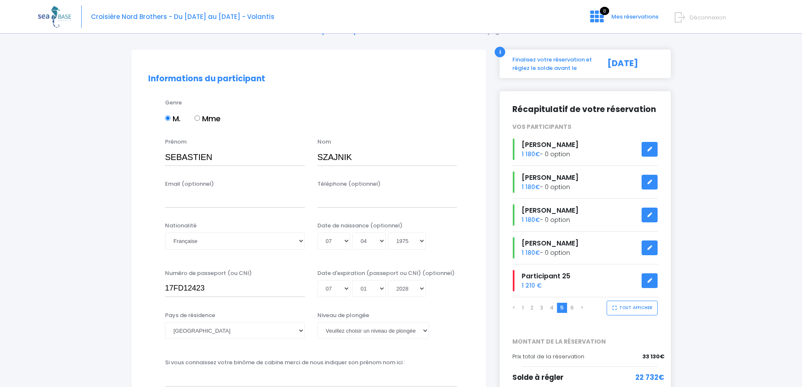
scroll to position [84, 0]
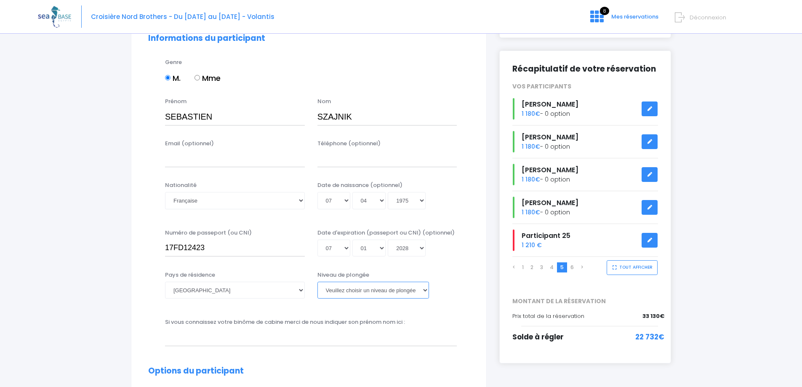
click at [381, 295] on select "[PERSON_NAME] choisir un niveau de plongée Non plongeur Junior OW diver Adventu…" at bounding box center [373, 290] width 112 height 17
click at [355, 292] on select "[PERSON_NAME] choisir un niveau de plongée Non plongeur Junior OW diver Adventu…" at bounding box center [373, 290] width 112 height 17
select select "N4"
click at [317, 282] on select "[PERSON_NAME] choisir un niveau de plongée Non plongeur Junior OW diver Adventu…" at bounding box center [373, 290] width 112 height 17
click at [436, 330] on input "text" at bounding box center [311, 337] width 292 height 17
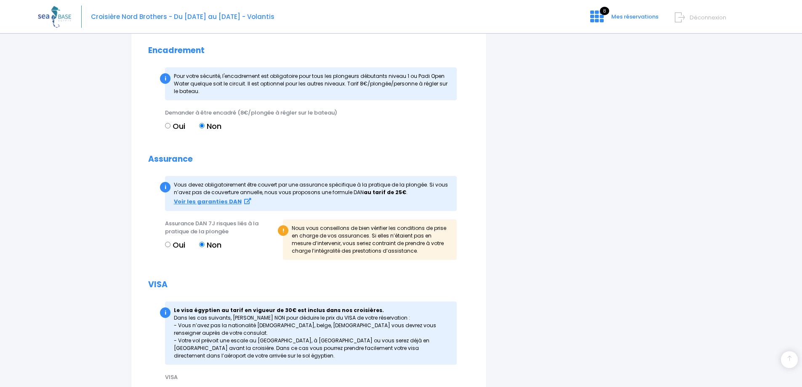
scroll to position [875, 0]
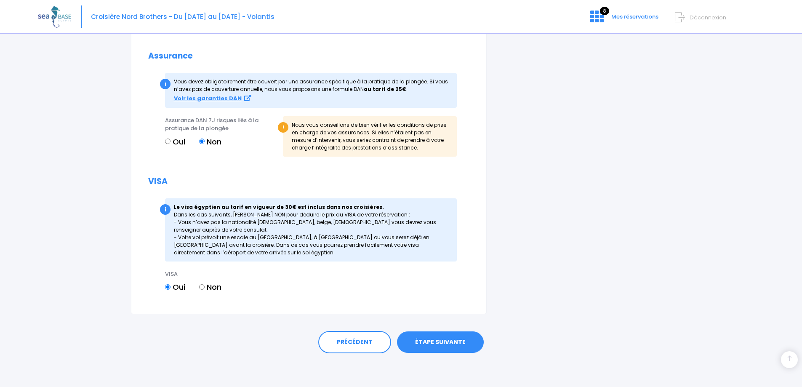
click at [200, 287] on input "Non" at bounding box center [201, 286] width 5 height 5
radio input "true"
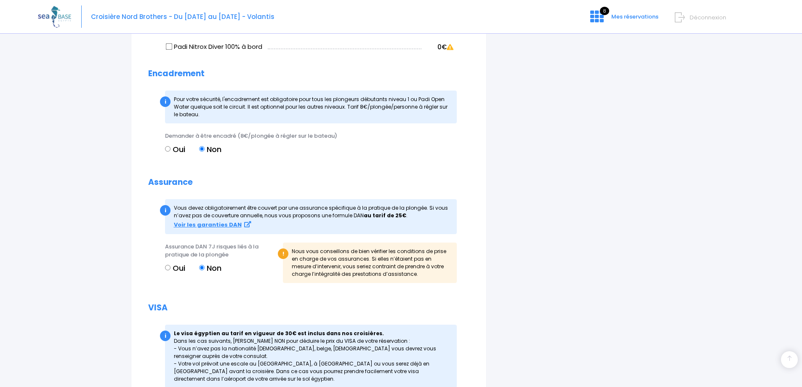
scroll to position [888, 0]
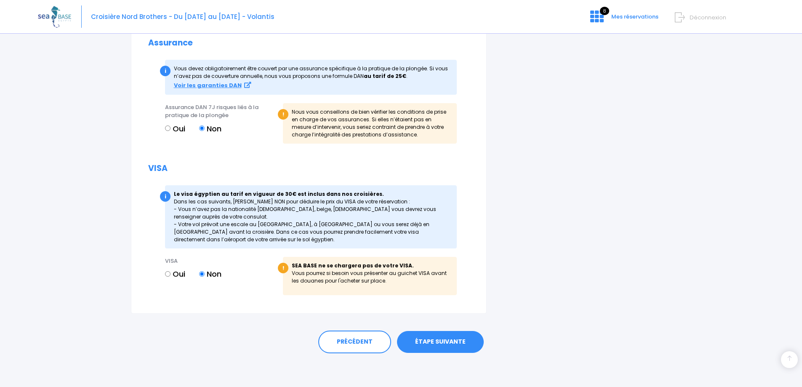
click at [454, 336] on link "ÉTAPE SUIVANTE" at bounding box center [440, 342] width 87 height 22
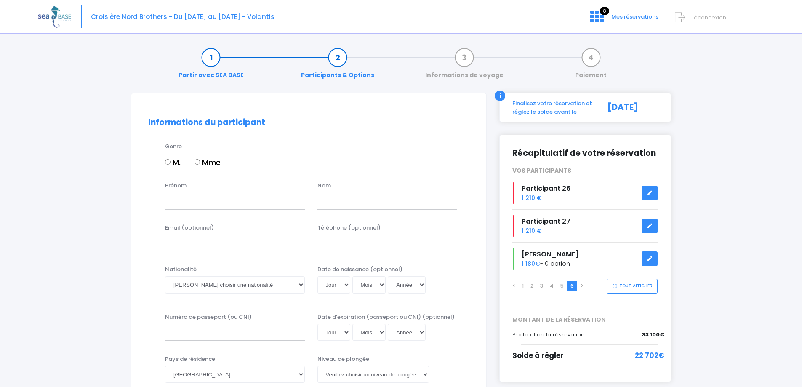
click at [166, 163] on input "M." at bounding box center [167, 161] width 5 height 5
radio input "true"
click at [198, 200] on input "Prénom" at bounding box center [235, 200] width 140 height 17
type input "[PERSON_NAME]"
click at [327, 202] on input "text" at bounding box center [387, 200] width 140 height 17
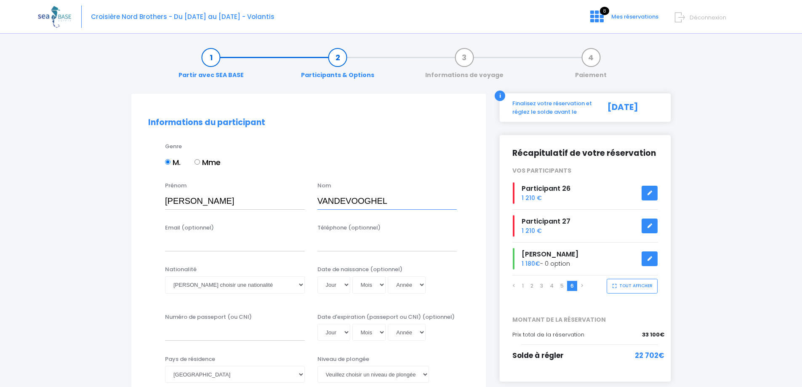
type input "VANDEVOOGHEL"
click at [202, 284] on select "Veuillez choisir une nationalité [DEMOGRAPHIC_DATA] Algerienne Allemande [GEOGR…" at bounding box center [235, 284] width 140 height 17
select select "Française"
click at [165, 276] on select "Veuillez choisir une nationalité [DEMOGRAPHIC_DATA] Algerienne Allemande [GEOGR…" at bounding box center [235, 284] width 140 height 17
click at [327, 285] on select "Jour 01 02 03 04 05 06 07 08 09 10 11 12 13 14 15 16 17 18 19 20 21 22 23 24 25…" at bounding box center [333, 284] width 33 height 17
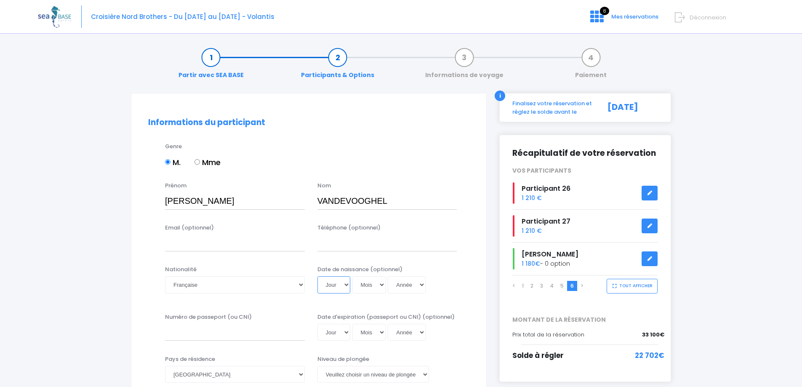
select select "13"
click at [317, 276] on select "Jour 01 02 03 04 05 06 07 08 09 10 11 12 13 14 15 16 17 18 19 20 21 22 23 24 25…" at bounding box center [333, 284] width 33 height 17
click at [368, 288] on select "Mois 01 02 03 04 05 06 07 08 09 10 11 12" at bounding box center [369, 284] width 34 height 17
select select "01"
click at [352, 276] on select "Mois 01 02 03 04 05 06 07 08 09 10 11 12" at bounding box center [369, 284] width 34 height 17
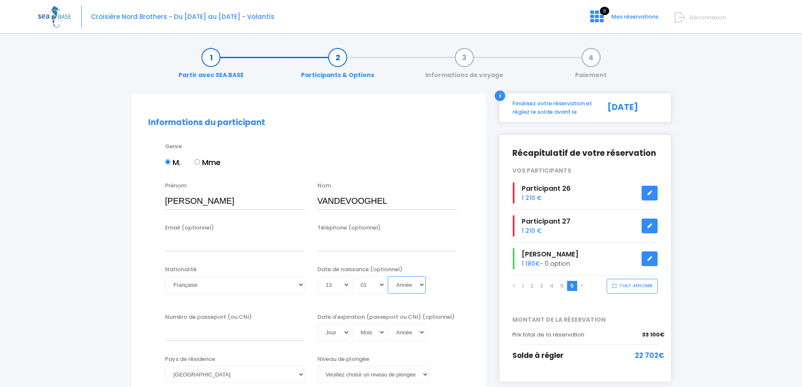
drag, startPoint x: 404, startPoint y: 287, endPoint x: 403, endPoint y: 280, distance: 6.4
click at [404, 287] on select "Année 2045 2044 2043 2042 2041 2040 2039 2038 2037 2036 2035 2034 2033 2032 203…" at bounding box center [407, 284] width 38 height 17
select select "1973"
click at [388, 276] on select "Année 2045 2044 2043 2042 2041 2040 2039 2038 2037 2036 2035 2034 2033 2032 203…" at bounding box center [407, 284] width 38 height 17
type input "1973-01-13"
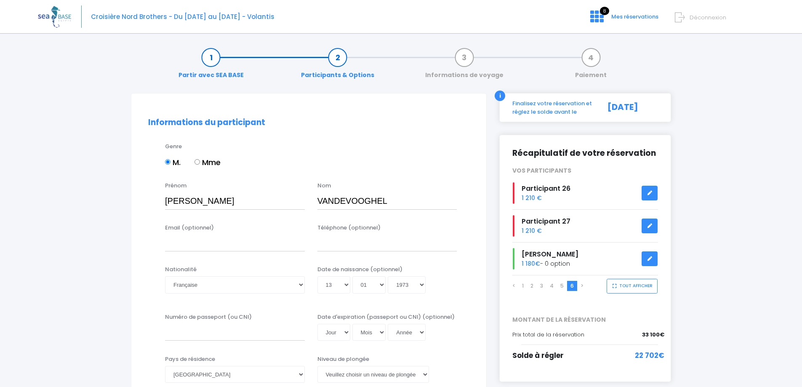
click at [439, 276] on div "Date de naissance (optionnel) Jour 01 02 03 04 05 06 07 08 09 10 11 12 13 14 15…" at bounding box center [387, 281] width 152 height 33
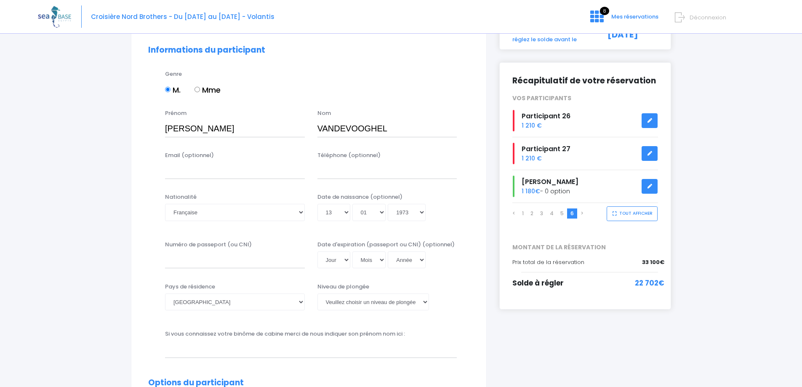
scroll to position [84, 0]
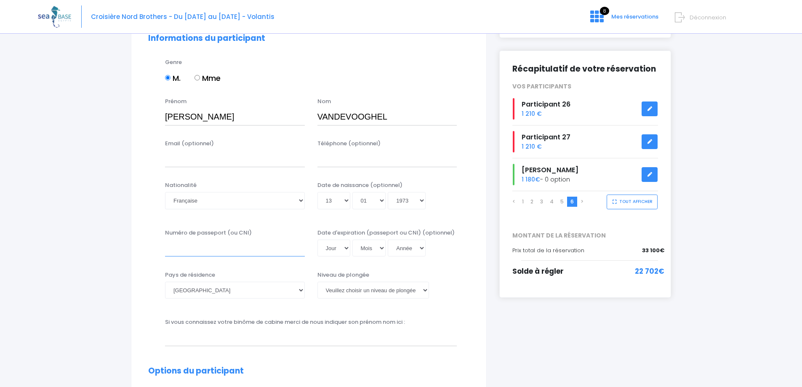
click at [254, 247] on input "Numéro de passeport (ou CNI)" at bounding box center [235, 247] width 140 height 17
type input "23HH56784"
click at [324, 245] on select "Jour 01 02 03 04 05 06 07 08 09 10 11 12 13 14 15 16 17 18 19 20 21 22 23 24 25…" at bounding box center [333, 247] width 33 height 17
select select "10"
click at [317, 239] on select "Jour 01 02 03 04 05 06 07 08 09 10 11 12 13 14 15 16 17 18 19 20 21 22 23 24 25…" at bounding box center [333, 247] width 33 height 17
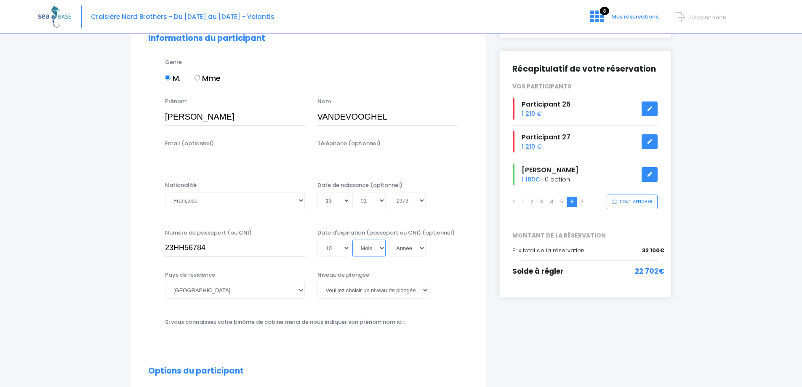
click at [376, 250] on select "Mois 01 02 03 04 05 06 07 08 09 10 11 12" at bounding box center [369, 247] width 34 height 17
select select "07"
click at [352, 239] on select "Mois 01 02 03 04 05 06 07 08 09 10 11 12" at bounding box center [369, 247] width 34 height 17
click at [404, 248] on select "Année 2045 2044 2043 2042 2041 2040 2039 2038 2037 2036 2035 2034 2033 2032 203…" at bounding box center [407, 247] width 38 height 17
select select "2033"
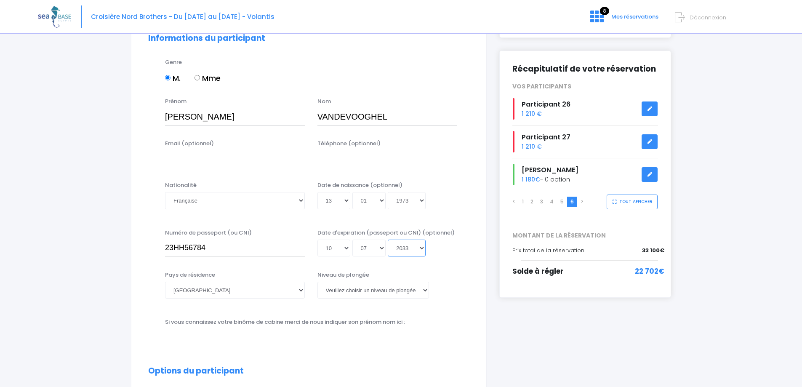
click at [388, 239] on select "Année 2045 2044 2043 2042 2041 2040 2039 2038 2037 2036 2035 2034 2033 2032 203…" at bounding box center [407, 247] width 38 height 17
type input "2033-07-10"
drag, startPoint x: 473, startPoint y: 272, endPoint x: 450, endPoint y: 281, distance: 24.8
click at [473, 272] on div "Pays de résidence Afghanistan Afrique du Sud Albanie Algérie Allemagne Andorre …" at bounding box center [309, 290] width 334 height 39
drag, startPoint x: 367, startPoint y: 289, endPoint x: 367, endPoint y: 294, distance: 5.5
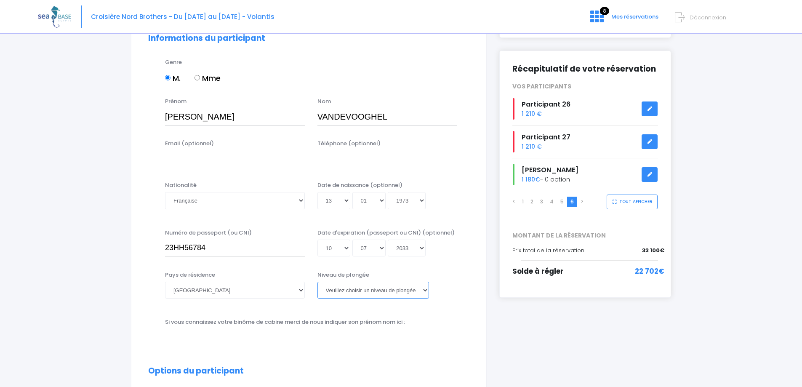
click at [367, 289] on select "Veuillez choisir un niveau de plongée Non plongeur Junior OW diver Adventure OW…" at bounding box center [373, 290] width 112 height 17
click at [352, 284] on select "Veuillez choisir un niveau de plongée Non plongeur Junior OW diver Adventure OW…" at bounding box center [373, 290] width 112 height 17
select select "N3"
click at [317, 282] on select "Veuillez choisir un niveau de plongée Non plongeur Junior OW diver Adventure OW…" at bounding box center [373, 290] width 112 height 17
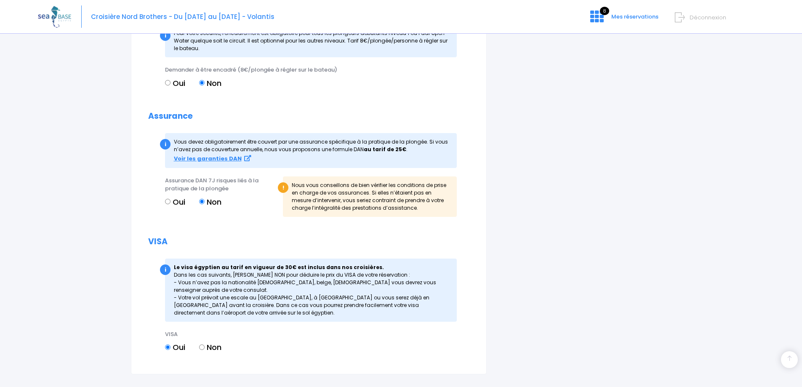
scroll to position [875, 0]
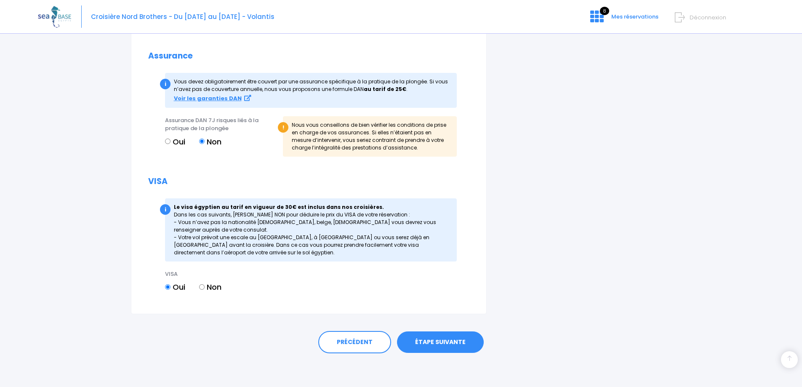
click at [202, 288] on input "Non" at bounding box center [201, 286] width 5 height 5
radio input "true"
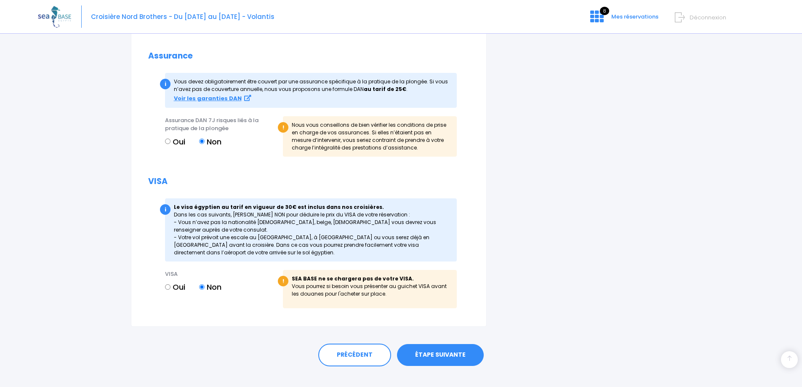
click at [439, 352] on link "ÉTAPE SUIVANTE" at bounding box center [440, 355] width 87 height 22
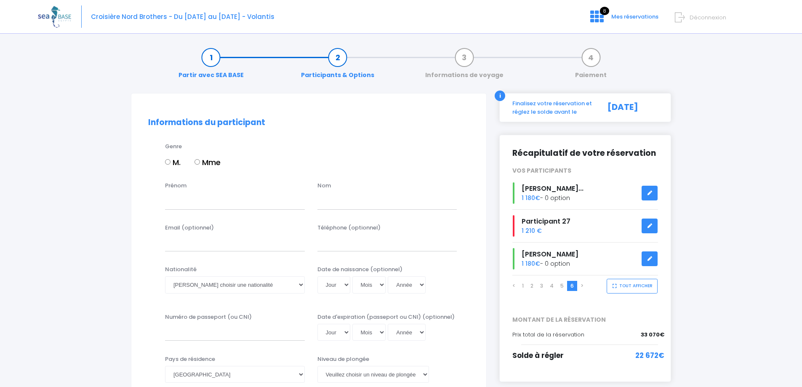
click at [167, 162] on input "M." at bounding box center [167, 161] width 5 height 5
radio input "true"
click at [187, 206] on input "Prénom" at bounding box center [235, 200] width 140 height 17
type input "GEOFFREY"
click at [319, 205] on input "text" at bounding box center [387, 200] width 140 height 17
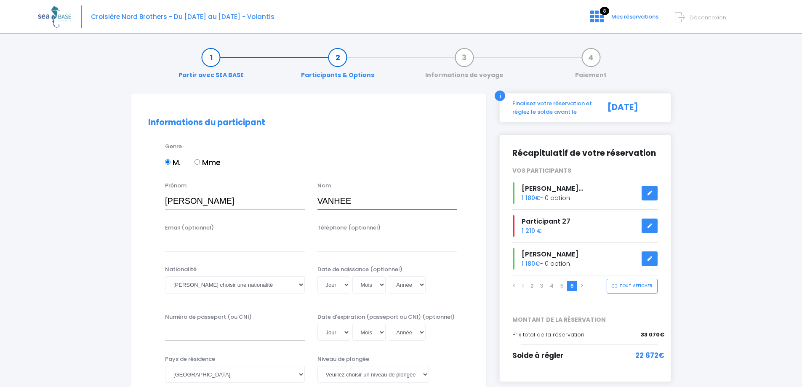
type input "VANHEE"
click at [211, 286] on select "Veuillez choisir une nationalité Afghane Albanaise Algerienne Allemande America…" at bounding box center [235, 284] width 140 height 17
select select "Française"
click at [165, 276] on select "Veuillez choisir une nationalité Afghane Albanaise Algerienne Allemande America…" at bounding box center [235, 284] width 140 height 17
click at [331, 286] on select "Jour 01 02 03 04 05 06 07 08 09 10 11 12 13 14 15 16 17 18 19 20 21 22 23 24 25…" at bounding box center [333, 284] width 33 height 17
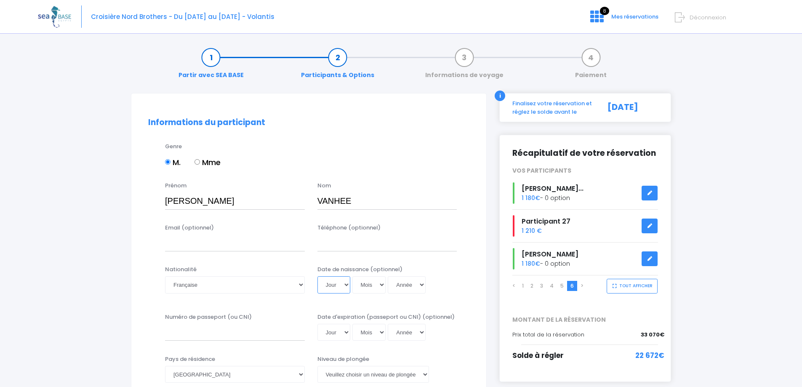
select select "08"
click at [317, 276] on select "Jour 01 02 03 04 05 06 07 08 09 10 11 12 13 14 15 16 17 18 19 20 21 22 23 24 25…" at bounding box center [333, 284] width 33 height 17
click at [364, 283] on select "Mois 01 02 03 04 05 06 07 08 09 10 11 12" at bounding box center [369, 284] width 34 height 17
select select "03"
click at [352, 276] on select "Mois 01 02 03 04 05 06 07 08 09 10 11 12" at bounding box center [369, 284] width 34 height 17
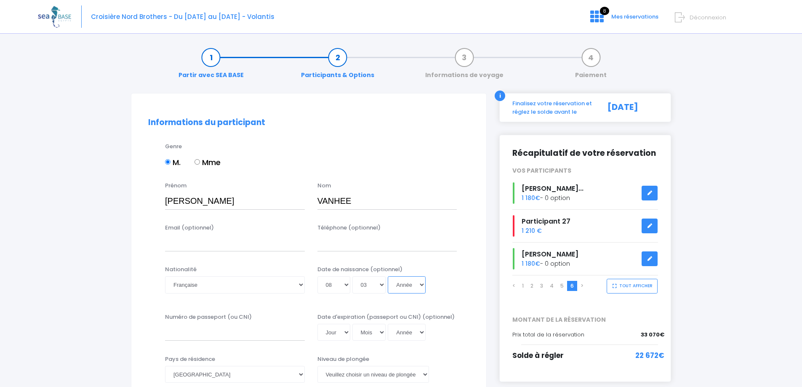
click at [403, 291] on select "Année 2045 2044 2043 2042 2041 2040 2039 2038 2037 2036 2035 2034 2033 2032 203…" at bounding box center [407, 284] width 38 height 17
select select "1992"
click at [388, 276] on select "Année 2045 2044 2043 2042 2041 2040 2039 2038 2037 2036 2035 2034 2033 2032 203…" at bounding box center [407, 284] width 38 height 17
type input "1992-03-08"
click at [448, 269] on div "Date de naissance (optionnel) Jour 01 02 03 04 05 06 07 08 09 10 11 12 13 14 15…" at bounding box center [387, 281] width 152 height 33
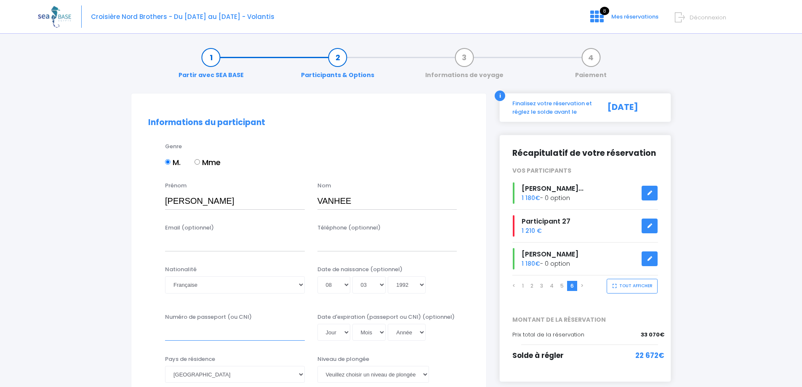
click at [240, 333] on input "Numéro de passeport (ou CNI)" at bounding box center [235, 332] width 140 height 17
type input "19DH83215"
click at [332, 336] on select "Jour 01 02 03 04 05 06 07 08 09 10 11 12 13 14 15 16 17 18 19 20 21 22 23 24 25…" at bounding box center [333, 332] width 33 height 17
select select "28"
click at [317, 324] on select "Jour 01 02 03 04 05 06 07 08 09 10 11 12 13 14 15 16 17 18 19 20 21 22 23 24 25…" at bounding box center [333, 332] width 33 height 17
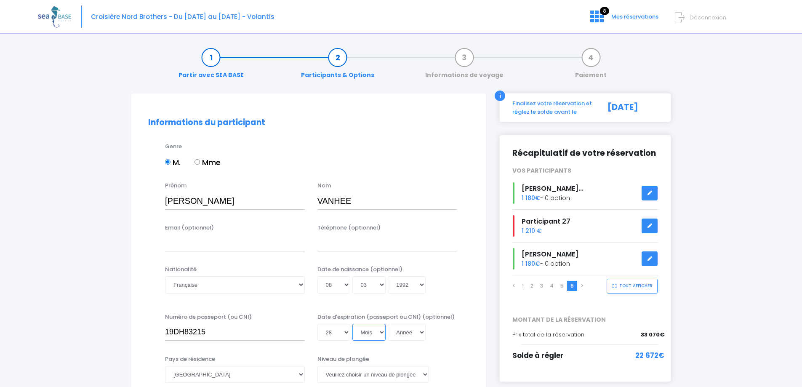
click at [371, 335] on select "Mois 01 02 03 04 05 06 07 08 09 10 11 12" at bounding box center [369, 332] width 34 height 17
select select "06"
click at [352, 324] on select "Mois 01 02 03 04 05 06 07 08 09 10 11 12" at bounding box center [369, 332] width 34 height 17
click at [403, 331] on select "Année 2045 2044 2043 2042 2041 2040 2039 2038 2037 2036 2035 2034 2033 2032 203…" at bounding box center [407, 332] width 38 height 17
select select "2029"
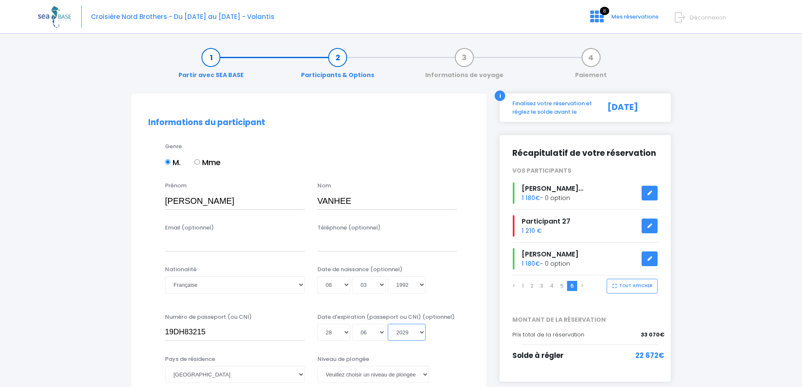
click at [388, 324] on select "Année 2045 2044 2043 2042 2041 2040 2039 2038 2037 2036 2035 2034 2033 2032 203…" at bounding box center [407, 332] width 38 height 17
type input "2029-06-28"
click at [440, 342] on div "Numéro de passeport (ou CNI) 19DH83215 Date d'expiration (passeport ou CNI) (op…" at bounding box center [309, 330] width 334 height 34
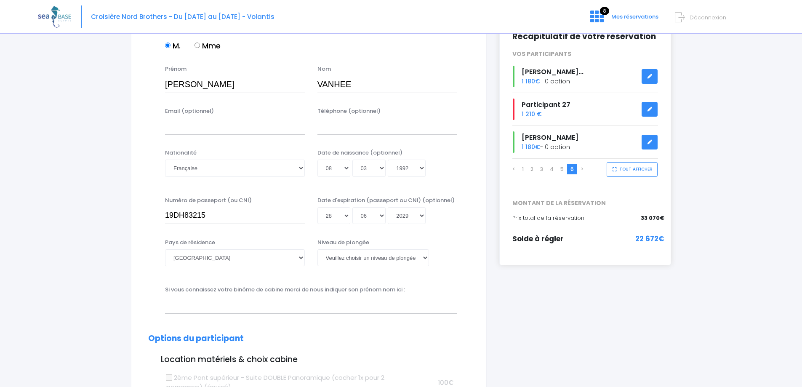
scroll to position [126, 0]
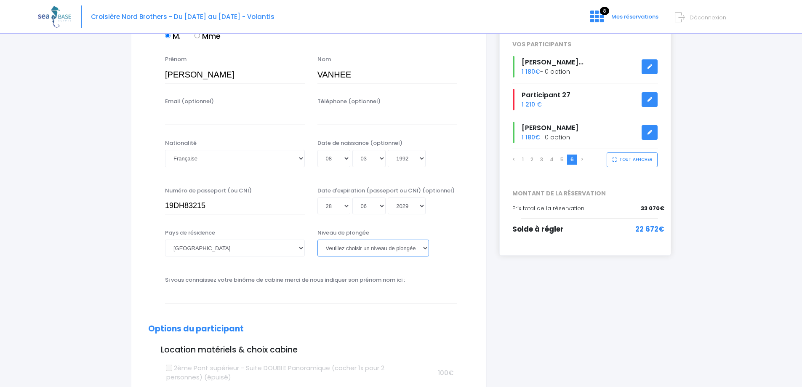
click at [382, 247] on select "Veuillez choisir un niveau de plongée Non plongeur Junior OW diver Adventure OW…" at bounding box center [373, 247] width 112 height 17
click at [351, 250] on select "Veuillez choisir un niveau de plongée Non plongeur Junior OW diver Adventure OW…" at bounding box center [373, 247] width 112 height 17
select select "N3"
click at [317, 239] on select "Veuillez choisir un niveau de plongée Non plongeur Junior OW diver Adventure OW…" at bounding box center [373, 247] width 112 height 17
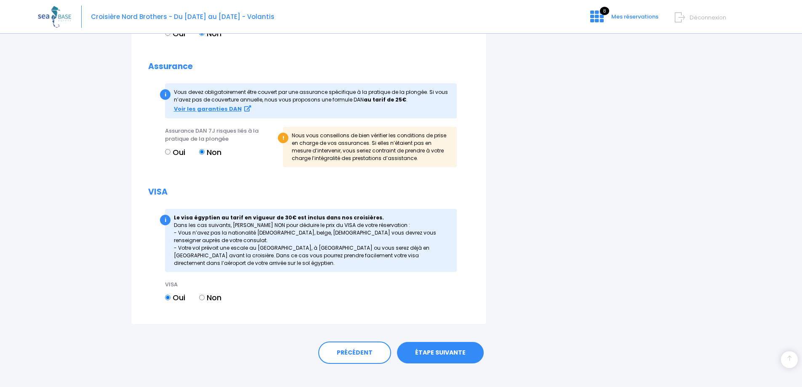
scroll to position [875, 0]
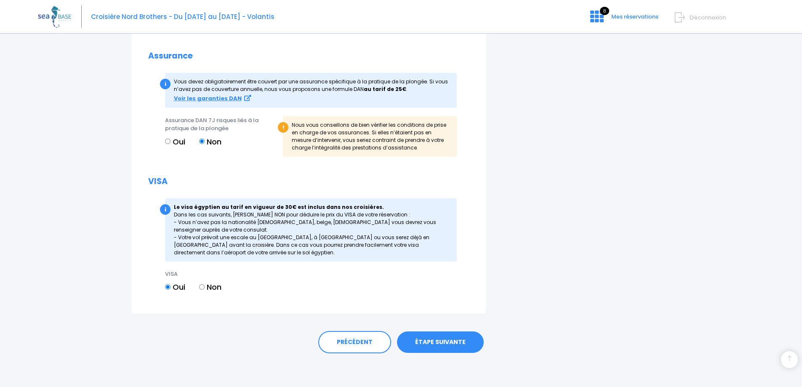
click at [201, 287] on input "Non" at bounding box center [201, 286] width 5 height 5
radio input "true"
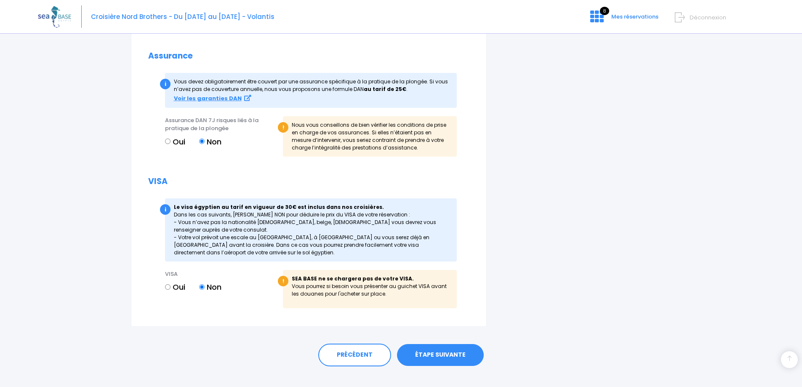
click at [446, 353] on link "ÉTAPE SUIVANTE" at bounding box center [440, 355] width 87 height 22
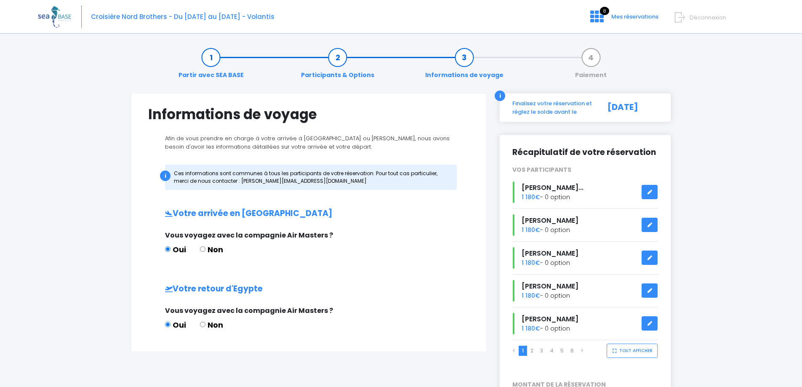
click at [629, 350] on button "TOUT AFFICHER" at bounding box center [631, 350] width 51 height 15
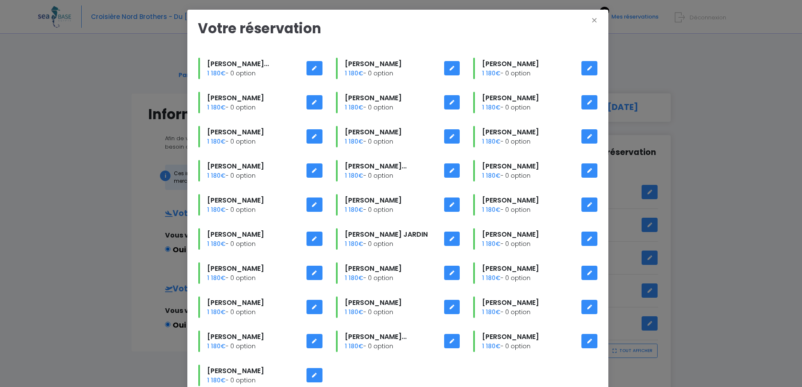
click at [449, 239] on icon at bounding box center [452, 239] width 6 height 0
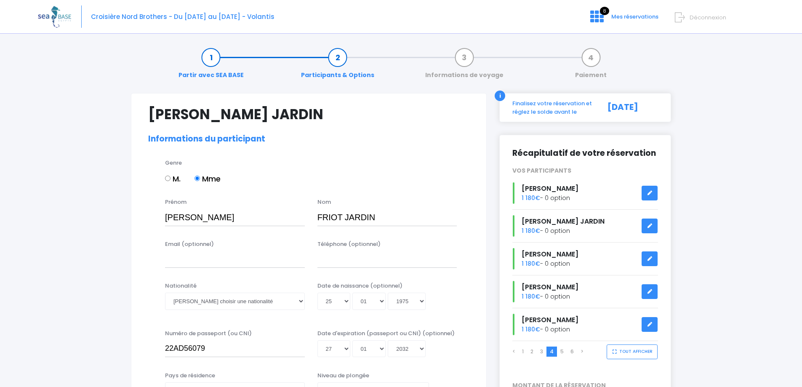
select select "N2"
click at [346, 219] on input "FRIOT JARDIN" at bounding box center [387, 217] width 140 height 17
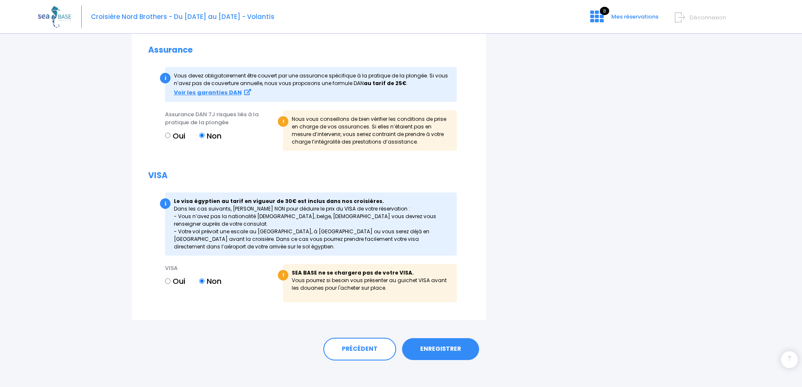
scroll to position [904, 0]
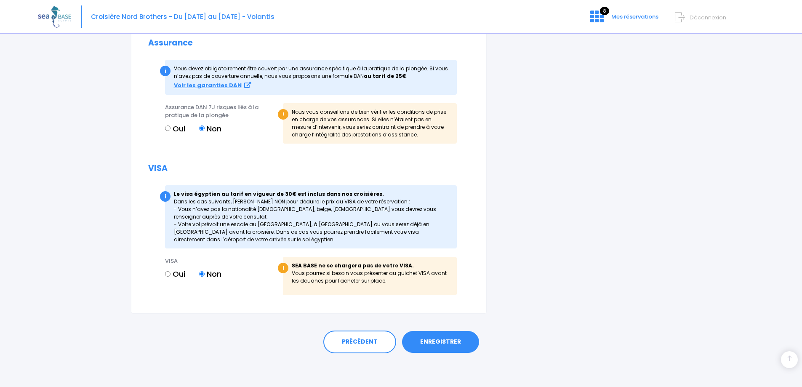
type input "FRIOT-JARDIN"
click at [433, 338] on link "ENREGISTRER" at bounding box center [440, 342] width 77 height 22
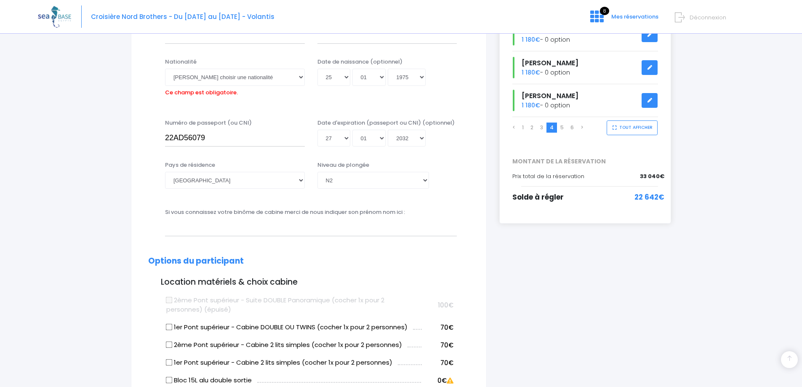
scroll to position [208, 0]
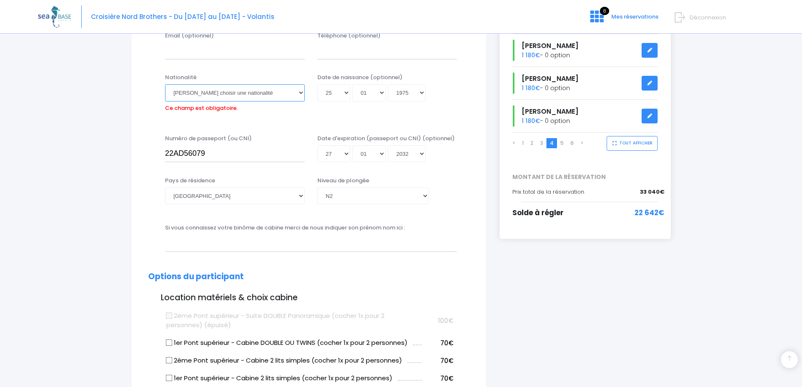
click at [259, 97] on select "Veuillez choisir une nationalité [DEMOGRAPHIC_DATA] Algerienne Allemande [GEOGR…" at bounding box center [235, 92] width 140 height 17
select select "Française"
click at [165, 84] on select "Veuillez choisir une nationalité [DEMOGRAPHIC_DATA] Algerienne Allemande [GEOGR…" at bounding box center [235, 92] width 140 height 17
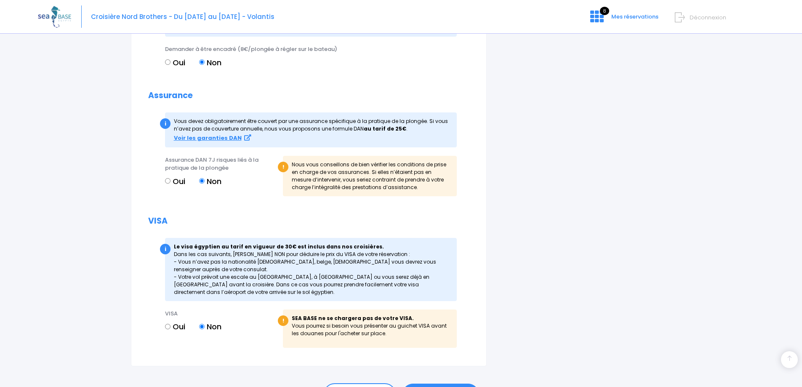
scroll to position [904, 0]
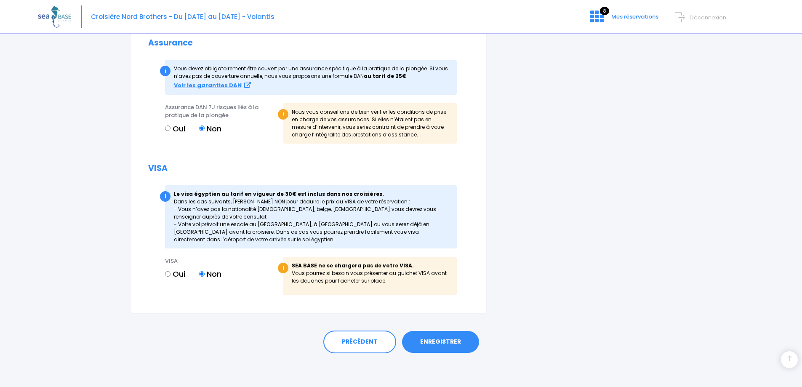
click at [452, 339] on link "ENREGISTRER" at bounding box center [440, 342] width 77 height 22
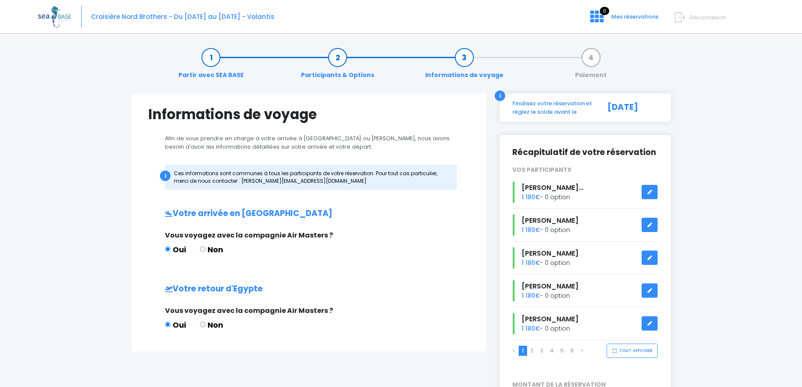
click at [635, 354] on button "TOUT AFFICHER" at bounding box center [631, 350] width 51 height 15
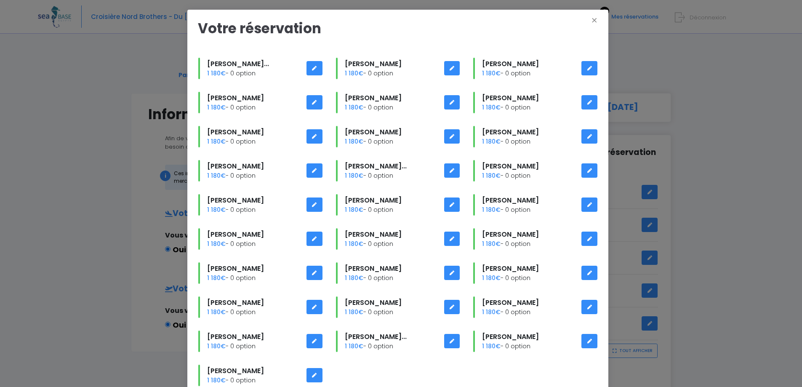
click at [313, 375] on icon at bounding box center [314, 375] width 6 height 0
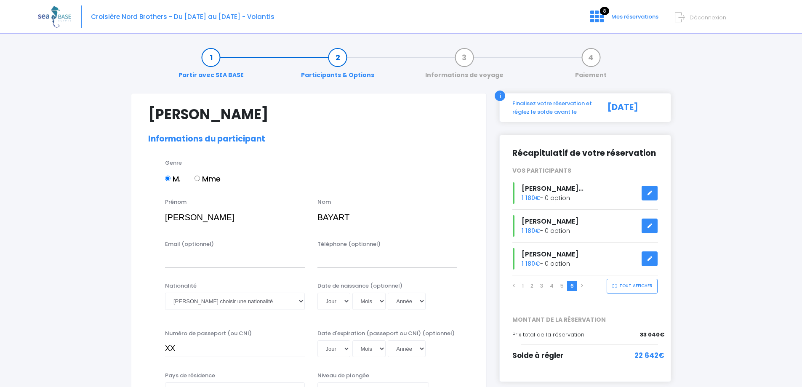
select select "Autre"
drag, startPoint x: 217, startPoint y: 220, endPoint x: 154, endPoint y: 209, distance: 63.6
click at [155, 209] on div "Prénom Frederic Nom BAYART" at bounding box center [309, 214] width 334 height 33
type input "PATRICE"
drag, startPoint x: 354, startPoint y: 216, endPoint x: 304, endPoint y: 204, distance: 51.5
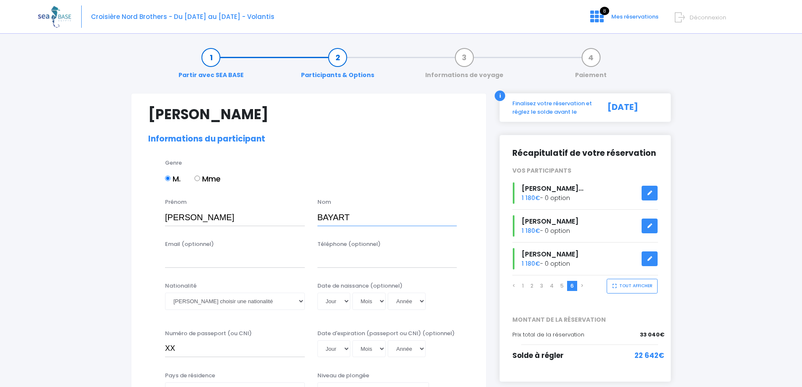
click at [304, 204] on div "Prénom PATRICE Nom BAYART" at bounding box center [309, 214] width 334 height 33
type input "WESSE"
click at [216, 301] on select "Veuillez choisir une nationalité Afghane Albanaise Algerienne Allemande America…" at bounding box center [235, 300] width 140 height 17
select select "Française"
click at [165, 292] on select "Veuillez choisir une nationalité Afghane Albanaise Algerienne Allemande America…" at bounding box center [235, 300] width 140 height 17
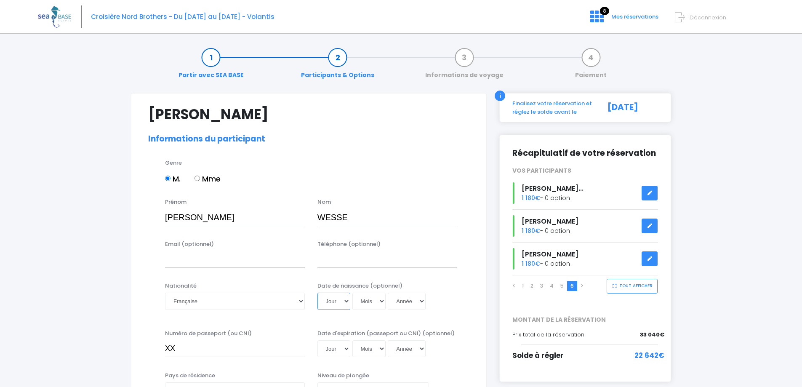
click at [338, 300] on select "Jour 01 02 03 04 05 06 07 08 09 10 11 12 13 14 15 16 17 18 19 20 21 22 23 24 25…" at bounding box center [333, 300] width 33 height 17
select select "24"
click at [317, 292] on select "Jour 01 02 03 04 05 06 07 08 09 10 11 12 13 14 15 16 17 18 19 20 21 22 23 24 25…" at bounding box center [333, 300] width 33 height 17
click at [361, 297] on select "Mois 01 02 03 04 05 06 07 08 09 10 11 12" at bounding box center [369, 300] width 34 height 17
select select "05"
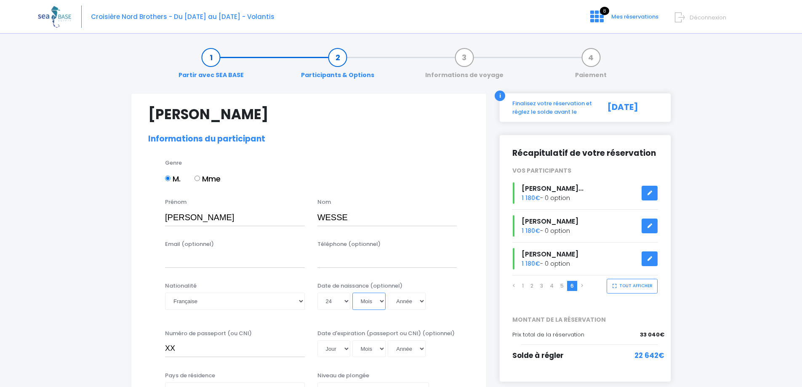
click at [352, 292] on select "Mois 01 02 03 04 05 06 07 08 09 10 11 12" at bounding box center [369, 300] width 34 height 17
click at [396, 301] on select "Année 2045 2044 2043 2042 2041 2040 2039 2038 2037 2036 2035 2034 2033 2032 203…" at bounding box center [407, 300] width 38 height 17
select select "1976"
click at [388, 292] on select "Année 2045 2044 2043 2042 2041 2040 2039 2038 2037 2036 2035 2034 2033 2032 203…" at bounding box center [407, 300] width 38 height 17
type input "1976-05-24"
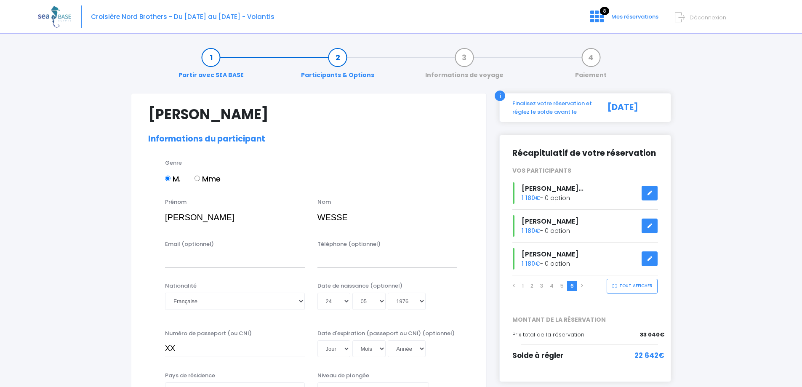
drag, startPoint x: 231, startPoint y: 351, endPoint x: 126, endPoint y: 351, distance: 105.2
type input "25EH03866"
click at [339, 349] on select "Jour 01 02 03 04 05 06 07 08 09 10 11 12 13 14 15 16 17 18 19 20 21 22 23 24 25…" at bounding box center [333, 348] width 33 height 17
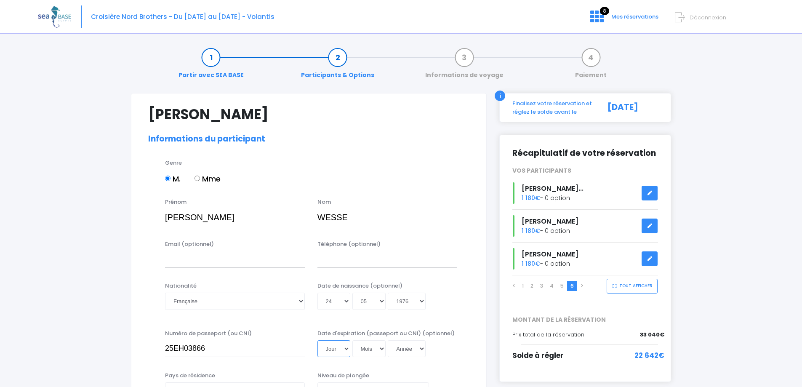
select select "17"
click at [317, 340] on select "Jour 01 02 03 04 05 06 07 08 09 10 11 12 13 14 15 16 17 18 19 20 21 22 23 24 25…" at bounding box center [333, 348] width 33 height 17
click at [364, 348] on select "Mois 01 02 03 04 05 06 07 08 09 10 11 12" at bounding box center [369, 348] width 34 height 17
select select "07"
click at [352, 340] on select "Mois 01 02 03 04 05 06 07 08 09 10 11 12" at bounding box center [369, 348] width 34 height 17
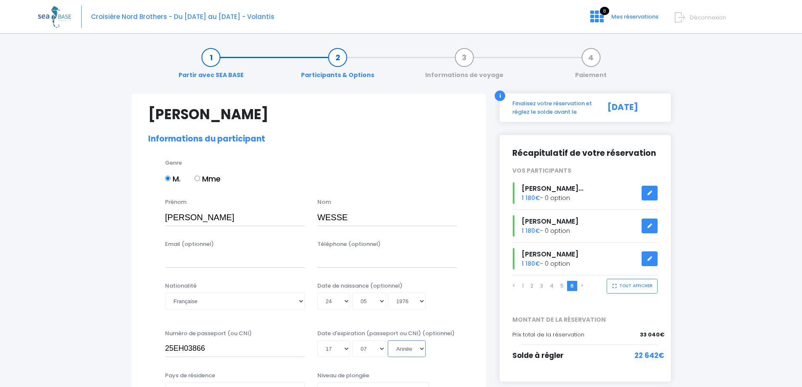
click at [406, 346] on select "Année 2045 2044 2043 2042 2041 2040 2039 2038 2037 2036 2035 2034 2033 2032 203…" at bounding box center [407, 348] width 38 height 17
select select "2035"
click at [388, 340] on select "Année 2045 2044 2043 2042 2041 2040 2039 2038 2037 2036 2035 2034 2033 2032 203…" at bounding box center [407, 348] width 38 height 17
type input "2035-07-17"
click at [448, 310] on div "Date de naissance (optionnel) Jour 01 02 03 04 05 06 07 08 09 10 11 12 13 14 15…" at bounding box center [387, 298] width 152 height 33
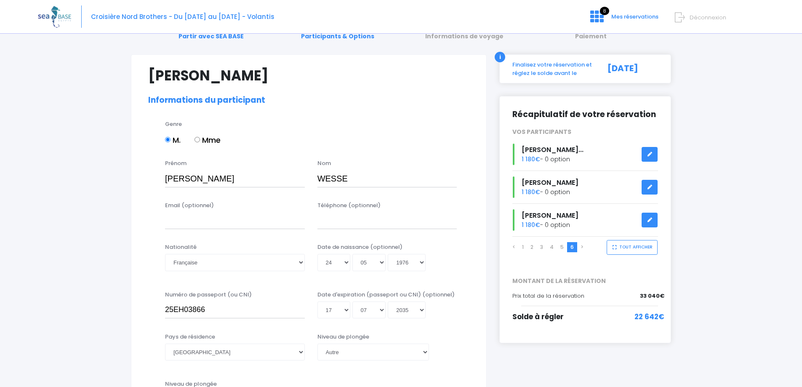
scroll to position [84, 0]
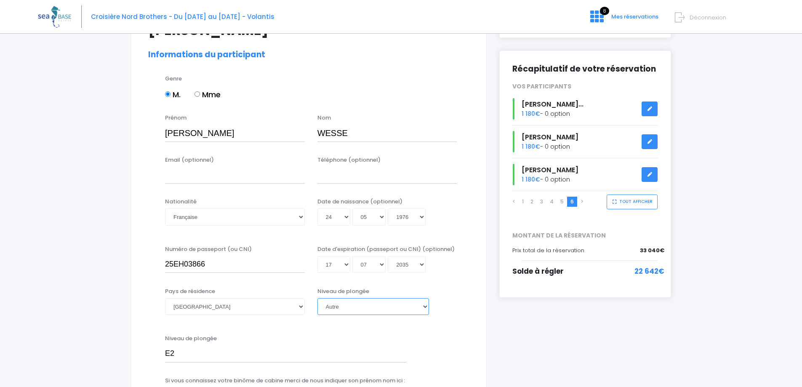
click at [345, 307] on select "Veuillez choisir un niveau de plongée Non plongeur Junior OW diver Adventure OW…" at bounding box center [373, 306] width 112 height 17
click at [364, 310] on select "Veuillez choisir un niveau de plongée Non plongeur Junior OW diver Adventure OW…" at bounding box center [373, 306] width 112 height 17
select select "MF1"
click at [317, 298] on select "Veuillez choisir un niveau de plongée Non plongeur Junior OW diver Adventure OW…" at bounding box center [373, 306] width 112 height 17
click at [386, 338] on label "Si vous connaissez votre binôme de cabine merci de nous indiquer son prénom nom…" at bounding box center [285, 338] width 240 height 8
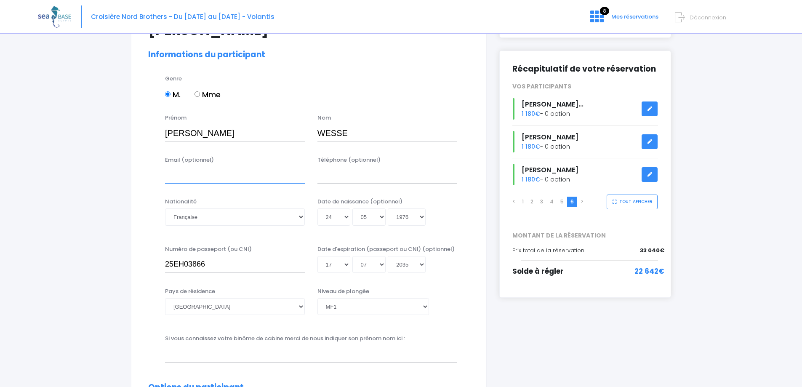
click at [305, 183] on input "Email (optionnel)" at bounding box center [235, 175] width 140 height 17
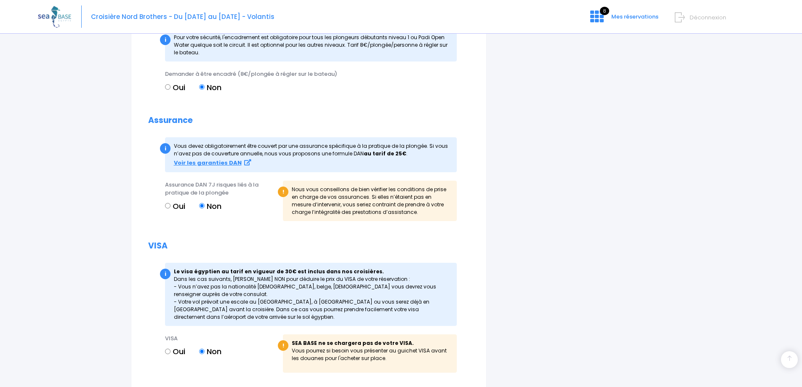
scroll to position [904, 0]
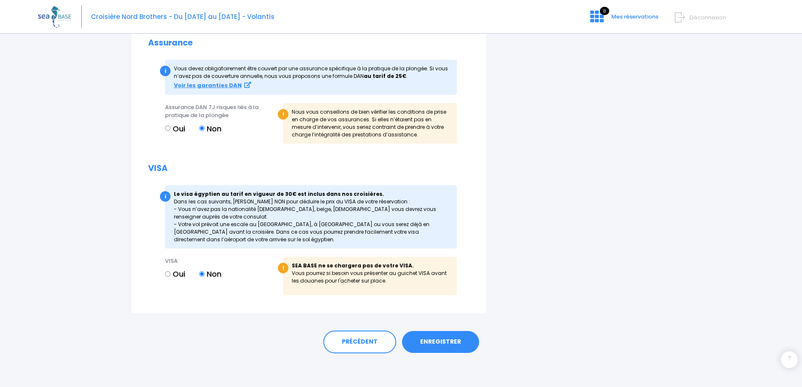
click at [436, 342] on link "ENREGISTRER" at bounding box center [440, 342] width 77 height 22
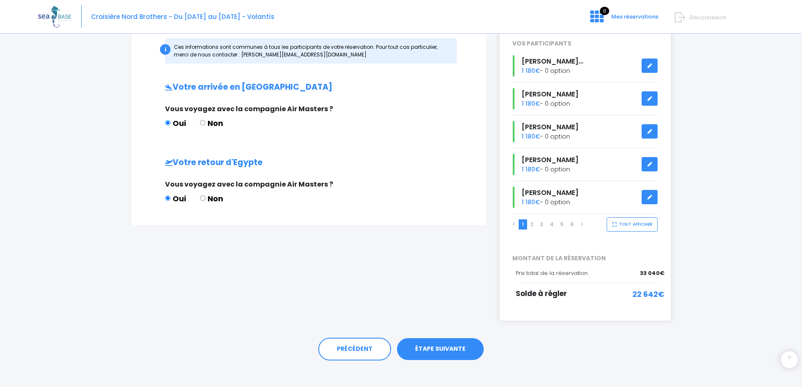
scroll to position [133, 0]
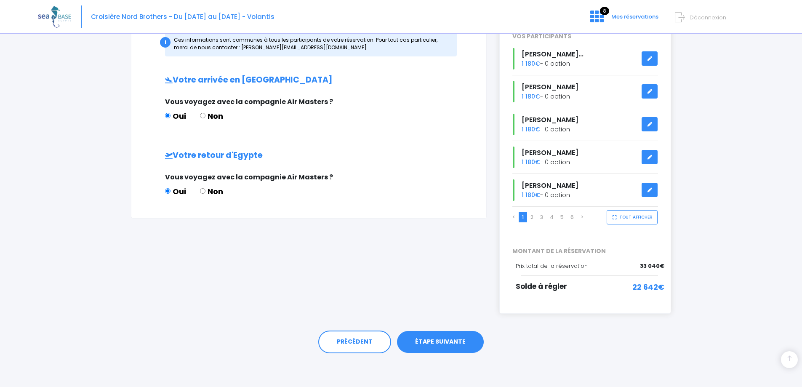
click at [431, 343] on link "ÉTAPE SUIVANTE" at bounding box center [440, 342] width 87 height 22
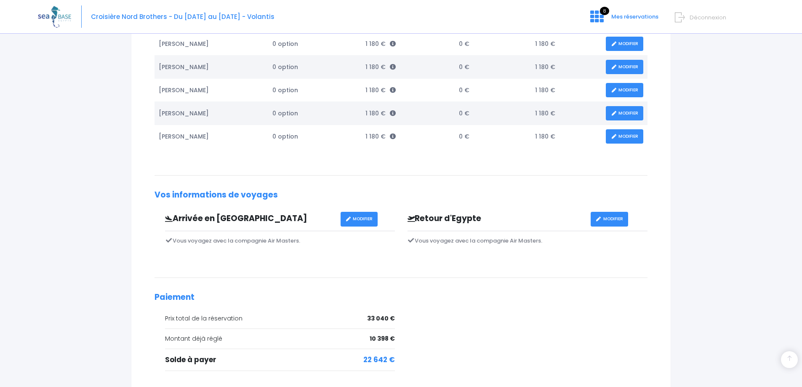
scroll to position [791, 0]
